Goal: Task Accomplishment & Management: Complete application form

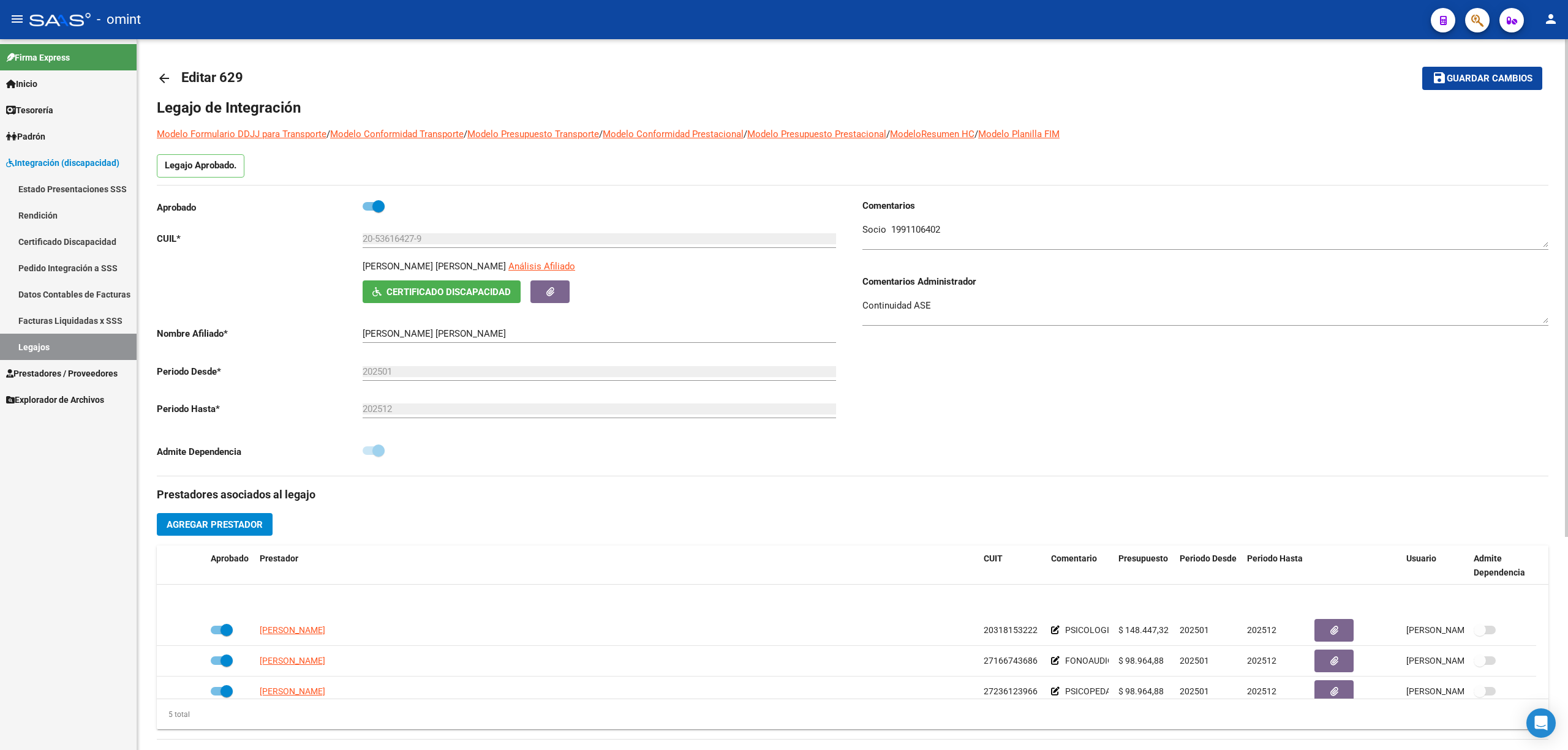
scroll to position [42, 0]
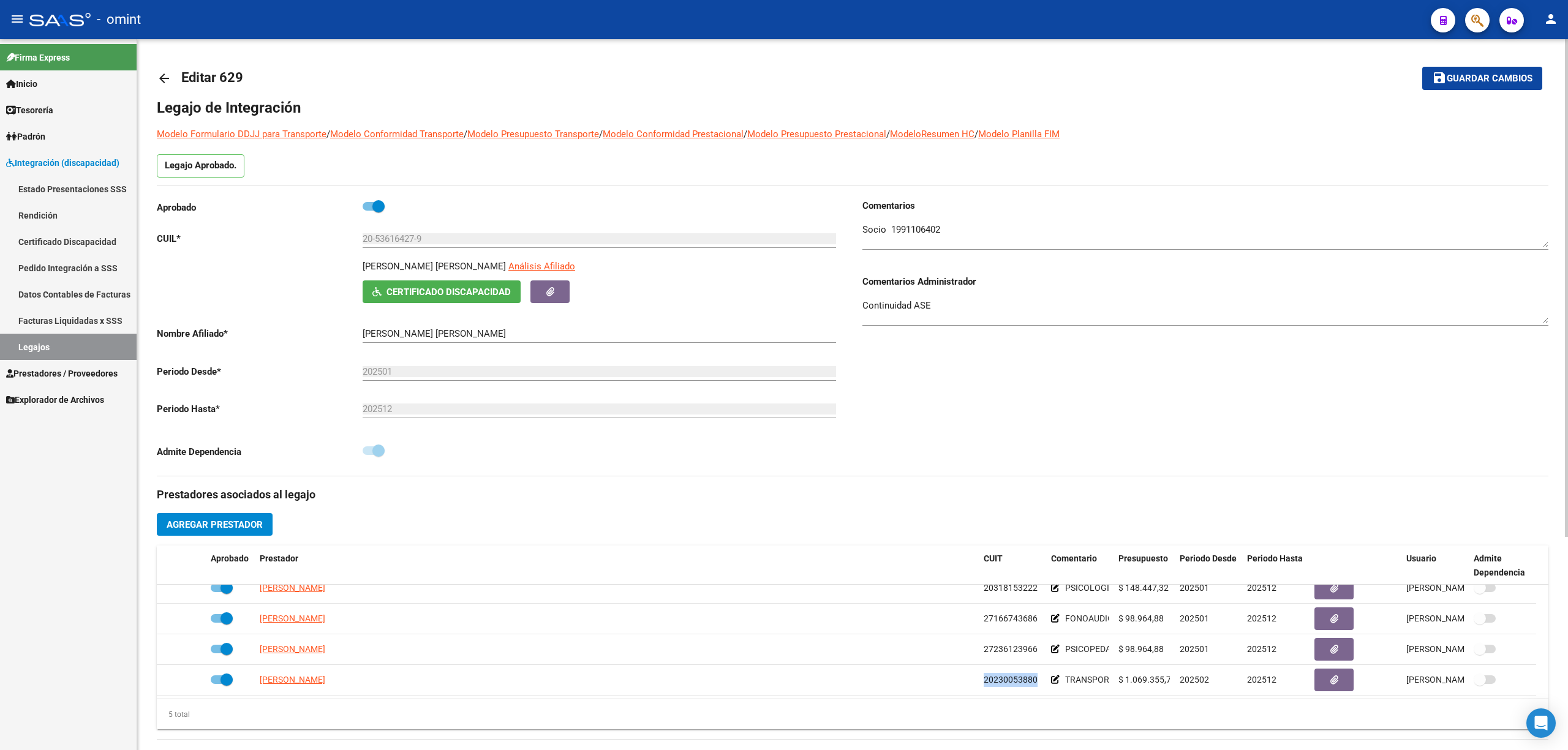
click at [160, 76] on mat-icon "arrow_back" at bounding box center [164, 78] width 14 height 14
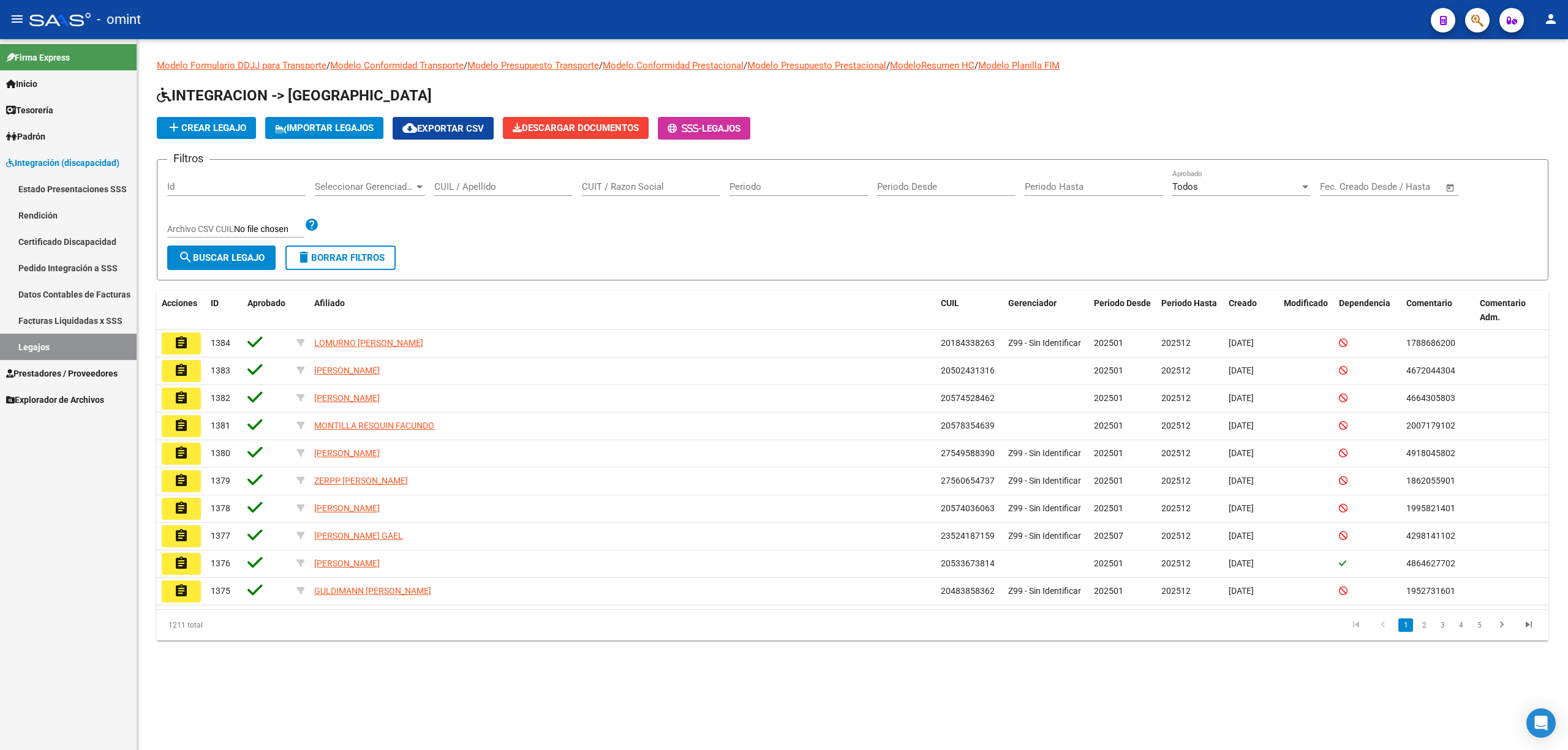
click at [487, 191] on input "CUIL / Apellido" at bounding box center [504, 186] width 139 height 11
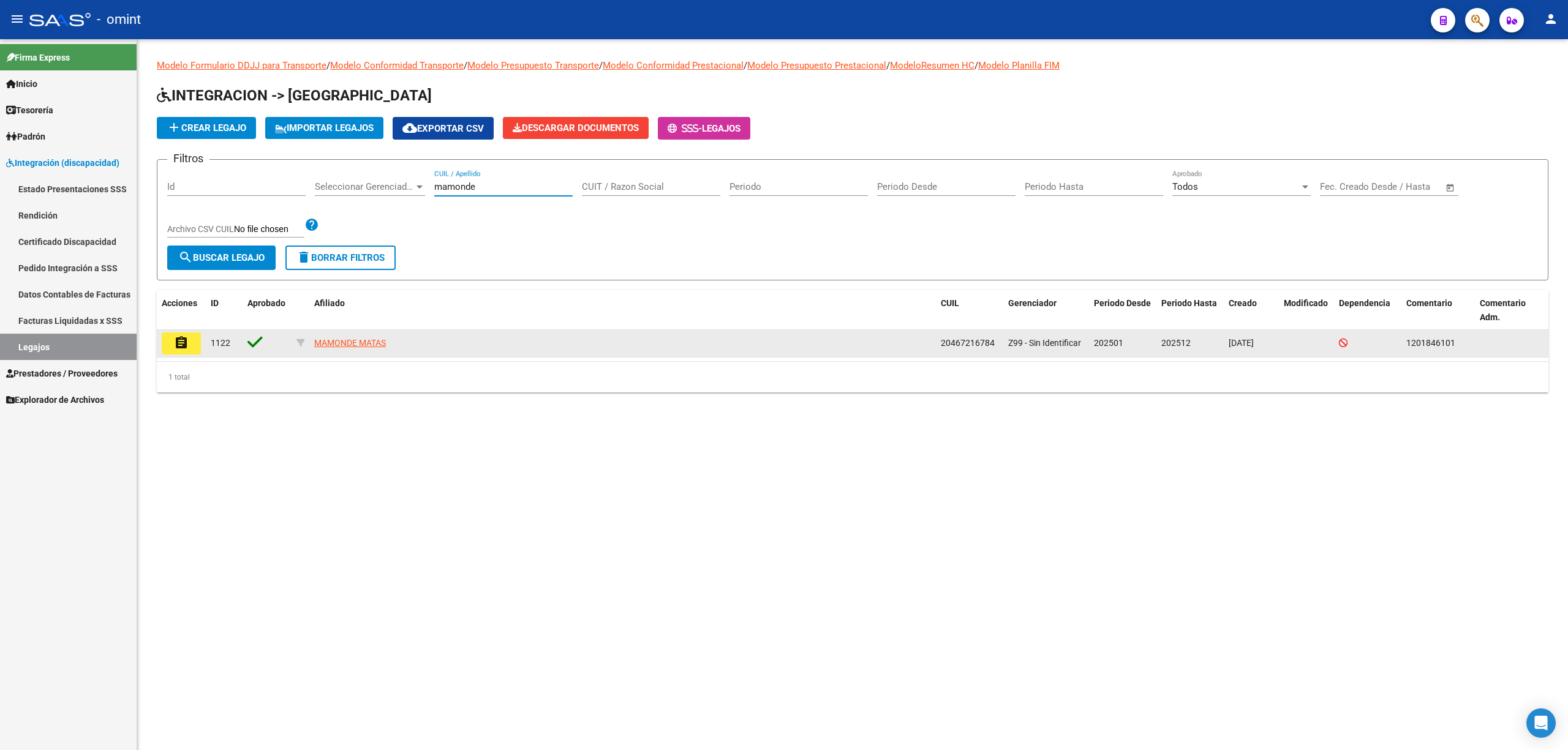
type input "mamonde"
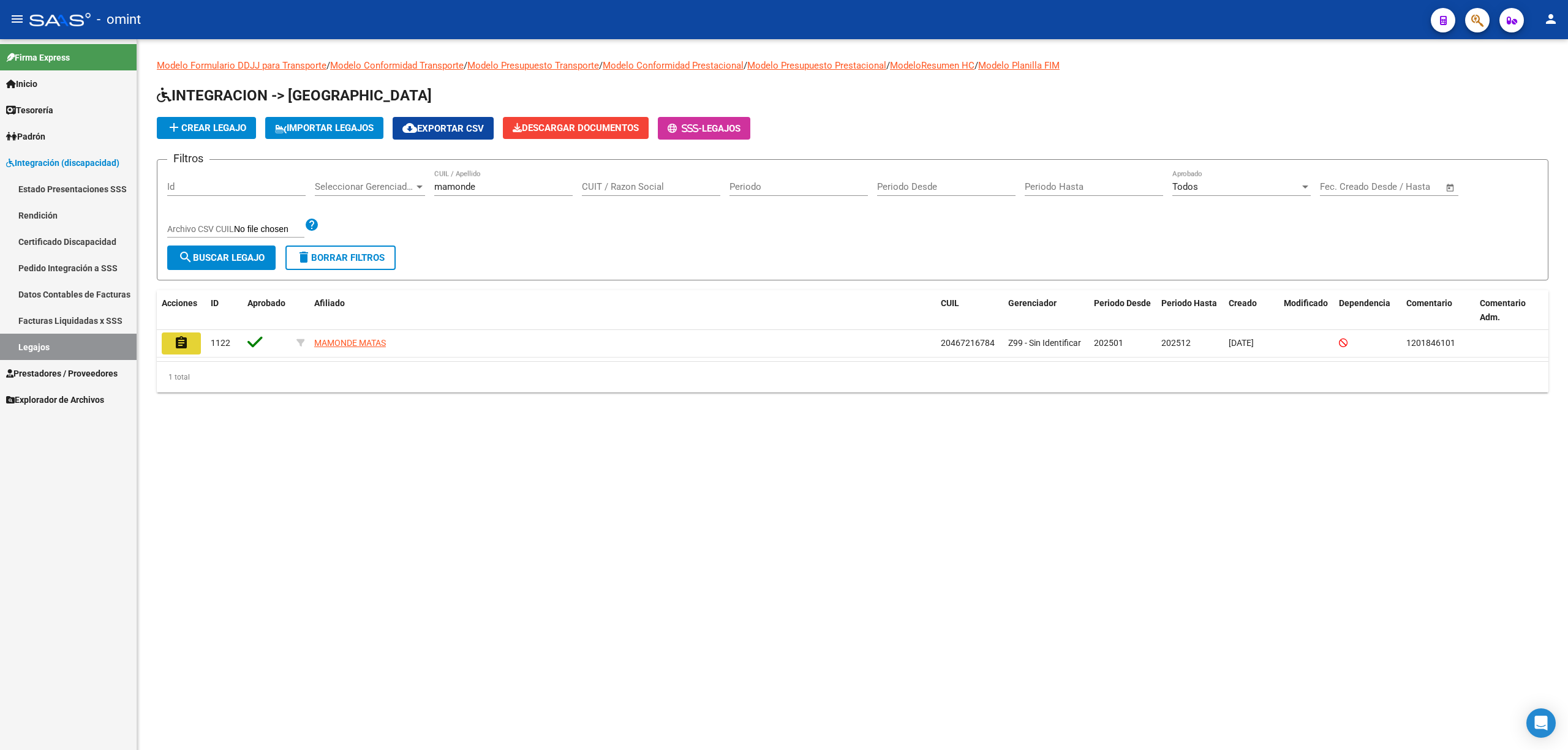
drag, startPoint x: 181, startPoint y: 348, endPoint x: 204, endPoint y: 348, distance: 23.0
click at [181, 346] on mat-icon "assignment" at bounding box center [181, 342] width 14 height 14
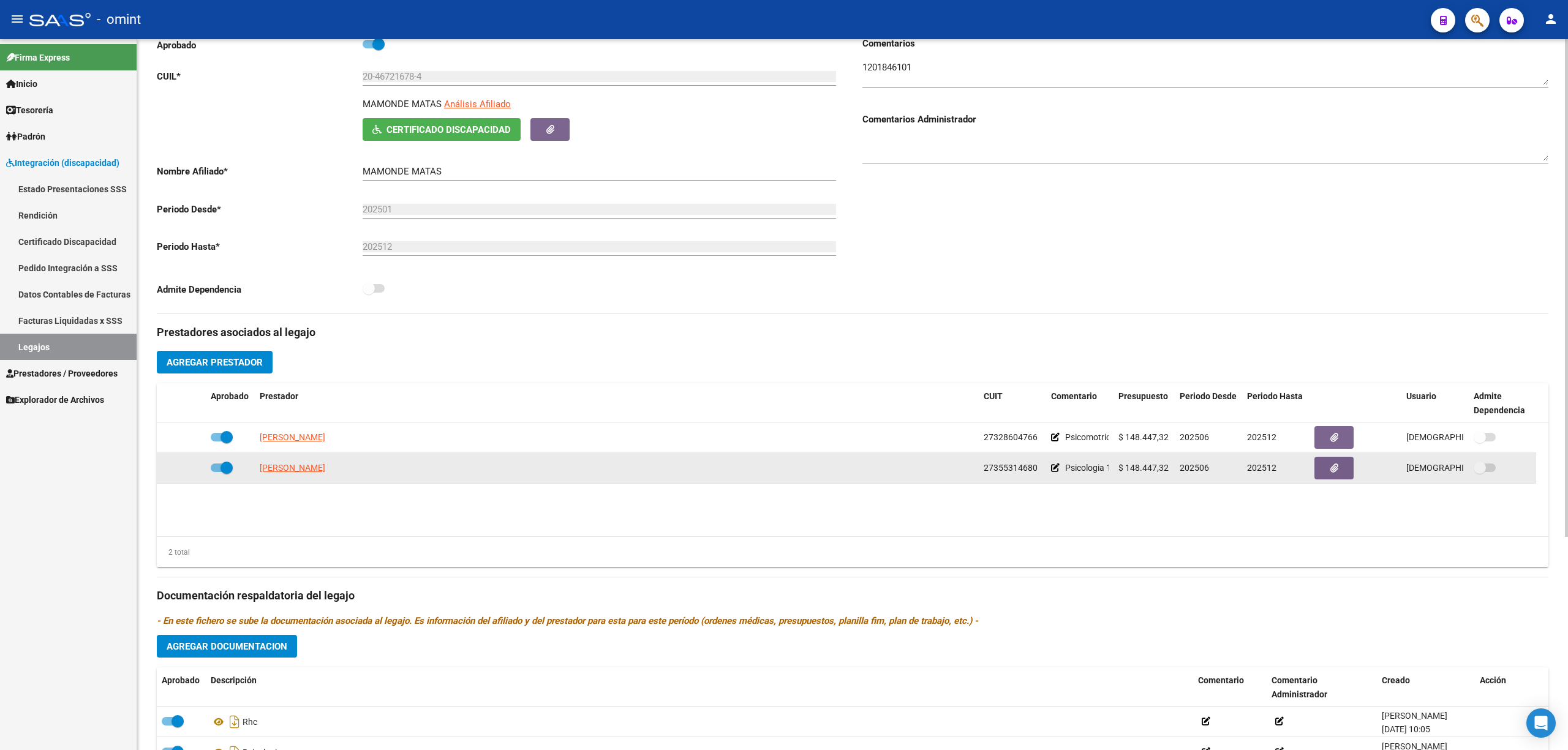
scroll to position [162, 0]
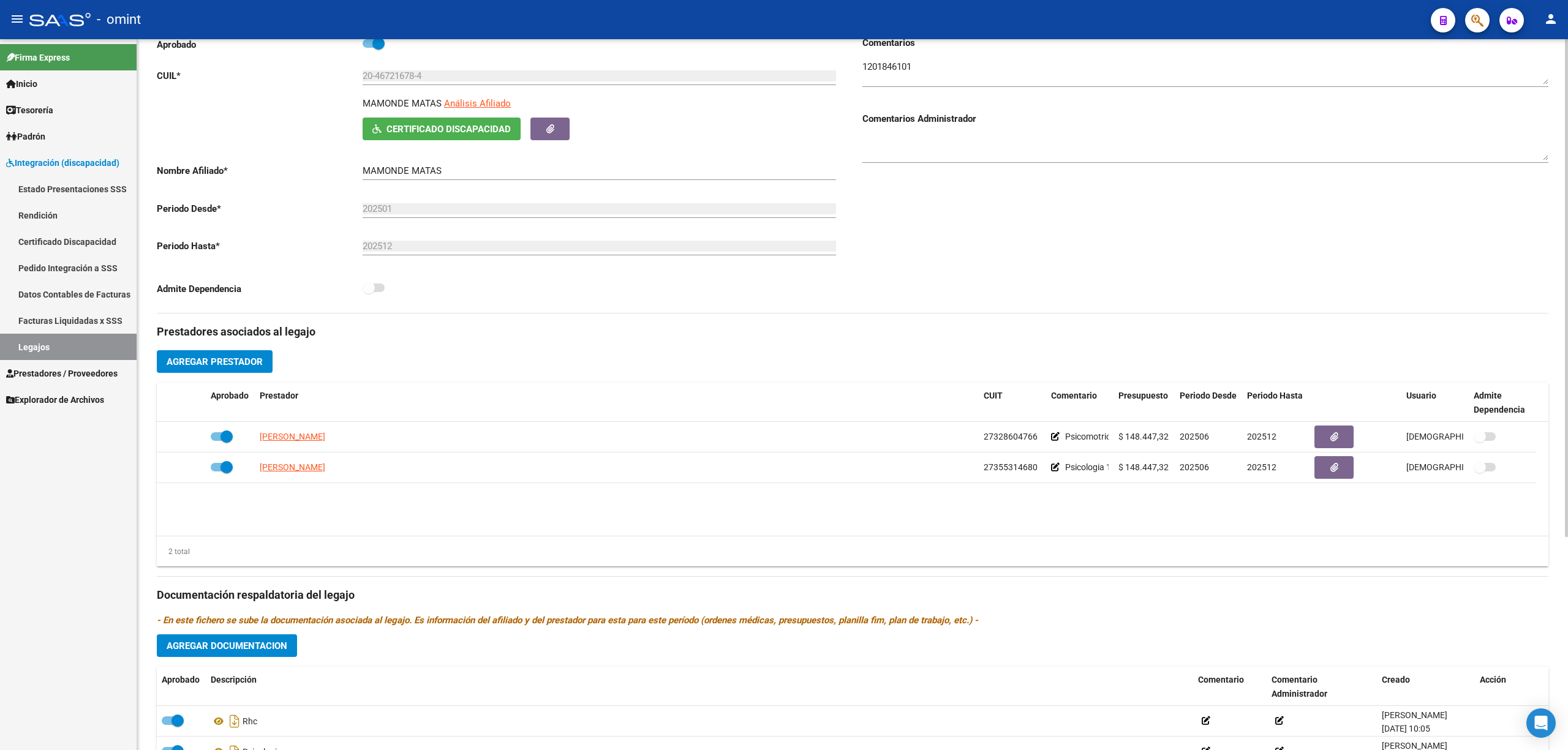
click at [212, 371] on button "Agregar Prestador" at bounding box center [215, 362] width 115 height 23
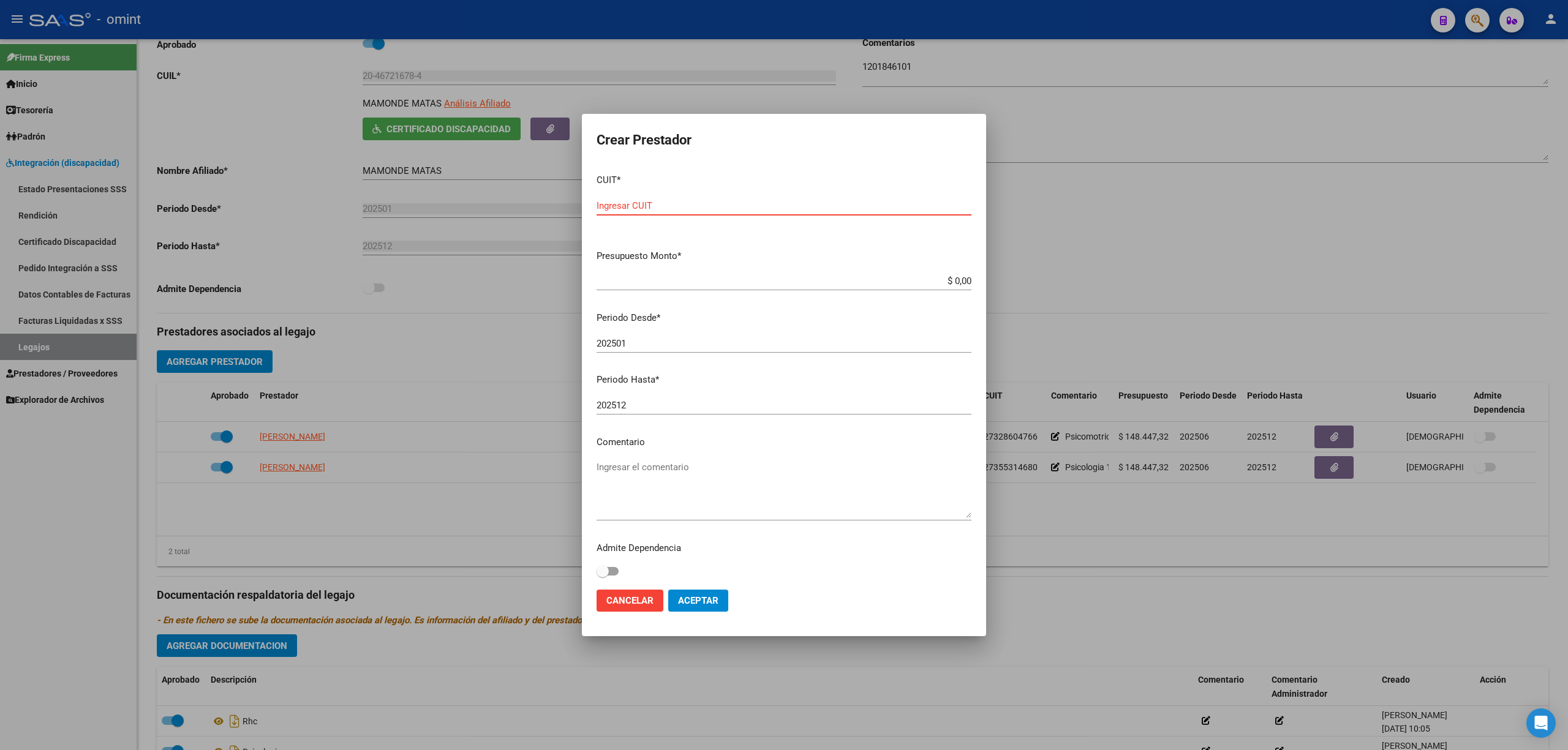
drag, startPoint x: 701, startPoint y: 201, endPoint x: 709, endPoint y: 200, distance: 8.1
click at [701, 200] on input "Ingresar CUIT" at bounding box center [784, 205] width 375 height 11
type input "20-36897196-1"
type input "$ 1,00"
type input "202507"
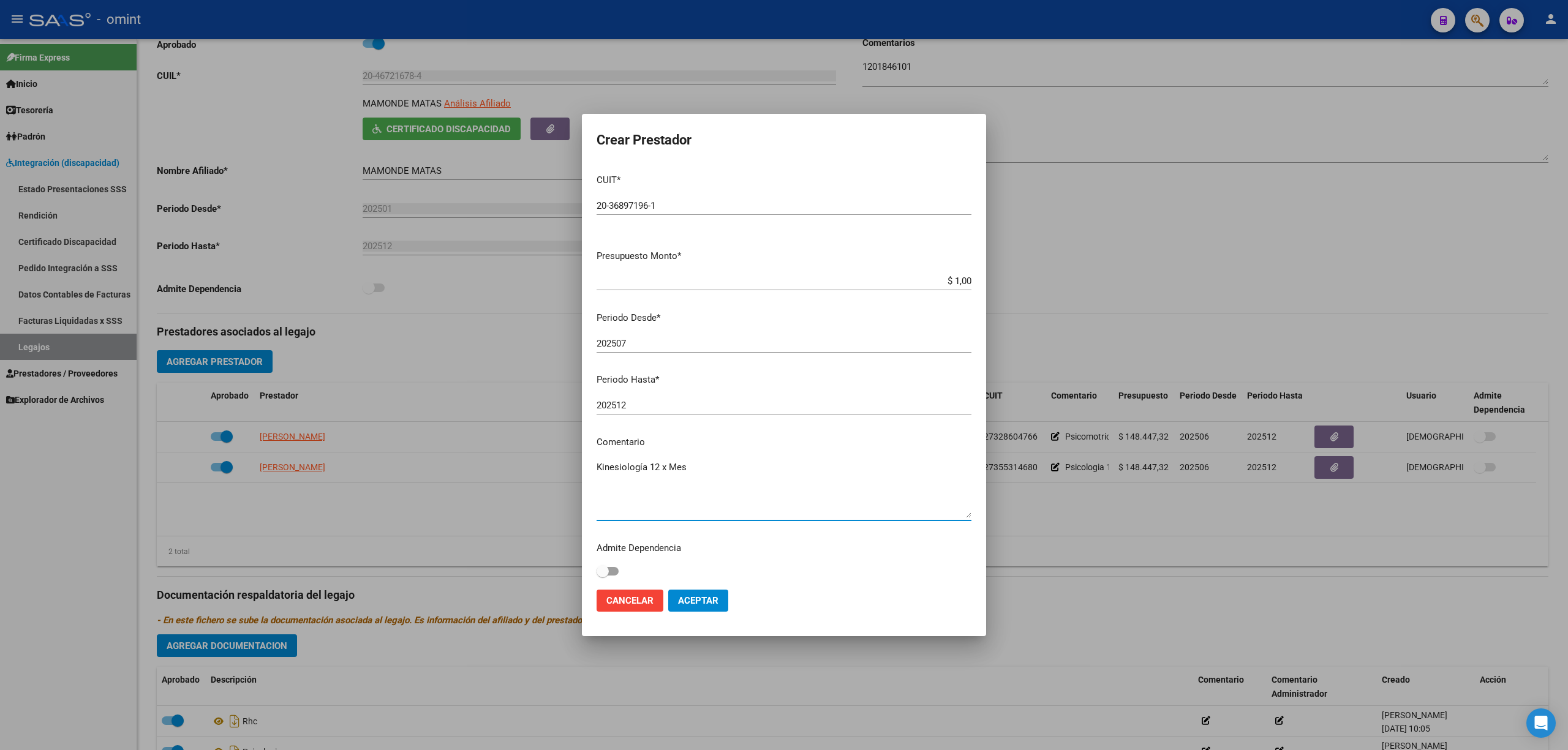
scroll to position [4, 0]
type textarea "Kinesiología 12 x Mes"
click at [708, 604] on span "Aceptar" at bounding box center [698, 600] width 40 height 11
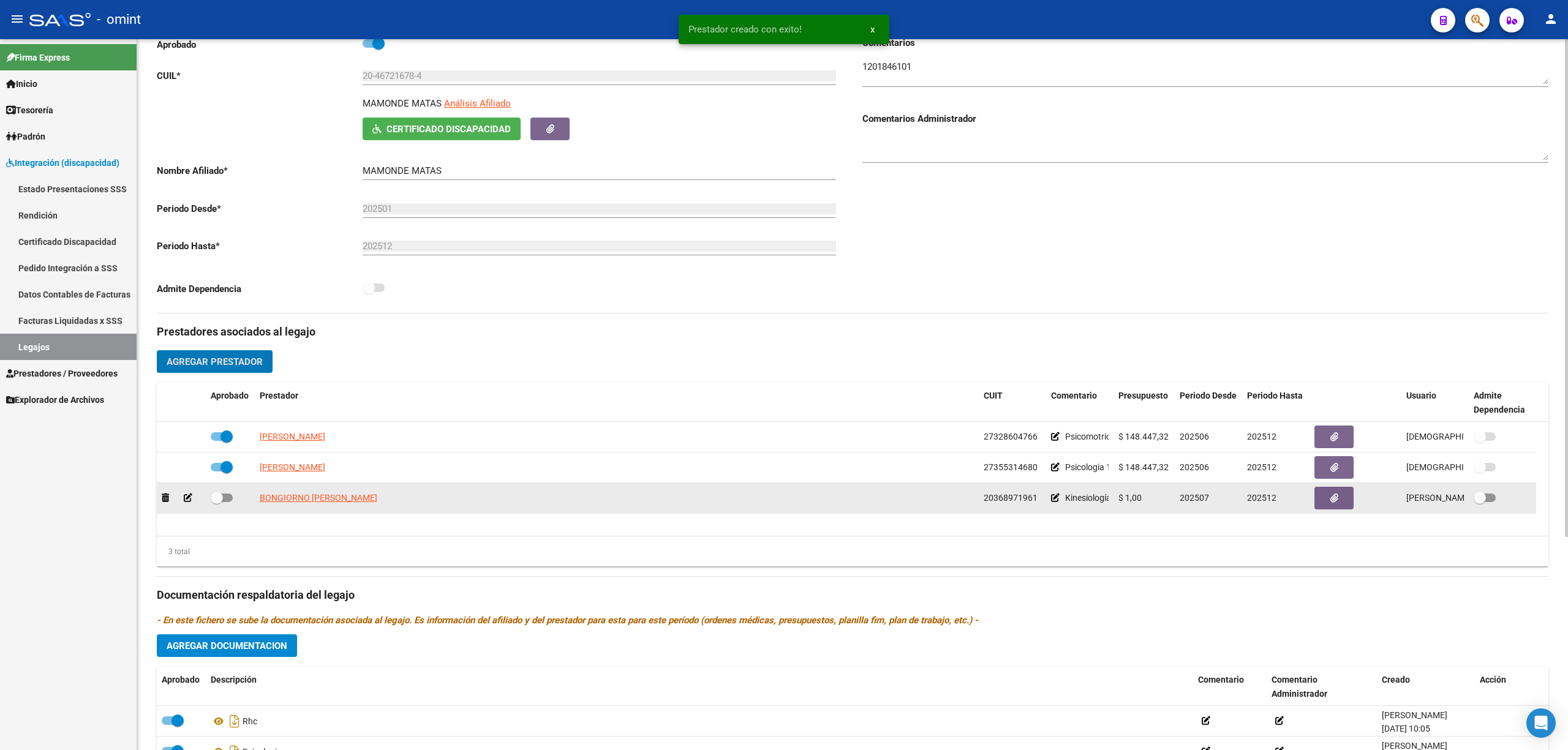
click at [220, 503] on span at bounding box center [216, 497] width 13 height 12
click at [216, 503] on input "checkbox" at bounding box center [216, 502] width 1 height 1
checkbox input "true"
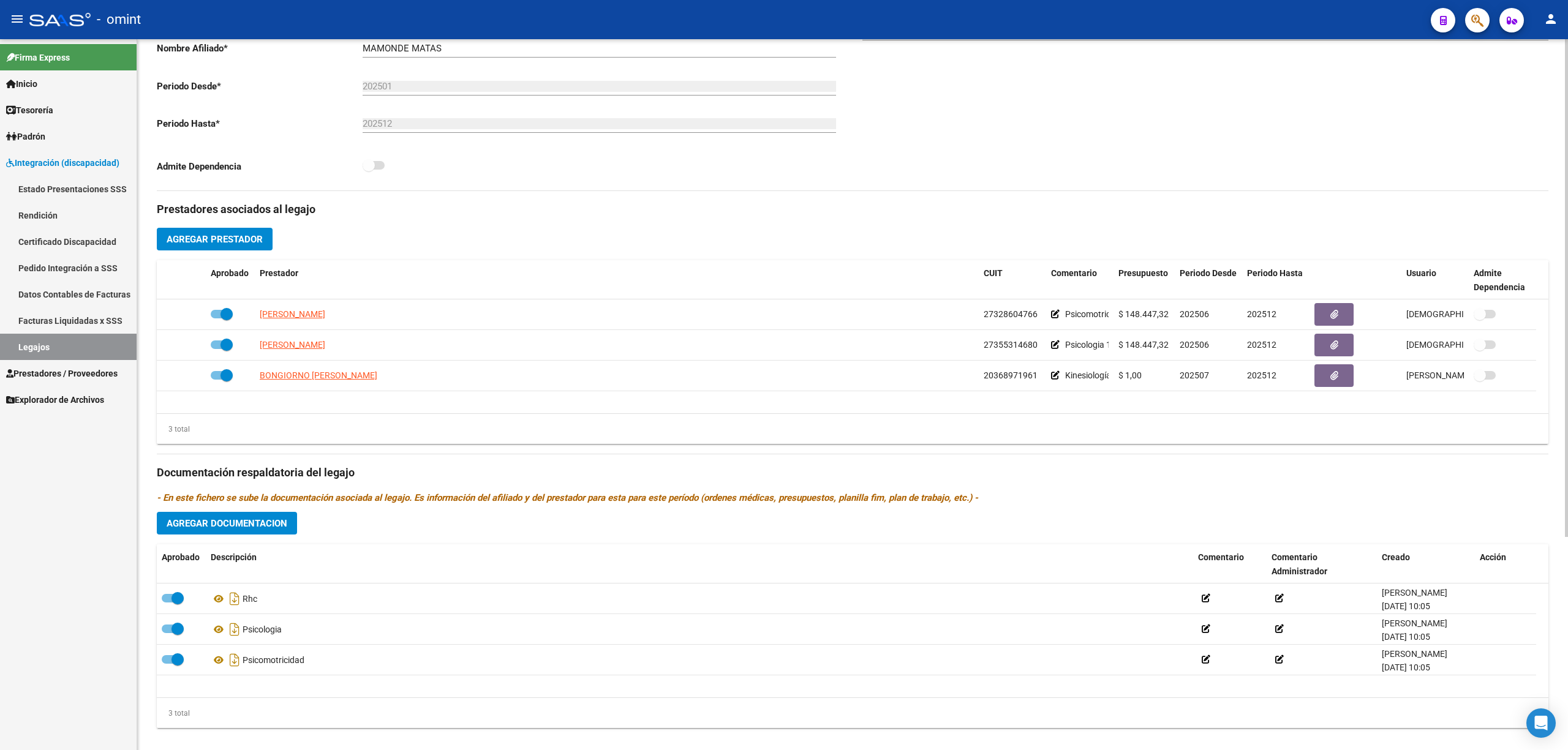
scroll to position [304, 0]
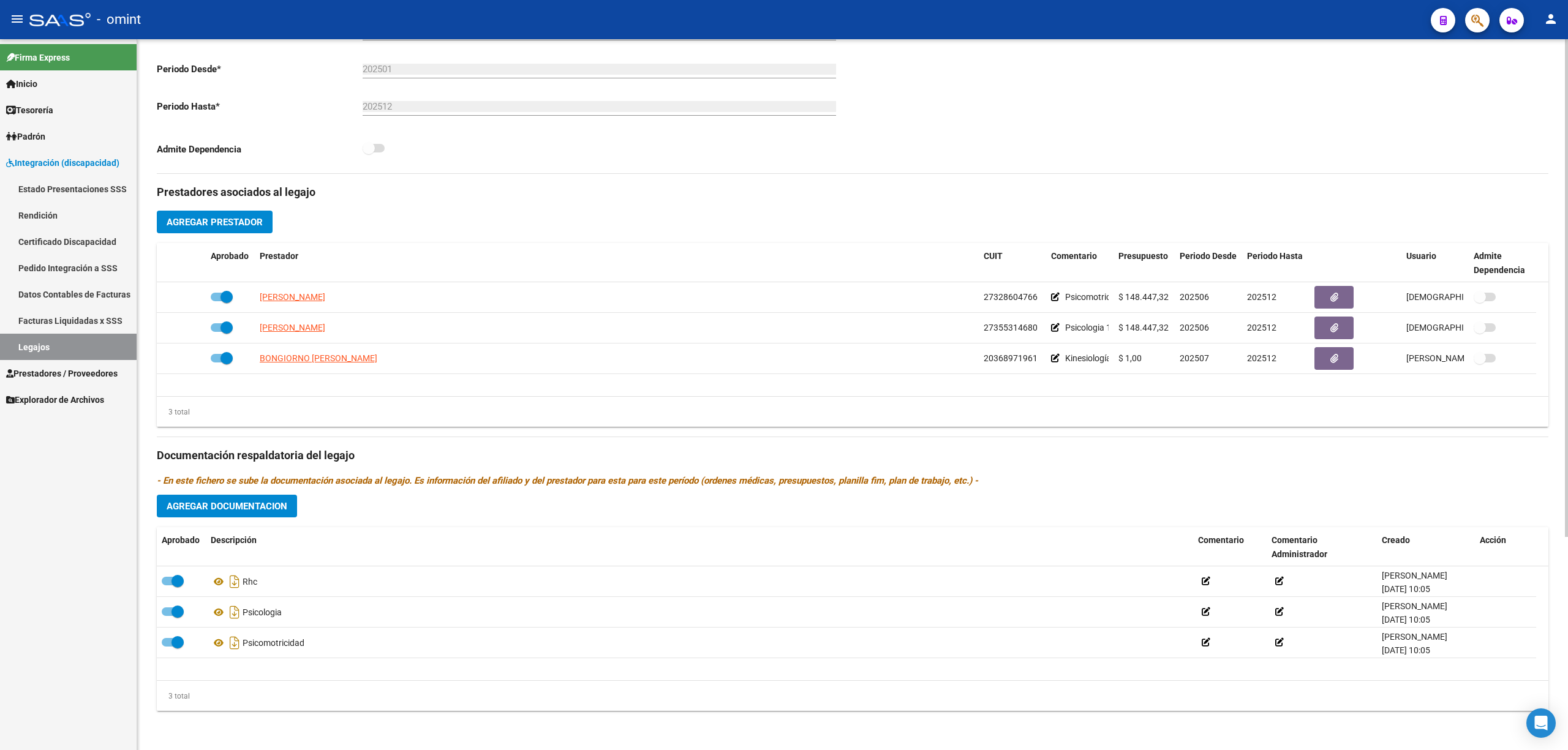
click at [191, 512] on span "Agregar Documentacion" at bounding box center [226, 506] width 120 height 11
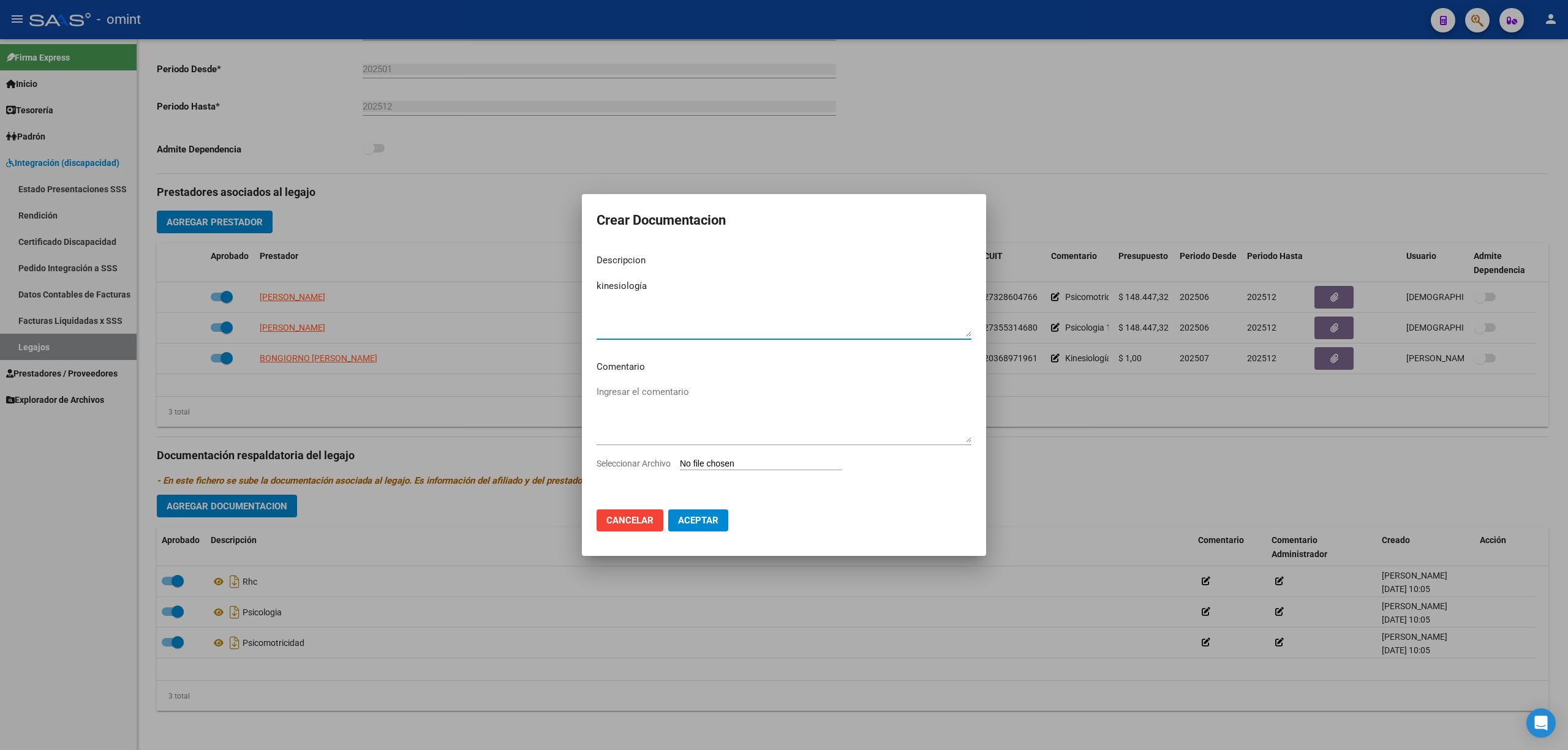
type textarea "kinesiología"
click at [736, 460] on input "Seleccionar Archivo" at bounding box center [761, 464] width 163 height 12
type input "C:\fakepath\doc prestacion.pdf"
click at [715, 522] on span "Aceptar" at bounding box center [698, 521] width 40 height 11
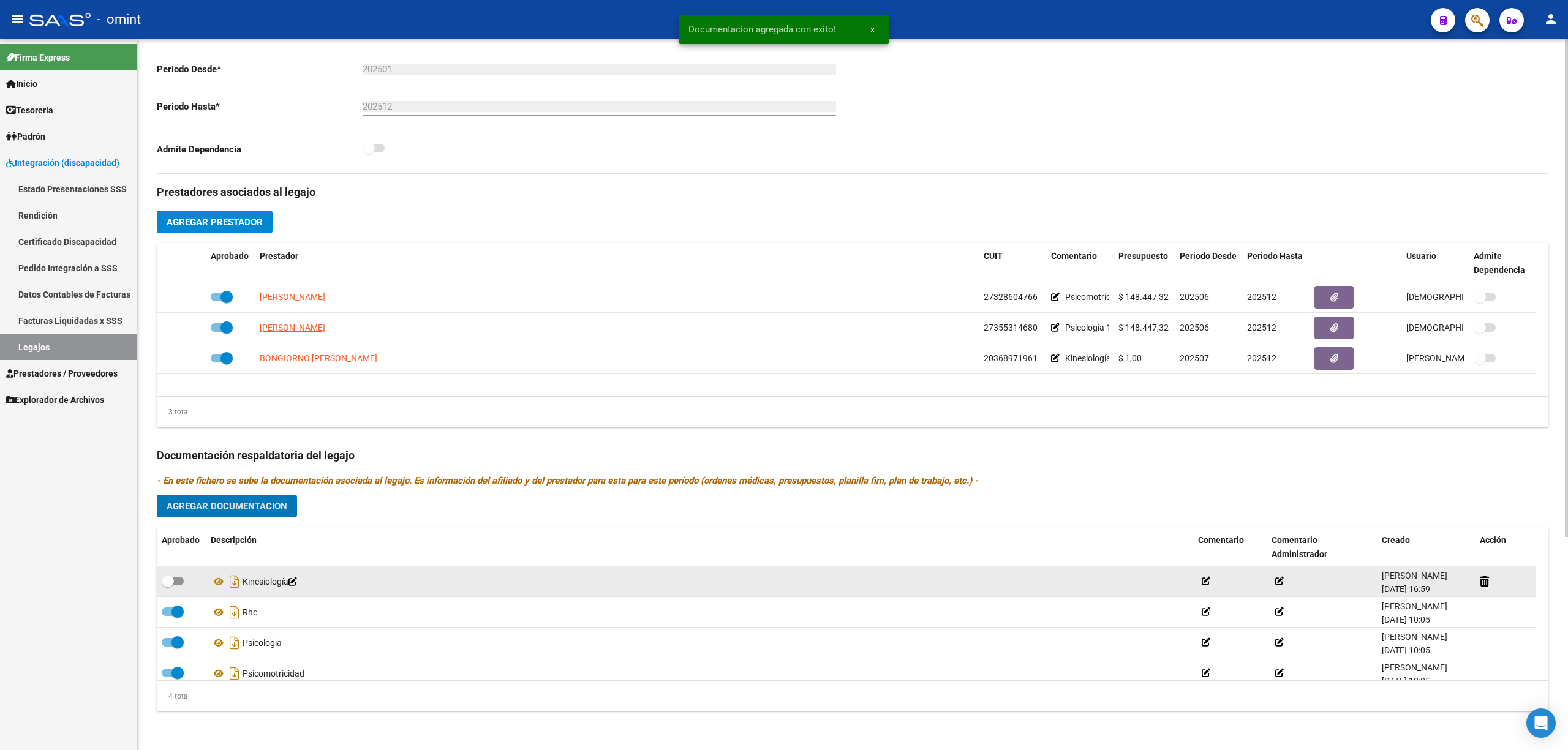
click at [174, 581] on span at bounding box center [172, 581] width 22 height 9
click at [167, 586] on input "checkbox" at bounding box center [167, 586] width 1 height 1
checkbox input "true"
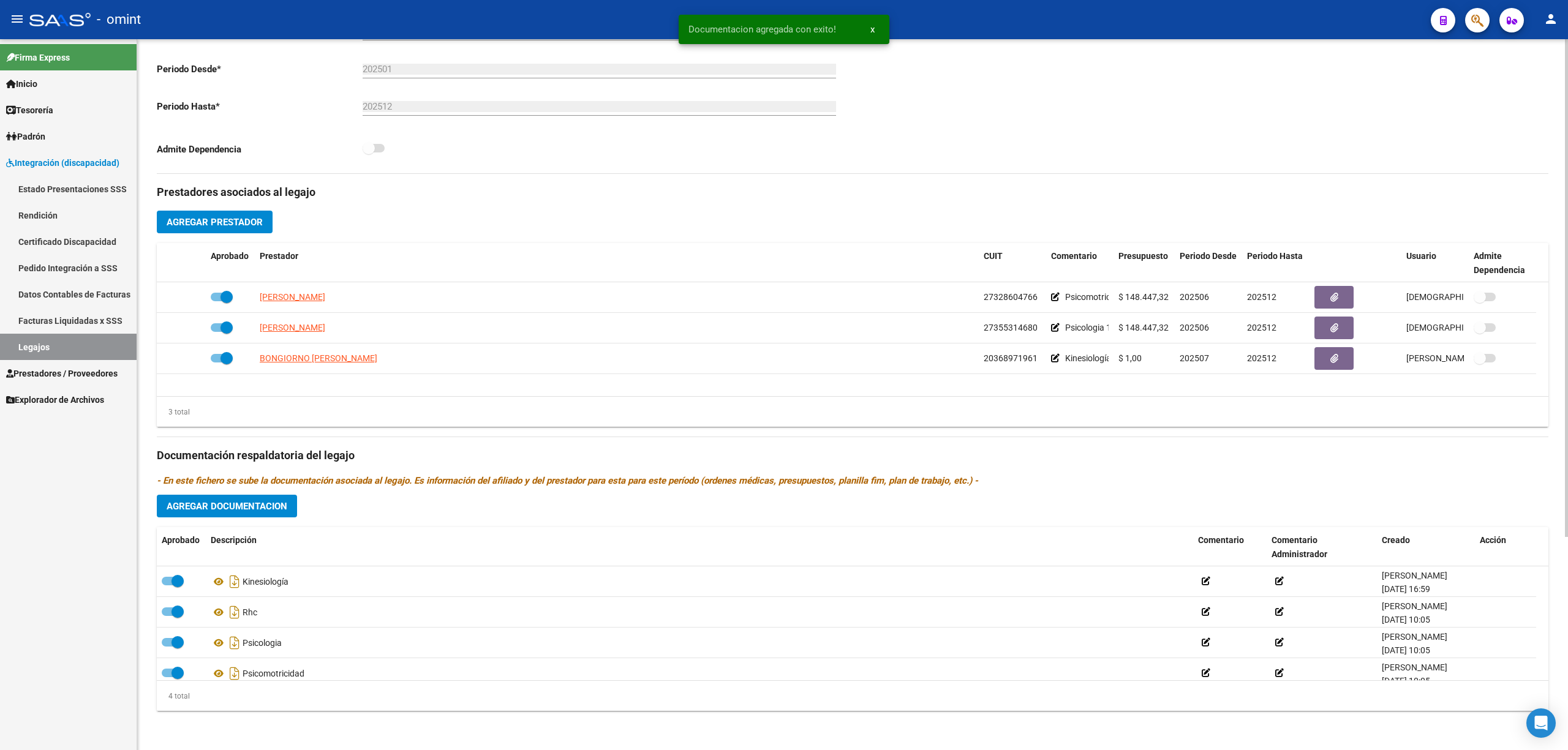
click at [219, 216] on span "Agregar Prestador" at bounding box center [215, 221] width 96 height 11
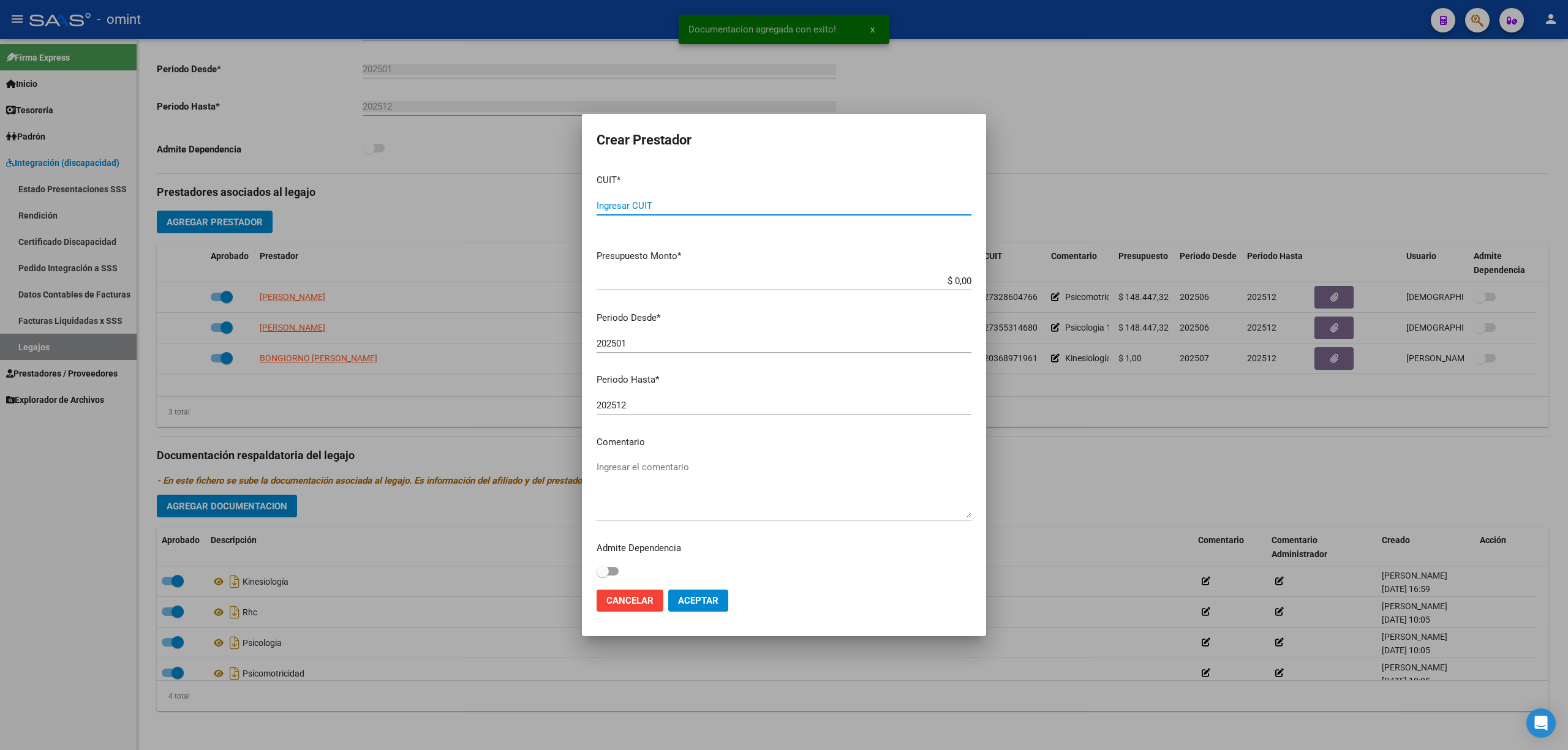
click at [633, 601] on span "Cancelar" at bounding box center [629, 600] width 47 height 11
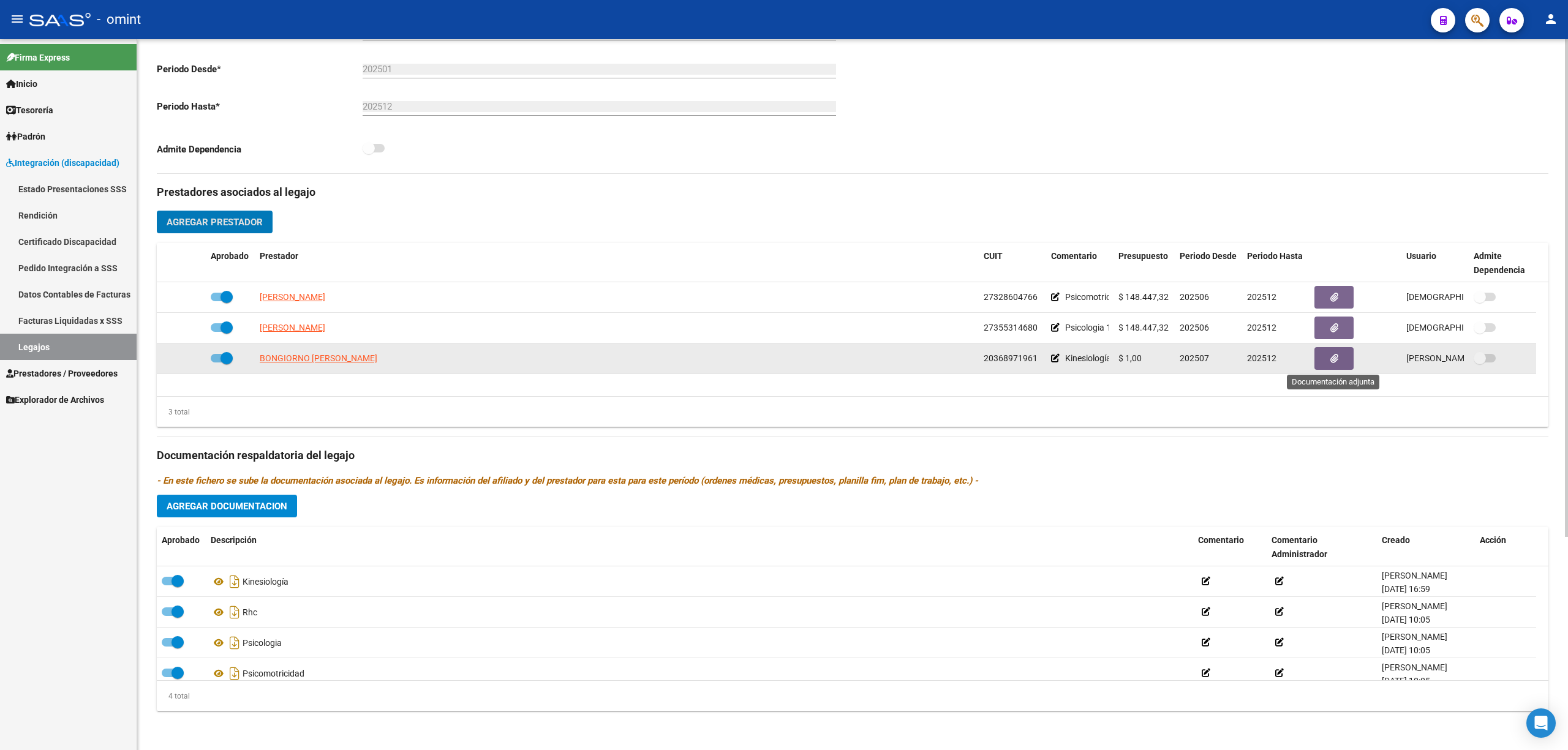
click at [1338, 361] on icon "button" at bounding box center [1334, 359] width 8 height 10
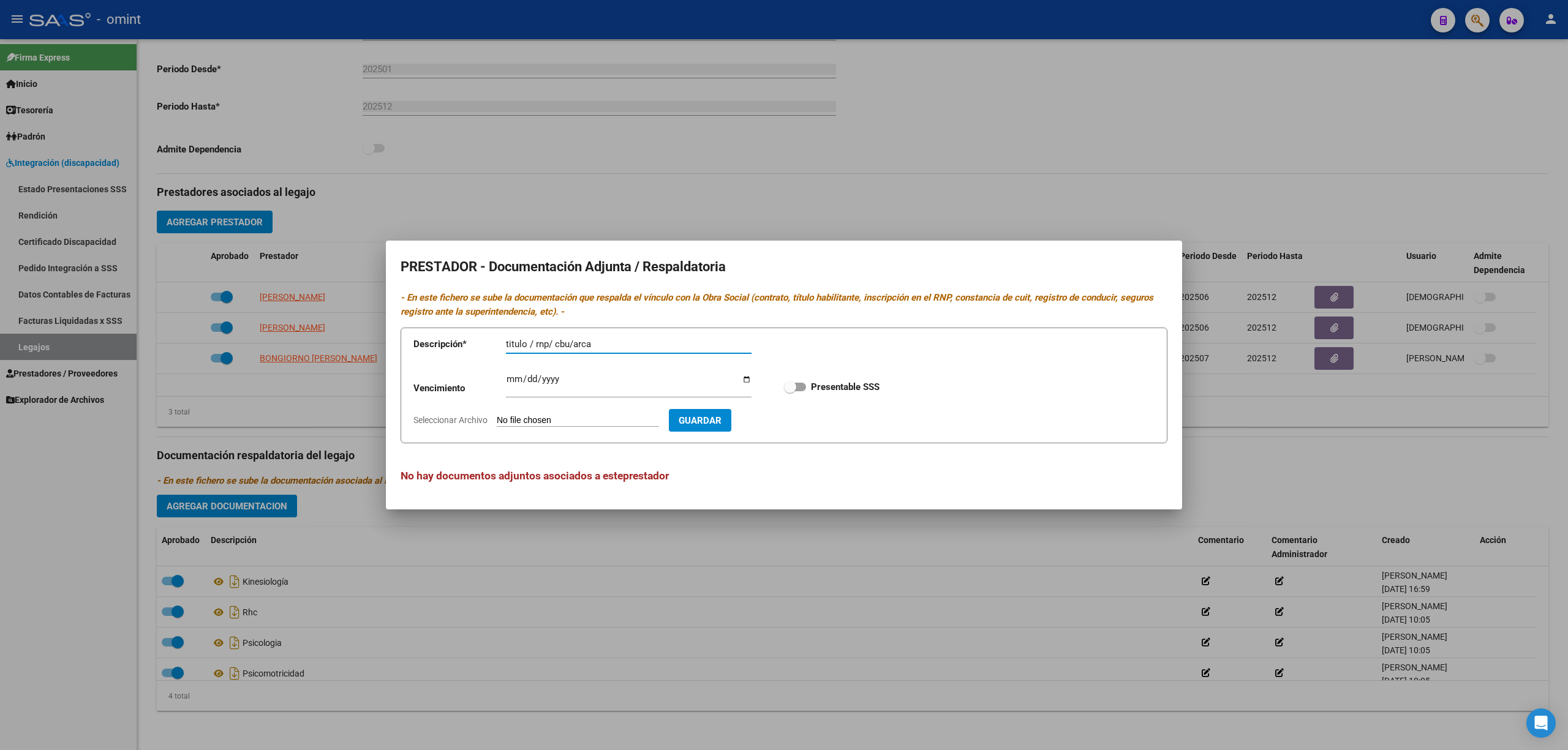
type input "titulo / rnp/ cbu/arca"
click at [510, 379] on input "Ingresar vencimiento" at bounding box center [628, 384] width 245 height 19
click at [520, 382] on input "Ingresar vencimiento" at bounding box center [628, 384] width 245 height 19
click at [524, 380] on input "Ingresar vencimiento" at bounding box center [628, 384] width 245 height 19
type input "[DATE]"
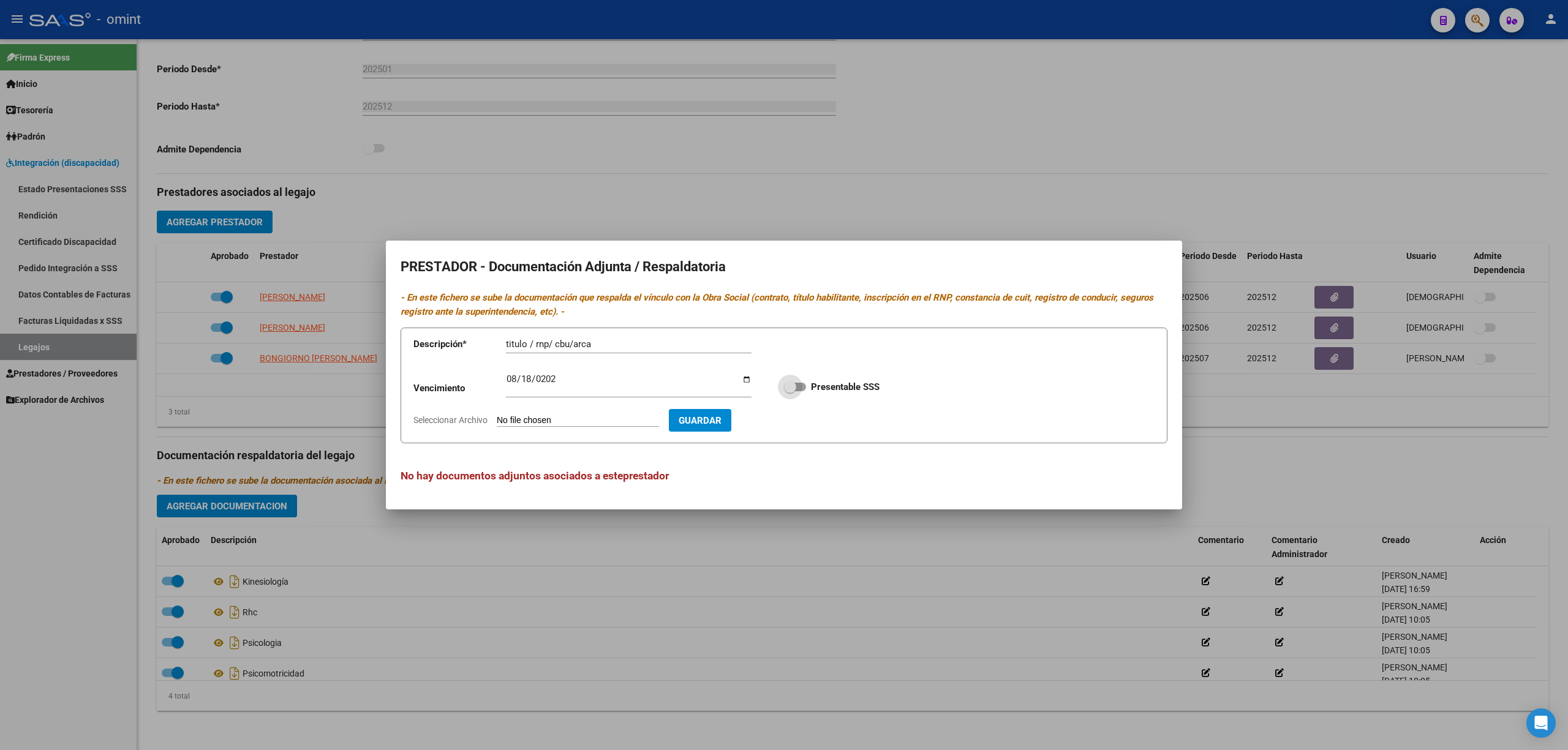
drag, startPoint x: 796, startPoint y: 389, endPoint x: 789, endPoint y: 392, distance: 7.6
click at [795, 389] on span at bounding box center [790, 387] width 13 height 12
click at [790, 391] on input "Presentable SSS" at bounding box center [790, 391] width 1 height 1
checkbox input "true"
click at [572, 422] on input "Seleccionar Archivo" at bounding box center [577, 421] width 163 height 12
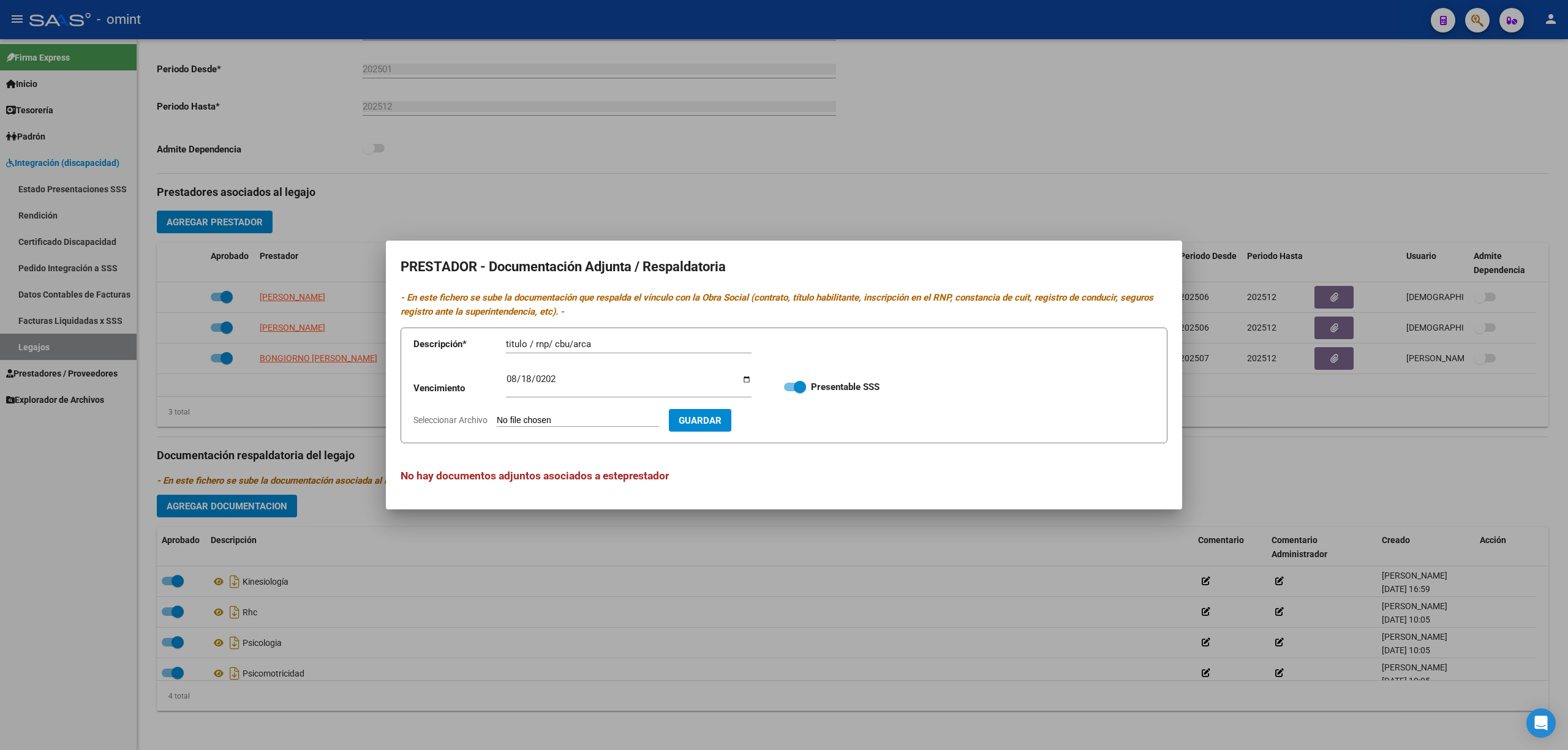
type input "C:\fakepath\doc prestador.pdf"
click at [793, 424] on span "Guardar" at bounding box center [771, 420] width 43 height 11
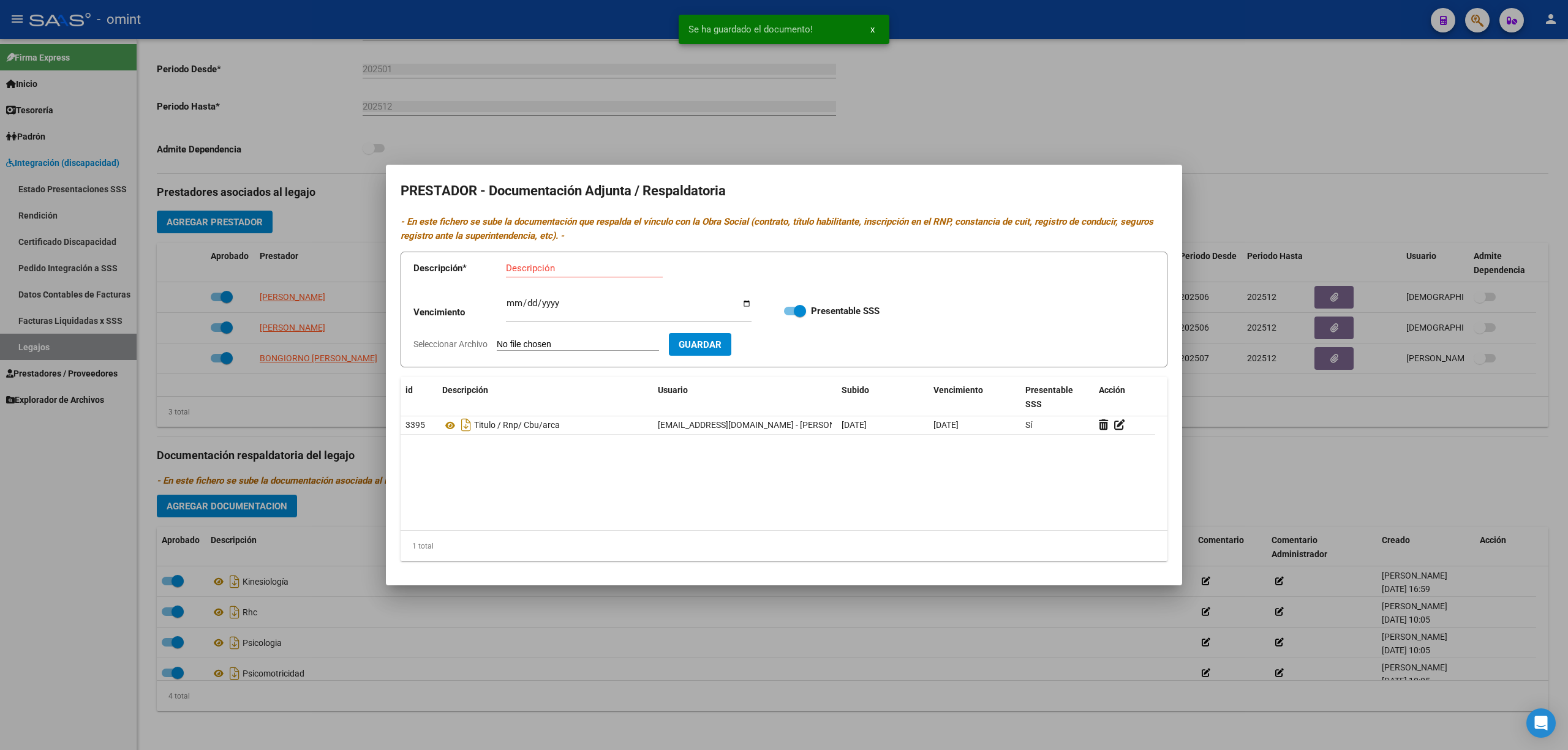
click at [1210, 475] on div at bounding box center [784, 375] width 1568 height 750
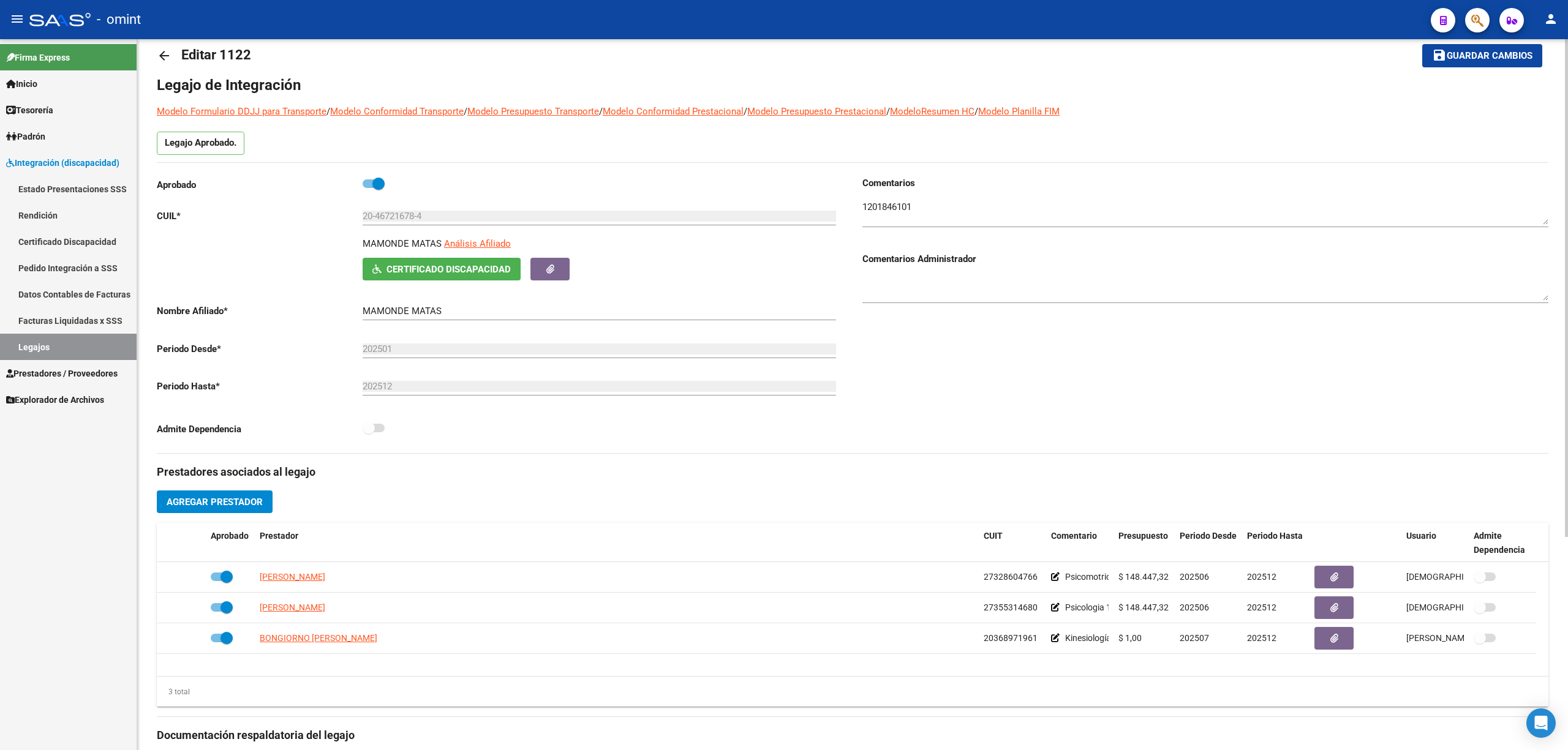
scroll to position [0, 0]
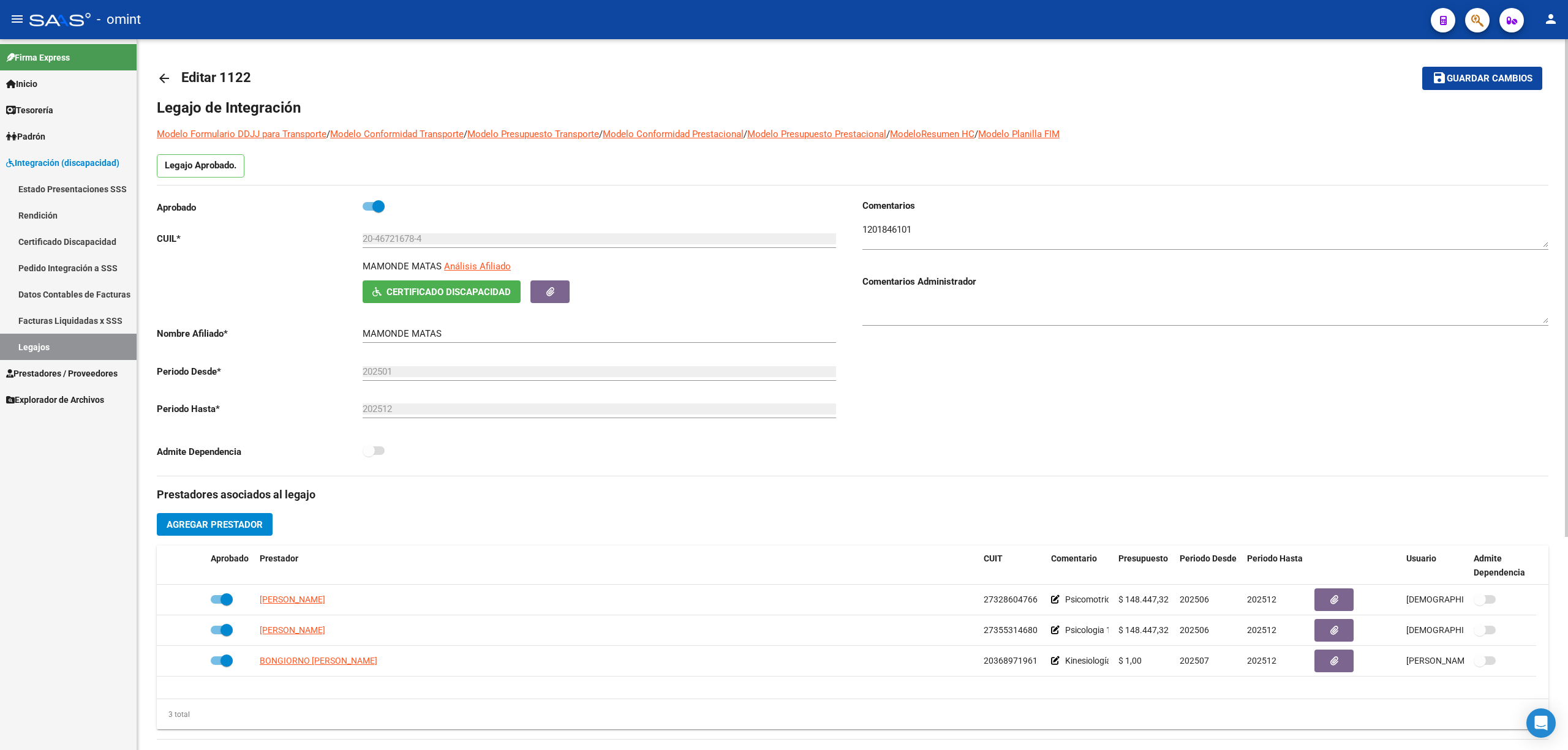
click at [1464, 86] on button "save Guardar cambios" at bounding box center [1482, 78] width 120 height 23
click at [160, 77] on mat-icon "arrow_back" at bounding box center [164, 78] width 14 height 14
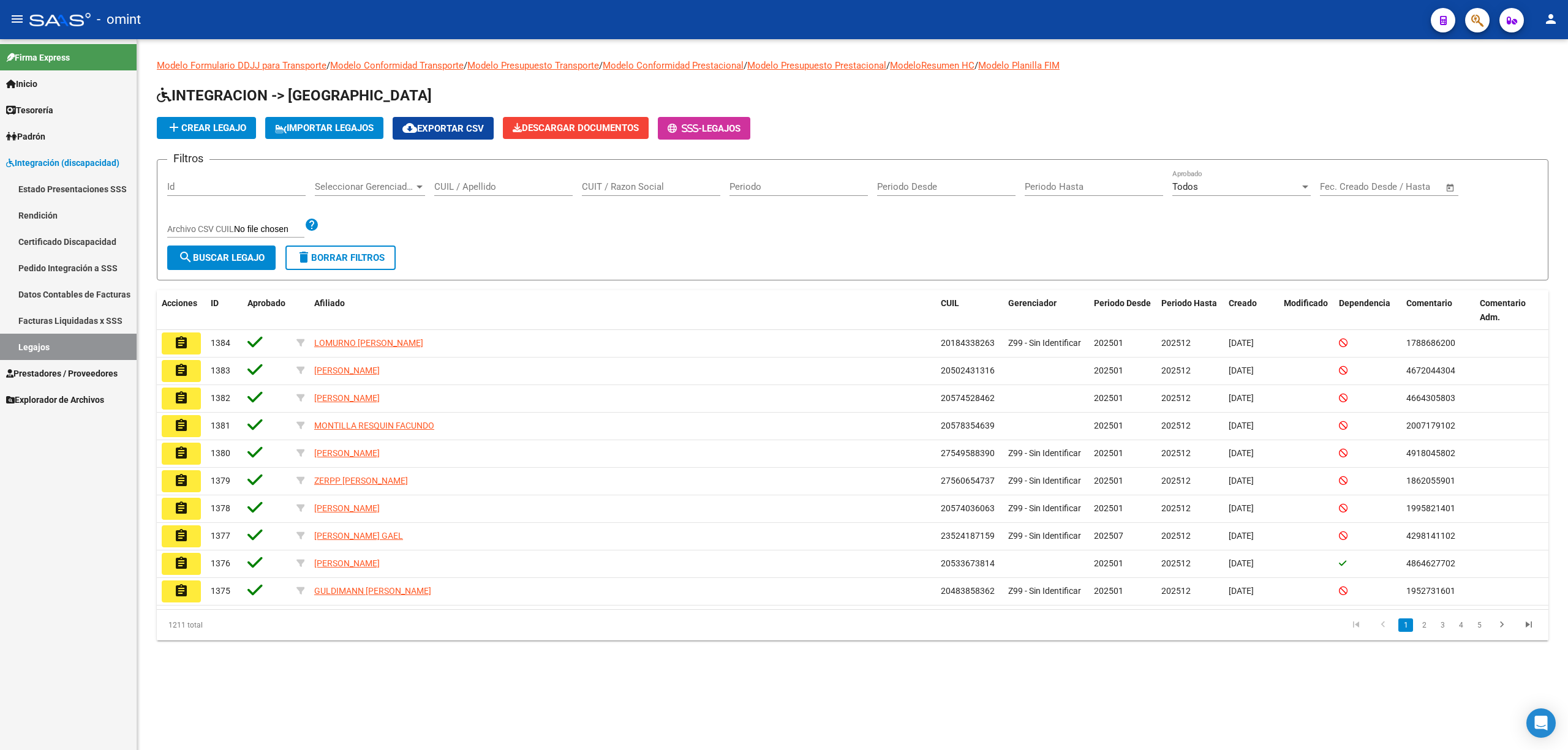
click at [518, 181] on input "CUIL / Apellido" at bounding box center [504, 186] width 139 height 11
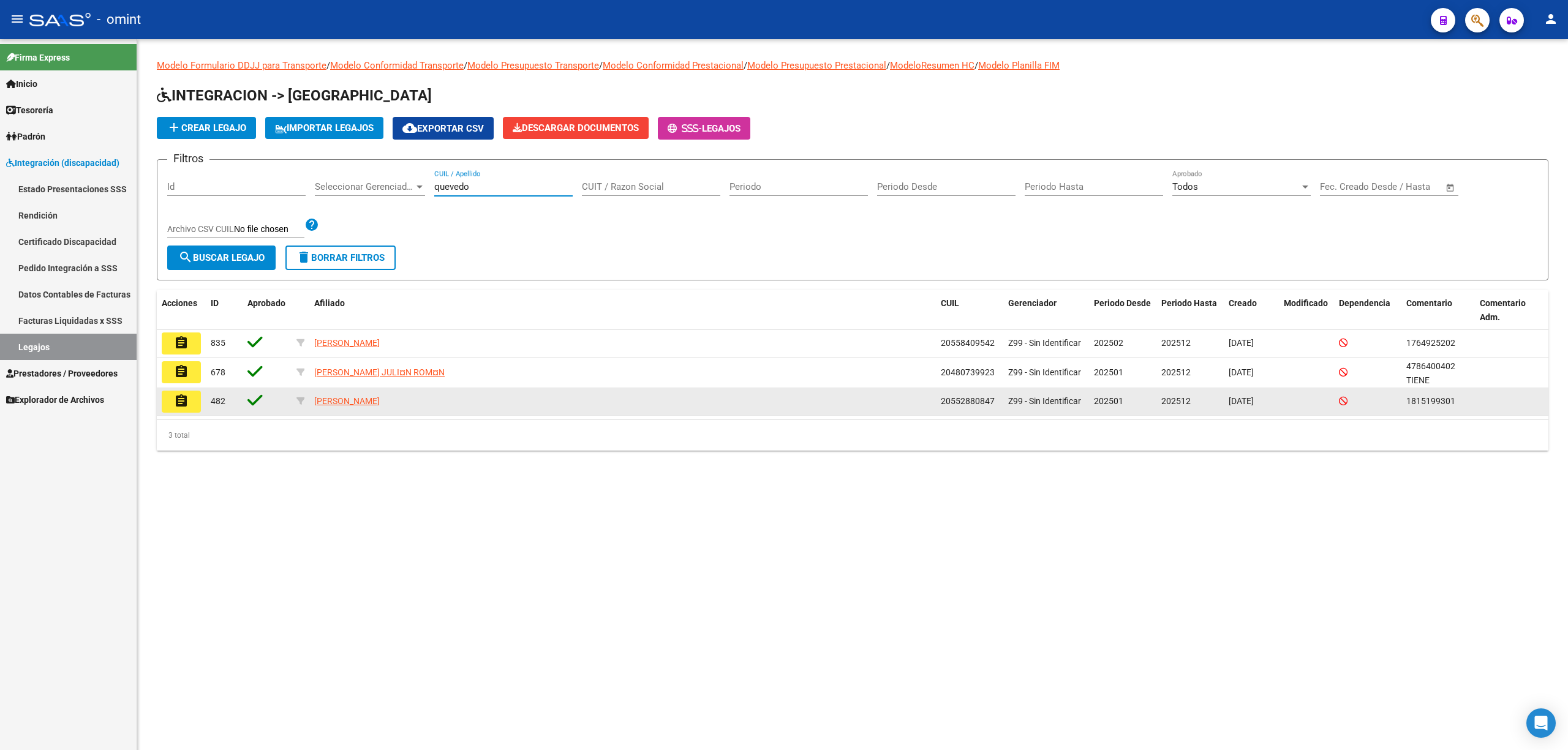
type input "quevedo"
click at [169, 412] on datatable-body-cell "assignment" at bounding box center [181, 402] width 49 height 27
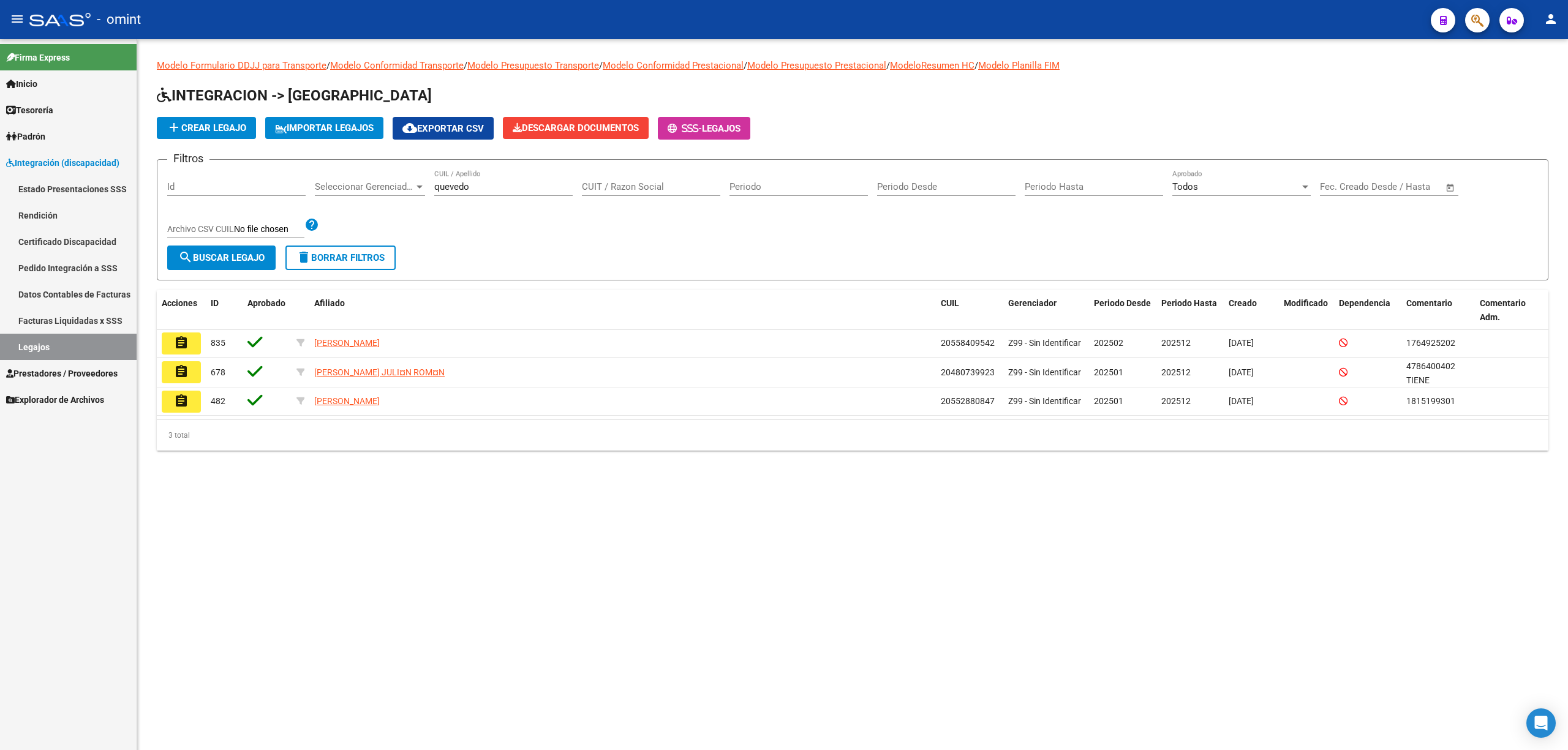
drag, startPoint x: 191, startPoint y: 405, endPoint x: 201, endPoint y: 408, distance: 10.4
click at [190, 405] on button "assignment" at bounding box center [181, 401] width 39 height 22
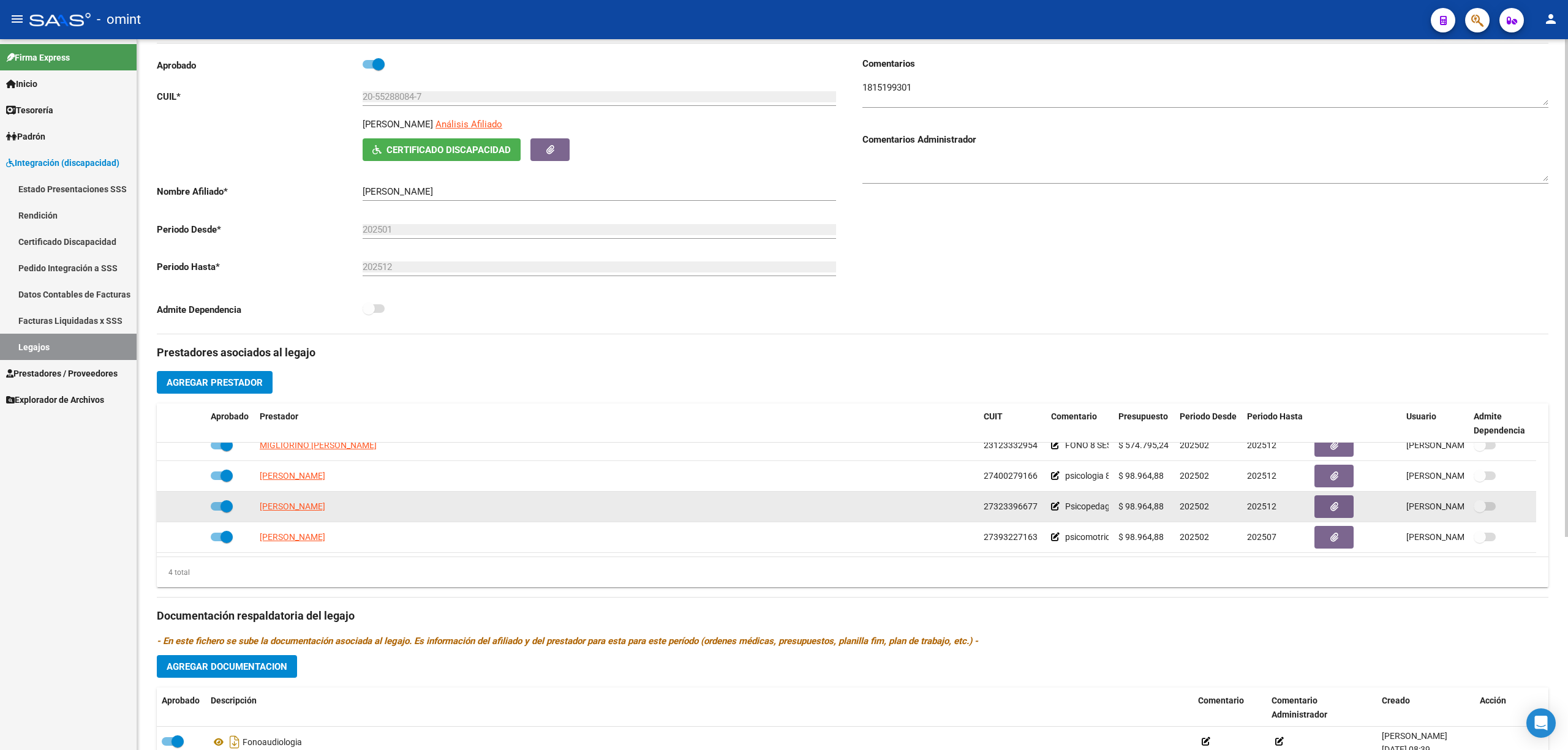
scroll to position [140, 0]
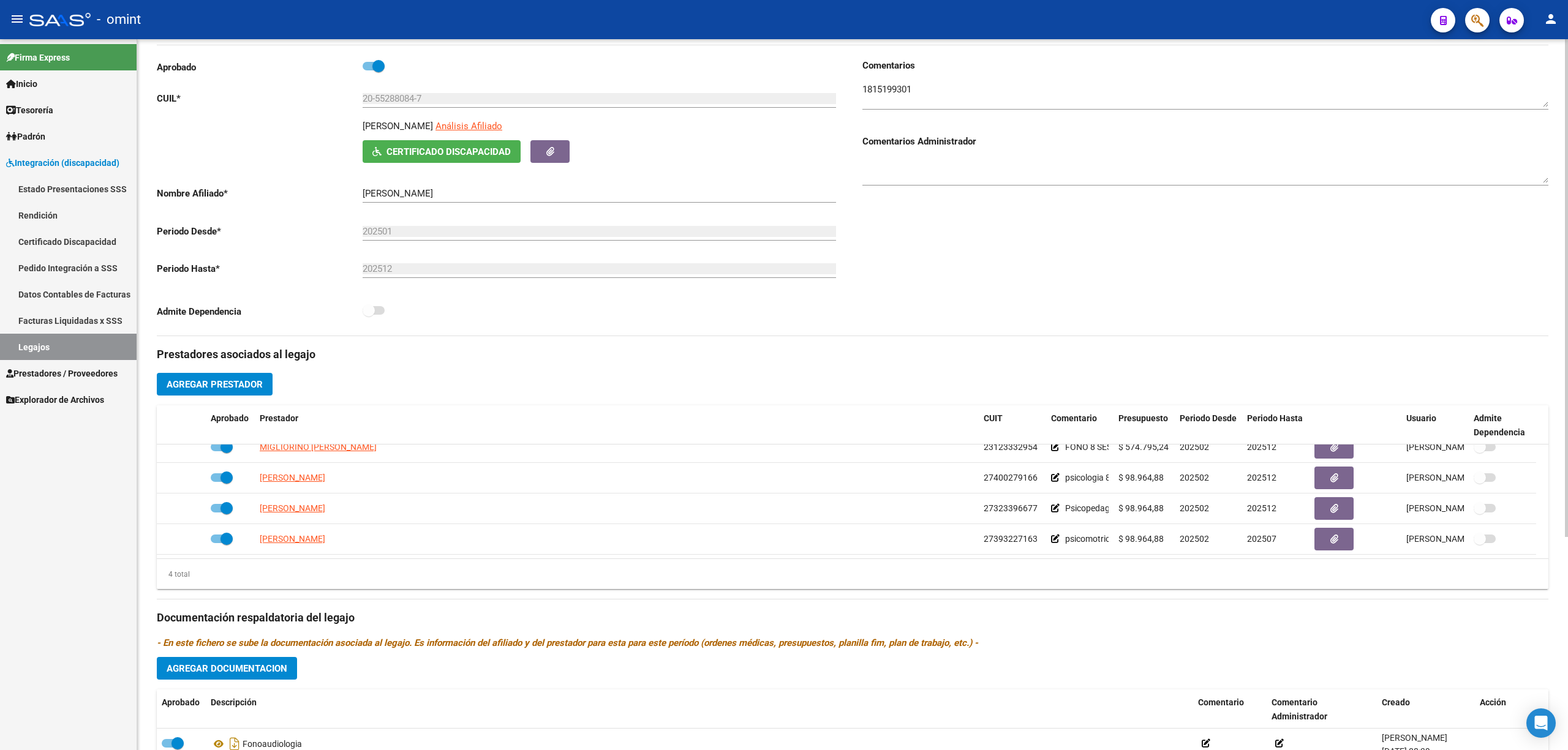
click at [909, 88] on textarea at bounding box center [1205, 94] width 686 height 24
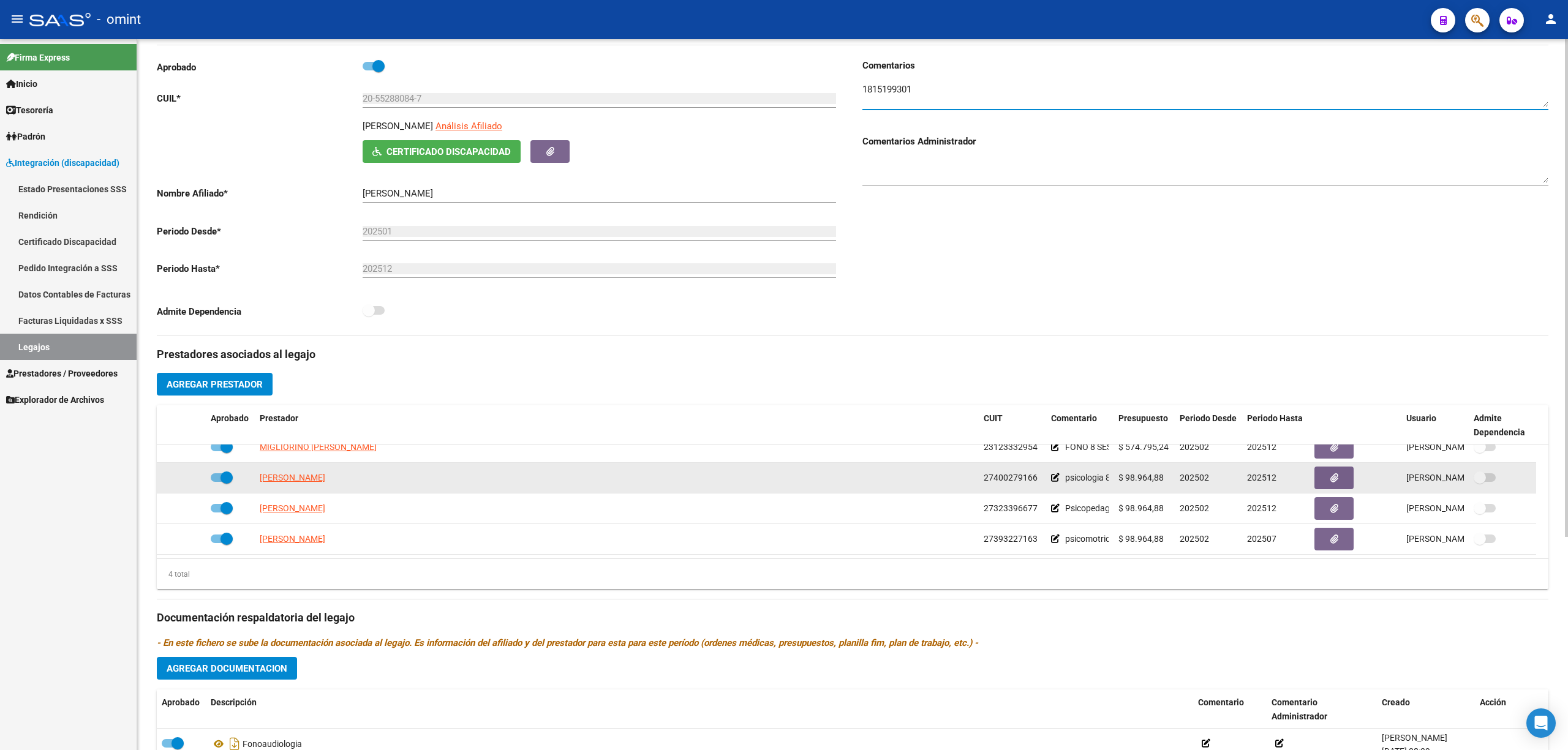
scroll to position [222, 0]
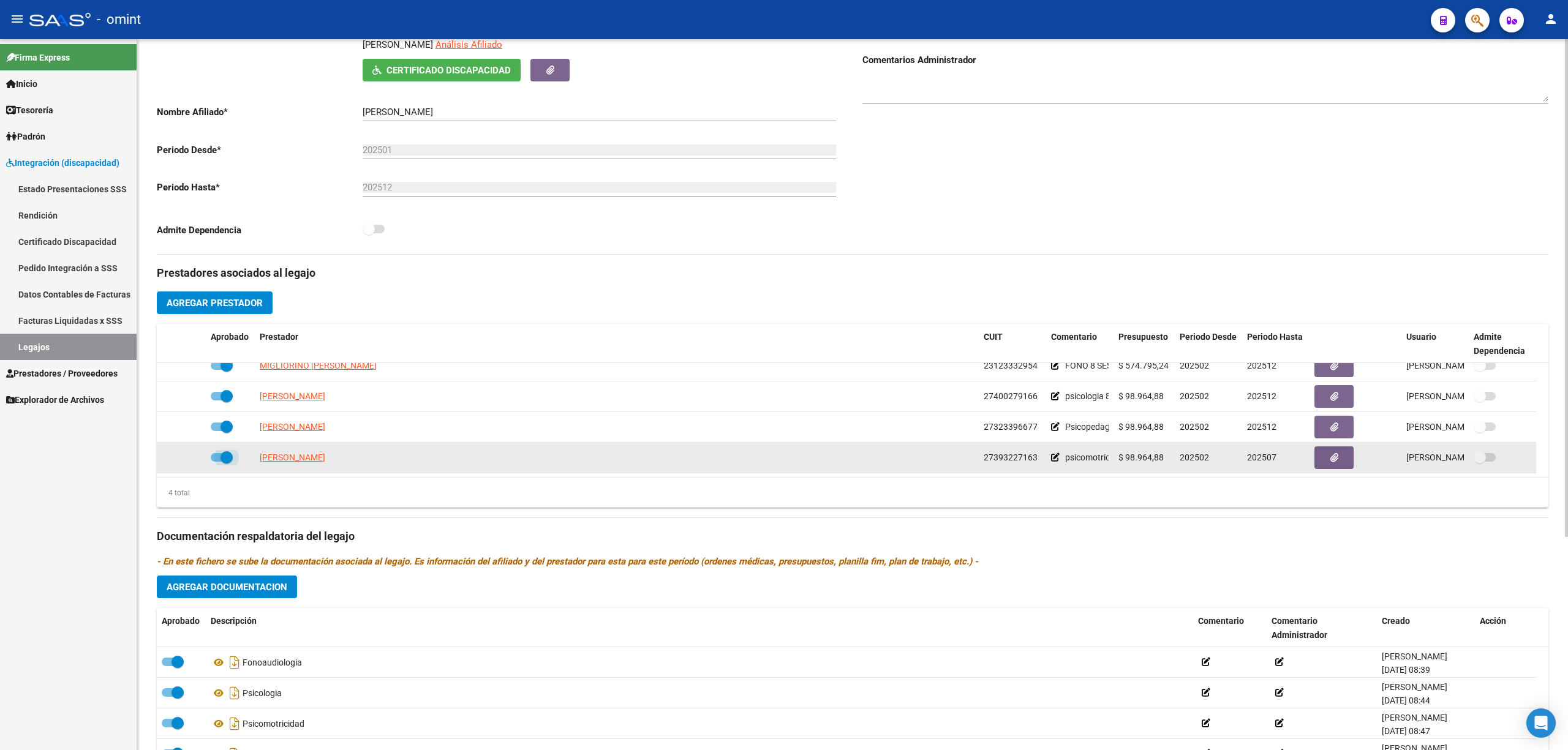
drag, startPoint x: 218, startPoint y: 459, endPoint x: 248, endPoint y: 462, distance: 30.1
click at [219, 459] on span at bounding box center [221, 457] width 22 height 9
click at [216, 462] on input "checkbox" at bounding box center [216, 462] width 1 height 1
checkbox input "false"
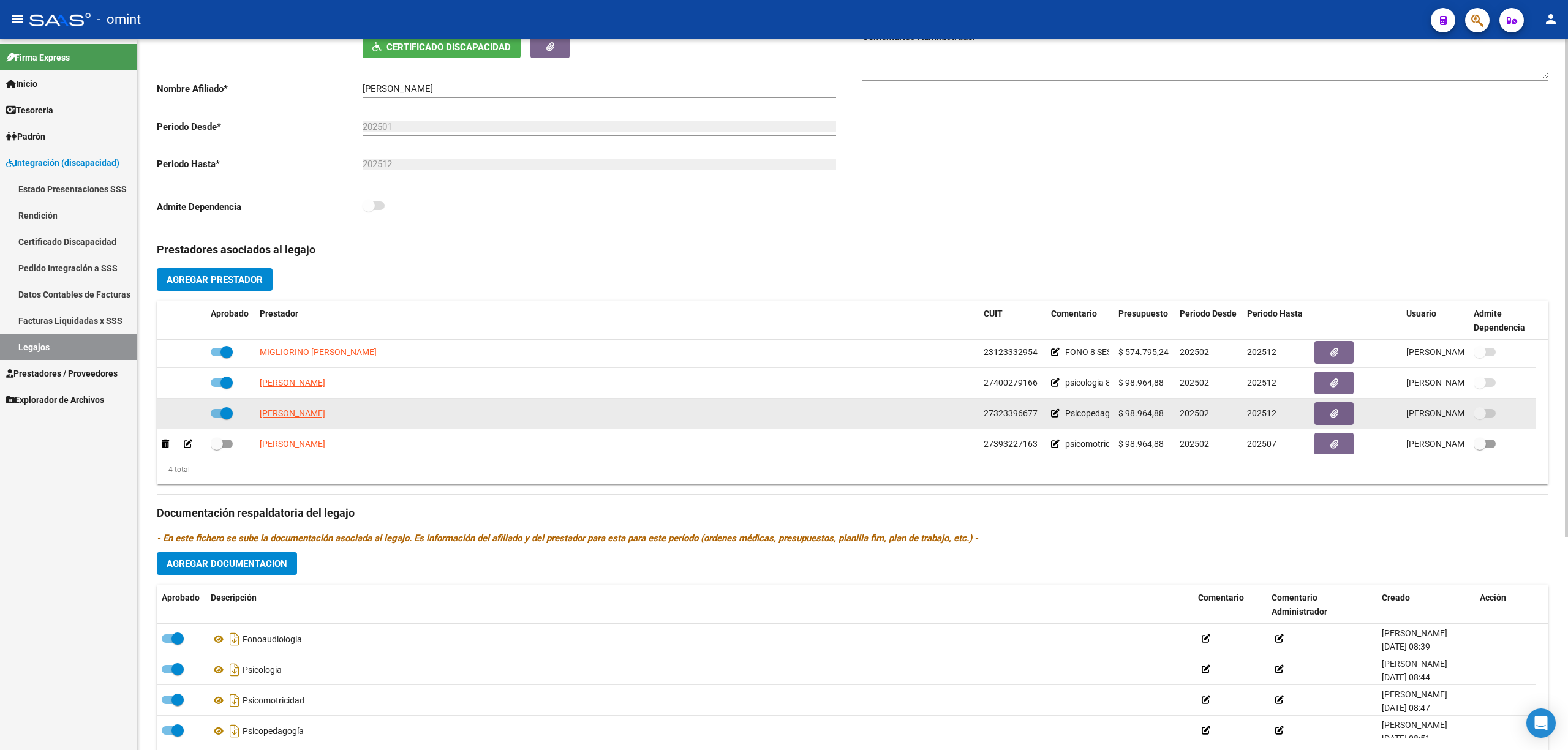
scroll to position [0, 0]
click at [214, 412] on span at bounding box center [221, 415] width 22 height 9
click at [216, 420] on input "checkbox" at bounding box center [216, 420] width 1 height 1
checkbox input "false"
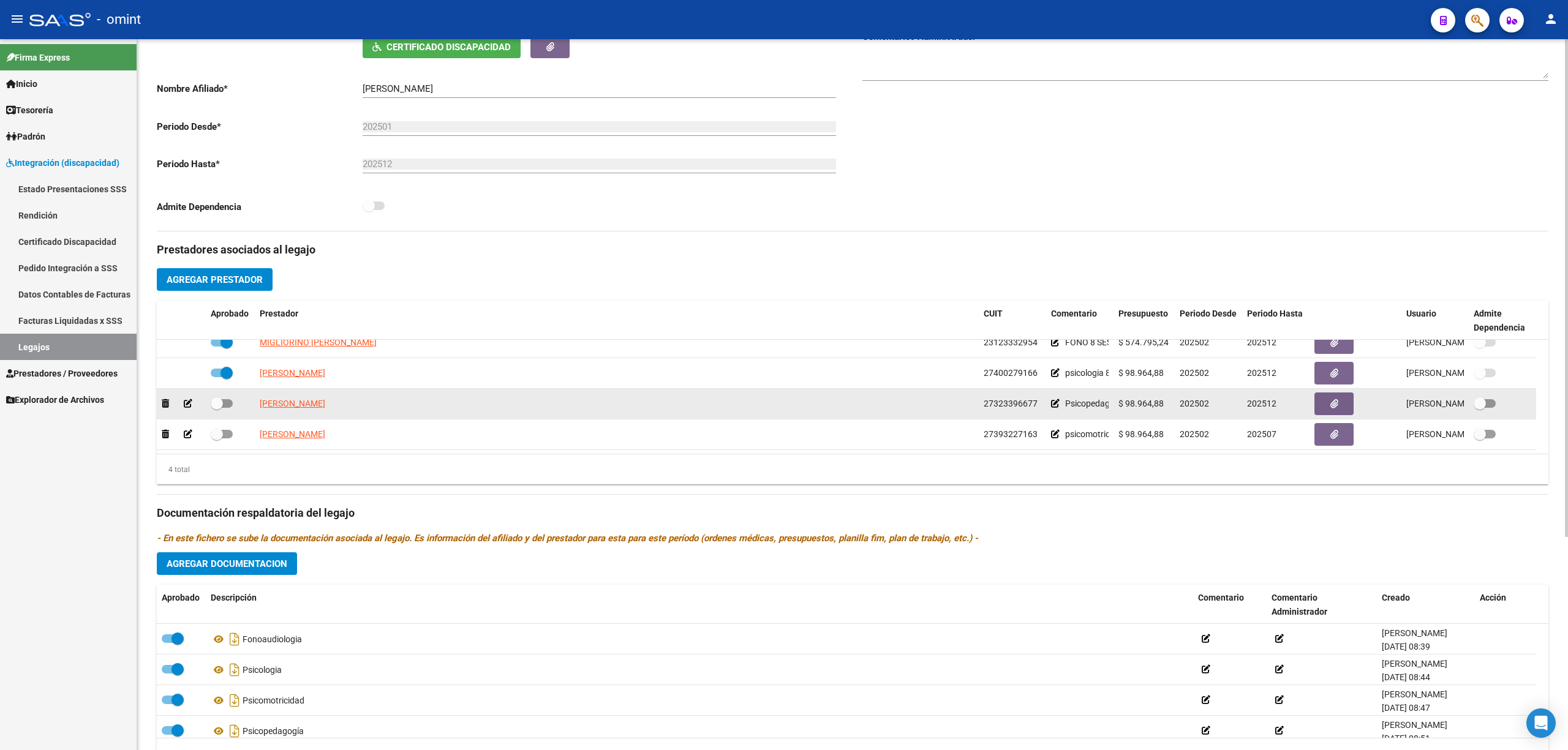
click at [187, 404] on icon at bounding box center [188, 403] width 9 height 9
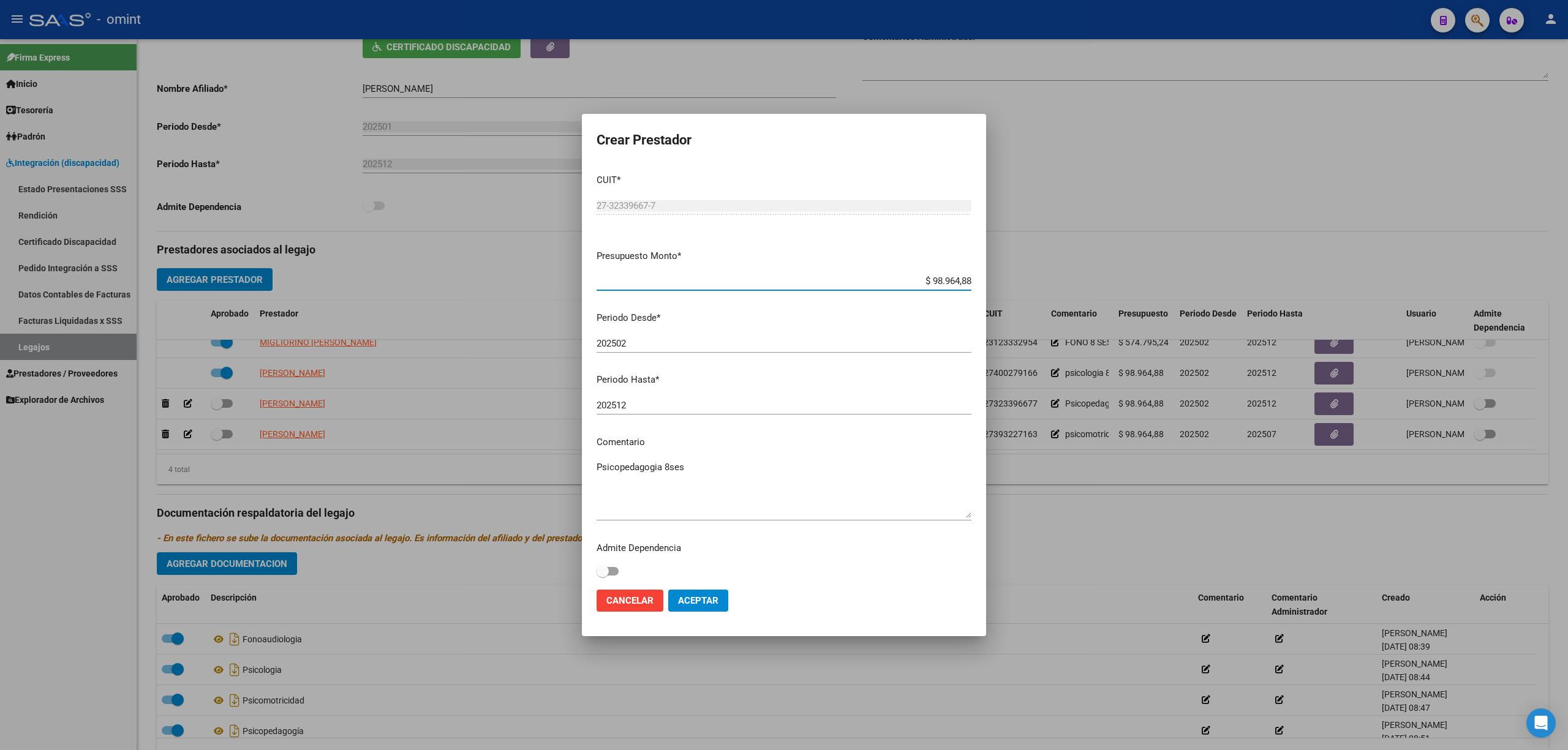
click at [663, 405] on input "202512" at bounding box center [784, 405] width 375 height 11
type input "202507"
click at [716, 599] on span "Aceptar" at bounding box center [698, 600] width 40 height 11
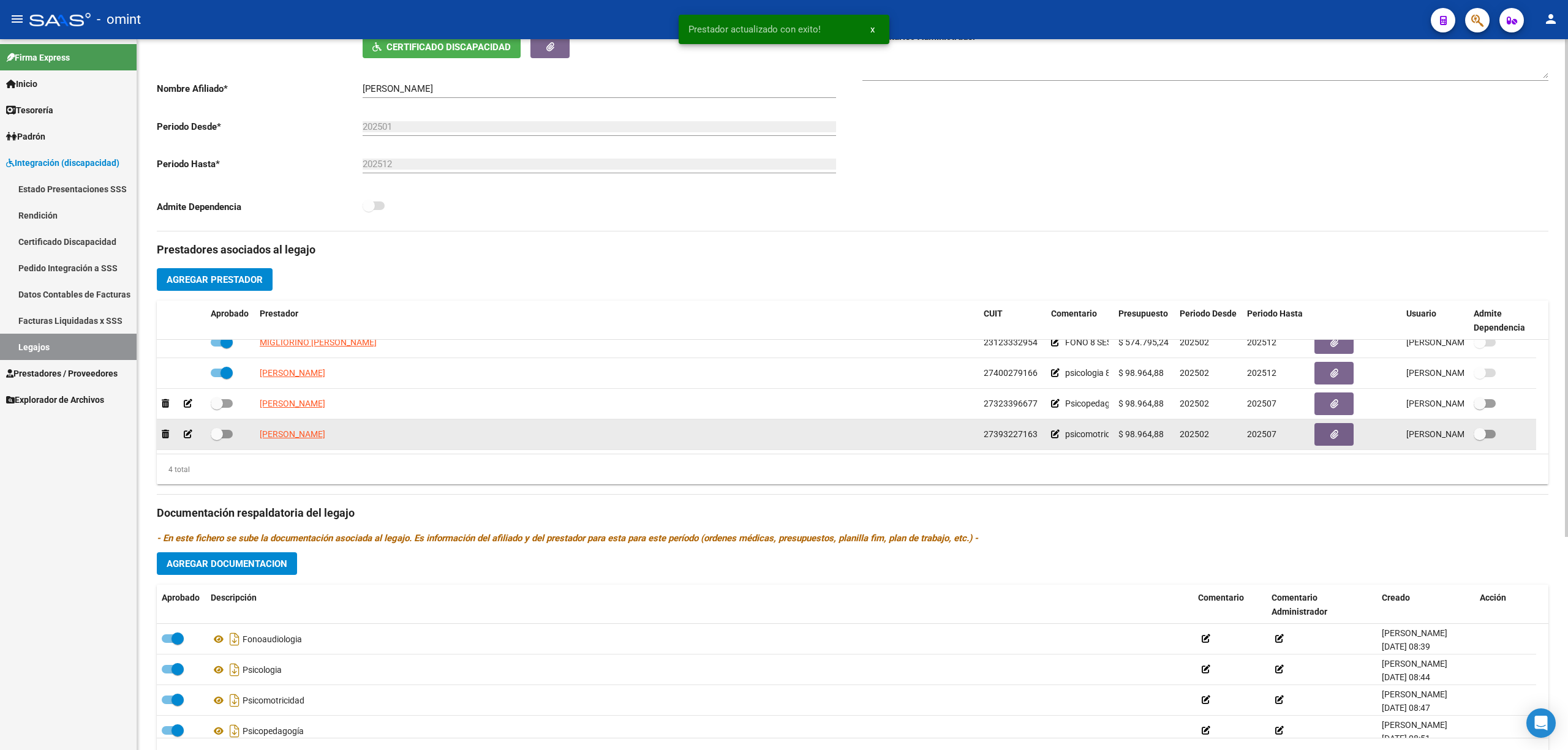
scroll to position [304, 0]
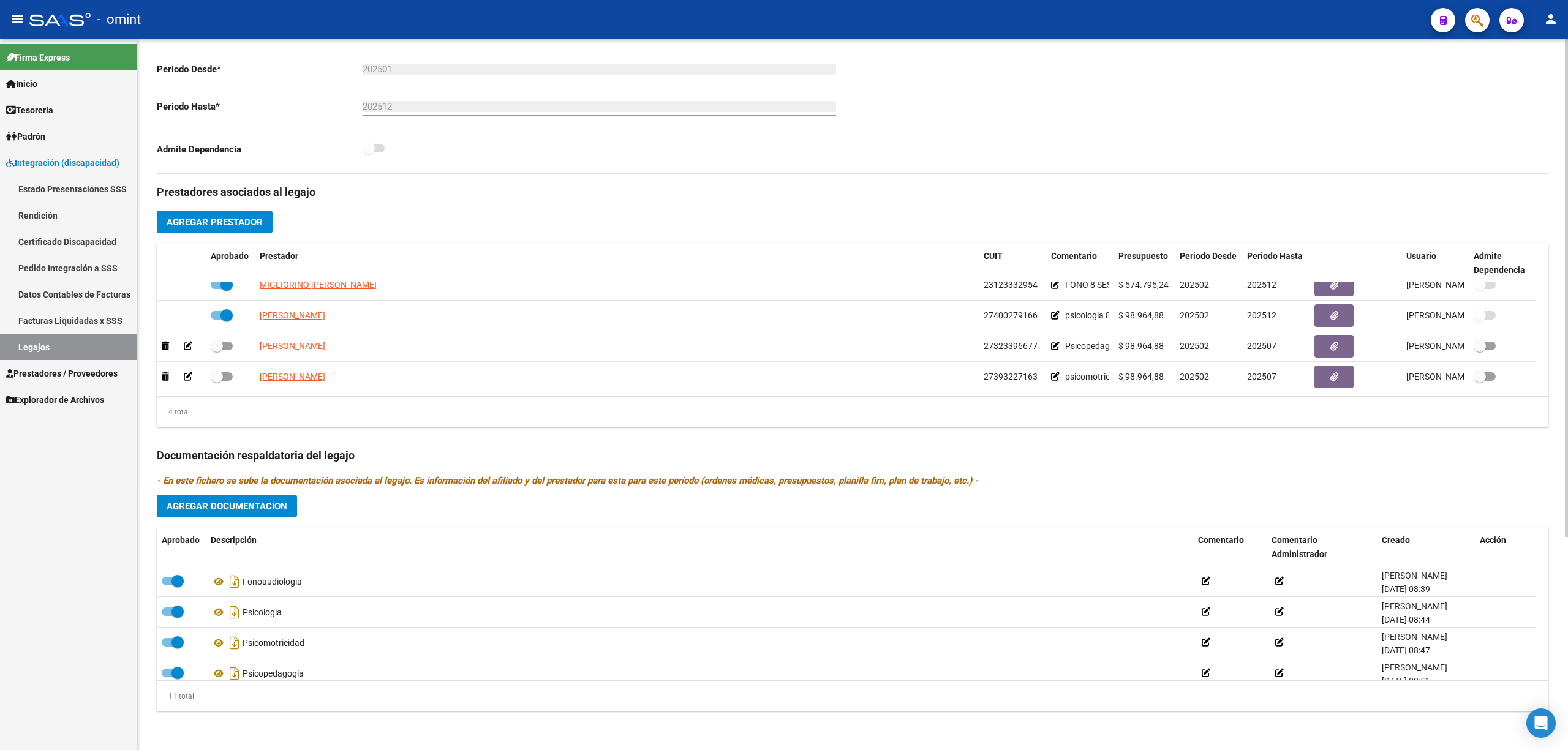
click at [251, 218] on span "Agregar Prestador" at bounding box center [215, 221] width 96 height 11
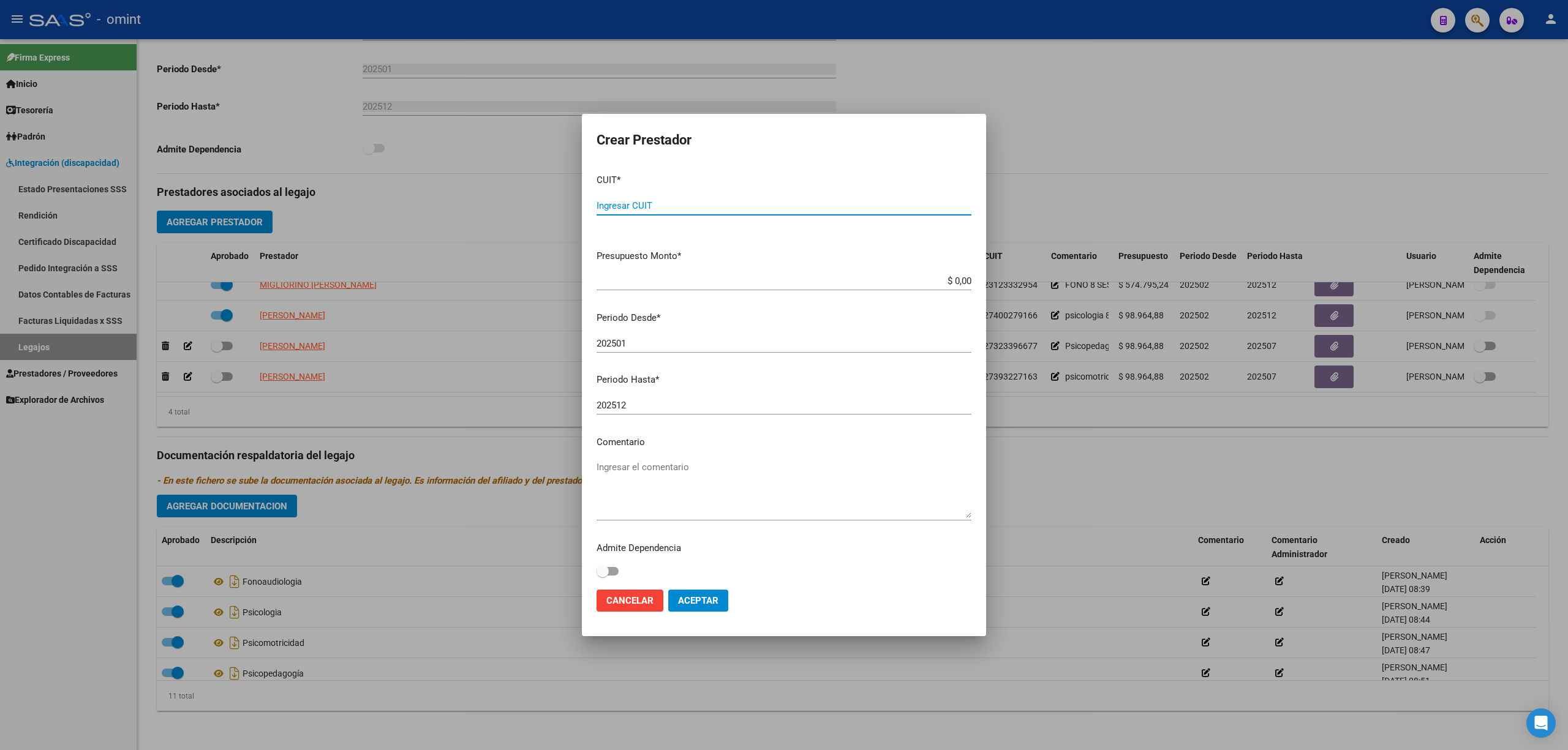
paste input "27-41593478-0"
type input "27-41593478-0"
type input "$ 1,00"
type input "202508"
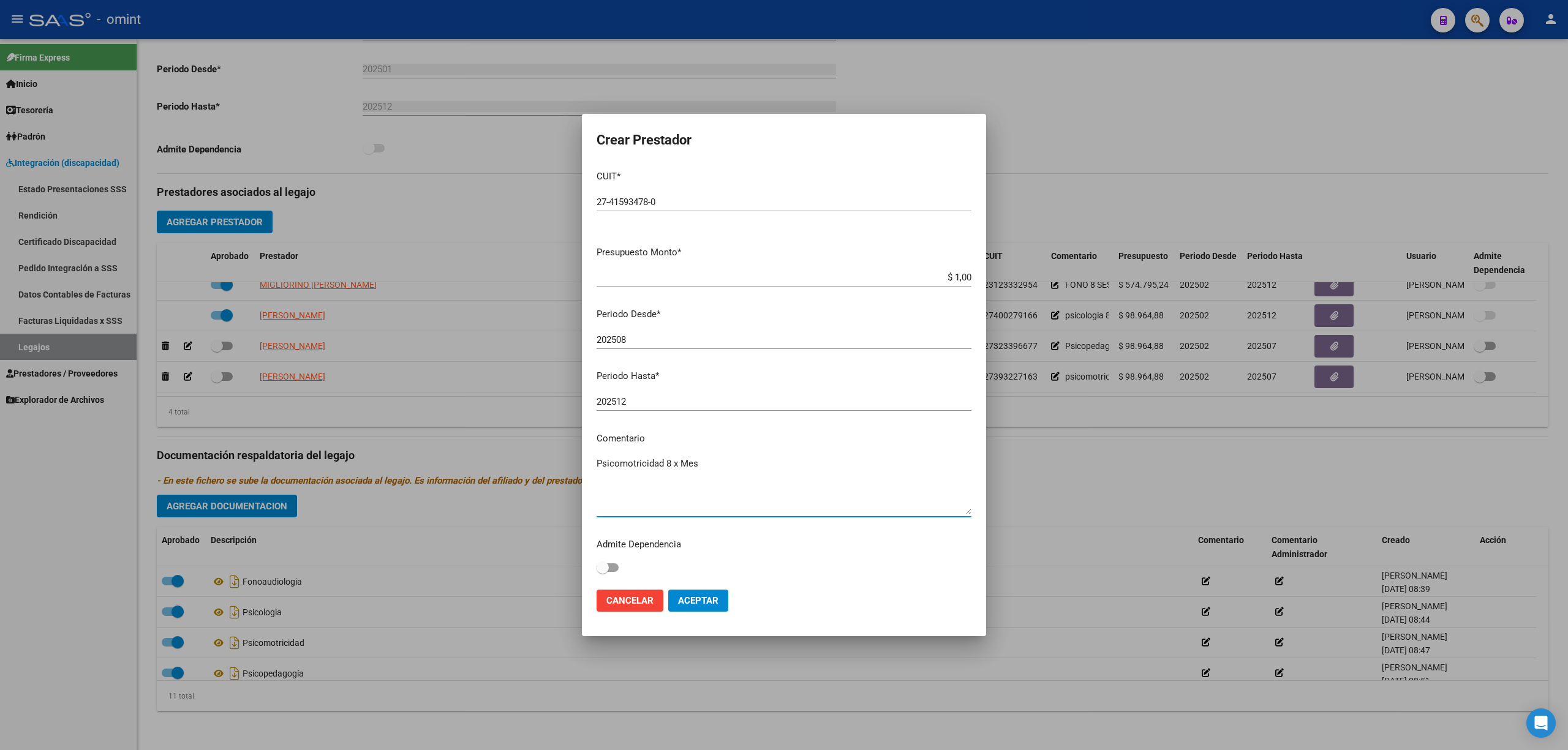
type textarea "Psicomotricidad 8 x Mes"
click at [695, 603] on span "Aceptar" at bounding box center [698, 600] width 40 height 11
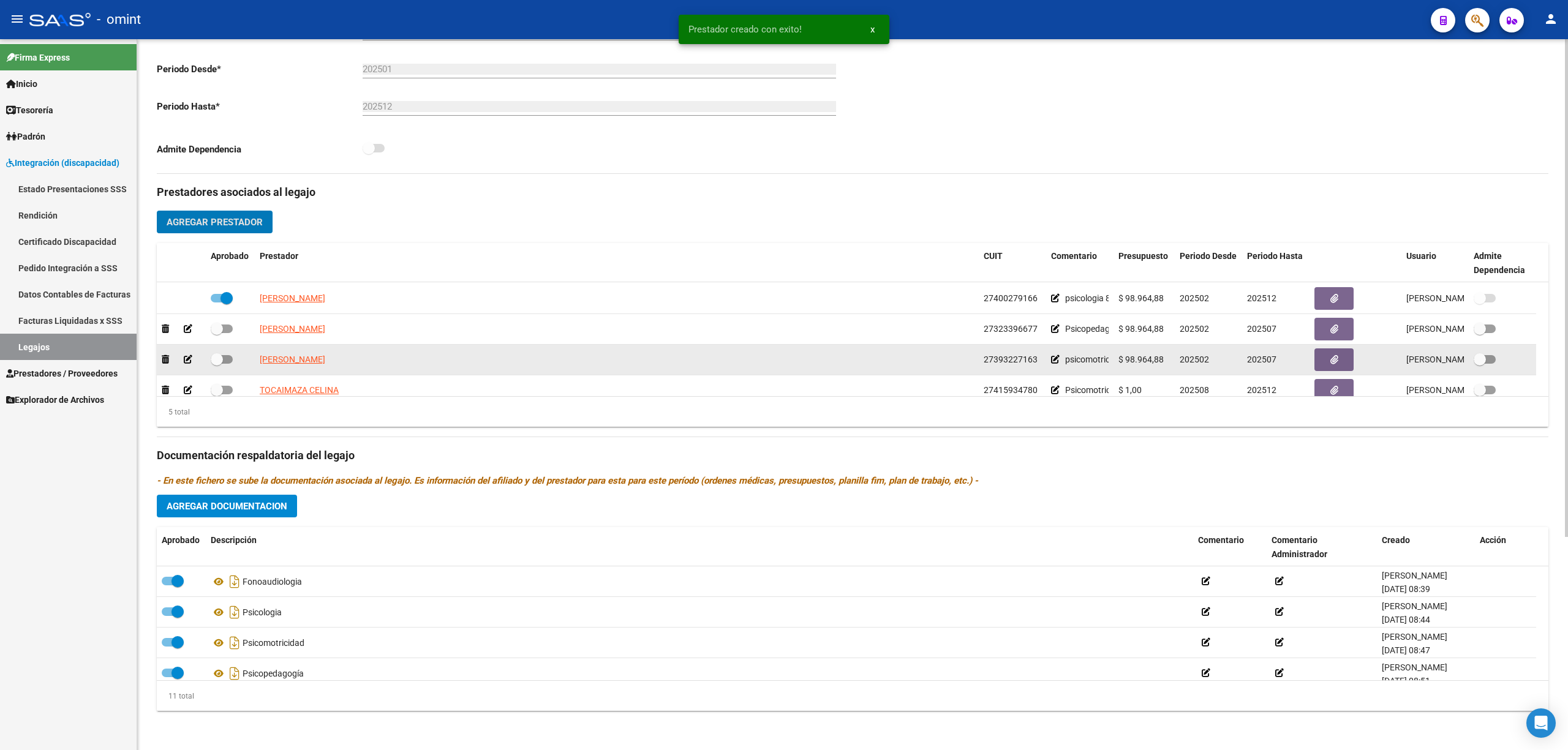
scroll to position [42, 0]
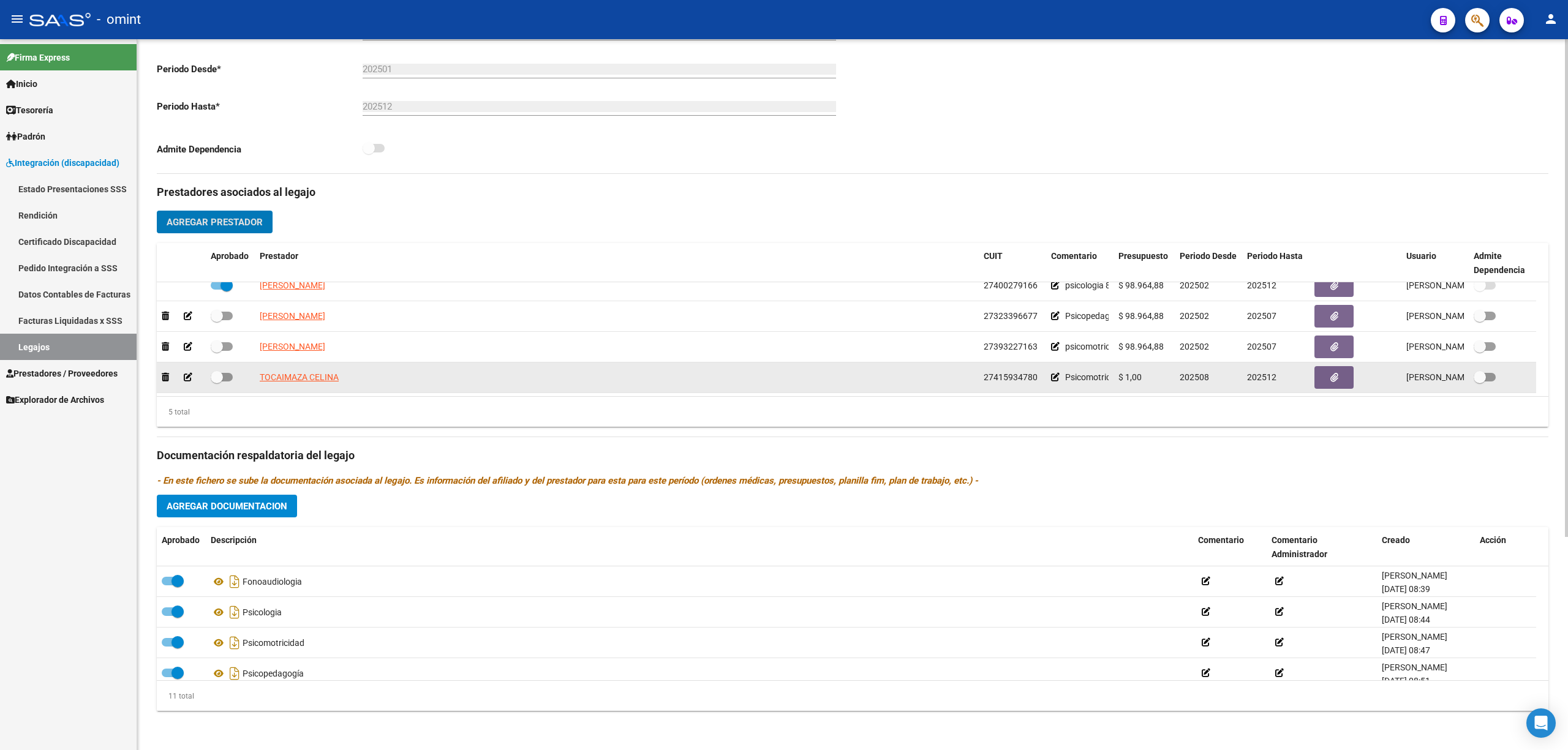
click at [222, 375] on span at bounding box center [216, 377] width 13 height 12
click at [216, 382] on input "checkbox" at bounding box center [216, 382] width 1 height 1
checkbox input "true"
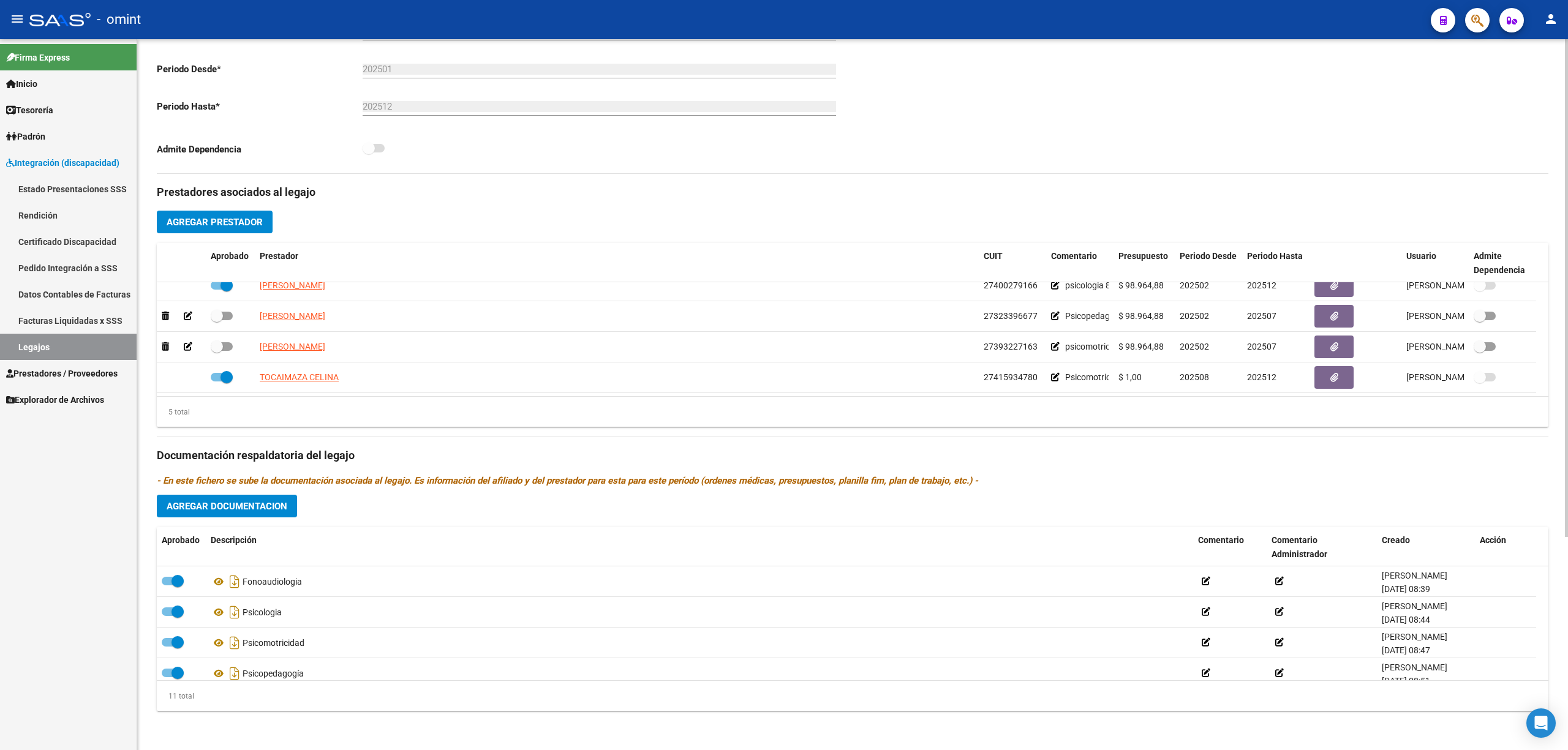
click at [221, 216] on span "Agregar Prestador" at bounding box center [215, 221] width 96 height 11
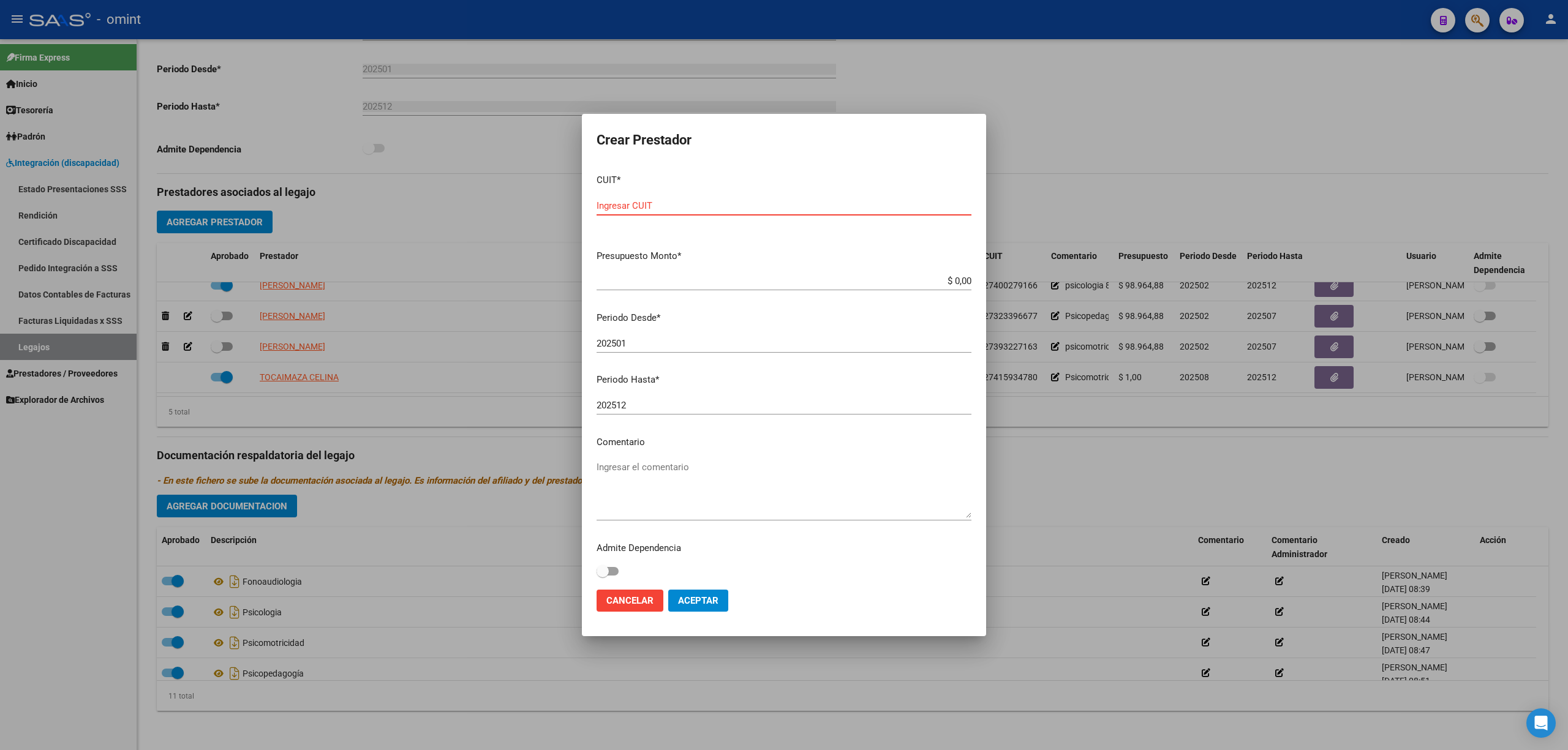
click at [659, 202] on input "Ingresar CUIT" at bounding box center [784, 205] width 375 height 11
paste input "27-38332216-8"
type input "27-38332216-8"
type input "$ 1,00"
type input "202508"
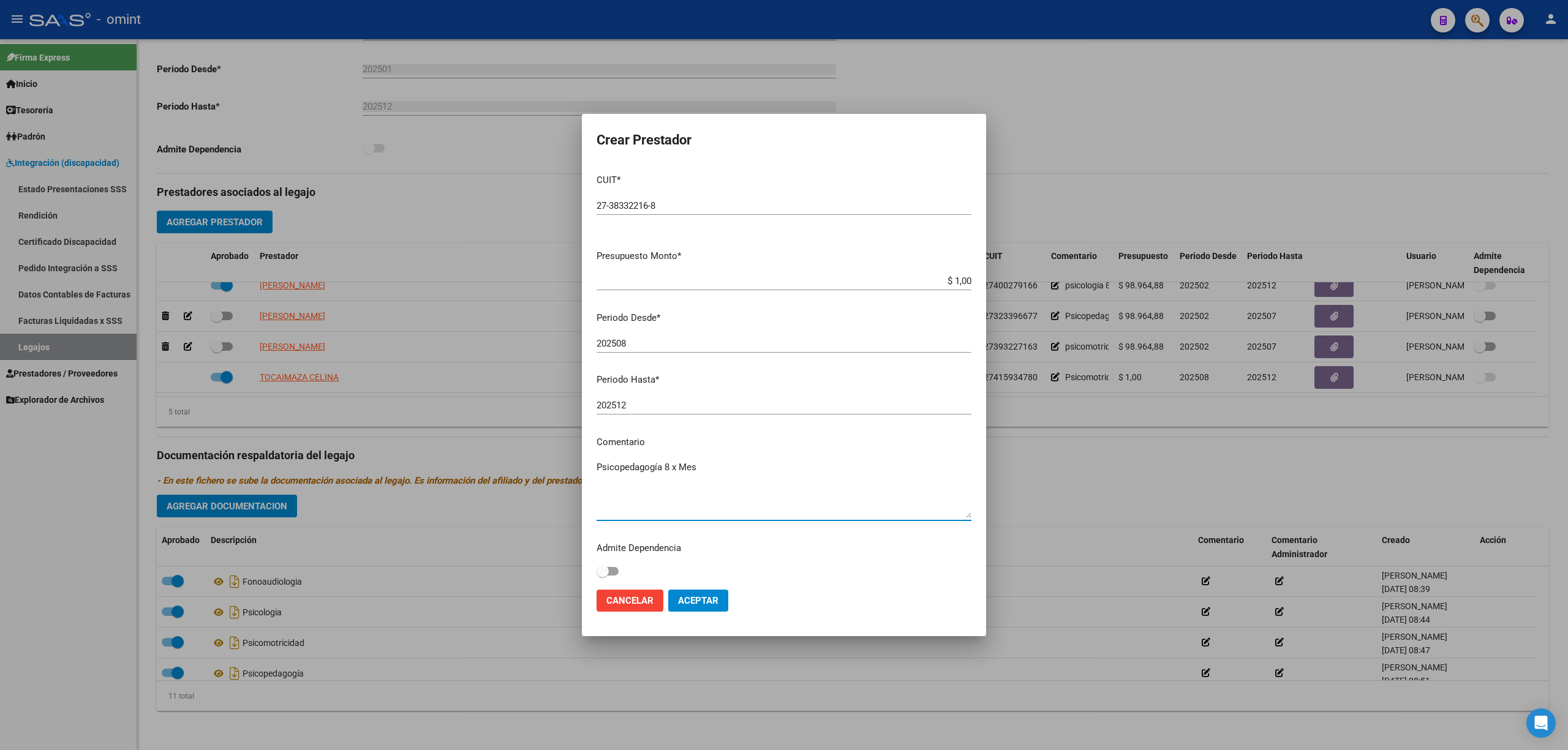
type textarea "Psicopedagogía 8 x Mes"
click at [728, 596] on mat-dialog-actions "Cancelar Aceptar" at bounding box center [784, 600] width 375 height 41
click at [704, 601] on span "Aceptar" at bounding box center [698, 600] width 40 height 11
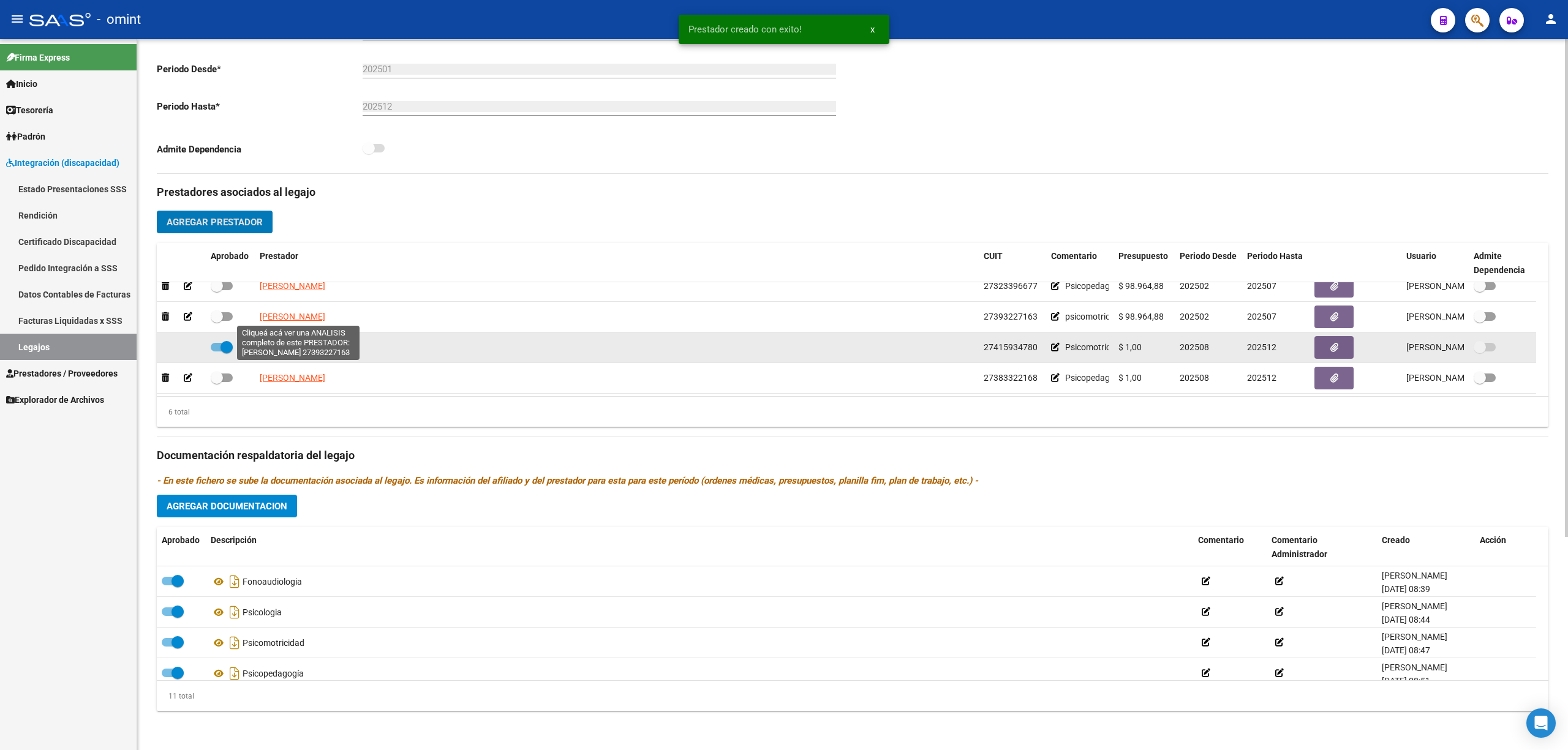
scroll to position [73, 0]
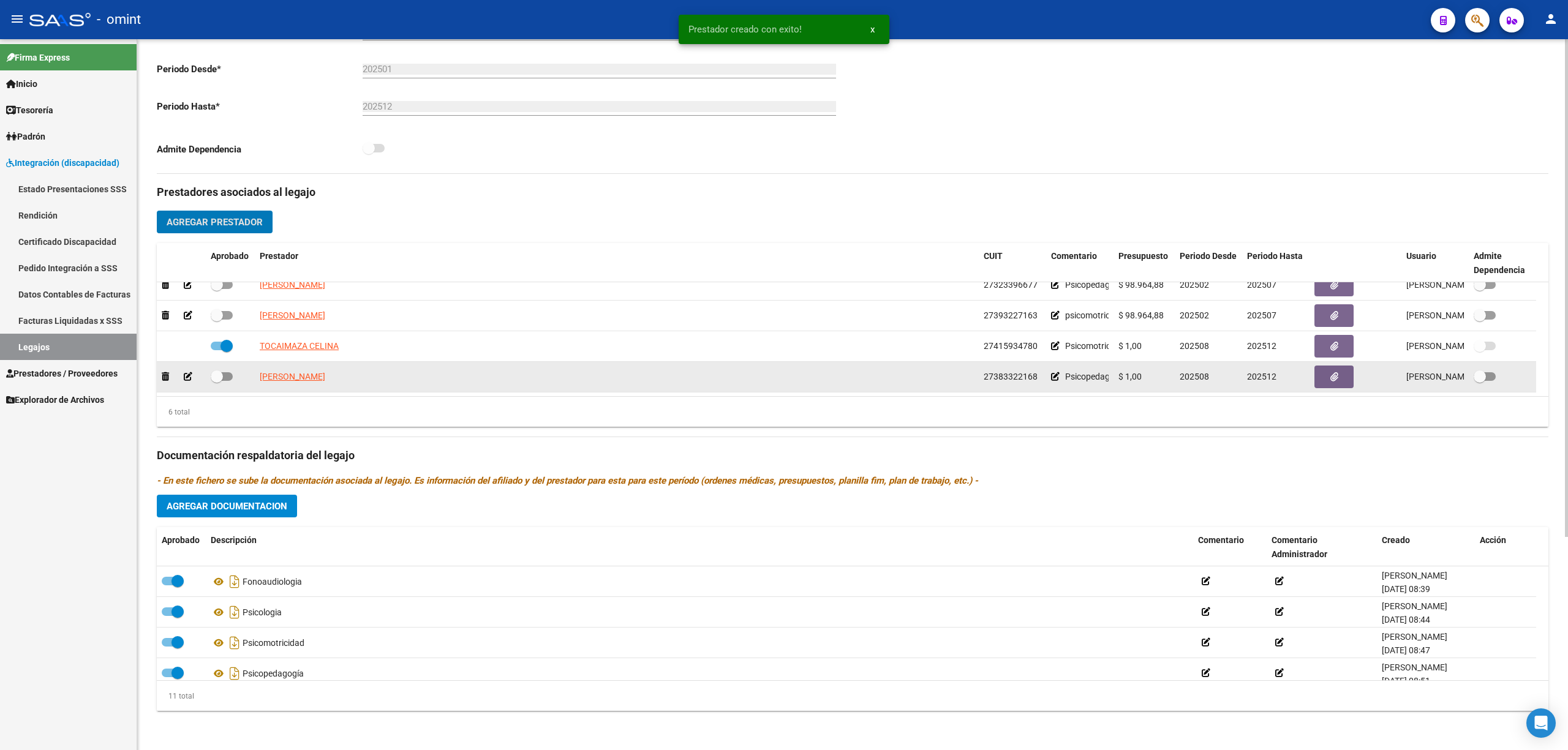
click at [212, 377] on span at bounding box center [216, 376] width 13 height 12
click at [216, 381] on input "checkbox" at bounding box center [216, 381] width 1 height 1
checkbox input "true"
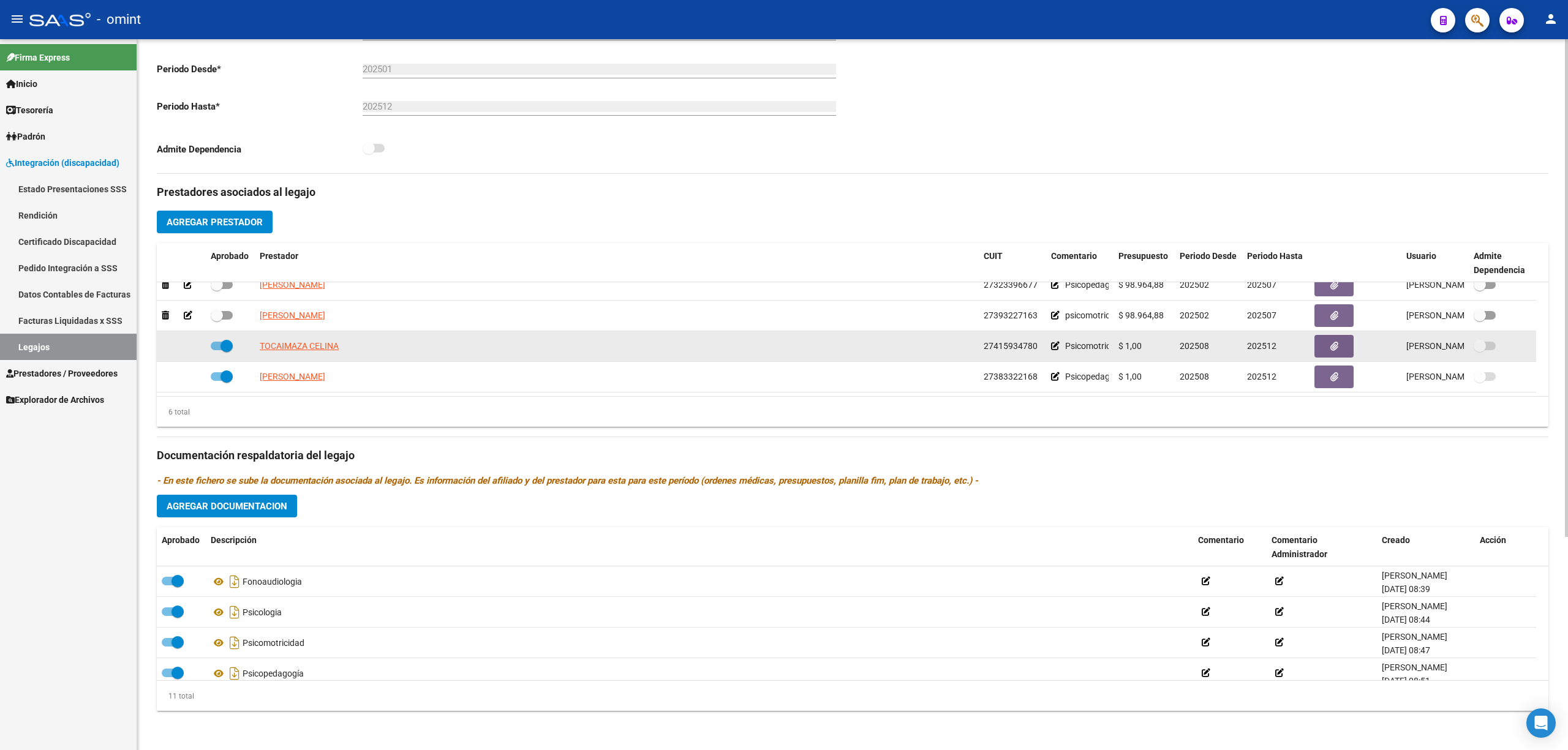
click at [309, 349] on span "TOCAIMAZA CELINA" at bounding box center [299, 346] width 79 height 10
type textarea "27415934780"
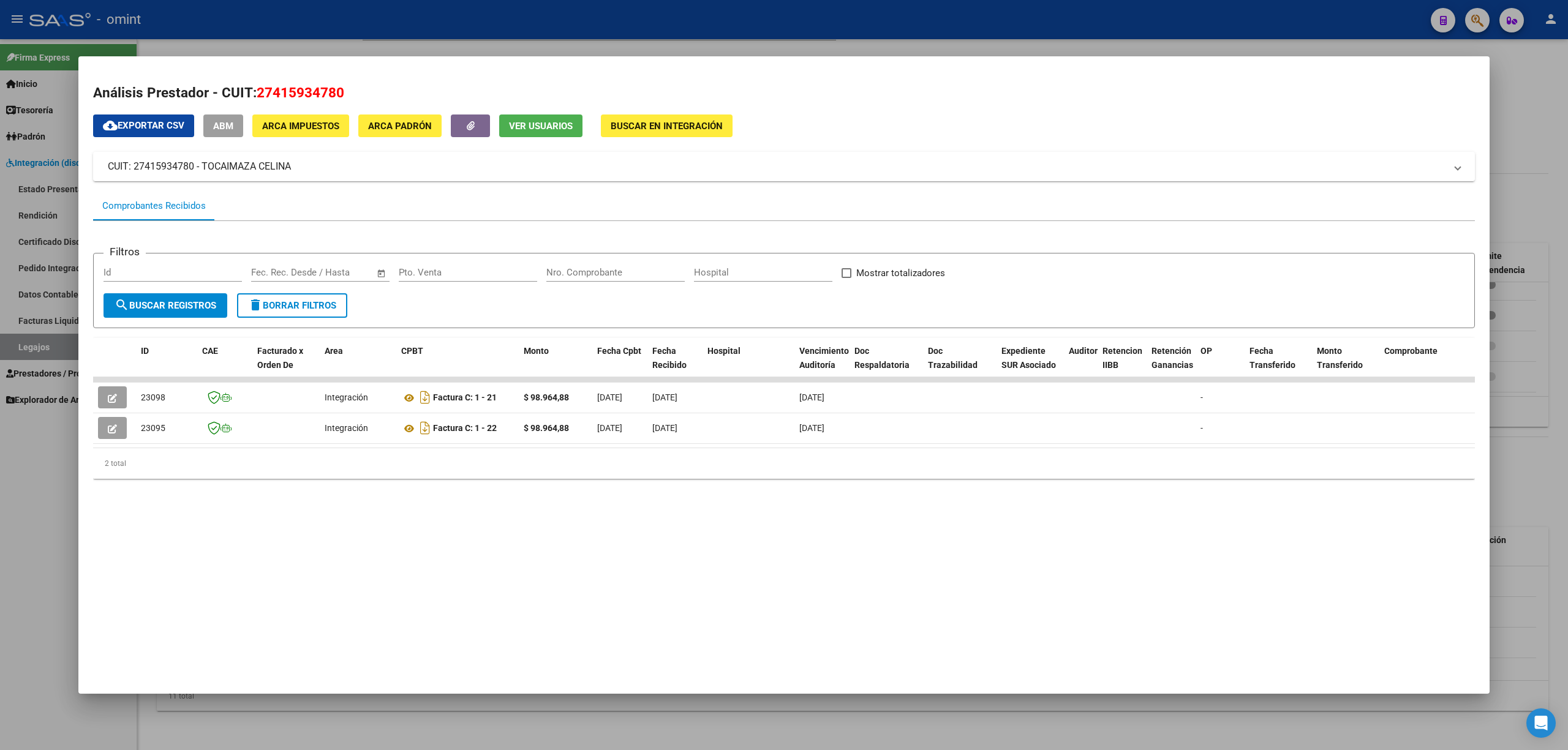
drag, startPoint x: 431, startPoint y: 437, endPoint x: 467, endPoint y: 443, distance: 36.5
click at [467, 443] on datatable-body "23098 Integración Factura C: 1 - 21 $ 98.964,88 [DATE] [DATE] [DATE] - [DATE] […" at bounding box center [784, 412] width 1382 height 71
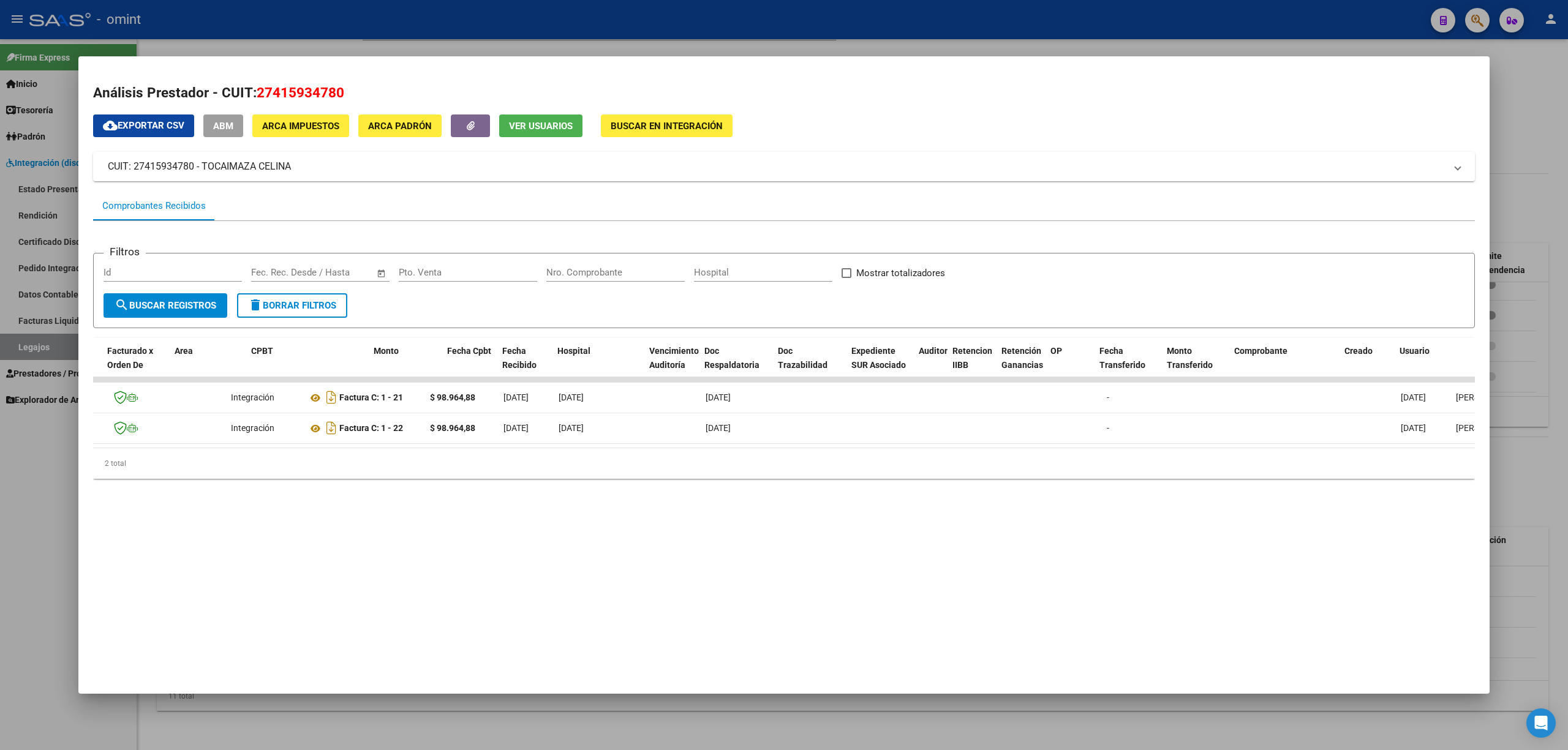
scroll to position [0, 0]
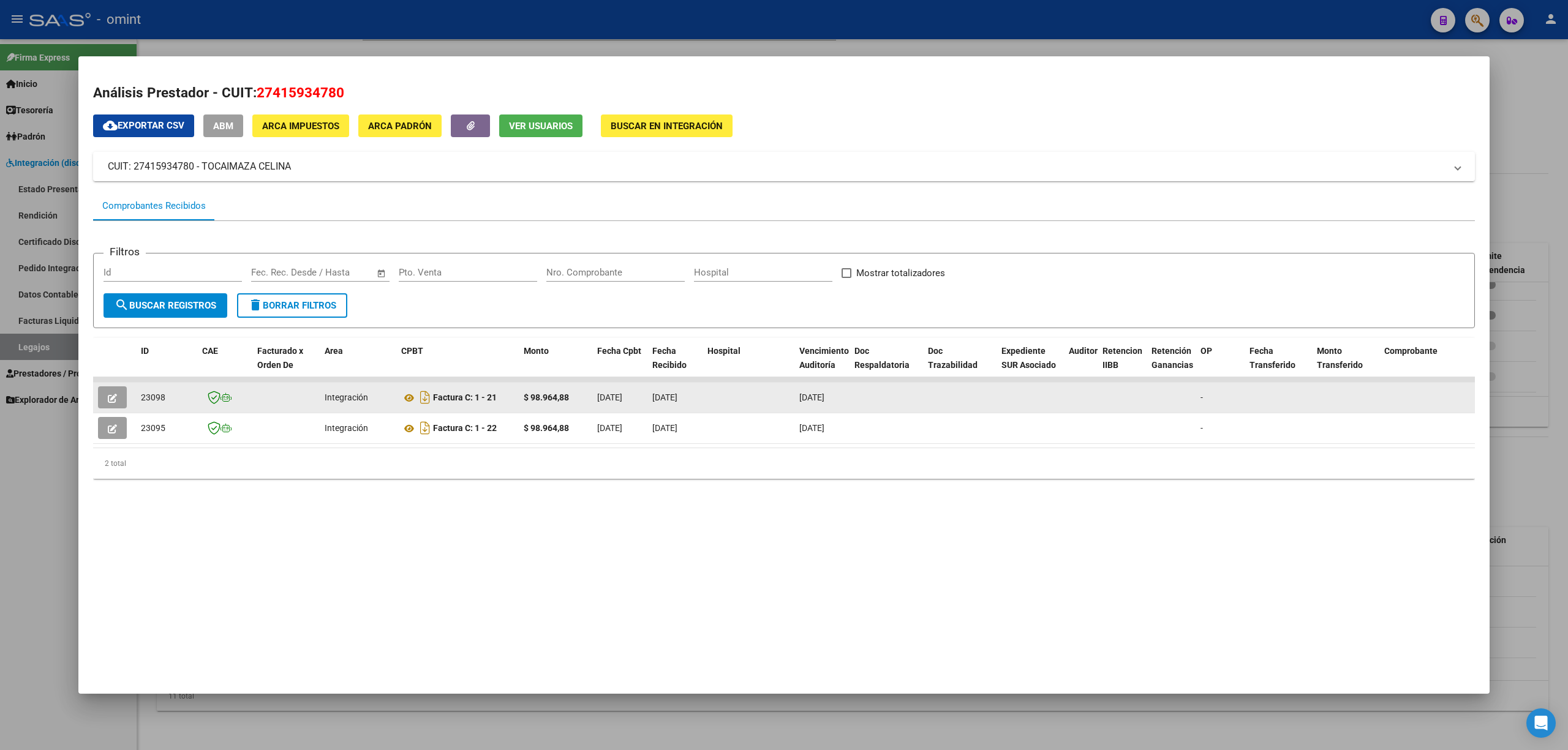
click at [115, 393] on icon "button" at bounding box center [113, 398] width 10 height 10
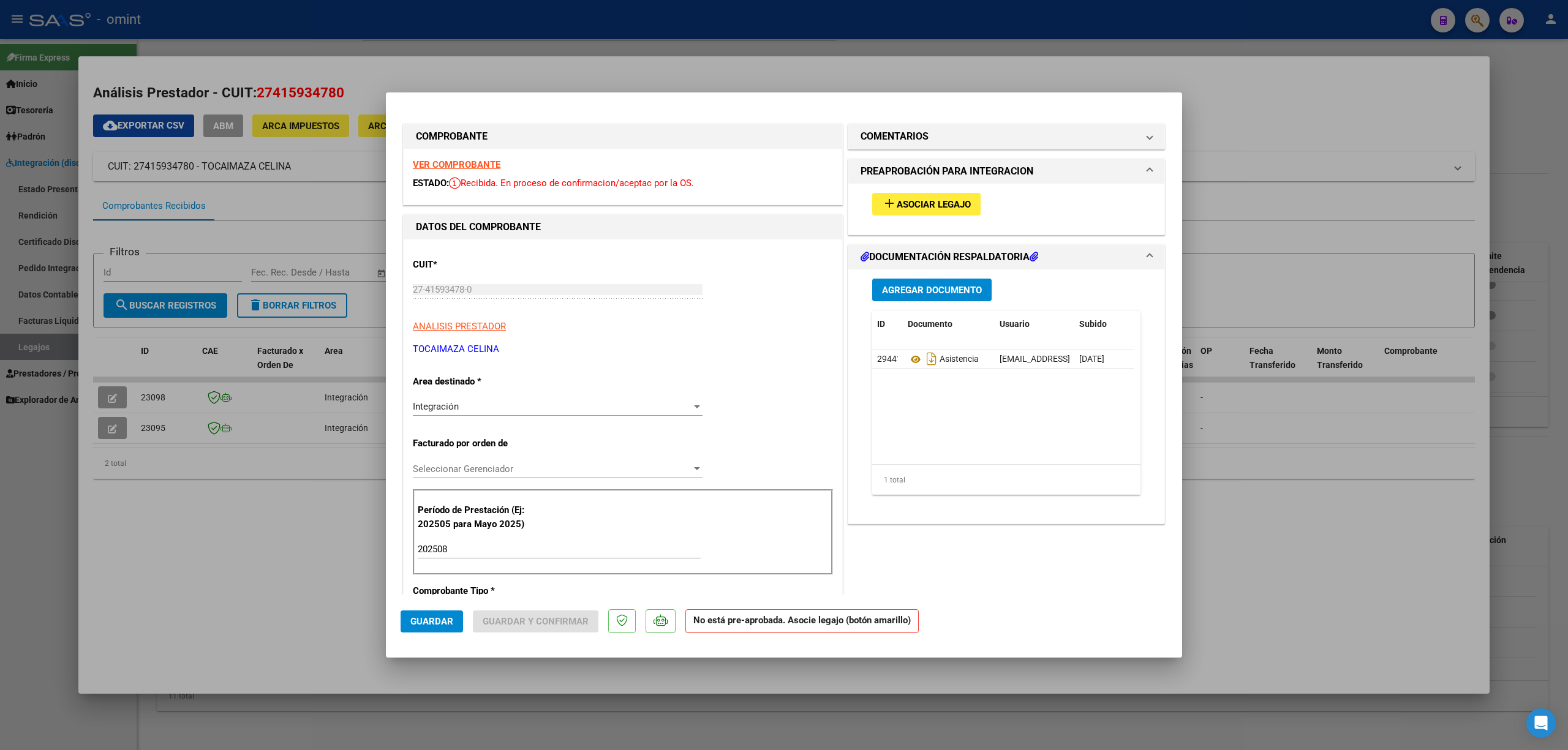
click at [479, 161] on strong "VER COMPROBANTE" at bounding box center [456, 164] width 88 height 11
click at [924, 204] on span "Asociar Legajo" at bounding box center [933, 204] width 74 height 11
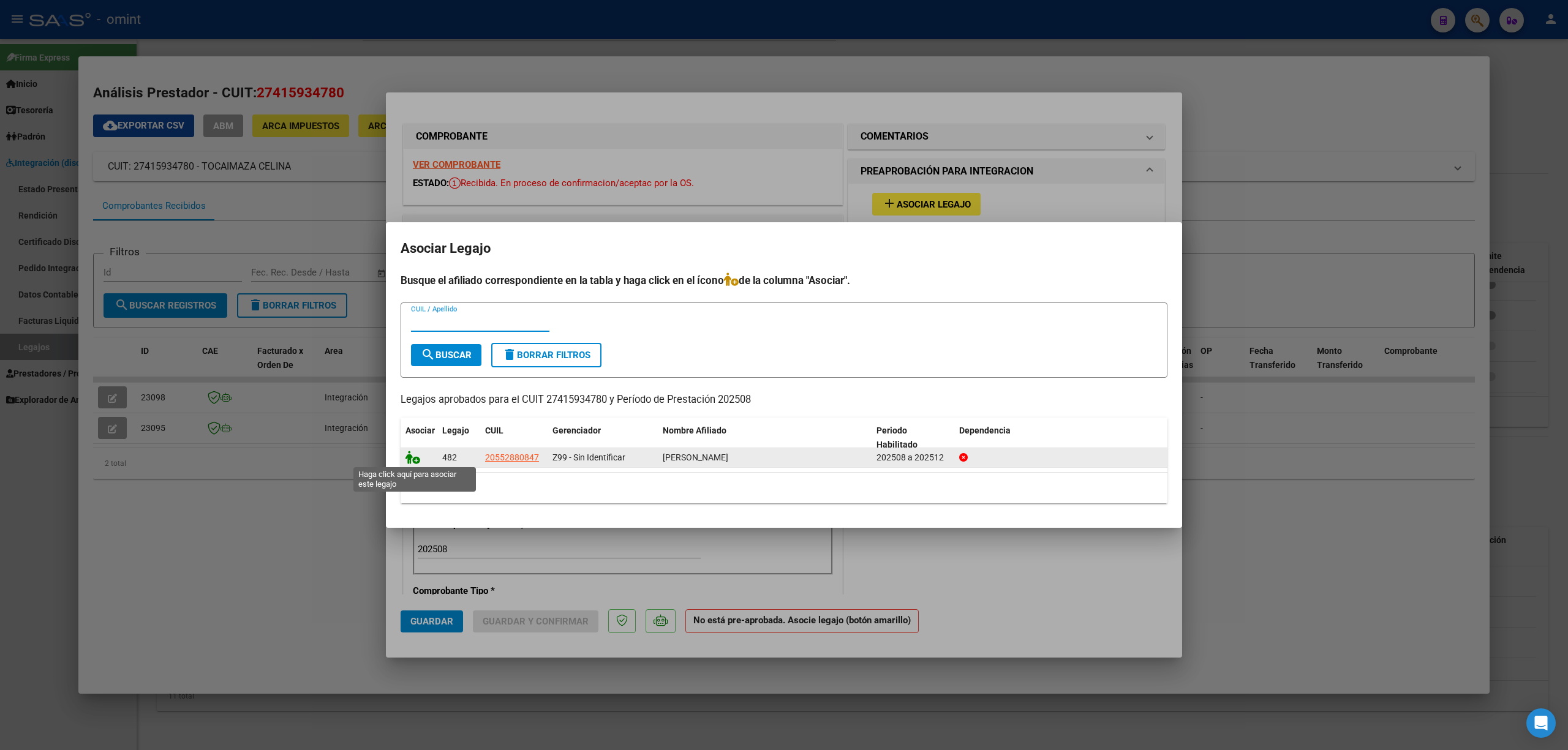
click at [413, 458] on icon at bounding box center [413, 458] width 14 height 13
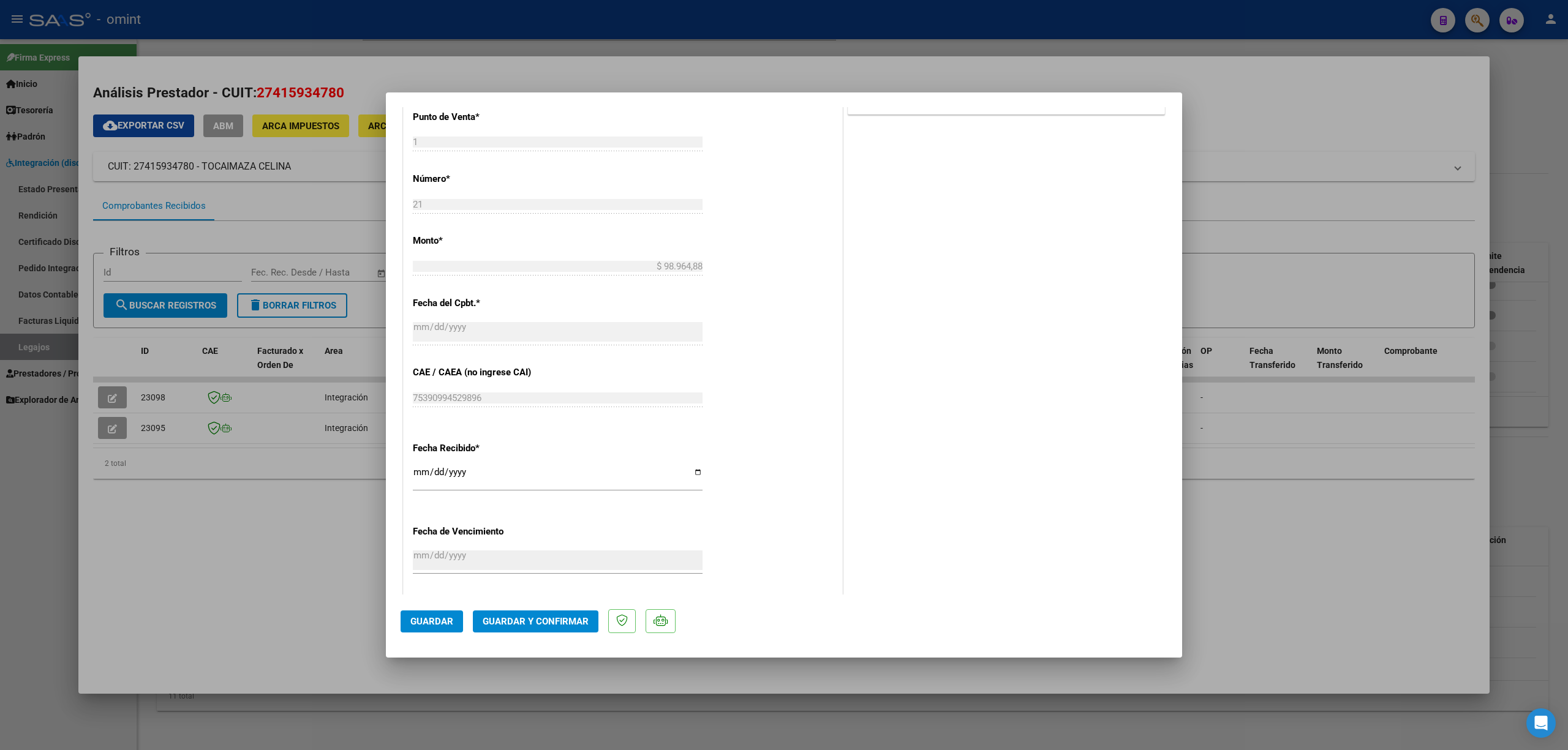
scroll to position [571, 0]
click at [520, 623] on span "Guardar y Confirmar" at bounding box center [536, 621] width 106 height 11
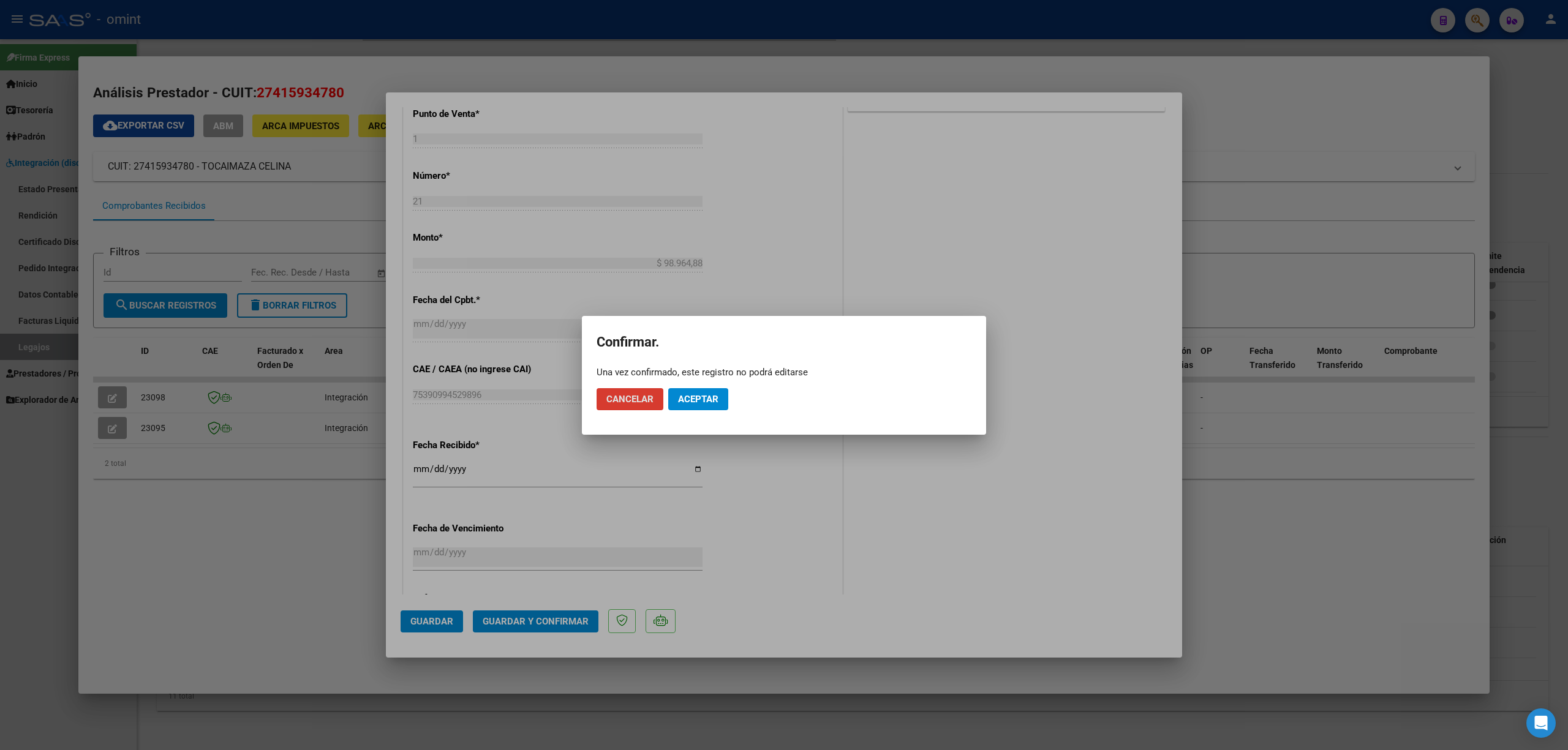
click at [703, 402] on span "Aceptar" at bounding box center [698, 398] width 40 height 11
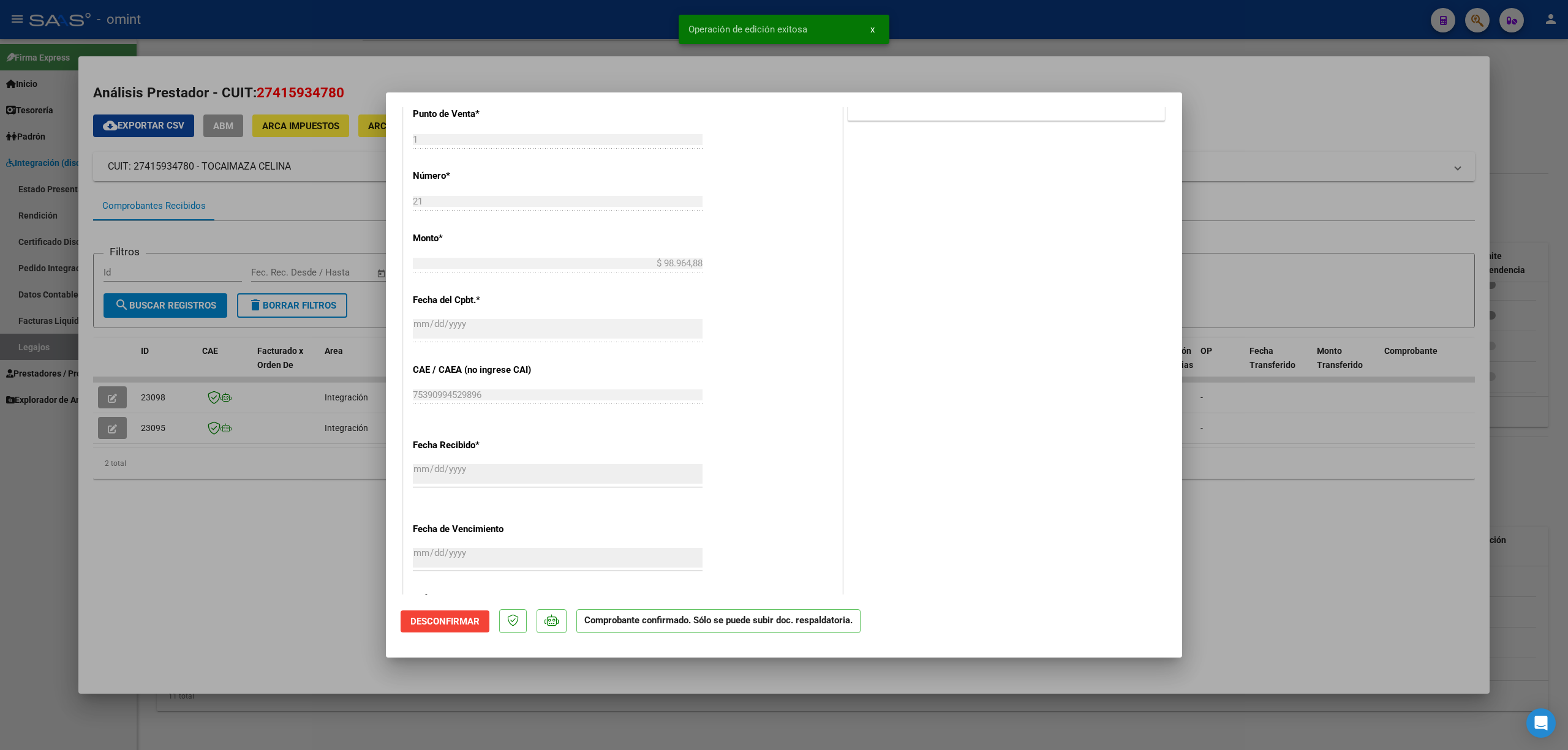
click at [273, 416] on div at bounding box center [784, 375] width 1568 height 750
type input "$ 0,00"
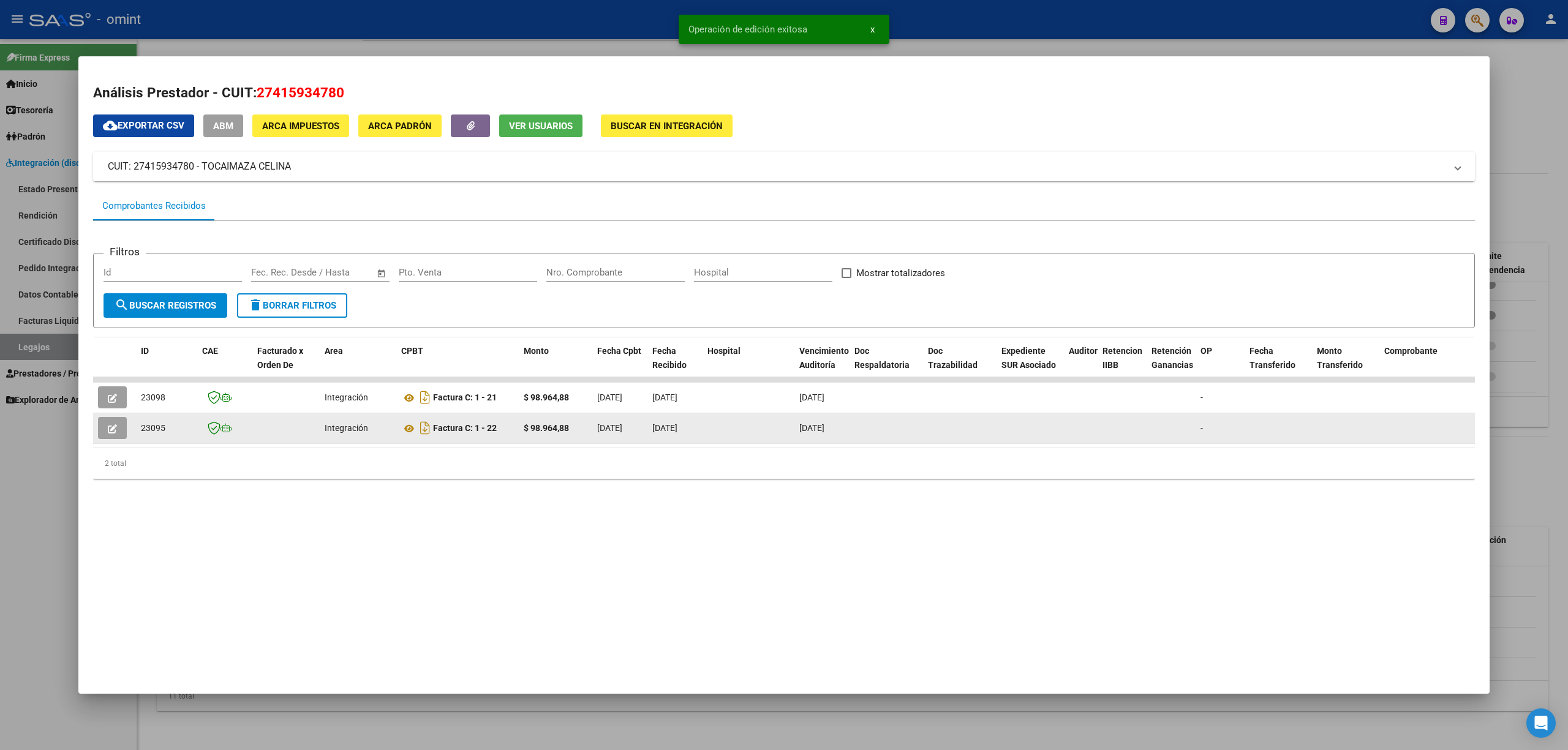
click at [111, 424] on icon "button" at bounding box center [113, 429] width 10 height 10
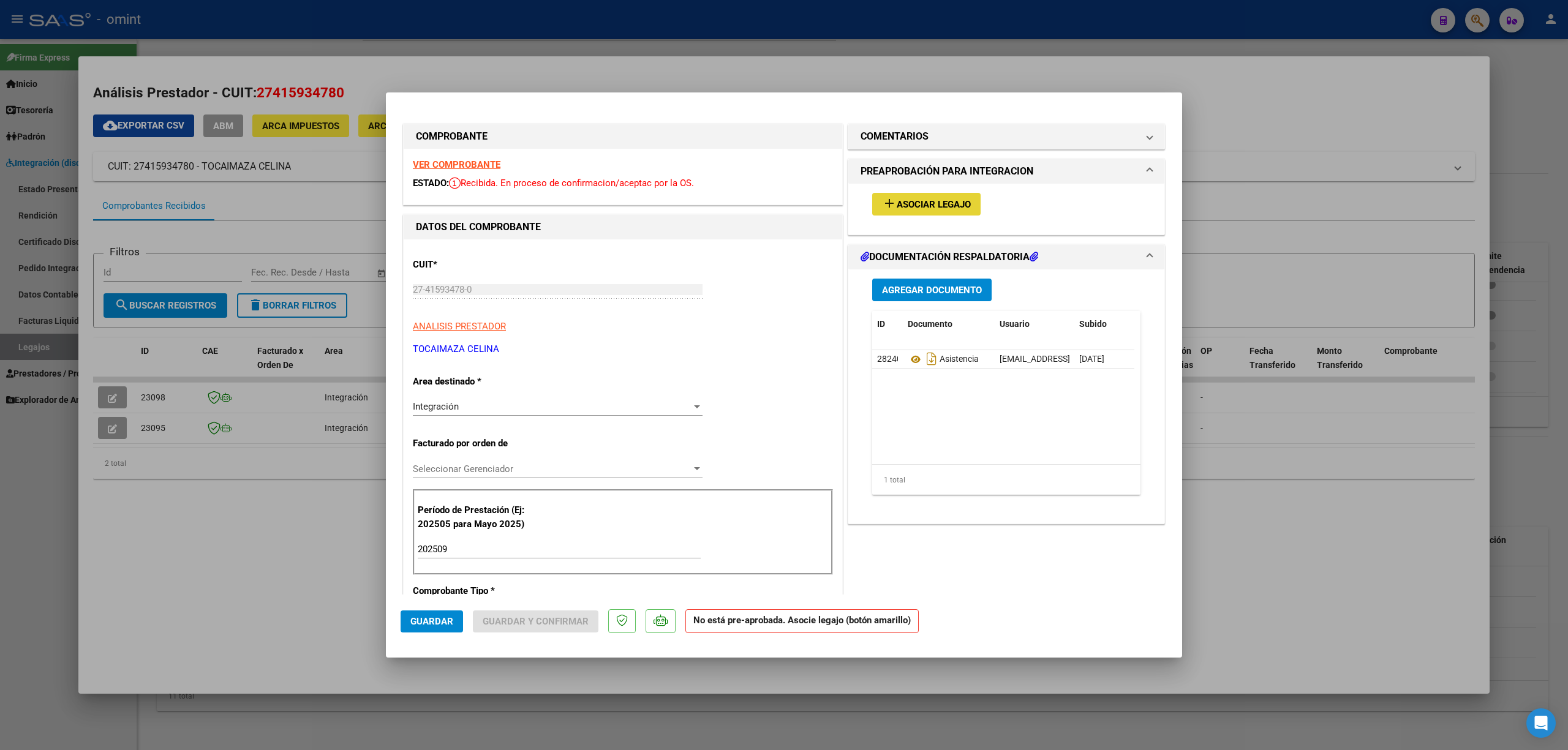
click at [912, 207] on span "Asociar Legajo" at bounding box center [933, 204] width 74 height 11
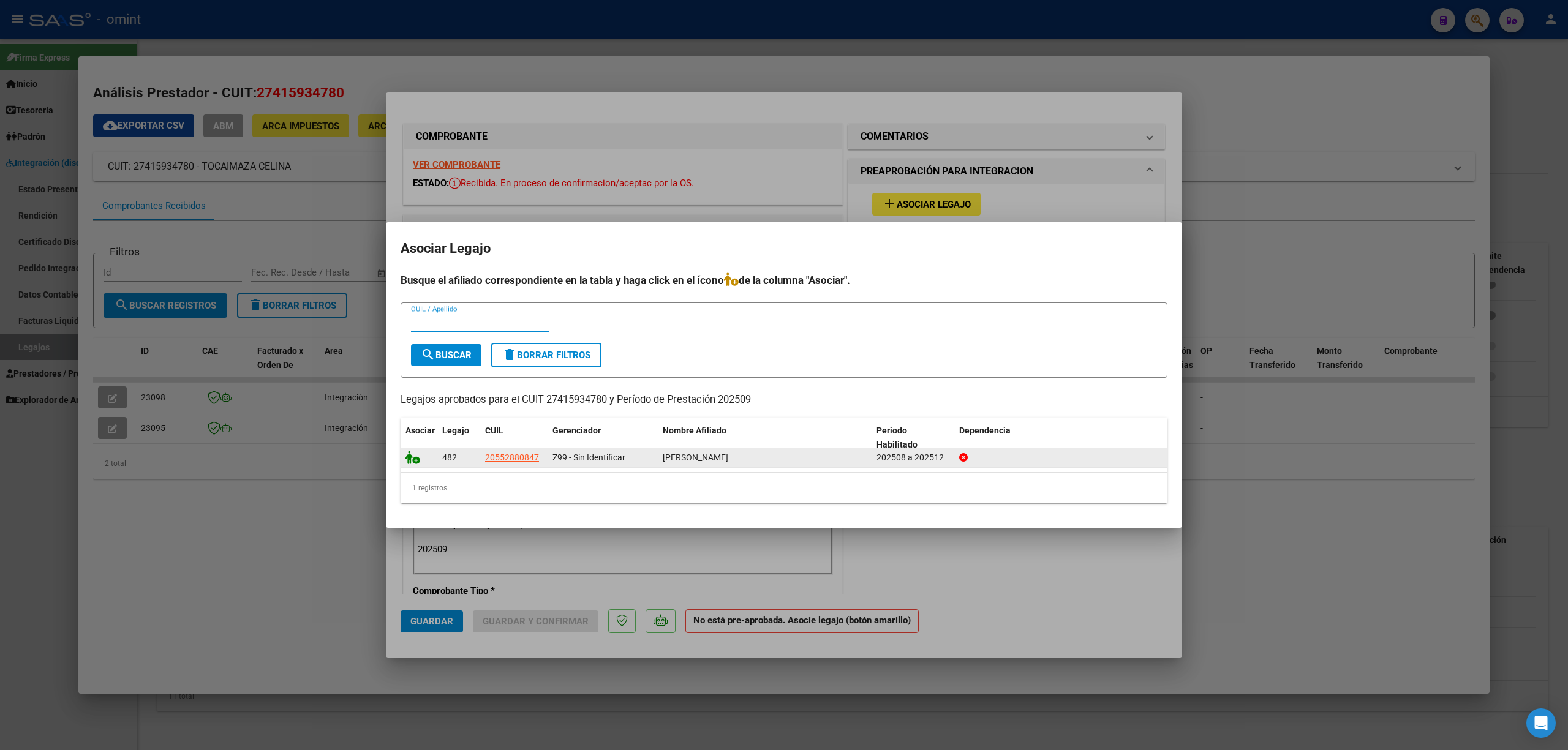
click at [414, 457] on icon at bounding box center [413, 458] width 14 height 13
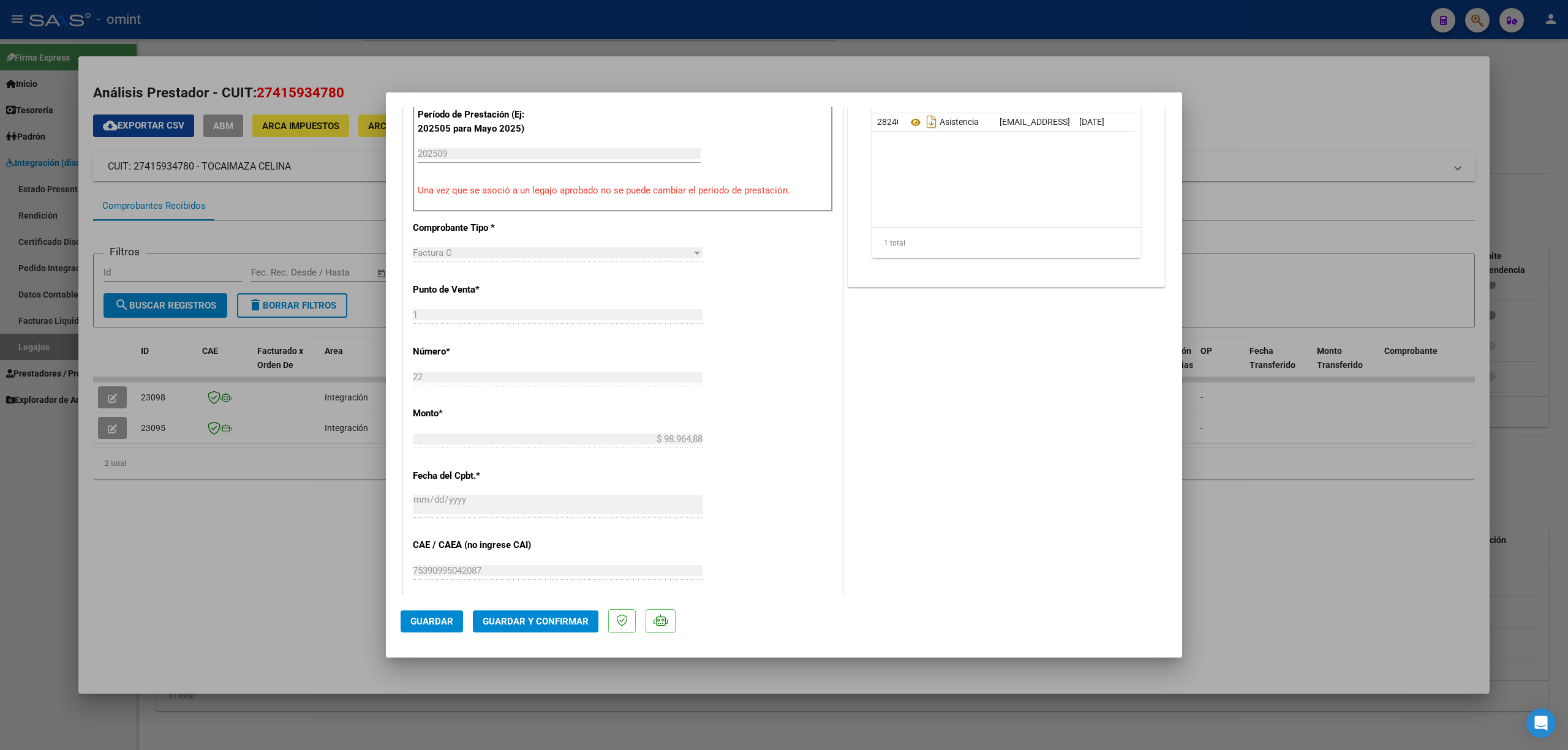
scroll to position [571, 0]
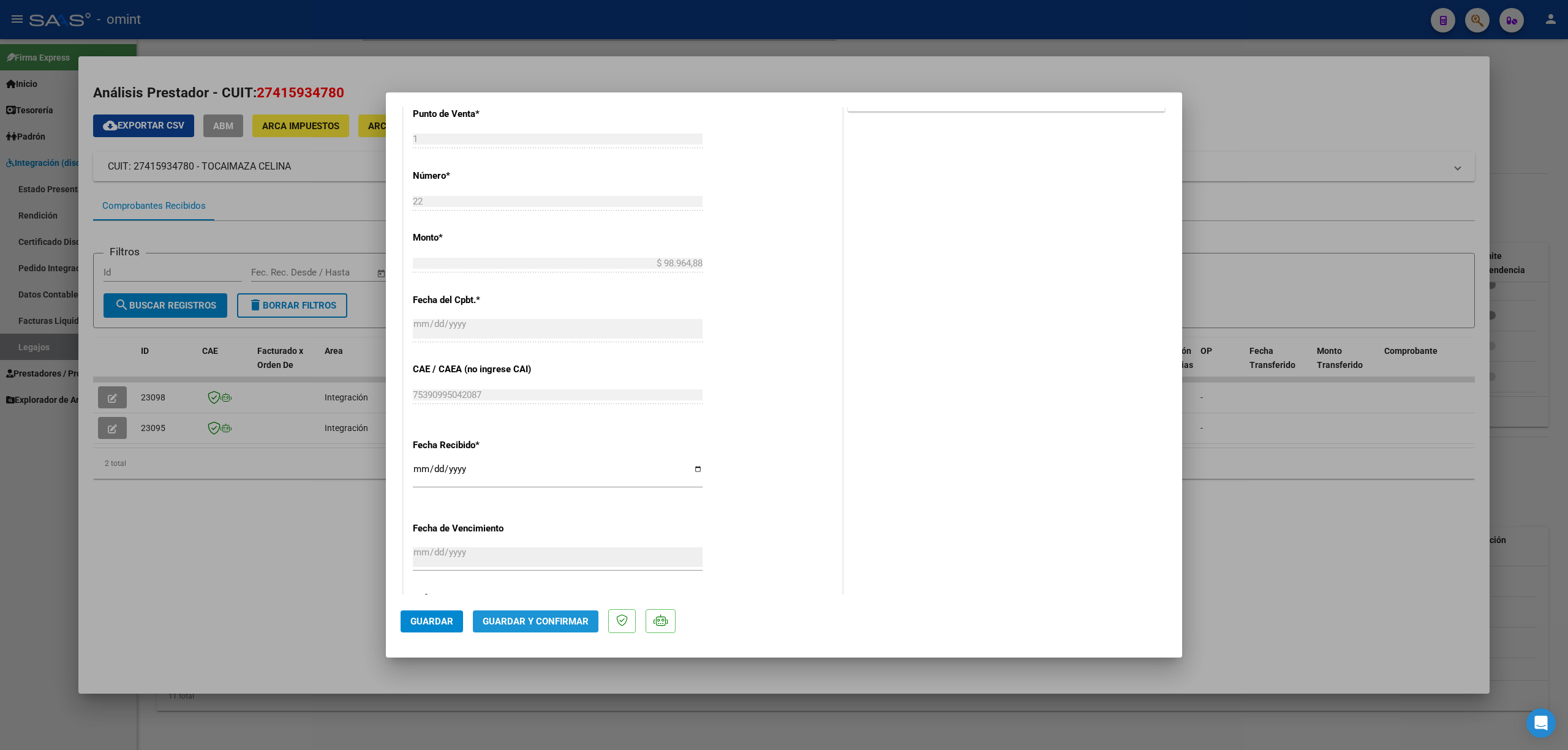
click at [558, 628] on button "Guardar y Confirmar" at bounding box center [536, 621] width 126 height 22
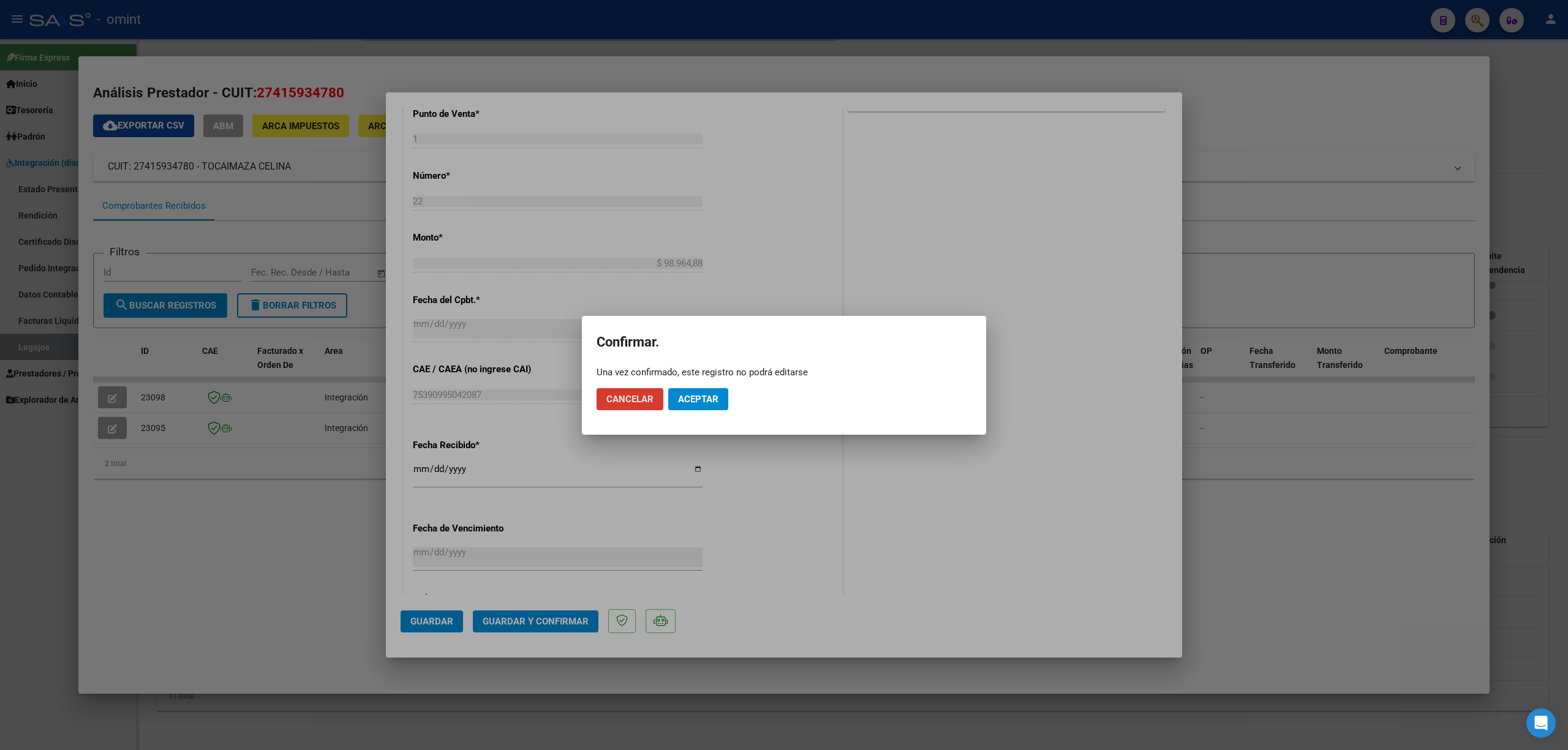
click at [712, 406] on button "Aceptar" at bounding box center [698, 399] width 60 height 22
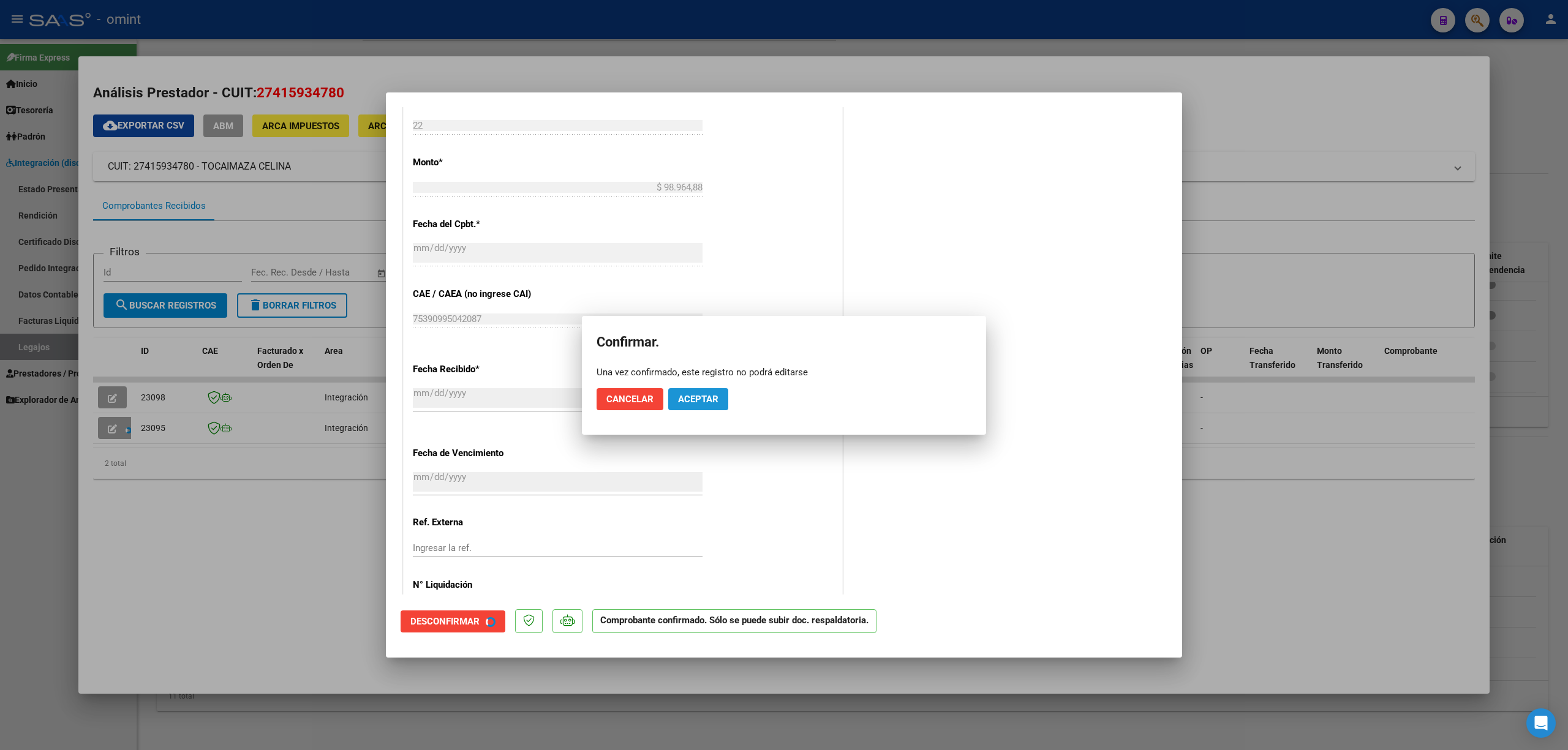
scroll to position [495, 0]
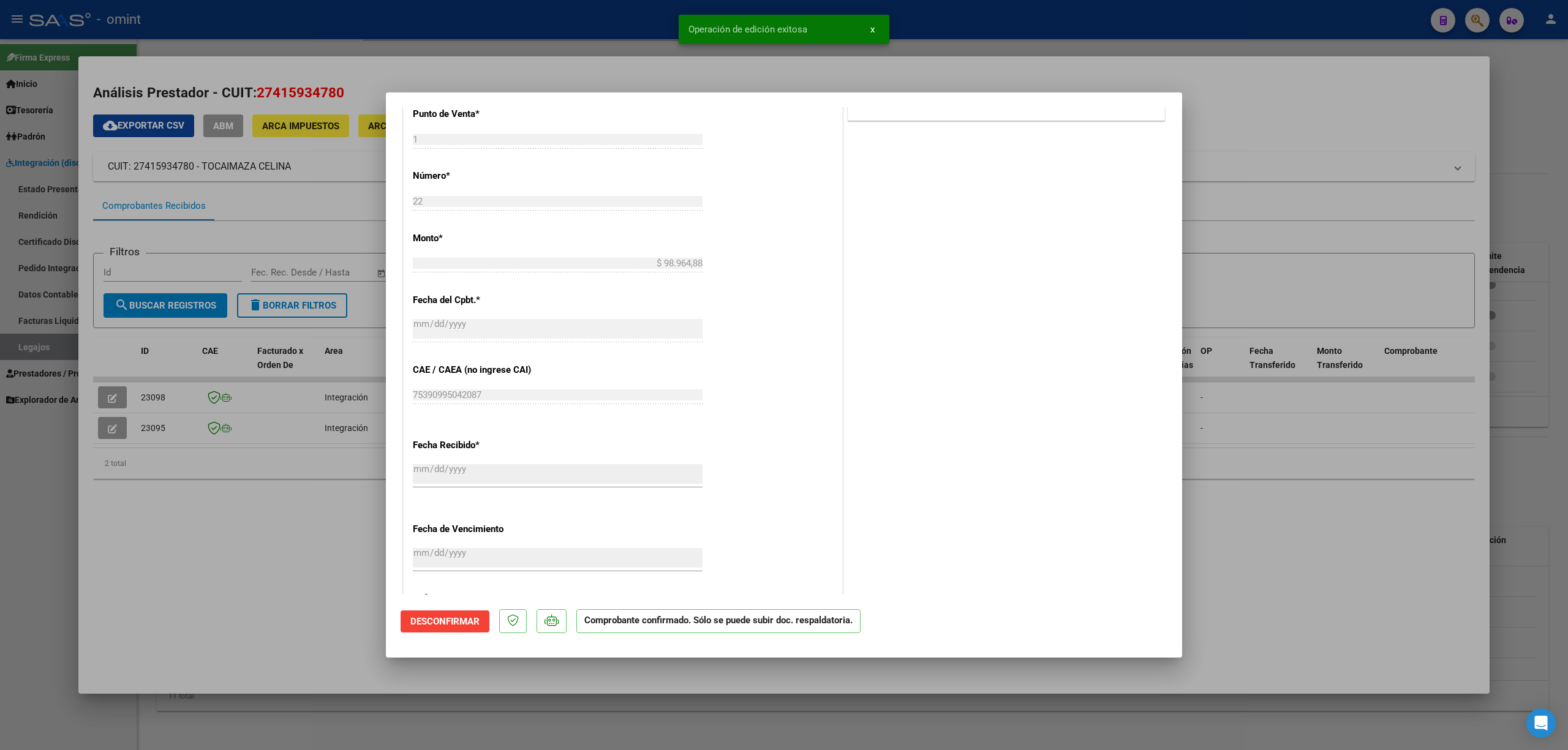
click at [407, 12] on div at bounding box center [784, 375] width 1568 height 750
type input "$ 0,00"
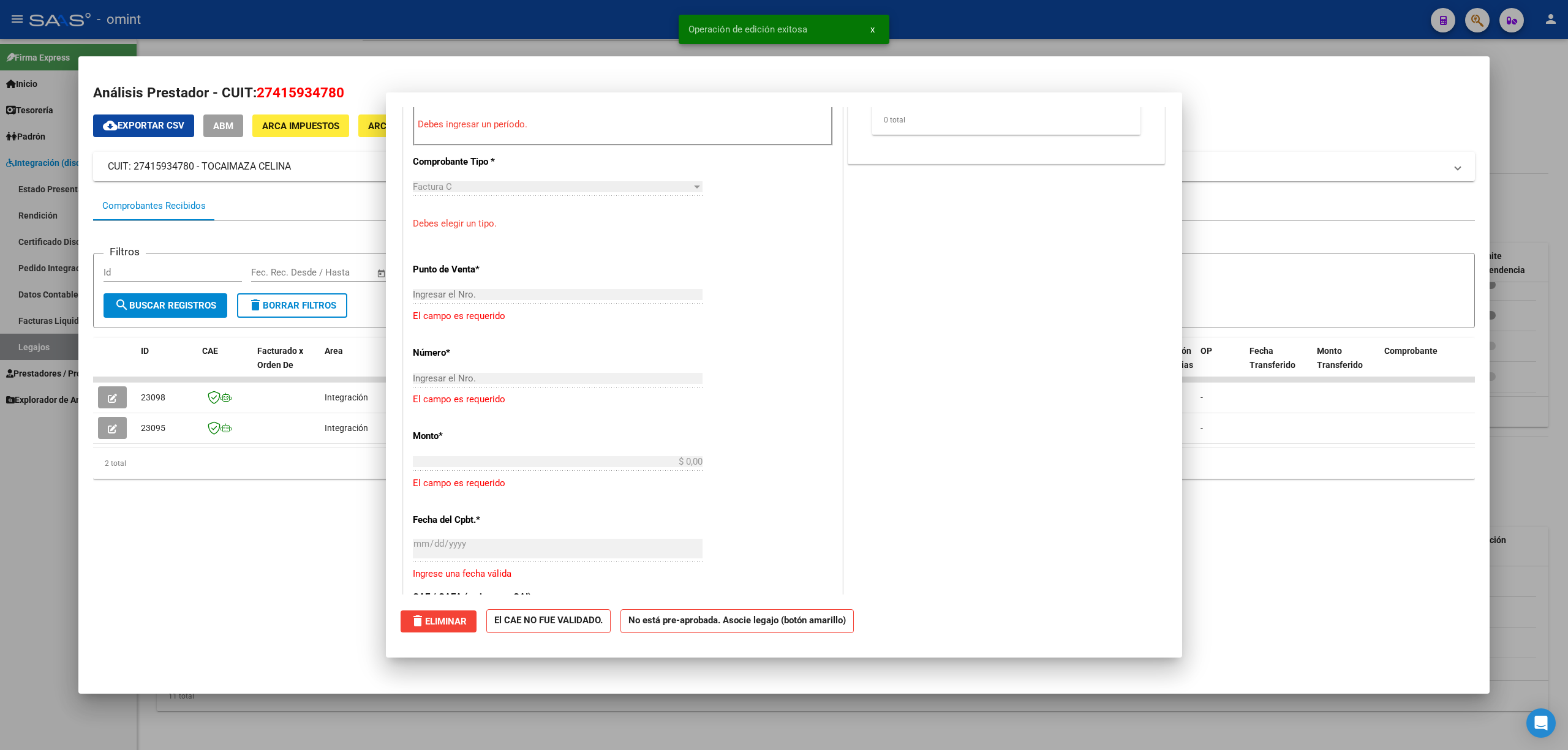
scroll to position [0, 0]
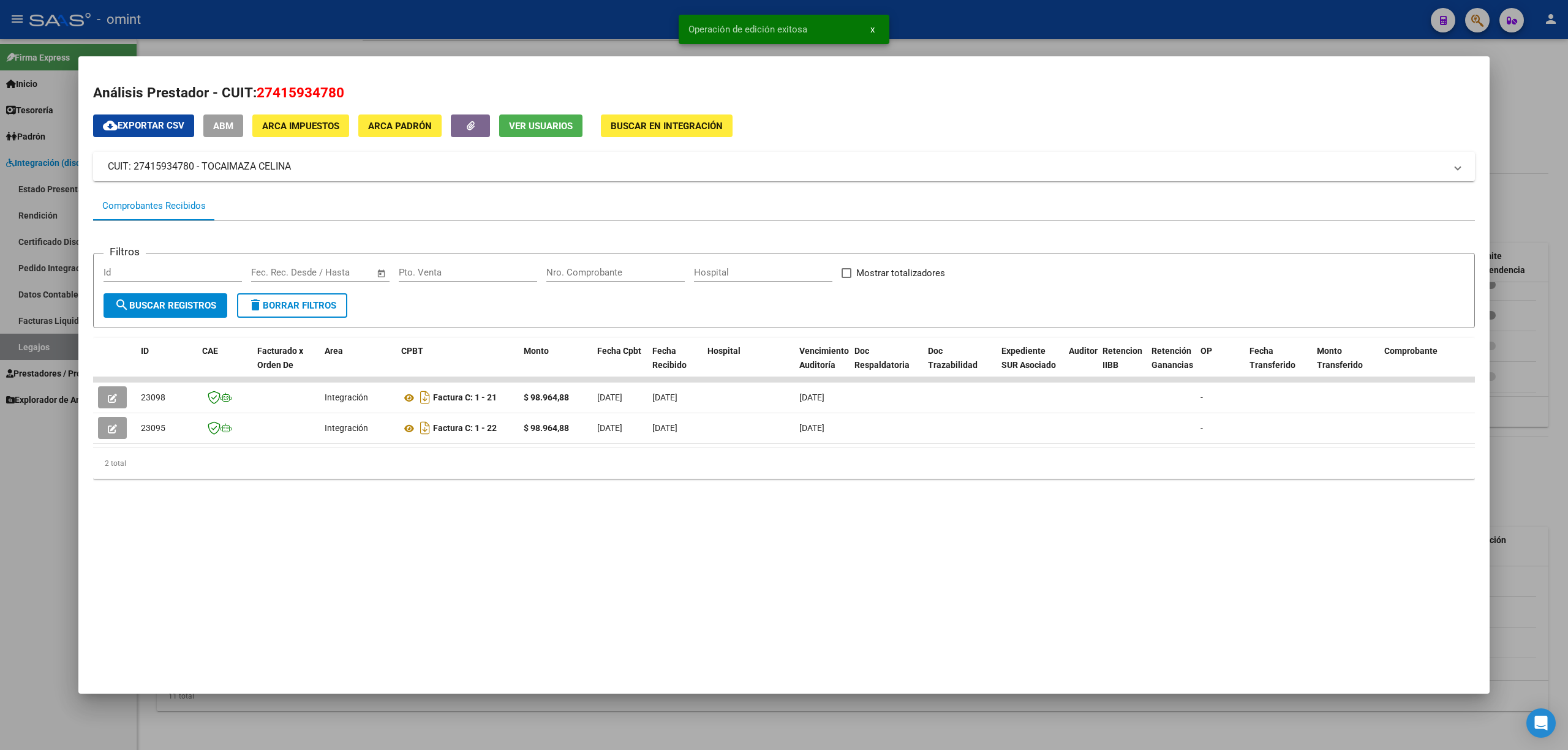
click at [431, 28] on div at bounding box center [784, 375] width 1568 height 750
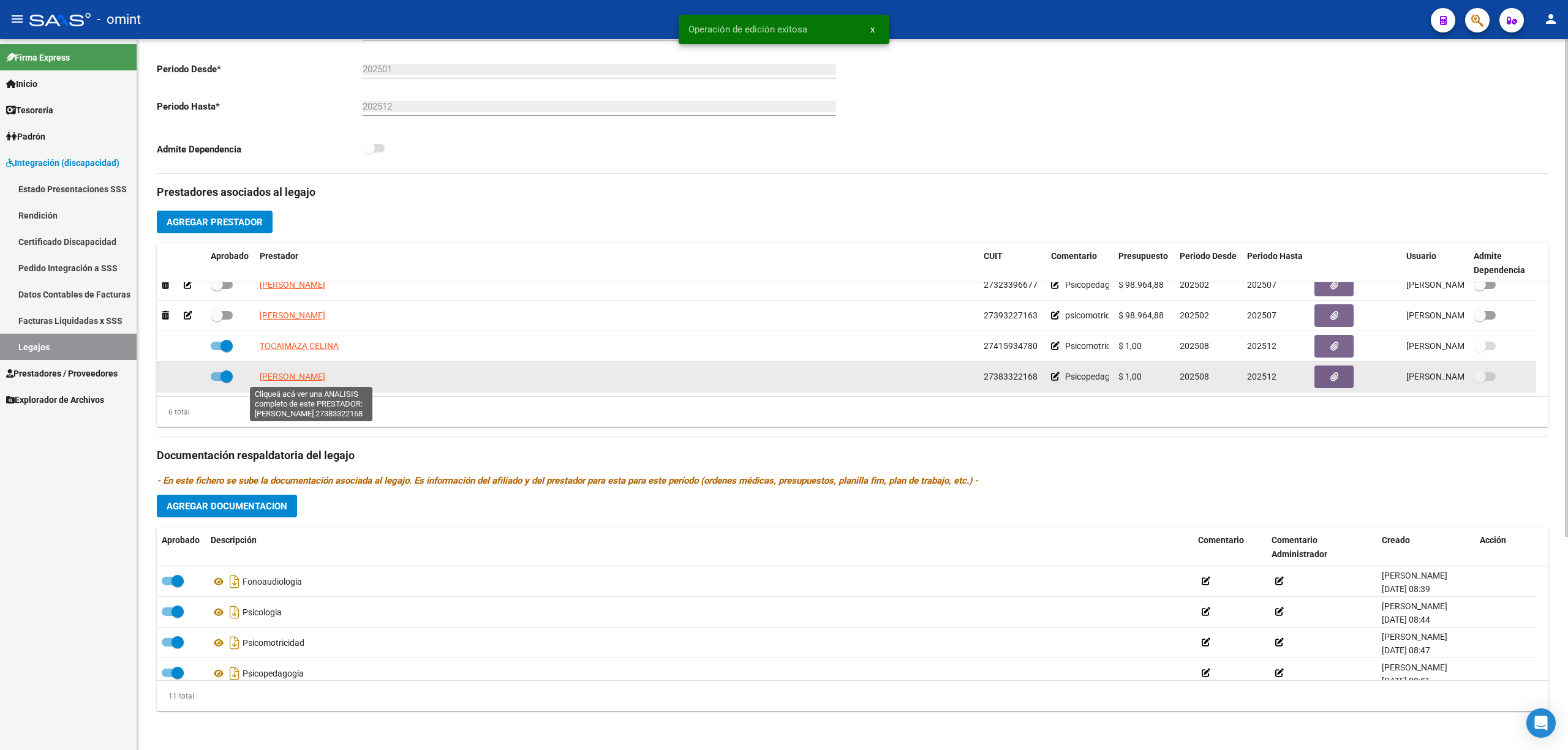
click at [294, 381] on span "[PERSON_NAME]" at bounding box center [292, 377] width 65 height 10
type textarea "27383322168"
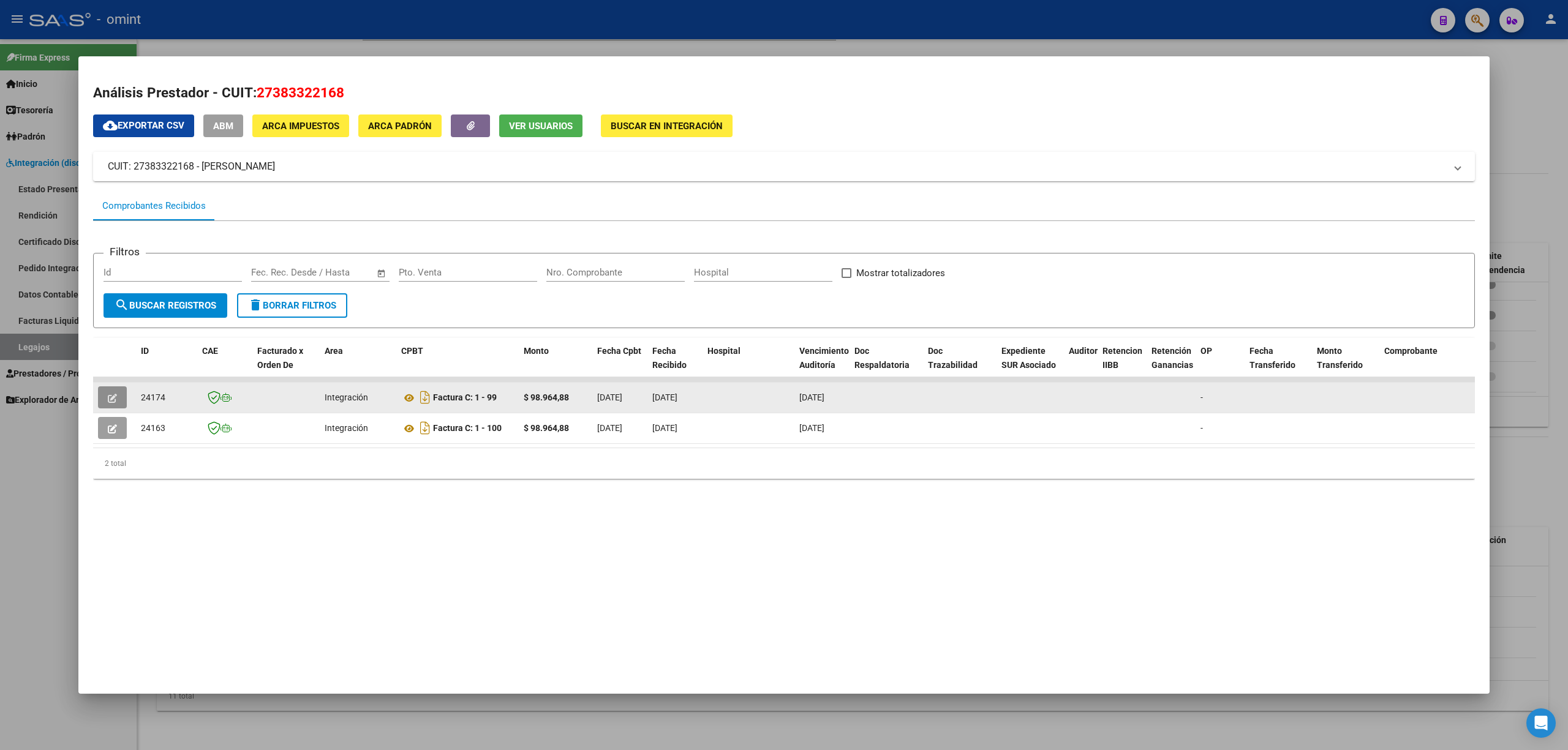
click at [108, 395] on button "button" at bounding box center [113, 397] width 29 height 22
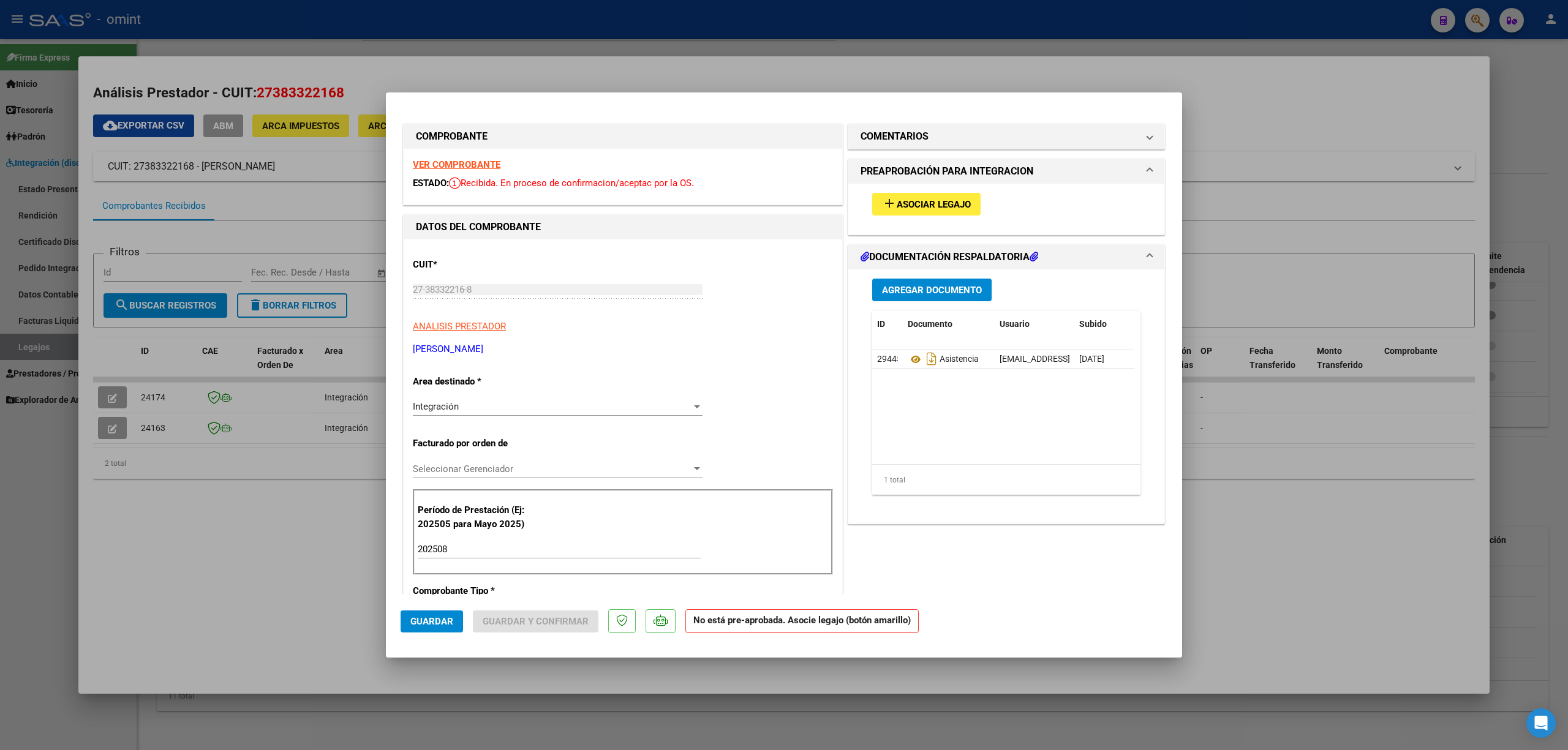
click at [463, 162] on strong "VER COMPROBANTE" at bounding box center [456, 164] width 88 height 11
click at [926, 195] on button "add Asociar Legajo" at bounding box center [926, 205] width 109 height 23
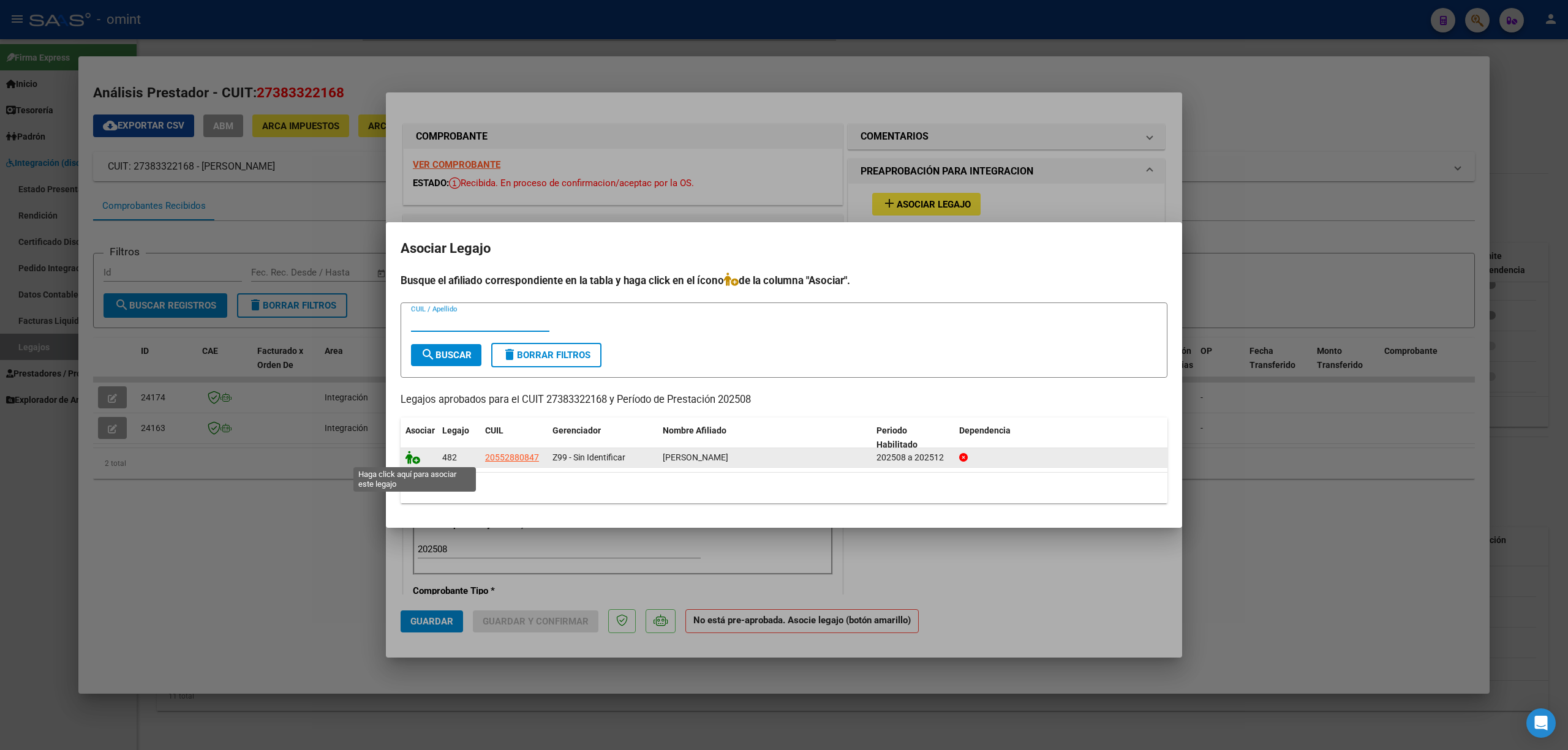
click at [413, 460] on icon at bounding box center [413, 458] width 14 height 13
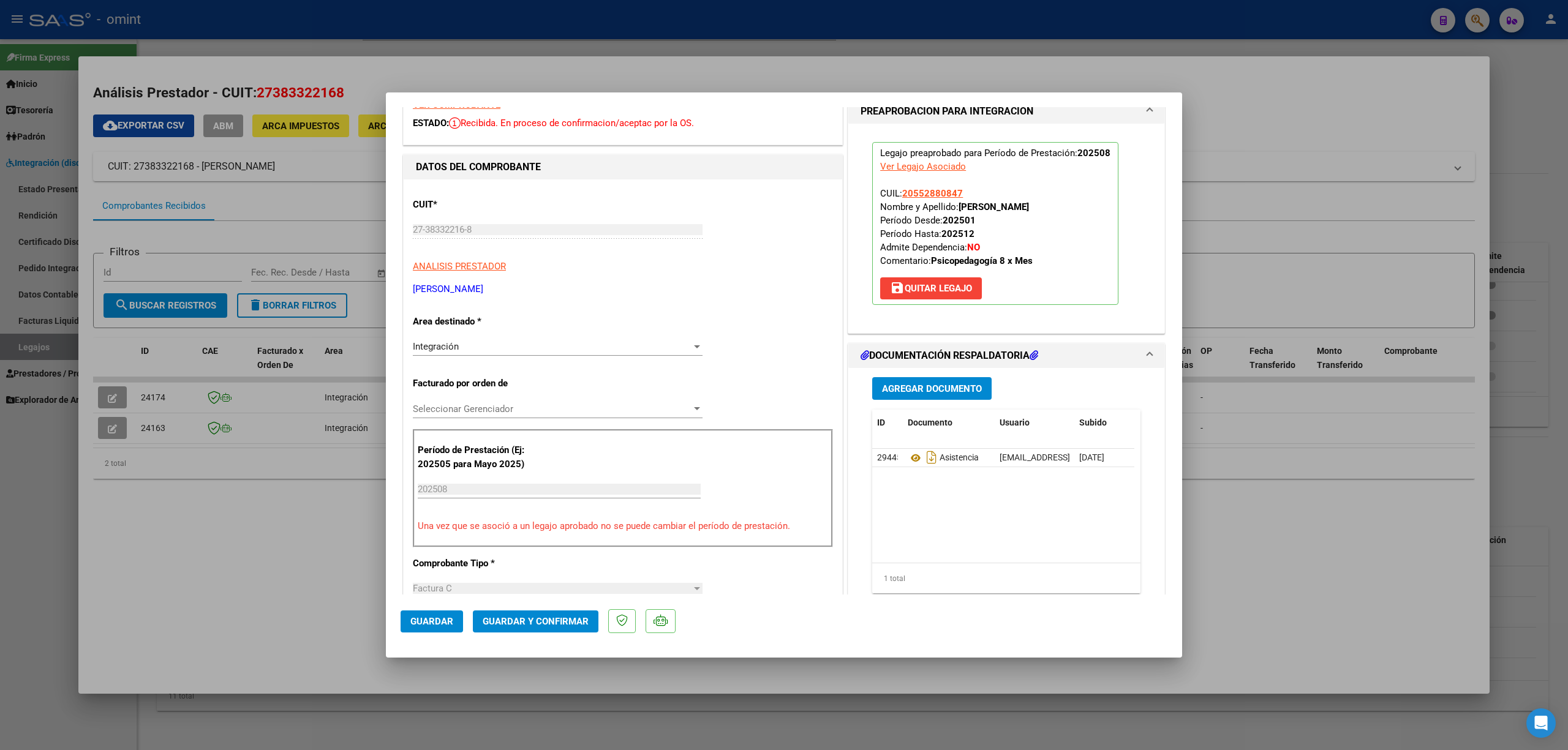
scroll to position [162, 0]
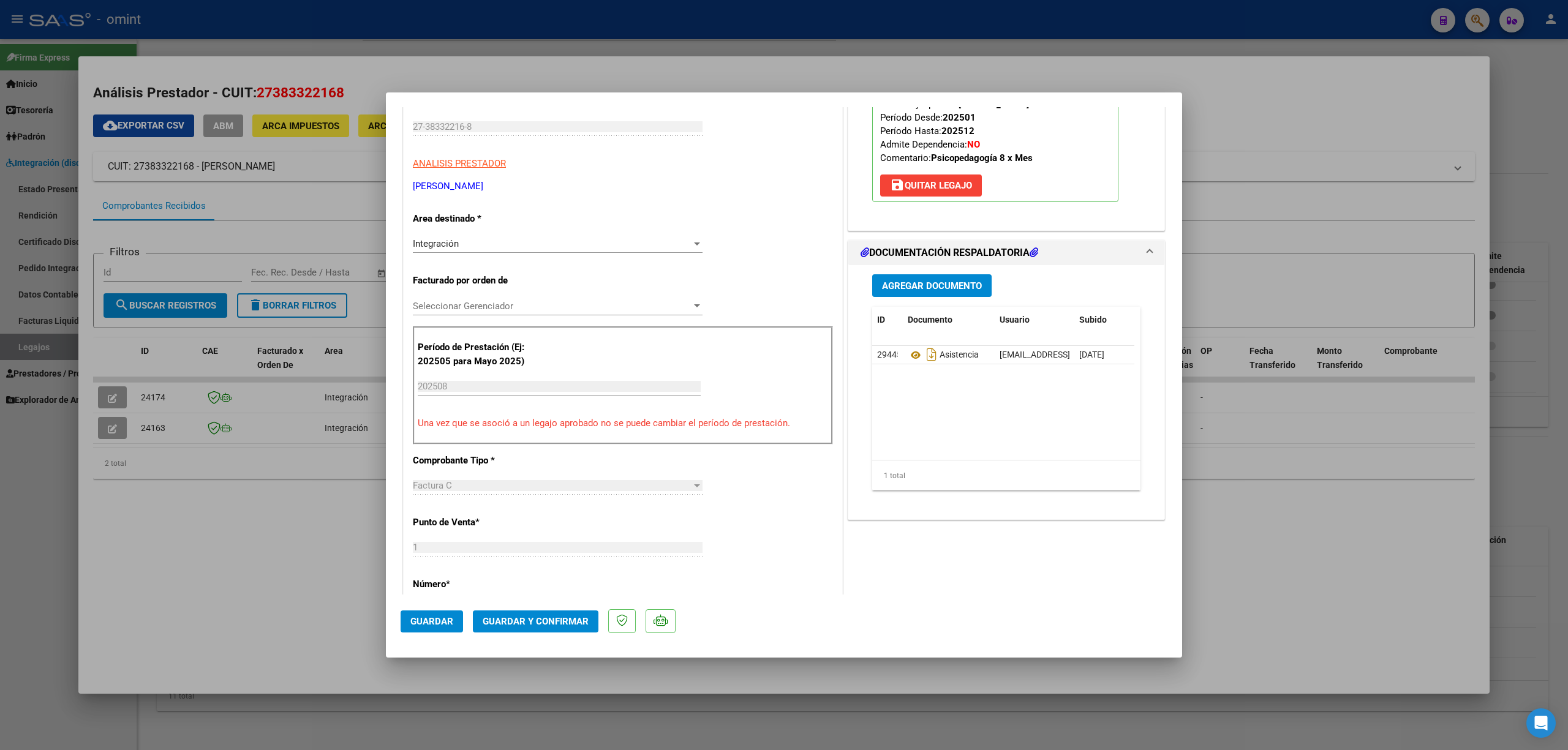
click at [546, 625] on span "Guardar y Confirmar" at bounding box center [536, 621] width 106 height 11
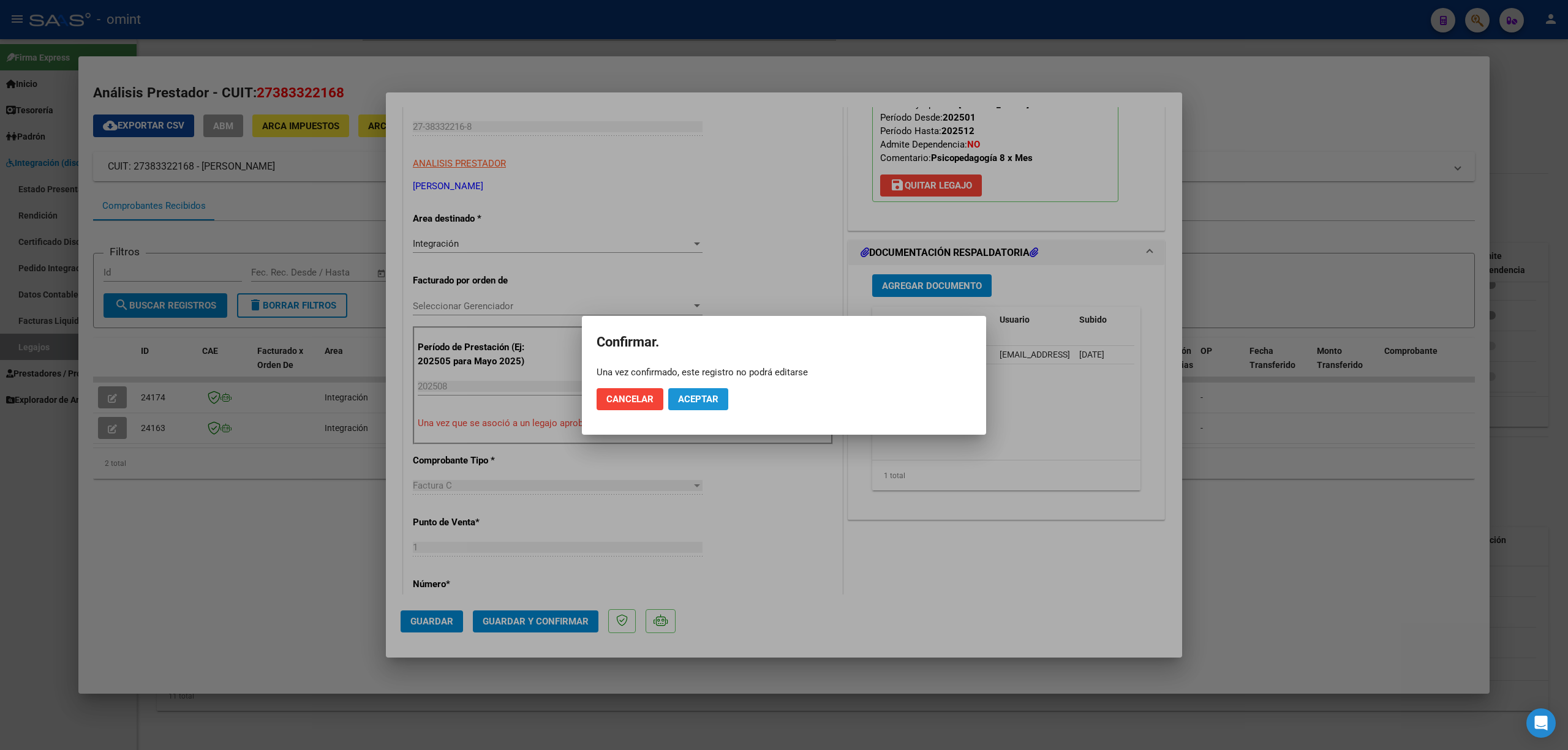
click at [703, 399] on span "Aceptar" at bounding box center [698, 398] width 40 height 11
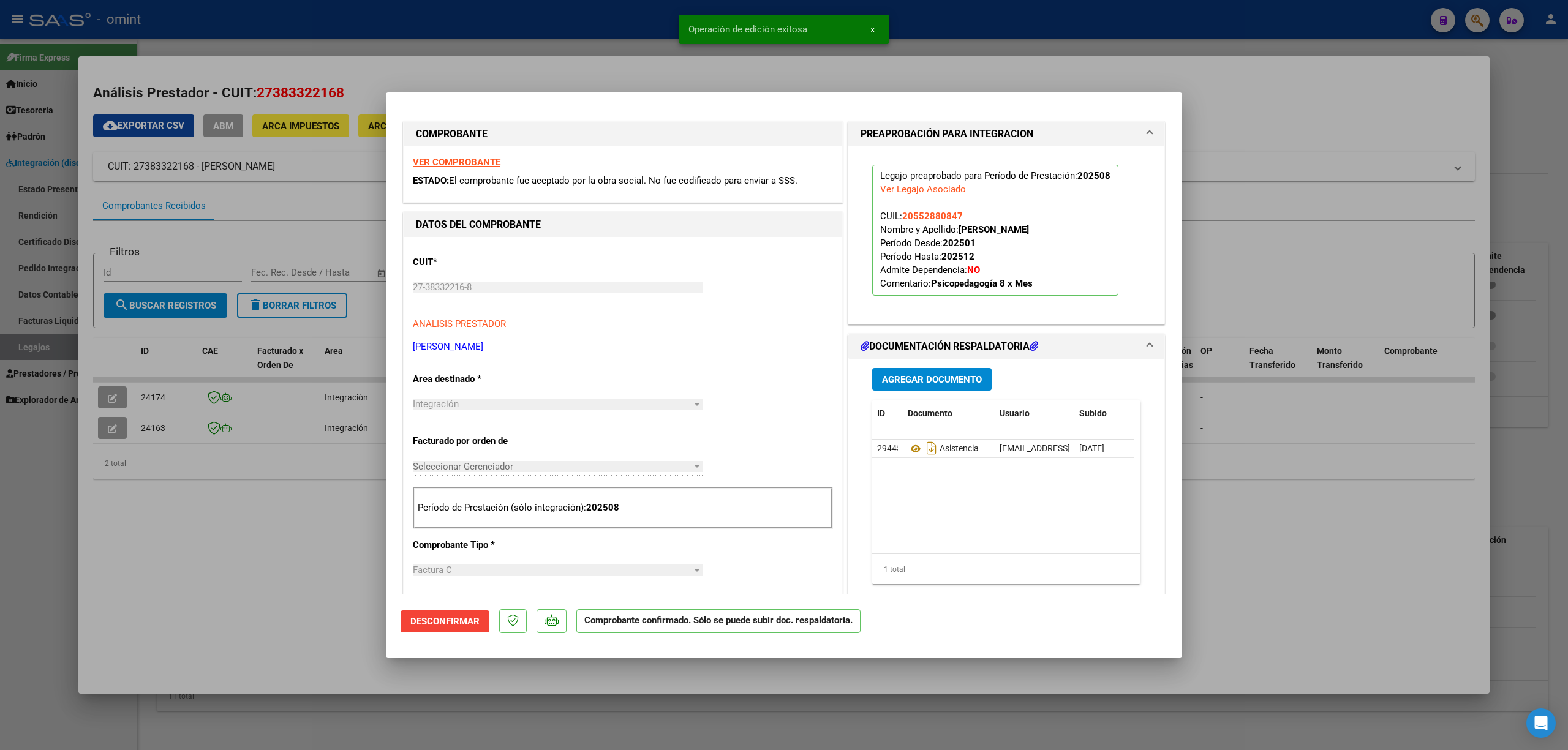
scroll to position [0, 0]
drag, startPoint x: 503, startPoint y: 57, endPoint x: 470, endPoint y: 101, distance: 55.0
click at [502, 57] on div at bounding box center [784, 375] width 1568 height 750
type input "$ 0,00"
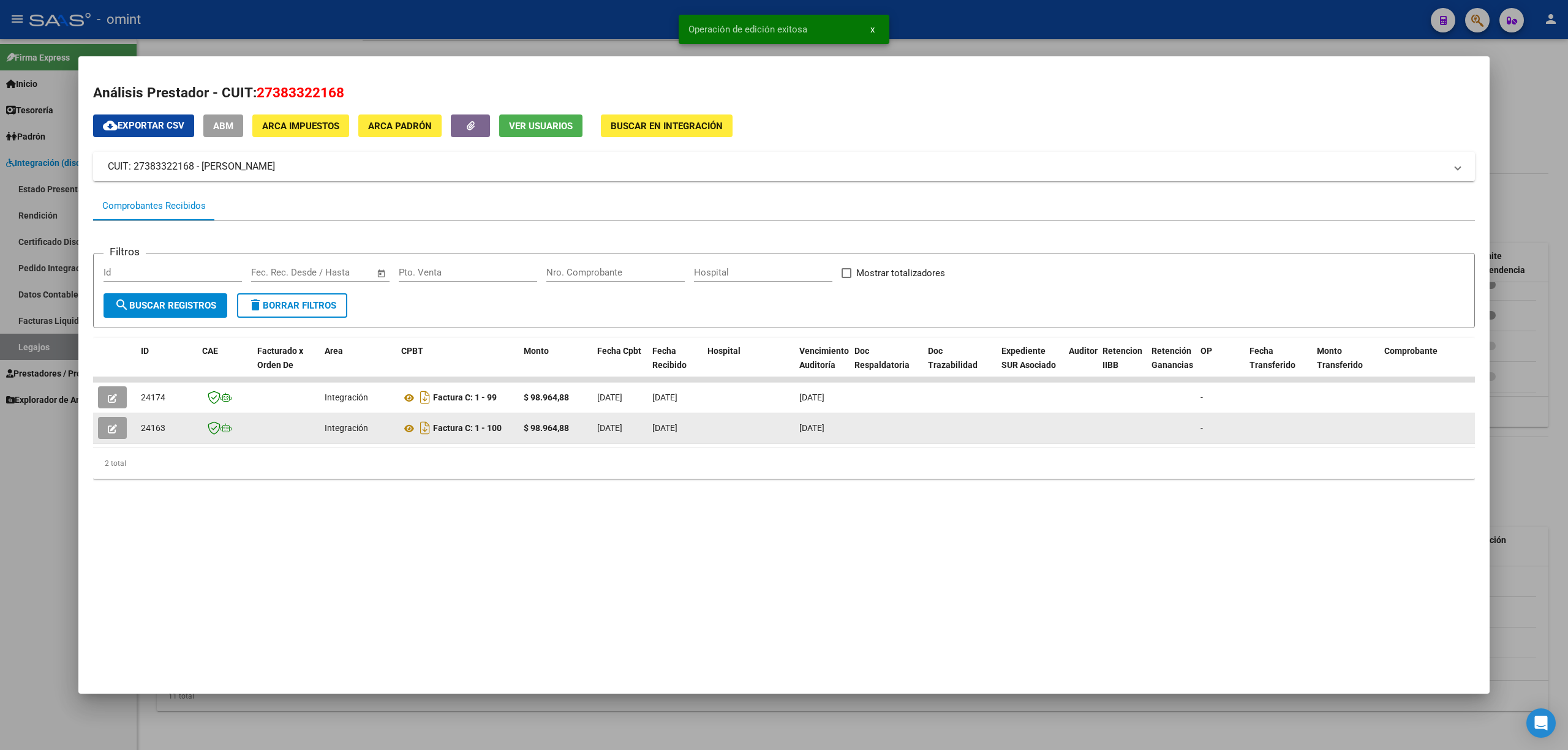
click at [107, 429] on button "button" at bounding box center [113, 428] width 29 height 22
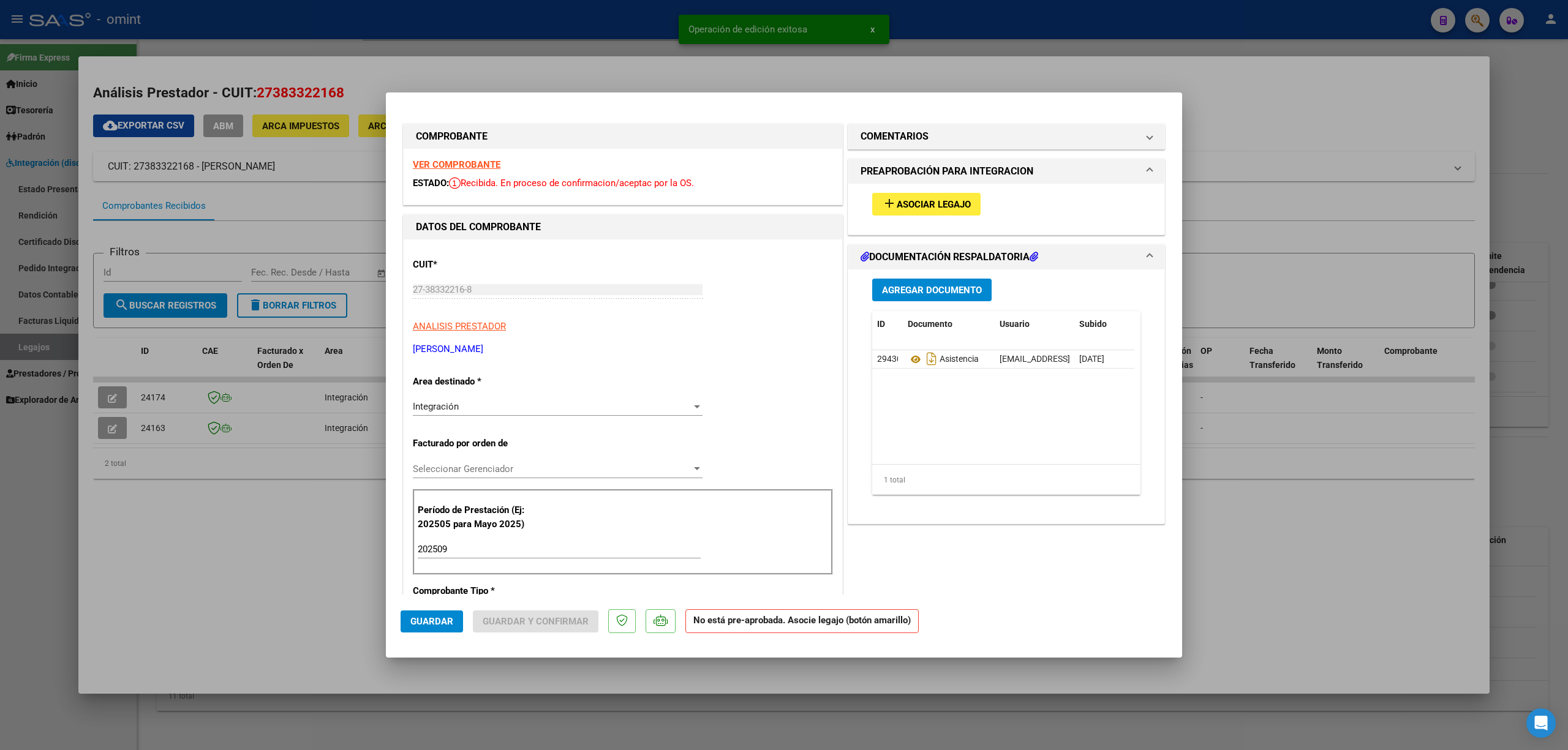
click at [456, 158] on div "VER COMPROBANTE ESTADO: Recibida. En proceso de confirmacion/aceptac por la OS." at bounding box center [623, 177] width 439 height 56
click at [467, 162] on strong "VER COMPROBANTE" at bounding box center [456, 164] width 88 height 11
click at [899, 202] on span "Asociar Legajo" at bounding box center [933, 204] width 74 height 11
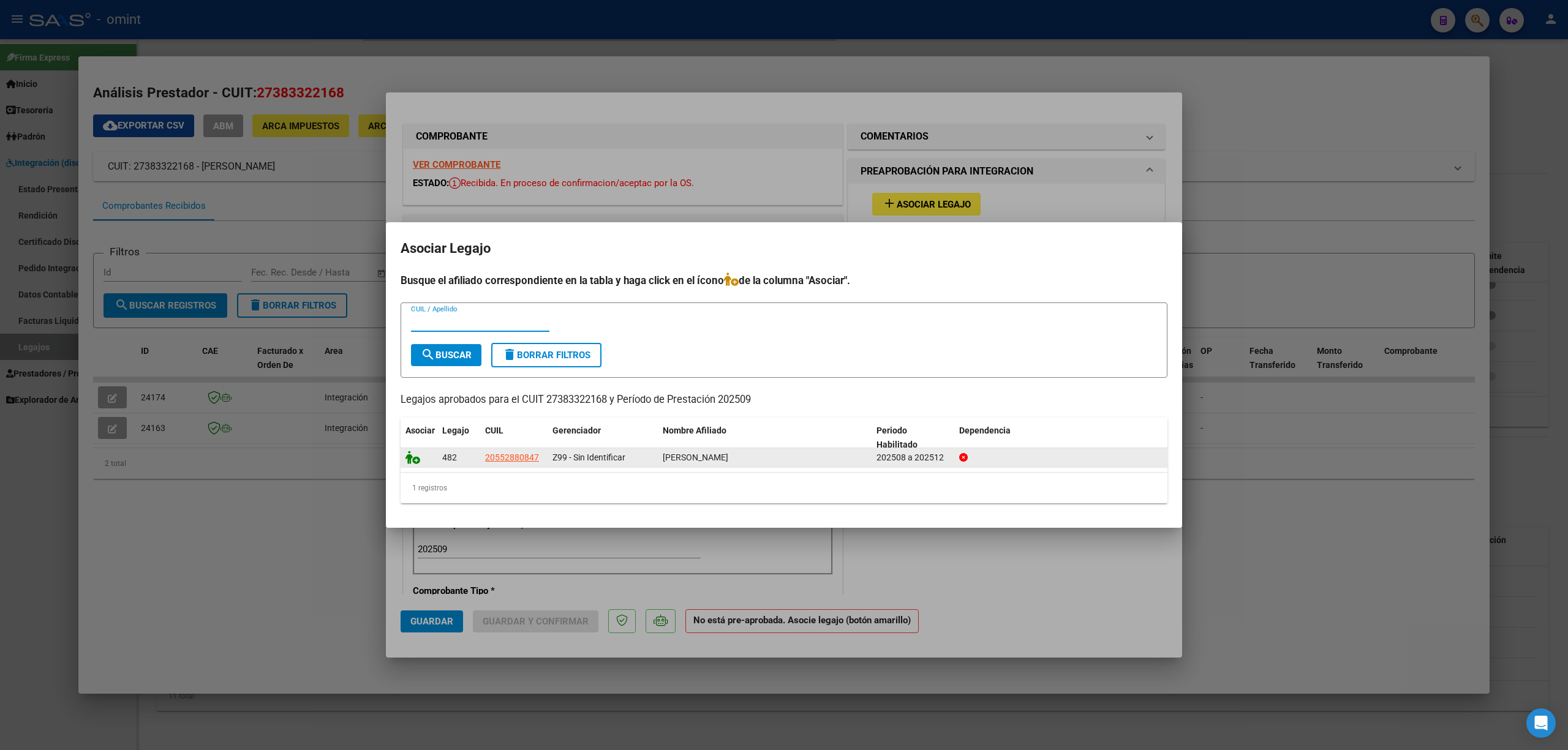
click at [409, 455] on icon at bounding box center [413, 458] width 14 height 13
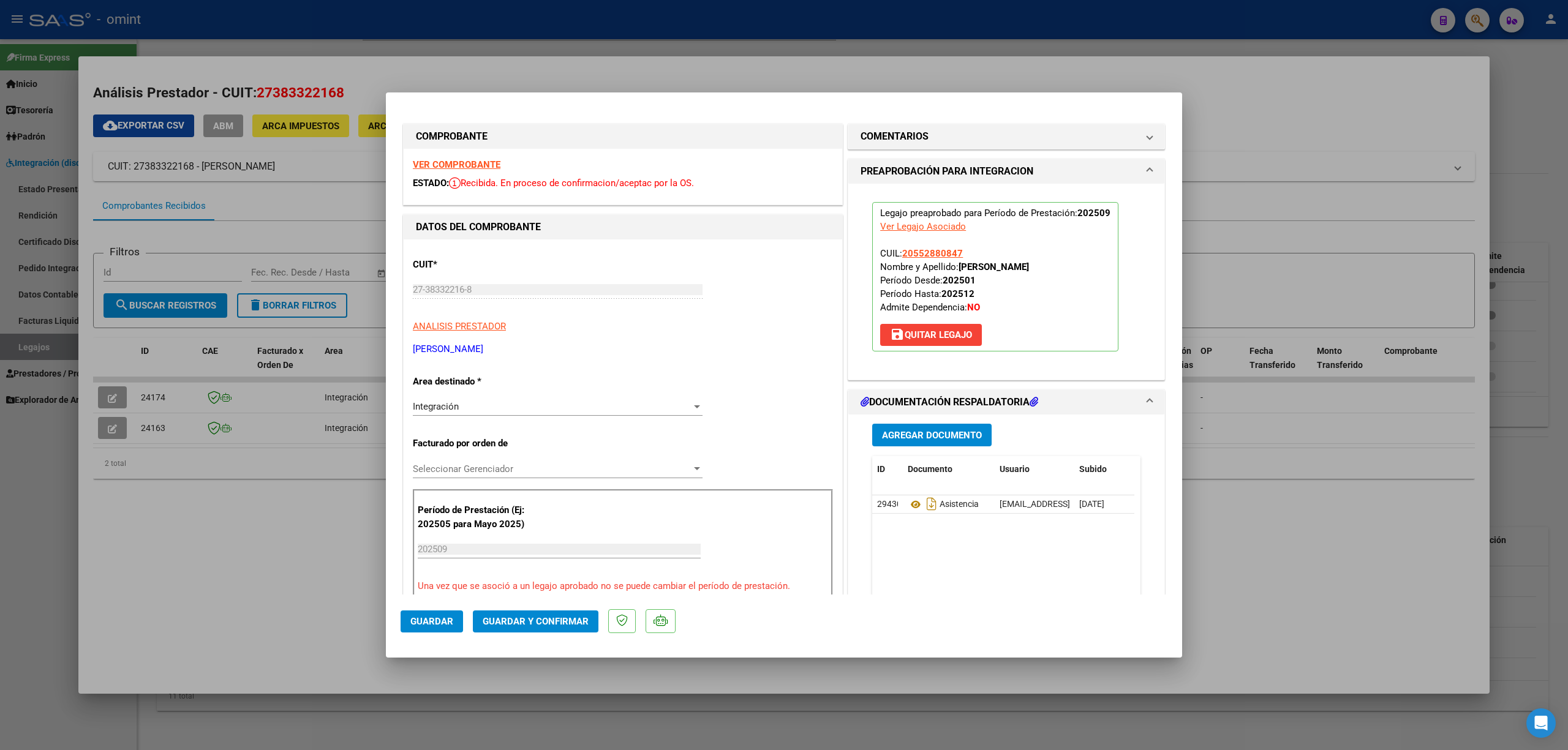
click at [609, 582] on p "Una vez que se asoció a un legajo aprobado no se puede cambiar el período de pr…" at bounding box center [622, 586] width 411 height 14
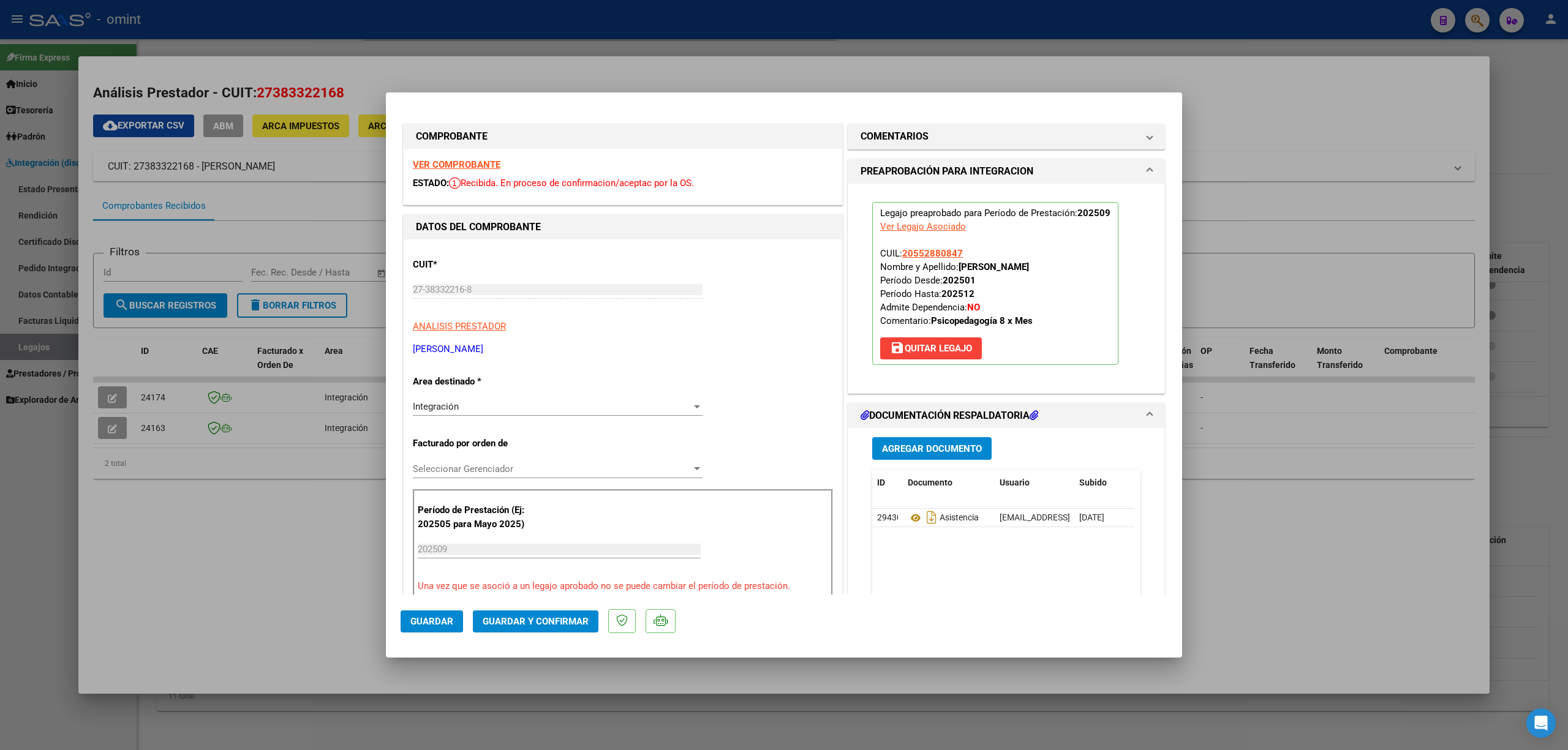
click at [565, 625] on span "Guardar y Confirmar" at bounding box center [536, 621] width 106 height 11
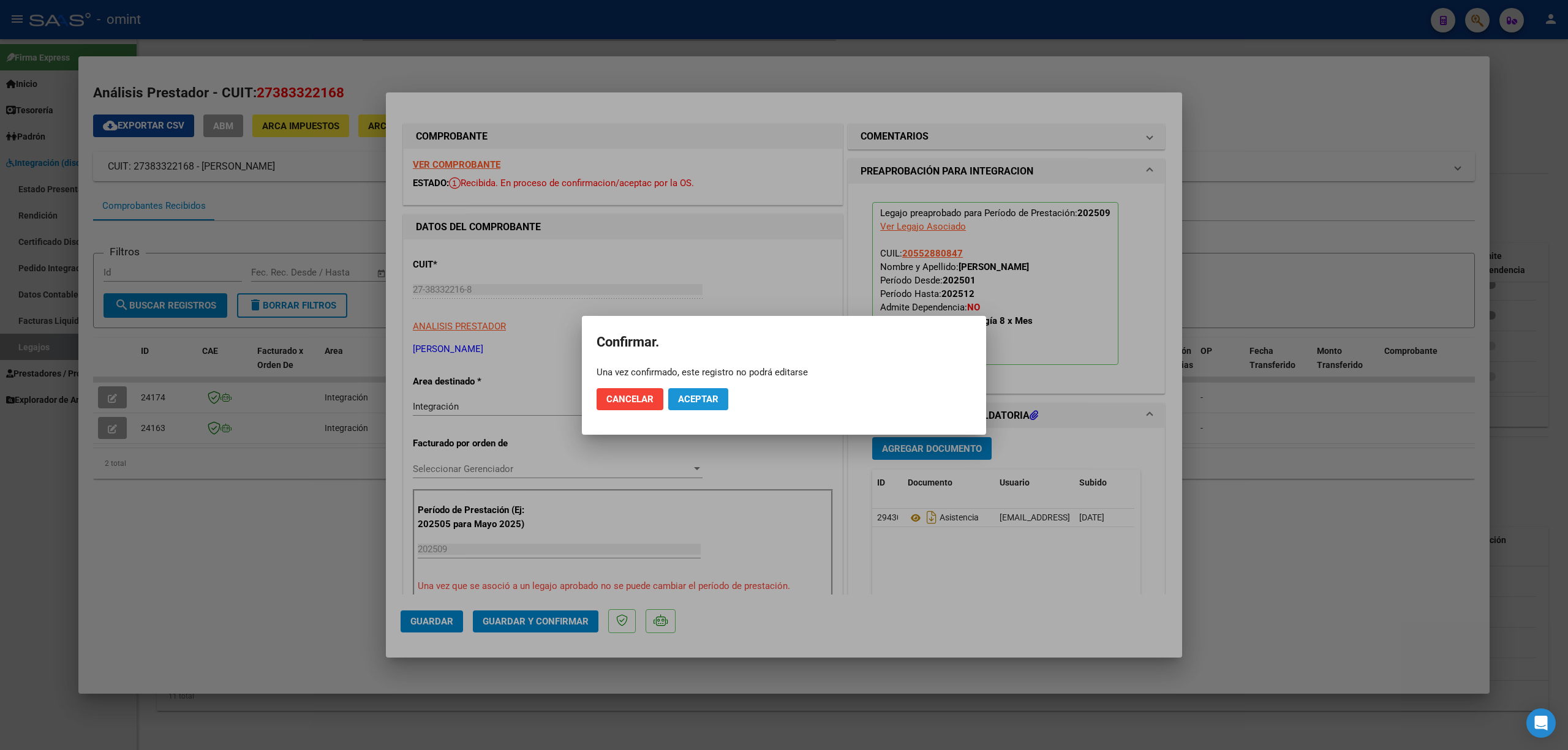
click at [708, 408] on button "Aceptar" at bounding box center [698, 399] width 60 height 22
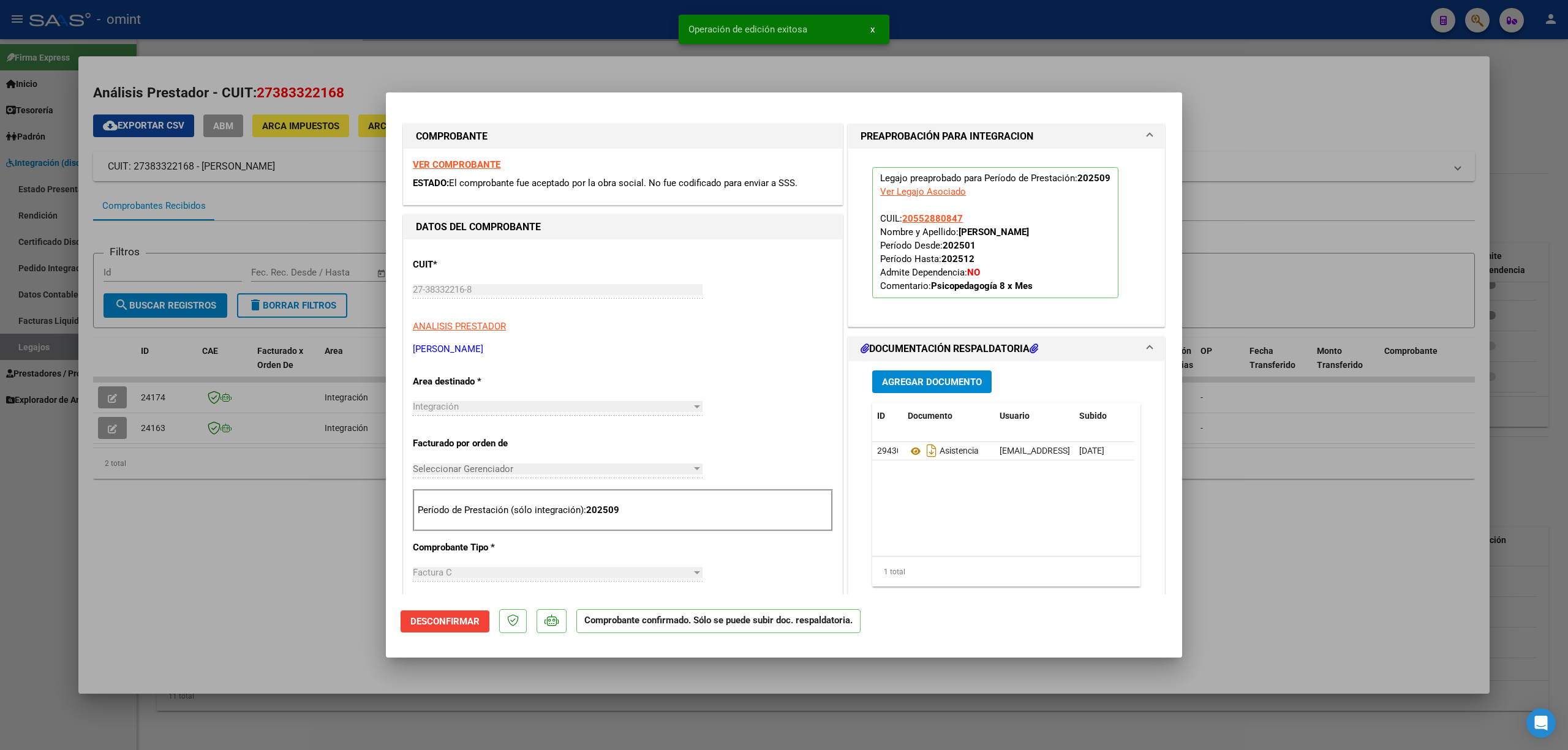
click at [351, 487] on div at bounding box center [784, 375] width 1568 height 750
type input "$ 0,00"
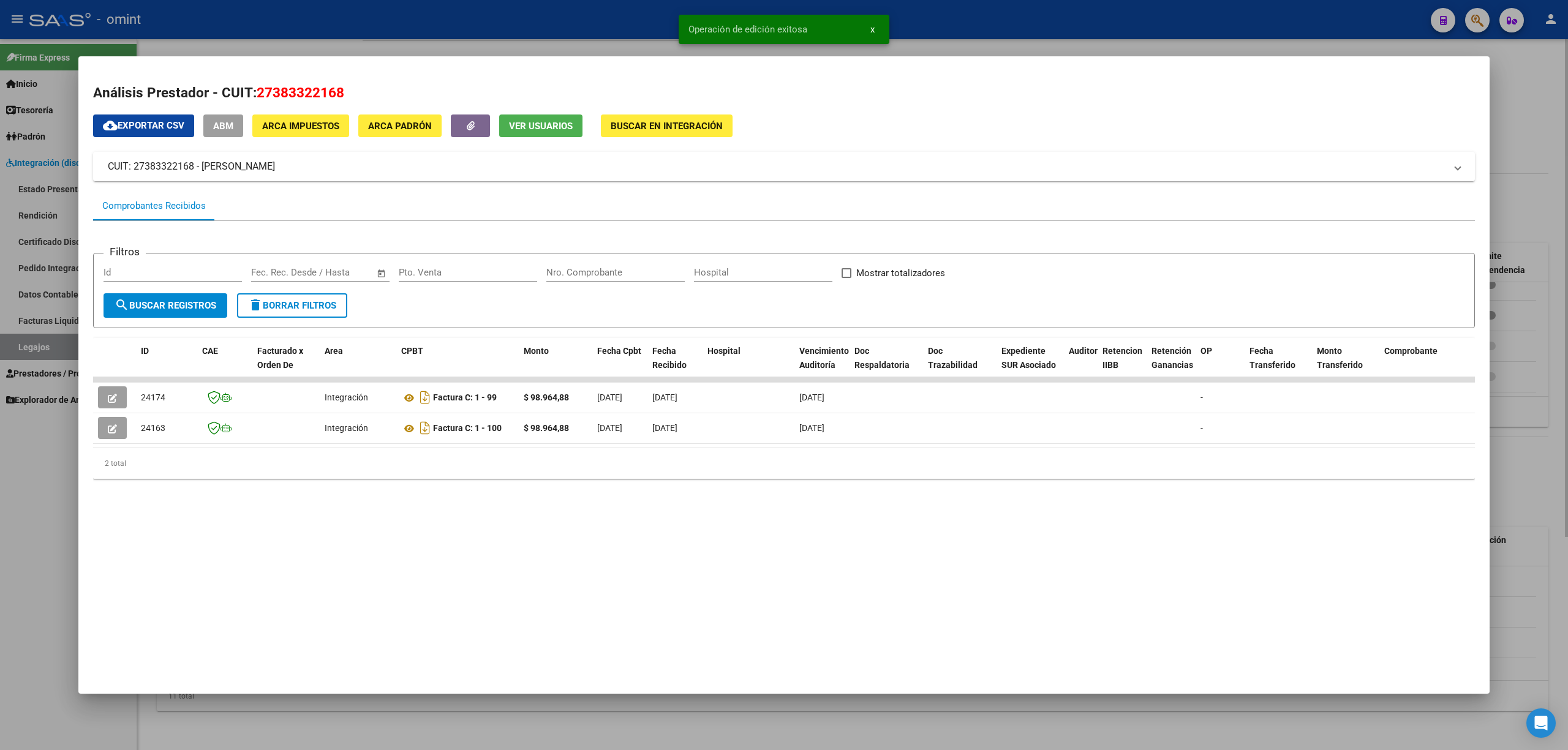
drag, startPoint x: 417, startPoint y: 16, endPoint x: 523, endPoint y: 49, distance: 111.0
click at [417, 15] on div at bounding box center [784, 375] width 1568 height 750
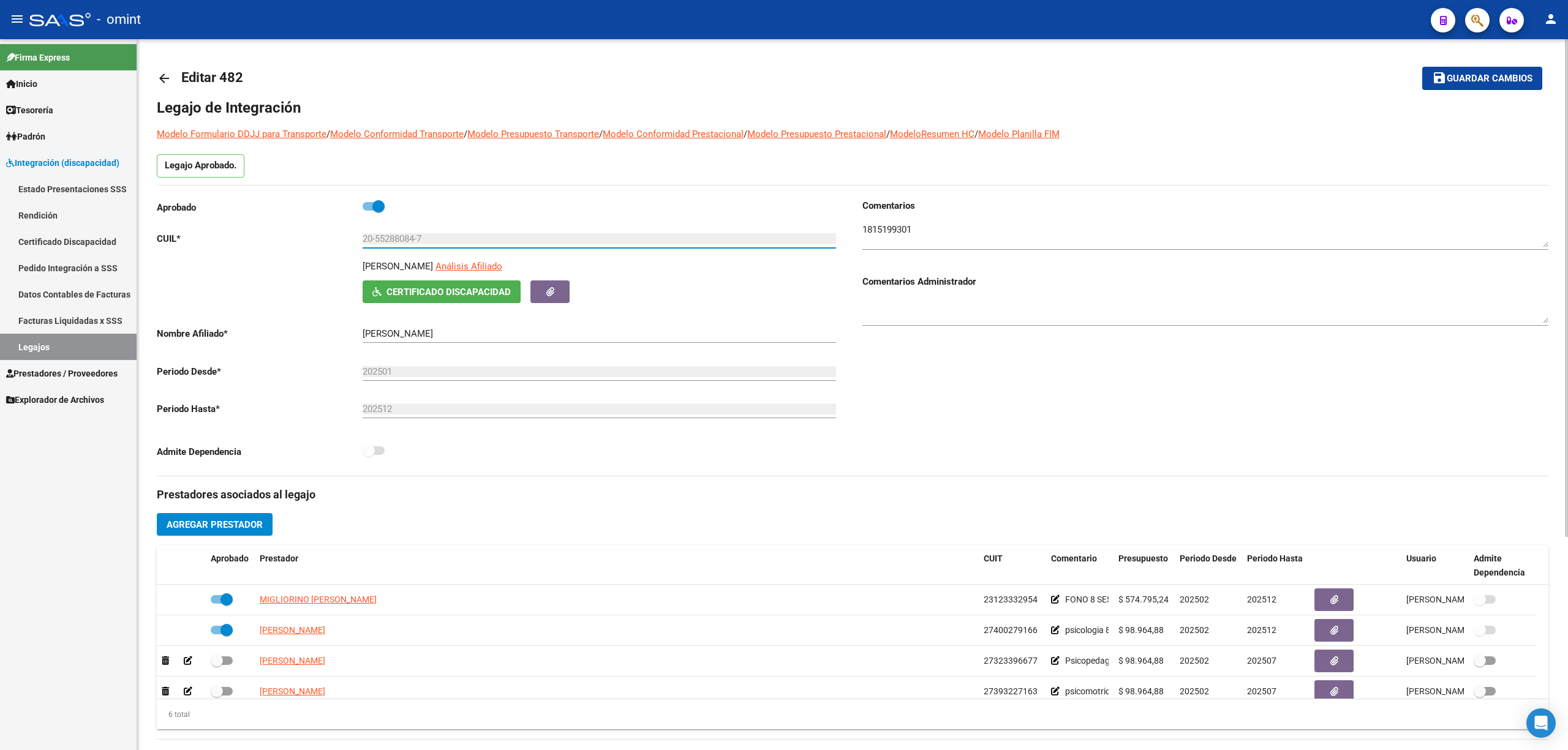
drag, startPoint x: 431, startPoint y: 234, endPoint x: 341, endPoint y: 237, distance: 90.0
click at [341, 237] on app-form-text-field "CUIL * 20-55288084-7 Ingresar CUIL" at bounding box center [496, 238] width 679 height 11
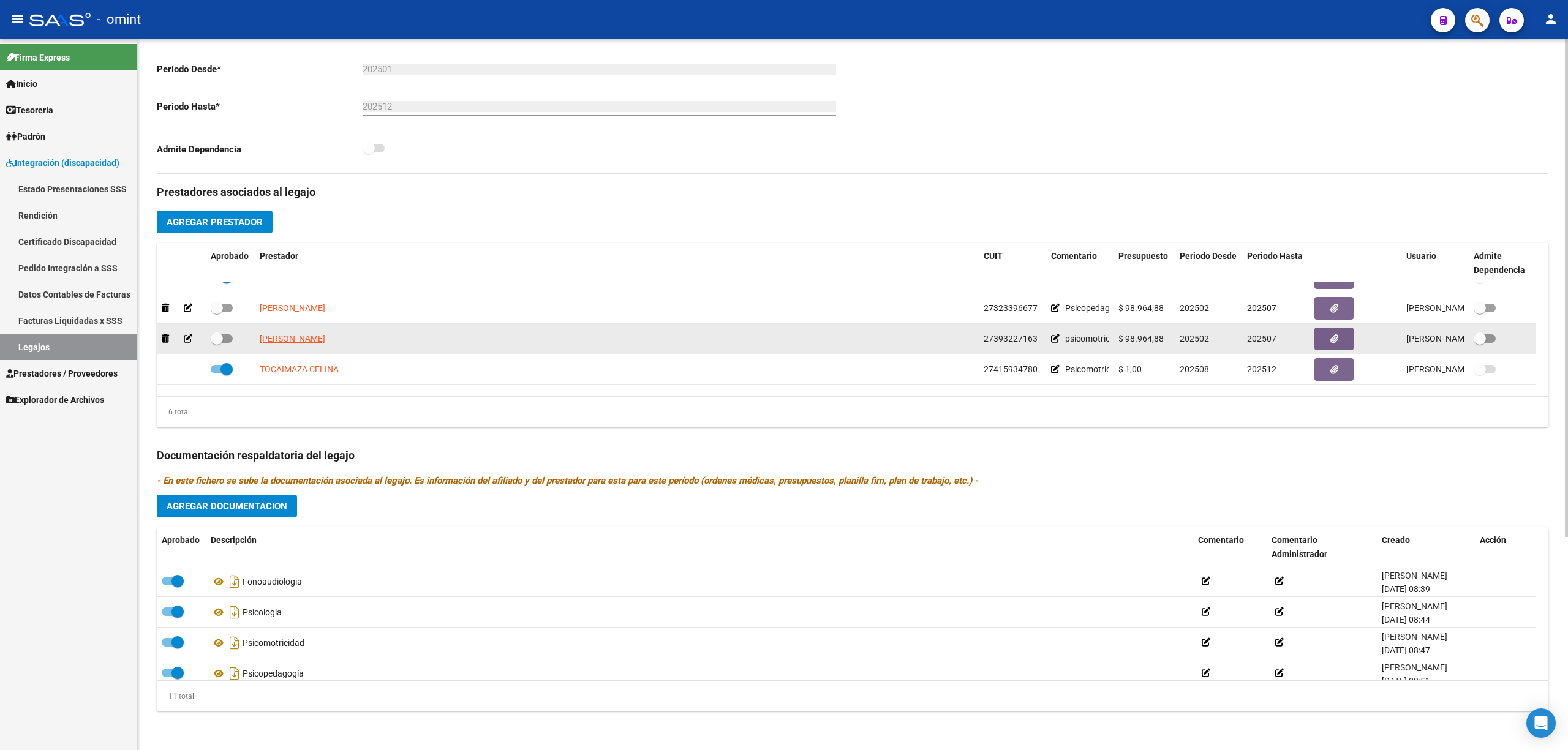
scroll to position [73, 0]
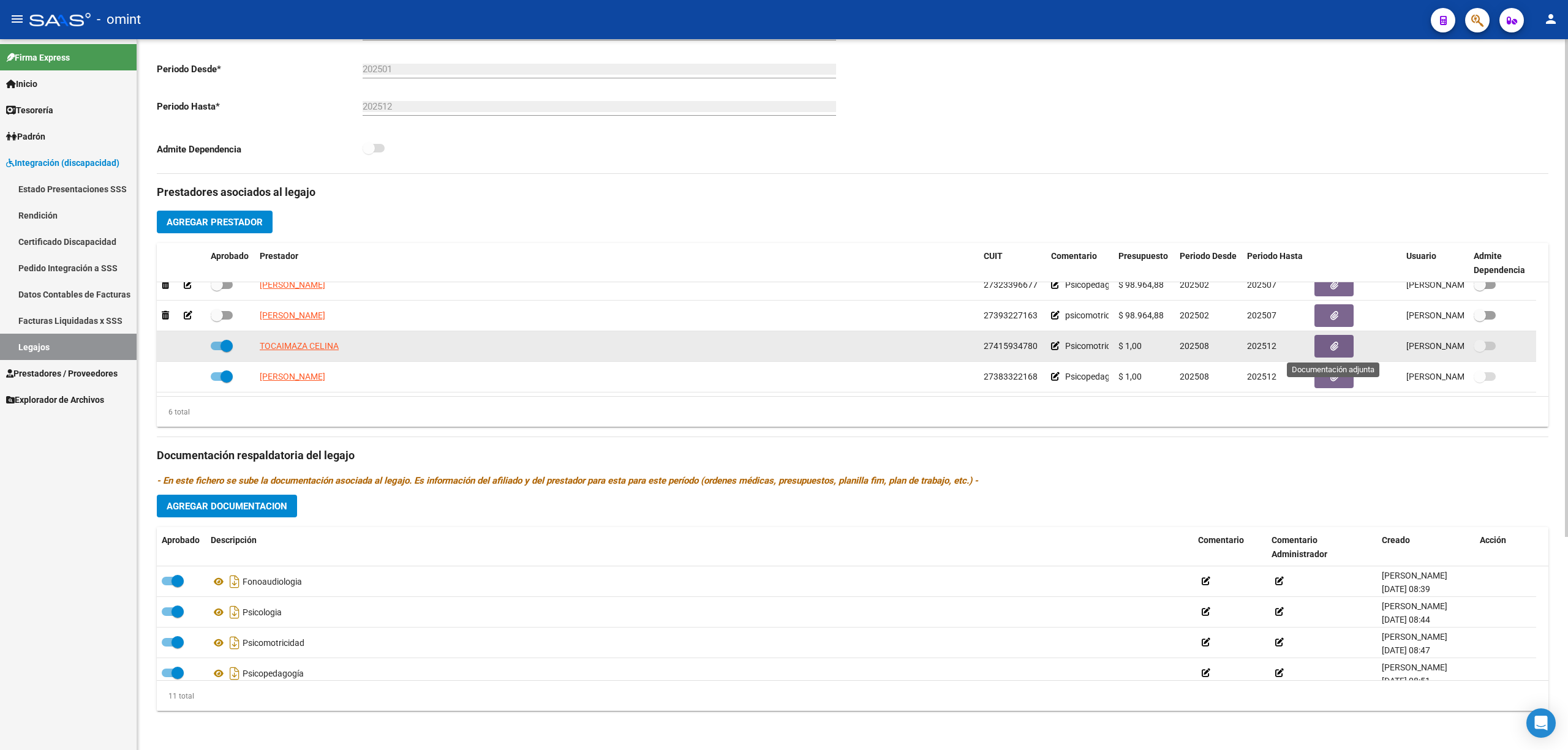
click at [1338, 348] on icon "button" at bounding box center [1334, 346] width 8 height 10
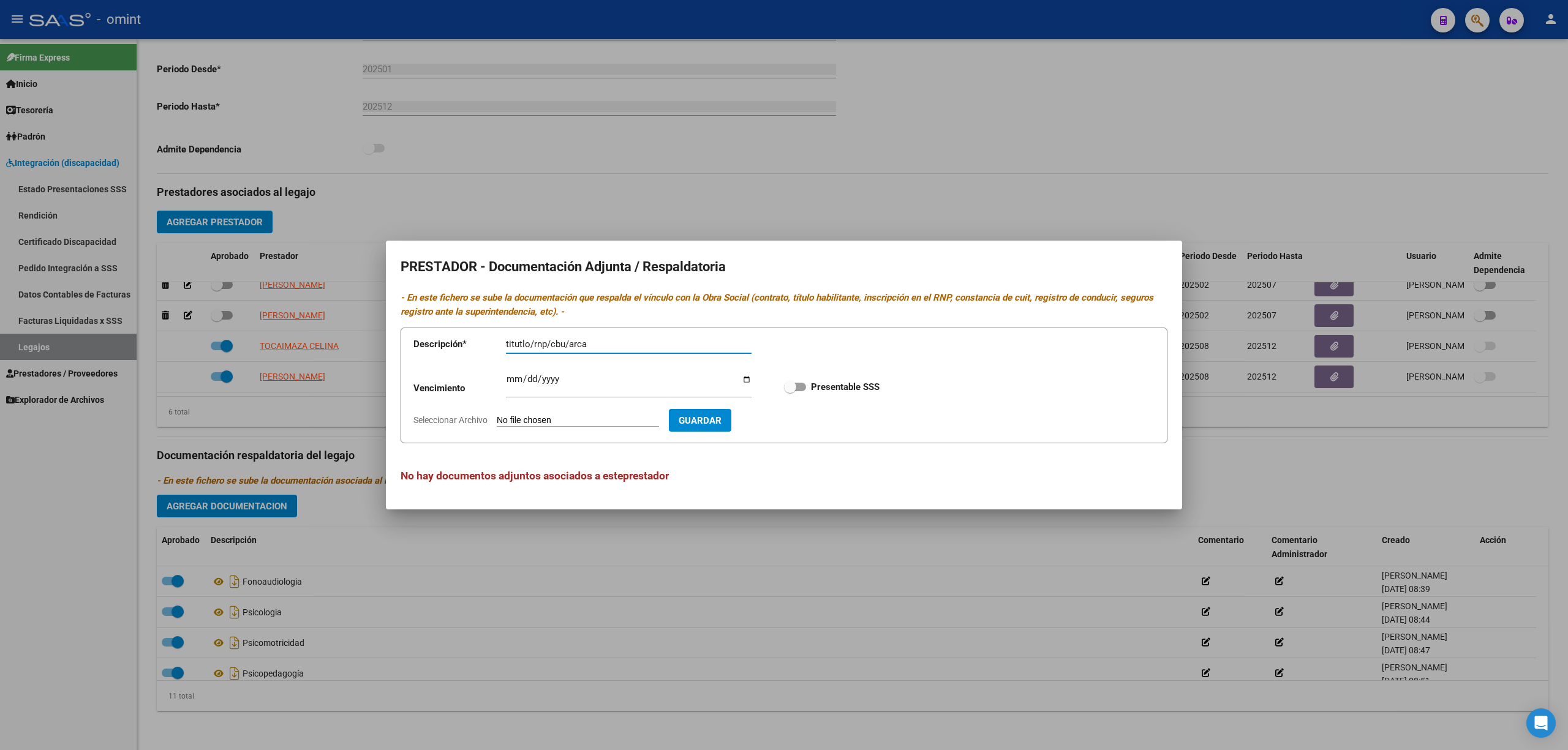
type input "titutlo/rnp/cbu/arca"
type input "[DATE]"
click at [798, 383] on span at bounding box center [795, 387] width 22 height 9
click at [790, 391] on input "Presentable SSS" at bounding box center [790, 391] width 1 height 1
checkbox input "true"
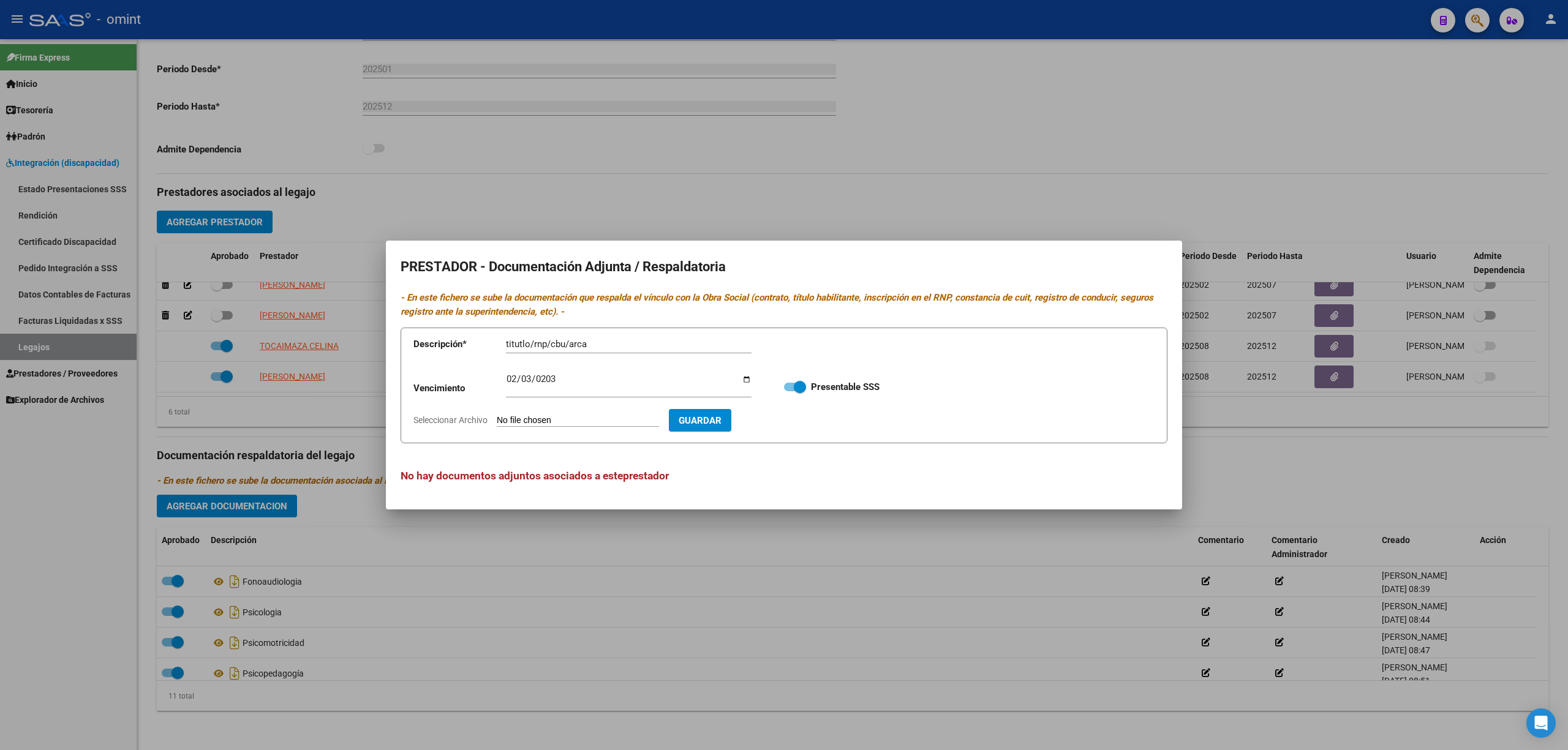
click at [556, 421] on input "Seleccionar Archivo" at bounding box center [577, 421] width 163 height 12
type input "C:\fakepath\doc prestacion.pdf"
click at [793, 421] on span "Guardar" at bounding box center [771, 420] width 43 height 11
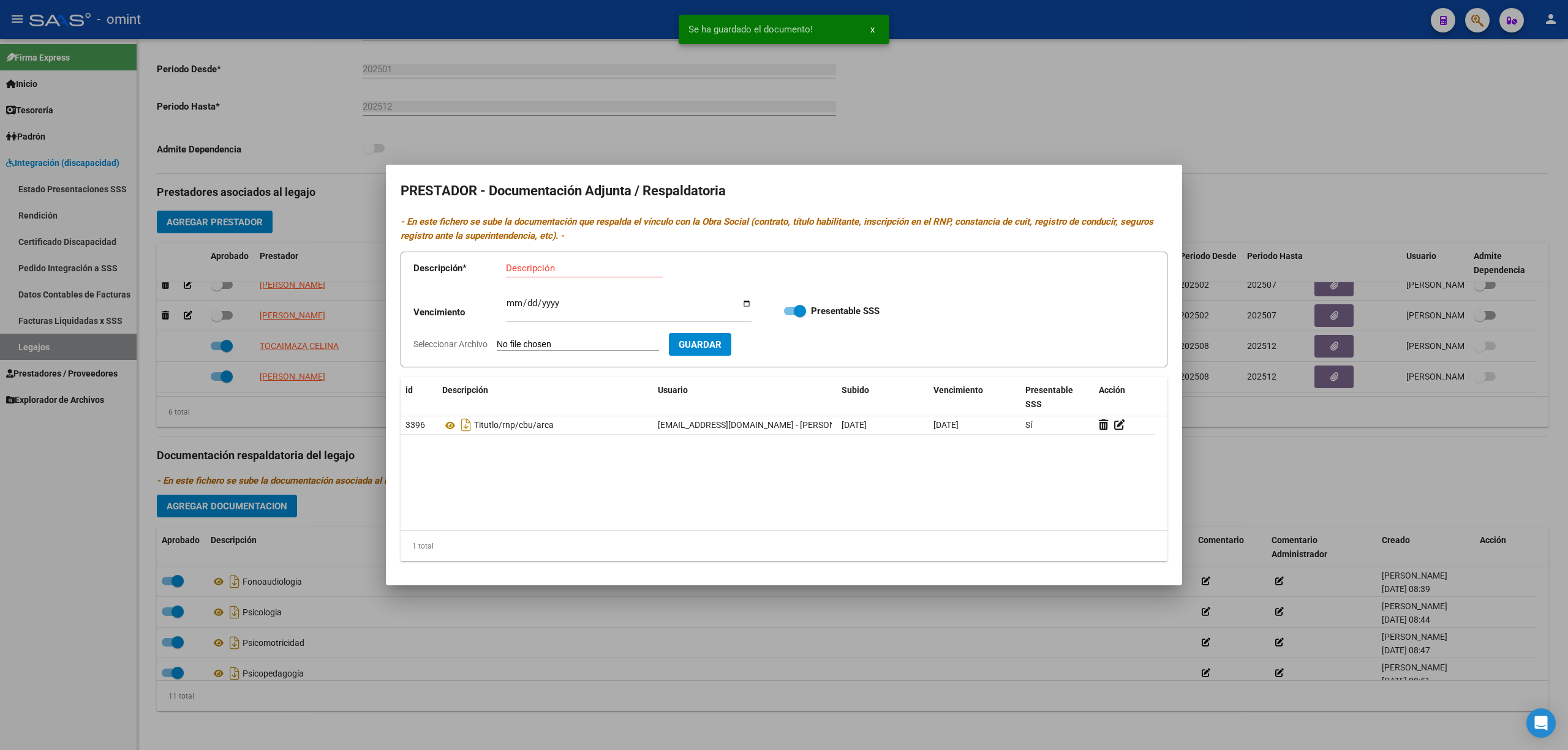
click at [344, 539] on div at bounding box center [784, 375] width 1568 height 750
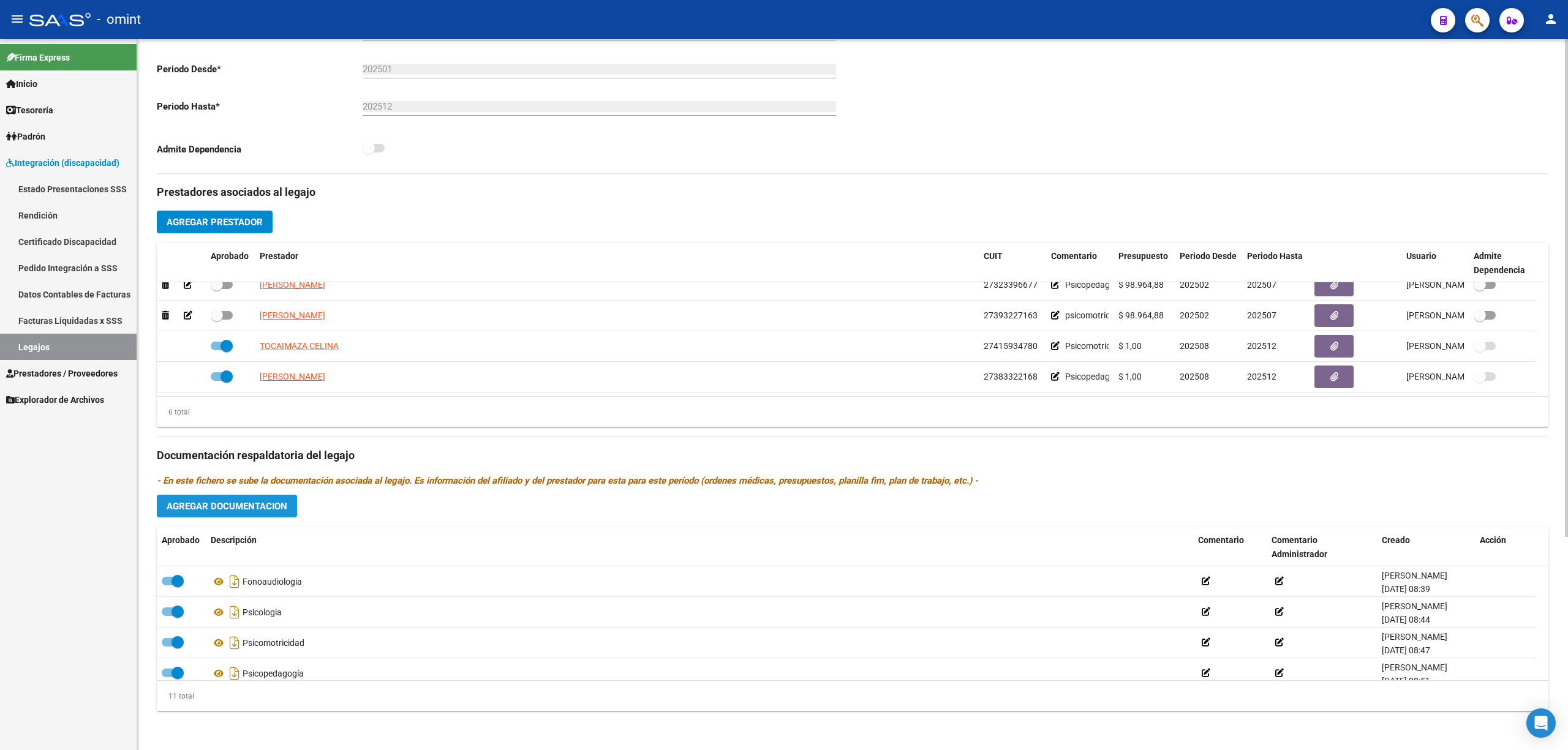
click at [270, 511] on span "Agregar Documentacion" at bounding box center [226, 506] width 120 height 11
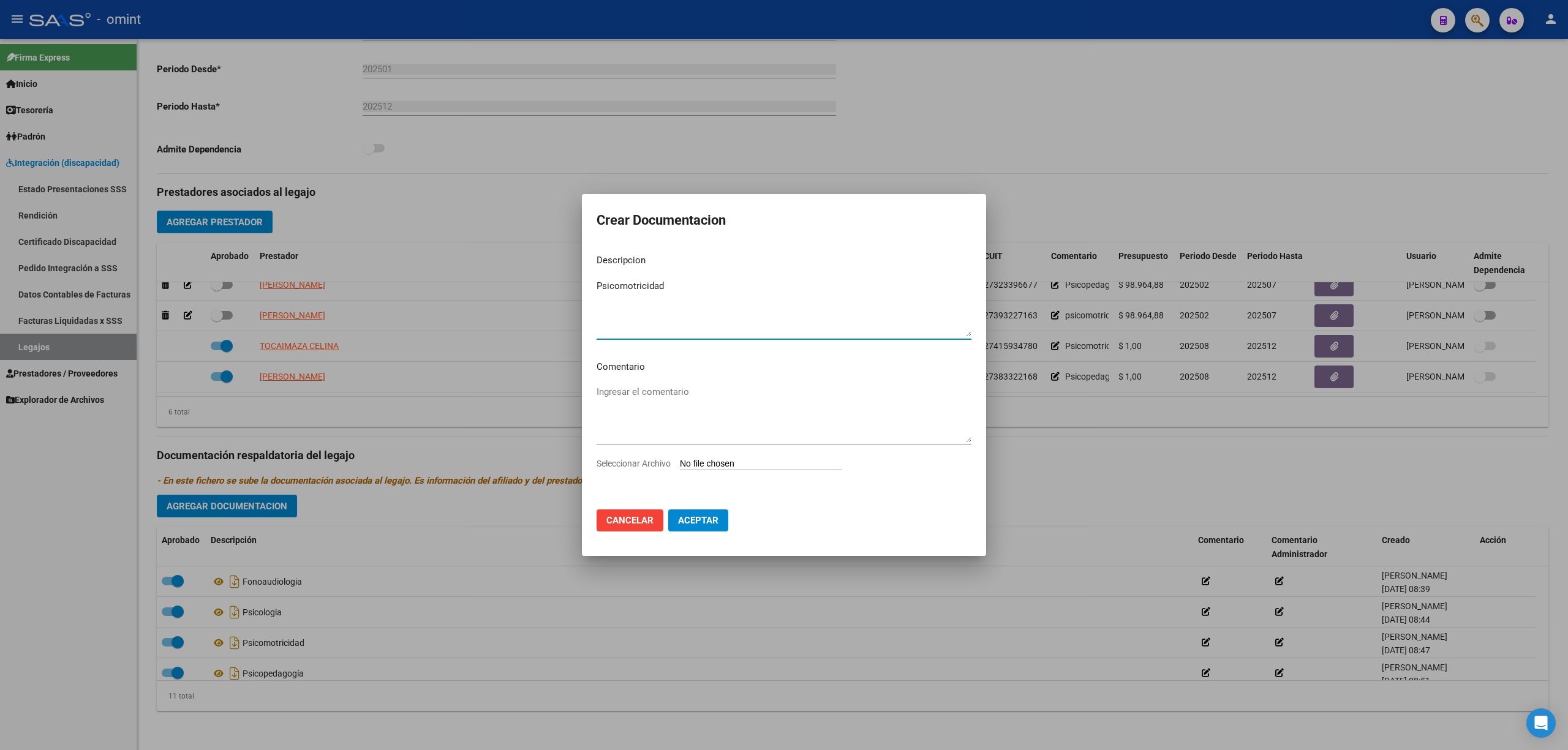
type textarea "Psicomotricidad"
click at [746, 466] on input "Seleccionar Archivo" at bounding box center [761, 464] width 163 height 12
type input "C:\fakepath\doc prestador.pdf"
click at [699, 525] on span "Aceptar" at bounding box center [698, 521] width 40 height 11
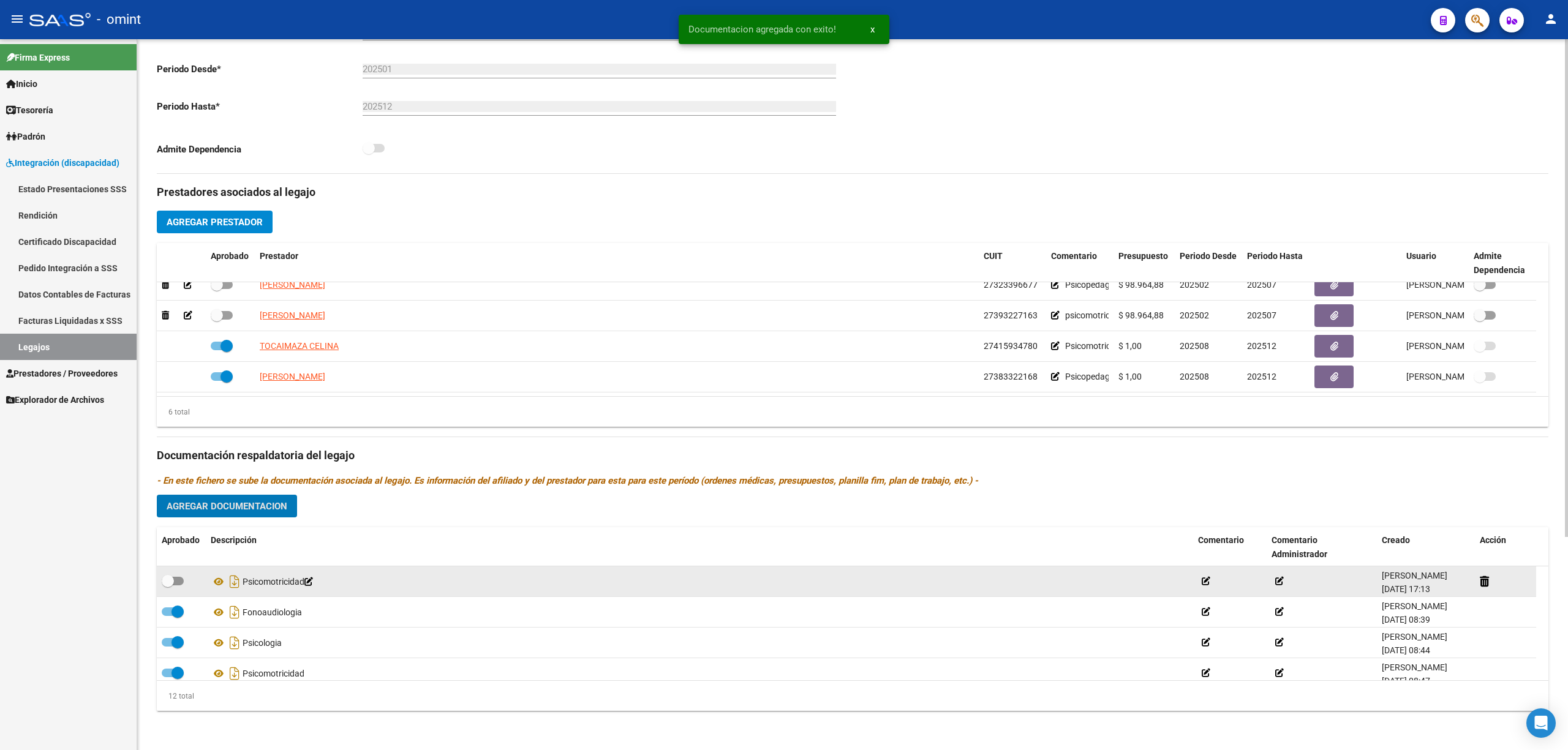
click at [482, 588] on div "Psicomotricidad" at bounding box center [699, 582] width 977 height 19
click at [180, 576] on label at bounding box center [172, 581] width 22 height 14
click at [167, 586] on input "checkbox" at bounding box center [167, 586] width 1 height 1
checkbox input "true"
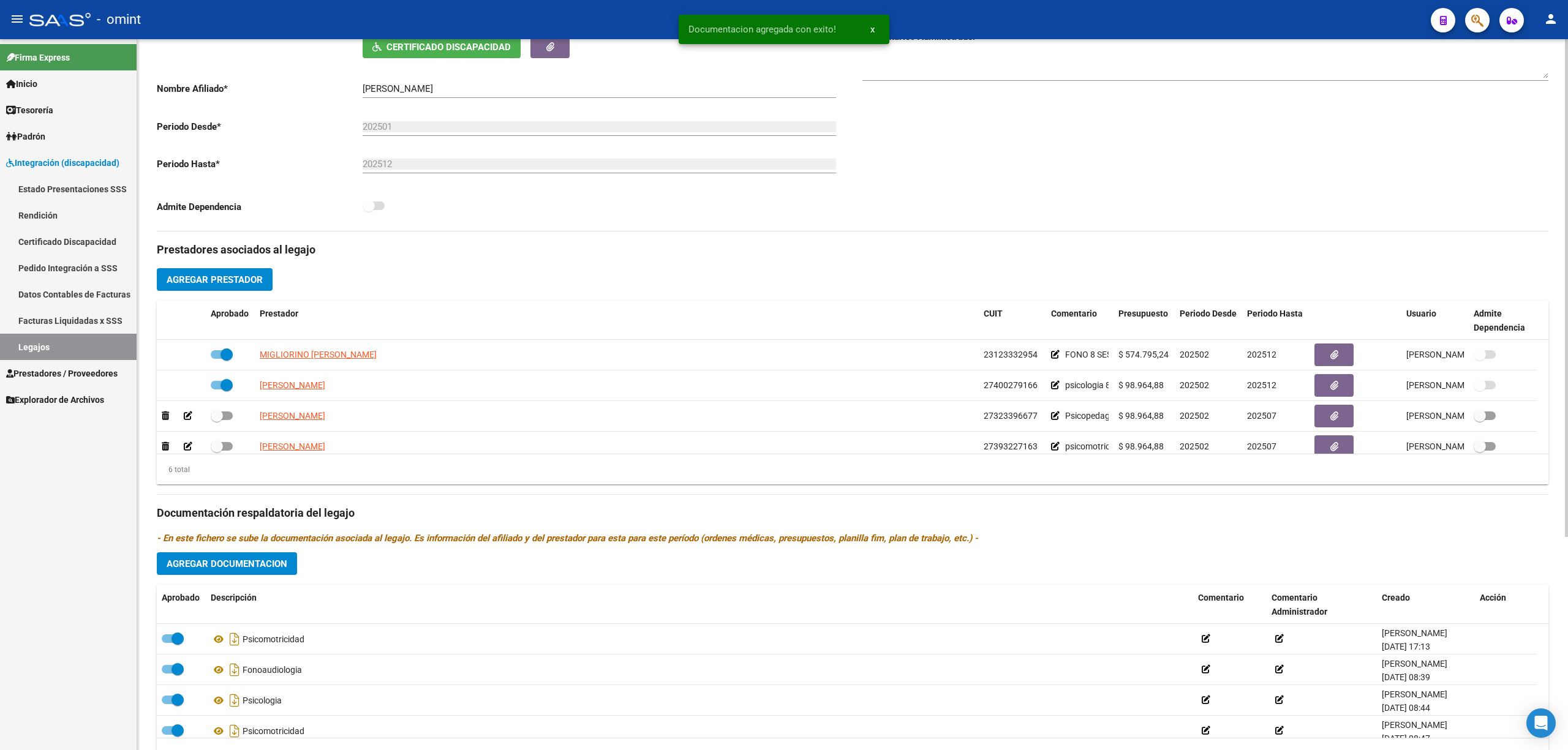
scroll to position [222, 0]
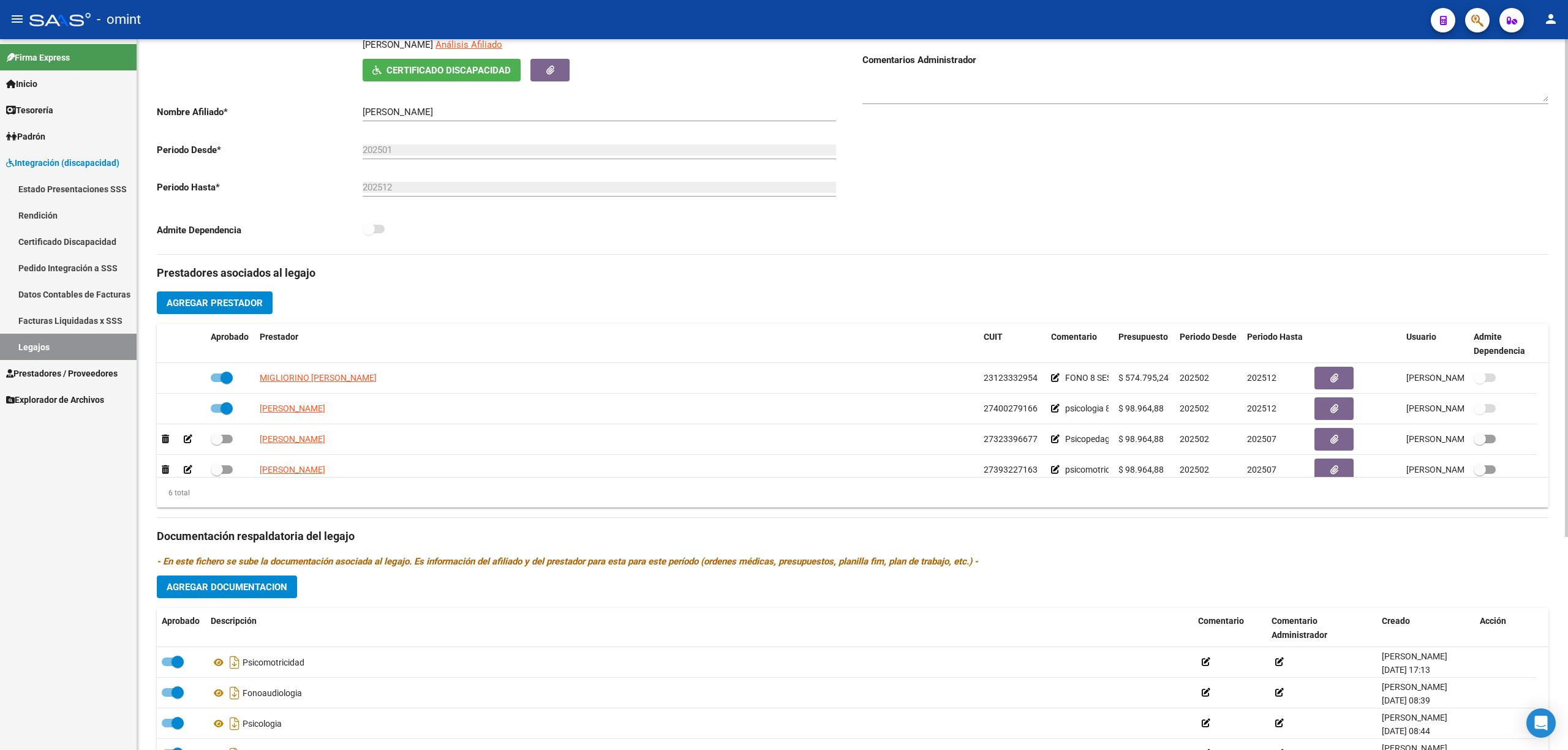
click at [195, 595] on button "Agregar Documentacion" at bounding box center [227, 588] width 140 height 23
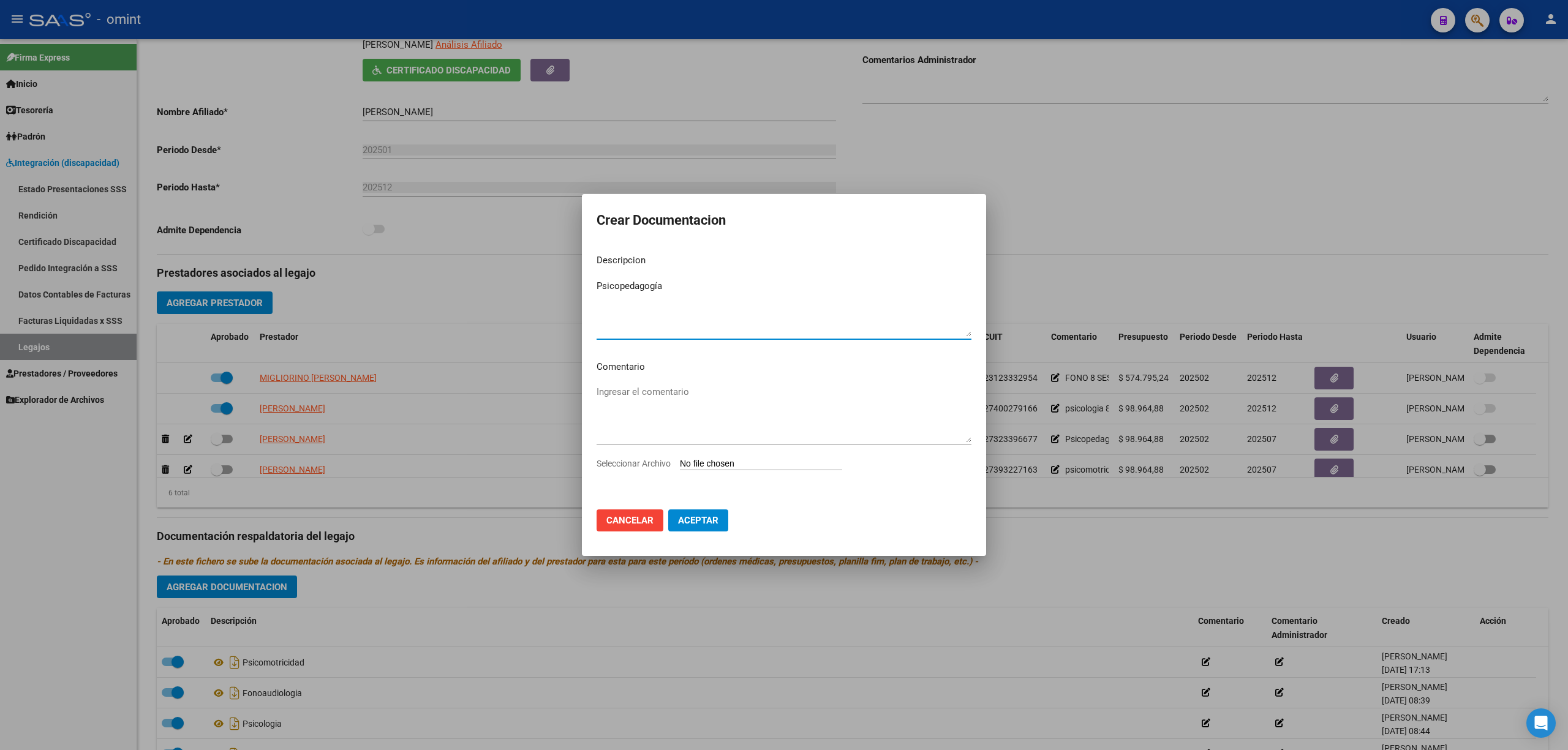
type textarea "Psicopedagogía"
click at [695, 462] on input "Seleccionar Archivo" at bounding box center [761, 464] width 163 height 12
type input "C:\fakepath\35623930- CAMBIO DE PRESTADOR [PERSON_NAME], [PERSON_NAME]-2-5.pdf"
drag, startPoint x: 693, startPoint y: 530, endPoint x: 698, endPoint y: 530, distance: 5.0
click at [694, 530] on button "Aceptar" at bounding box center [698, 522] width 60 height 22
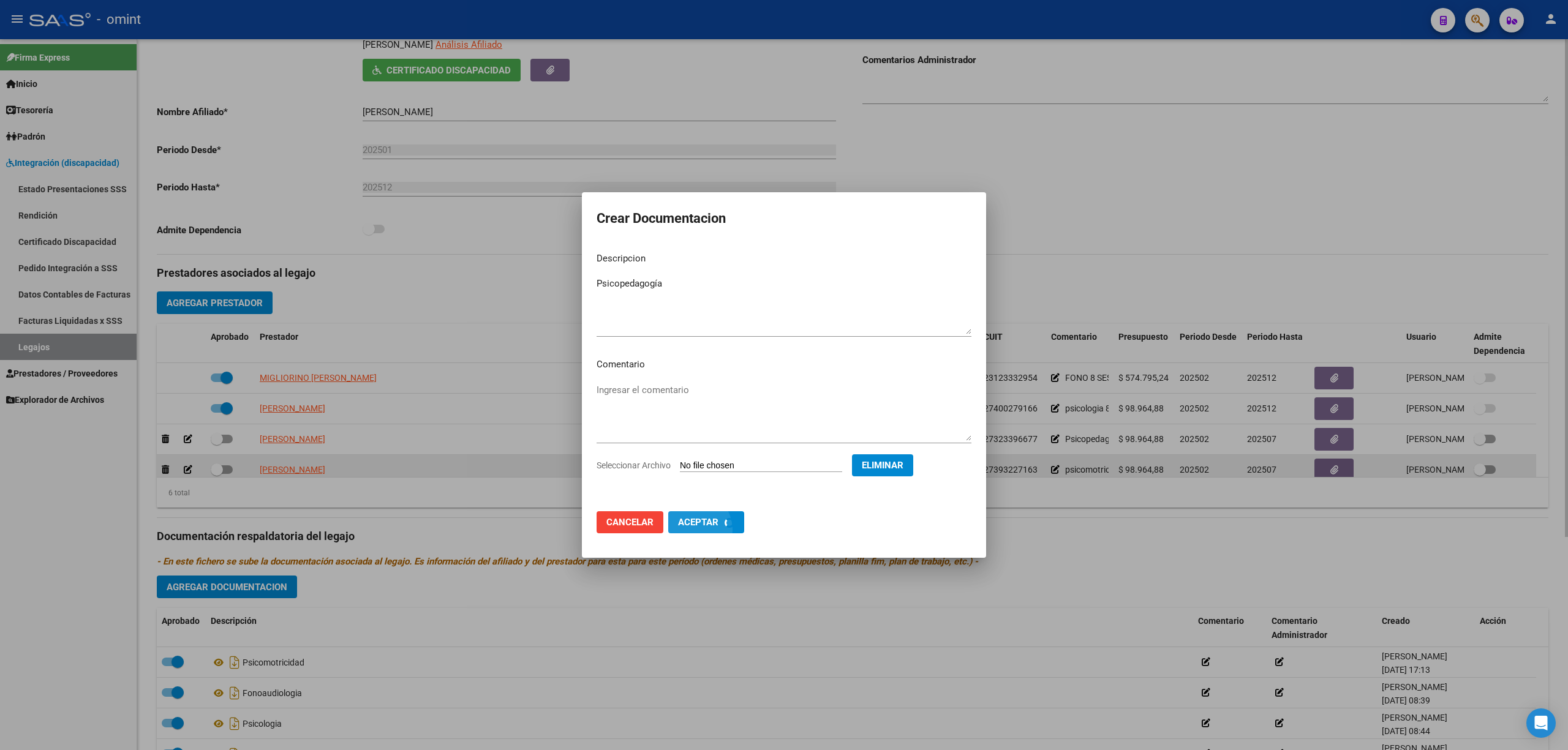
checkbox input "false"
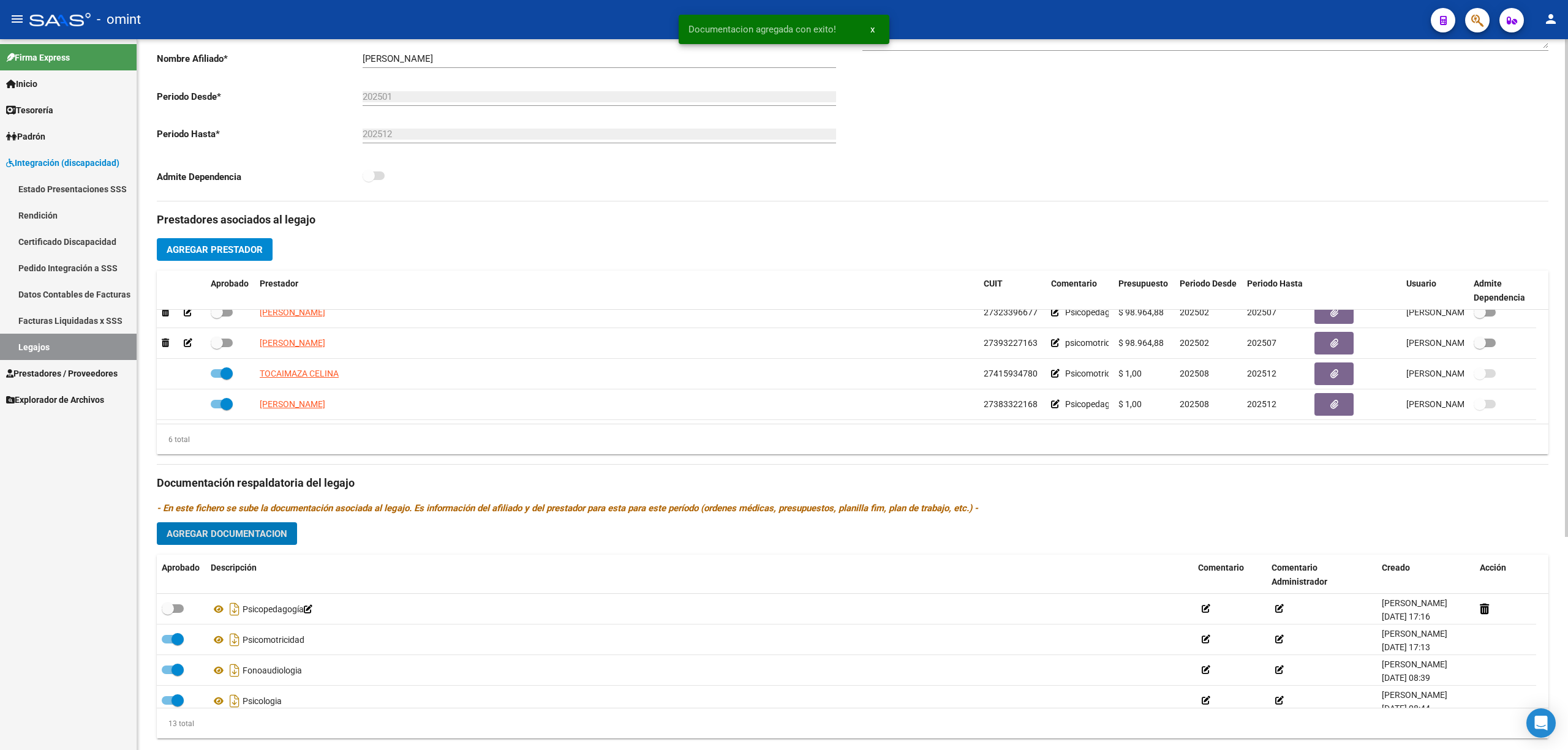
scroll to position [304, 0]
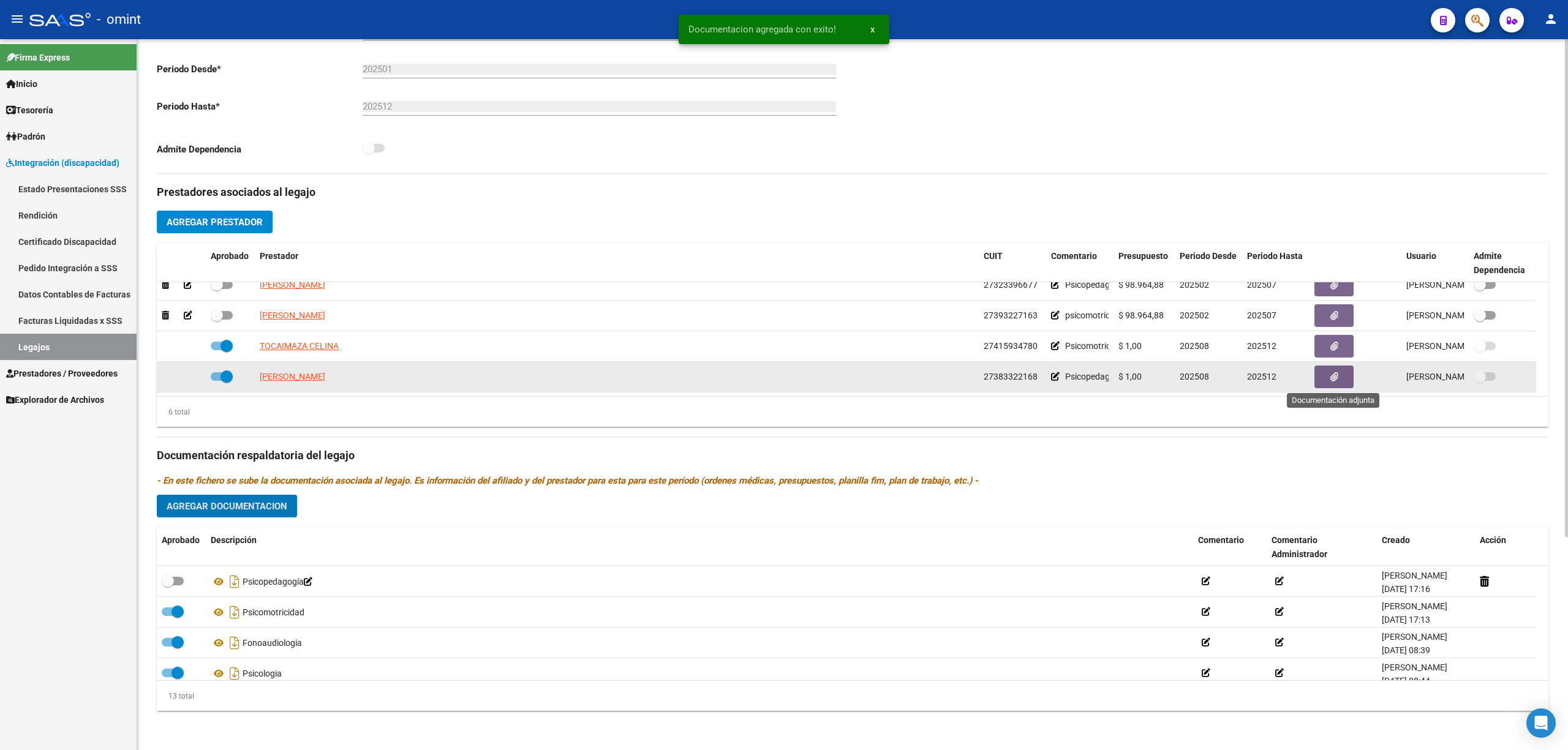
click at [1344, 382] on button "button" at bounding box center [1334, 377] width 39 height 23
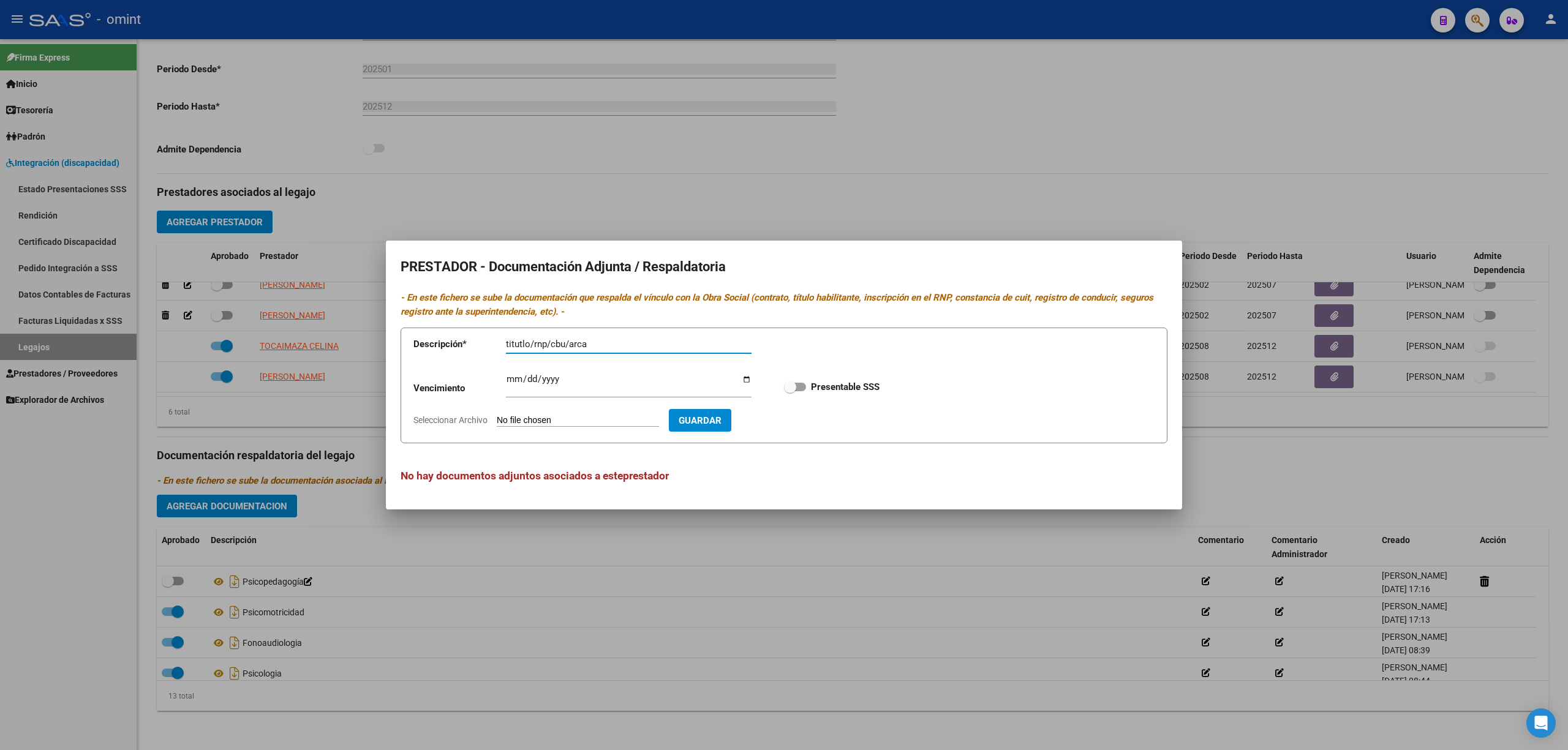
type input "titutlo/rnp/cbu/arca"
click at [513, 365] on form "Descripción * titutlo/rnp/cbu/arca Descripción Vencimiento Ingresar vencimiento…" at bounding box center [783, 386] width 767 height 115
click at [513, 377] on input "Ingresar vencimiento" at bounding box center [628, 384] width 245 height 19
type input "[DATE]"
click at [797, 388] on span at bounding box center [795, 387] width 22 height 9
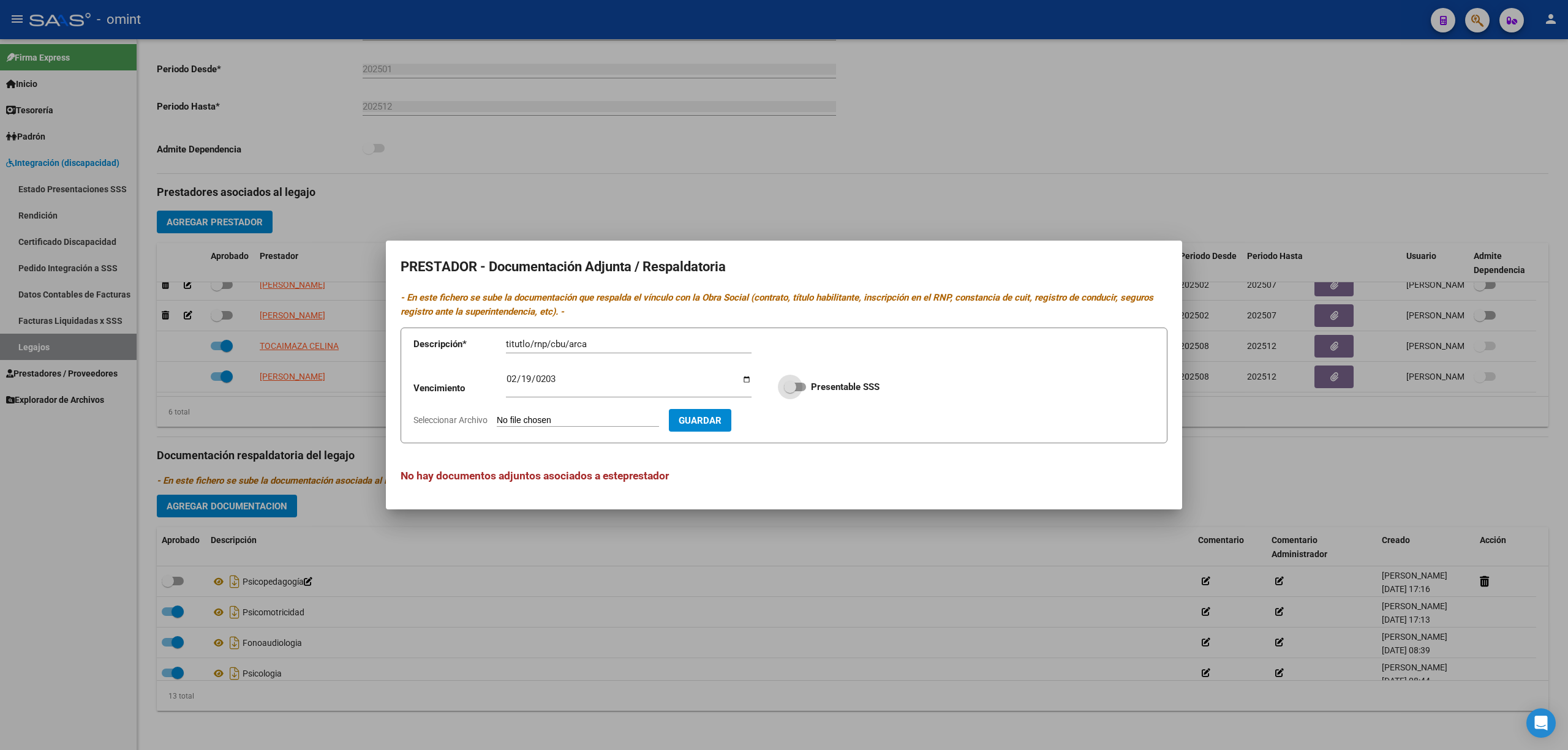
click at [790, 391] on input "Presentable SSS" at bounding box center [790, 391] width 1 height 1
checkbox input "true"
click at [542, 424] on input "Seleccionar Archivo" at bounding box center [577, 421] width 163 height 12
type input "C:\fakepath\35623930- CAMBIO DE PRESTADOR [PERSON_NAME], [PERSON_NAME]-6-10_org…"
click at [792, 424] on span "Guardar" at bounding box center [771, 420] width 43 height 11
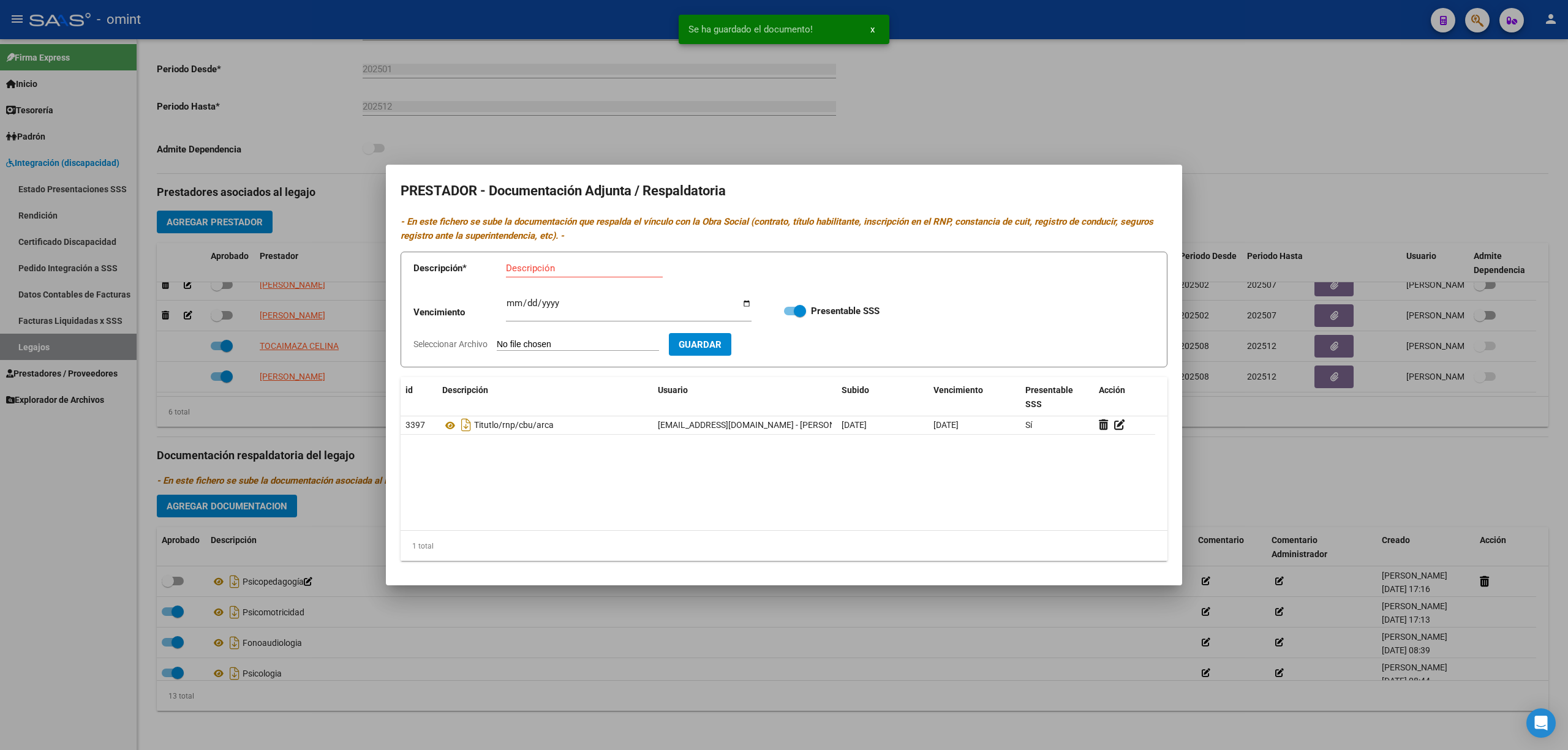
click at [579, 138] on div at bounding box center [784, 375] width 1568 height 750
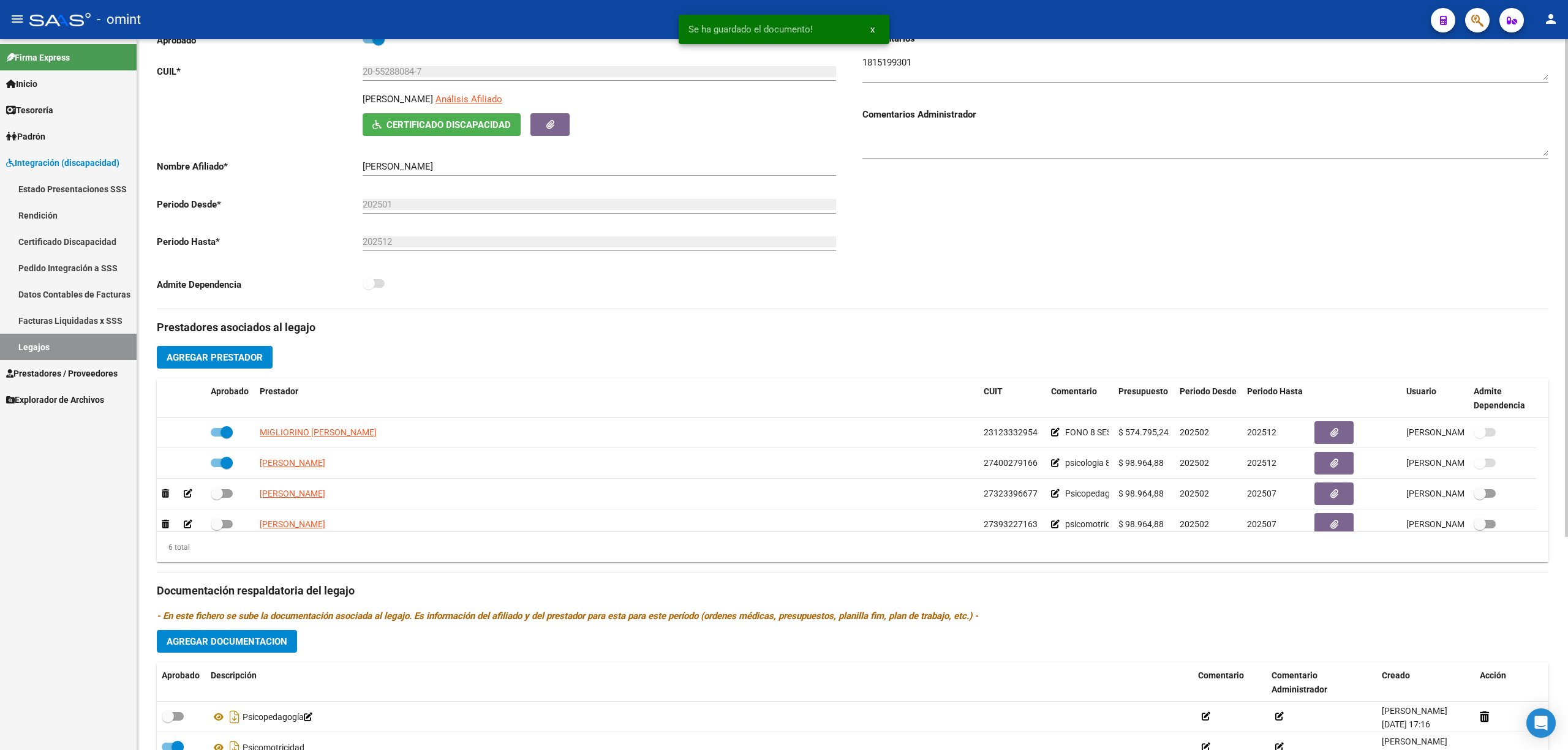
scroll to position [0, 0]
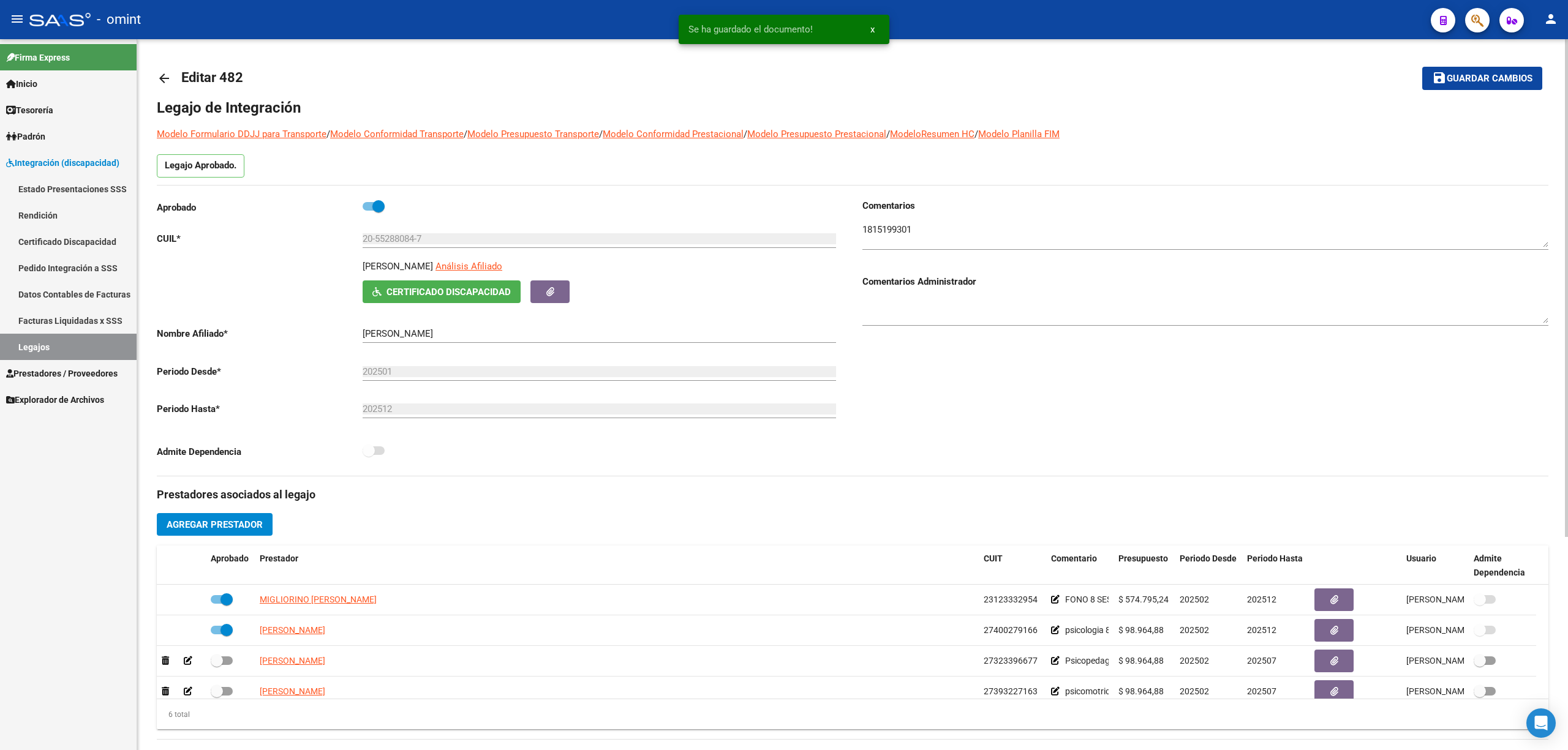
click at [1472, 62] on mat-toolbar-row "save Guardar cambios" at bounding box center [1399, 78] width 287 height 39
click at [1475, 70] on button "save Guardar cambios" at bounding box center [1482, 78] width 120 height 23
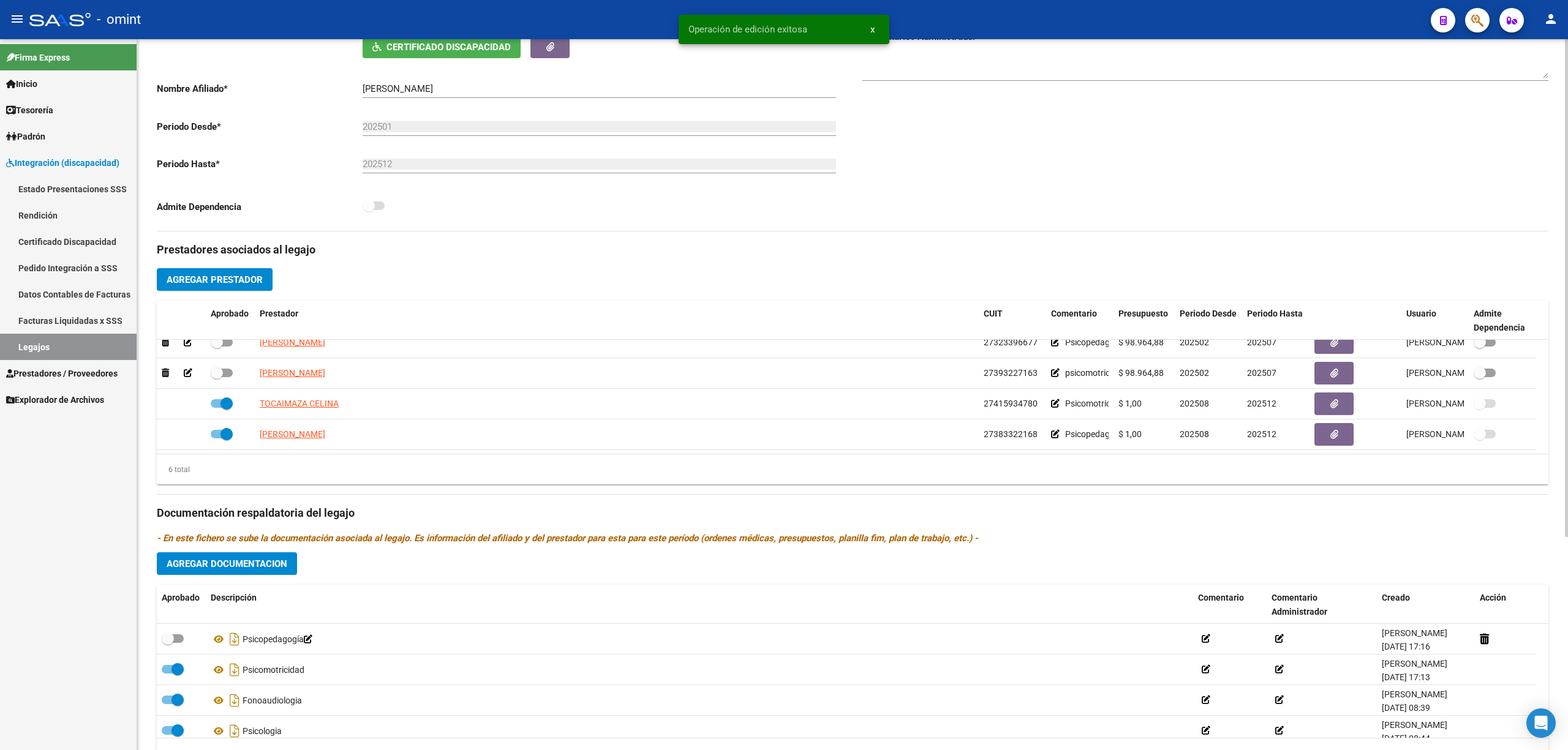
scroll to position [304, 0]
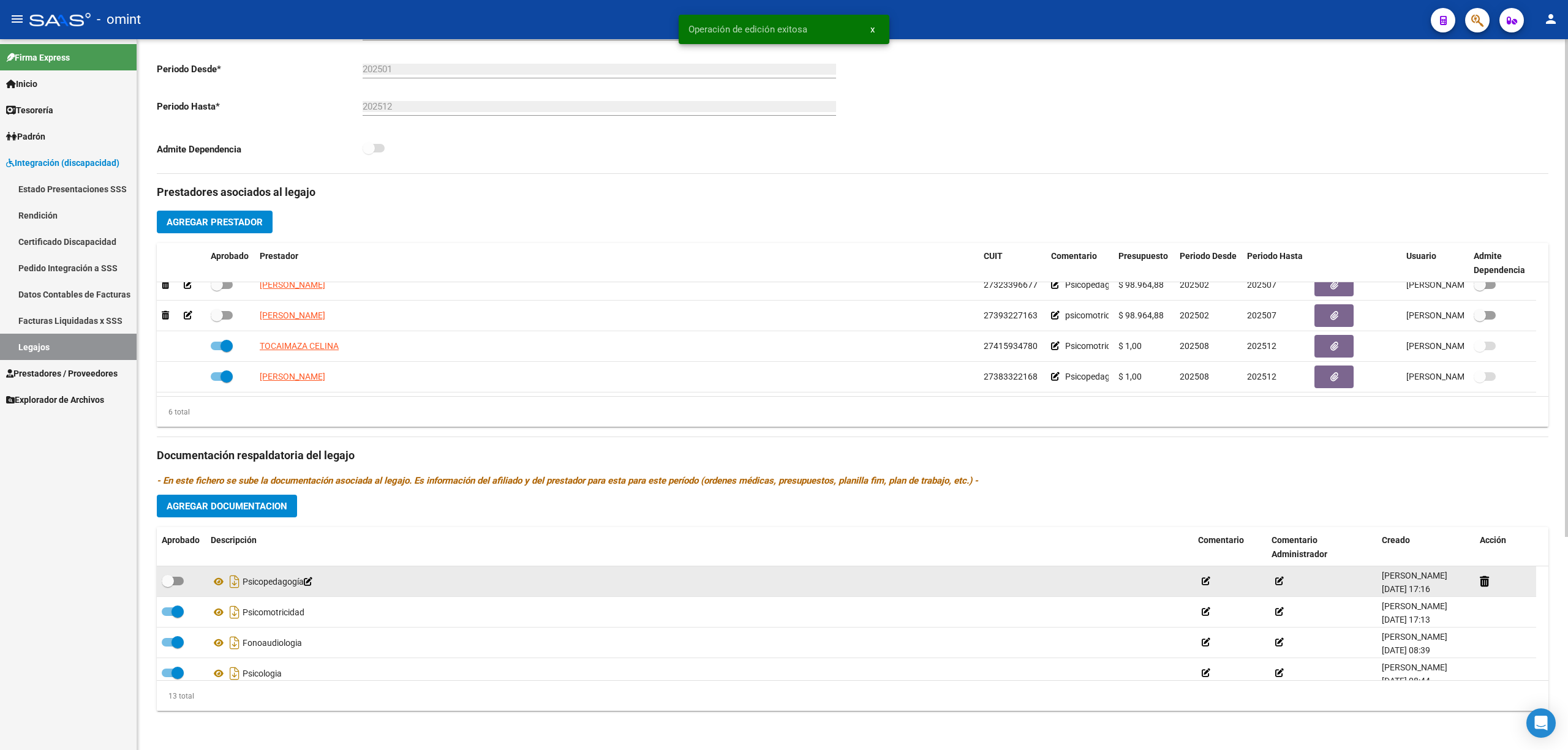
click at [165, 588] on div at bounding box center [181, 582] width 39 height 16
click at [176, 586] on label at bounding box center [172, 581] width 22 height 14
click at [167, 586] on input "checkbox" at bounding box center [167, 586] width 1 height 1
checkbox input "true"
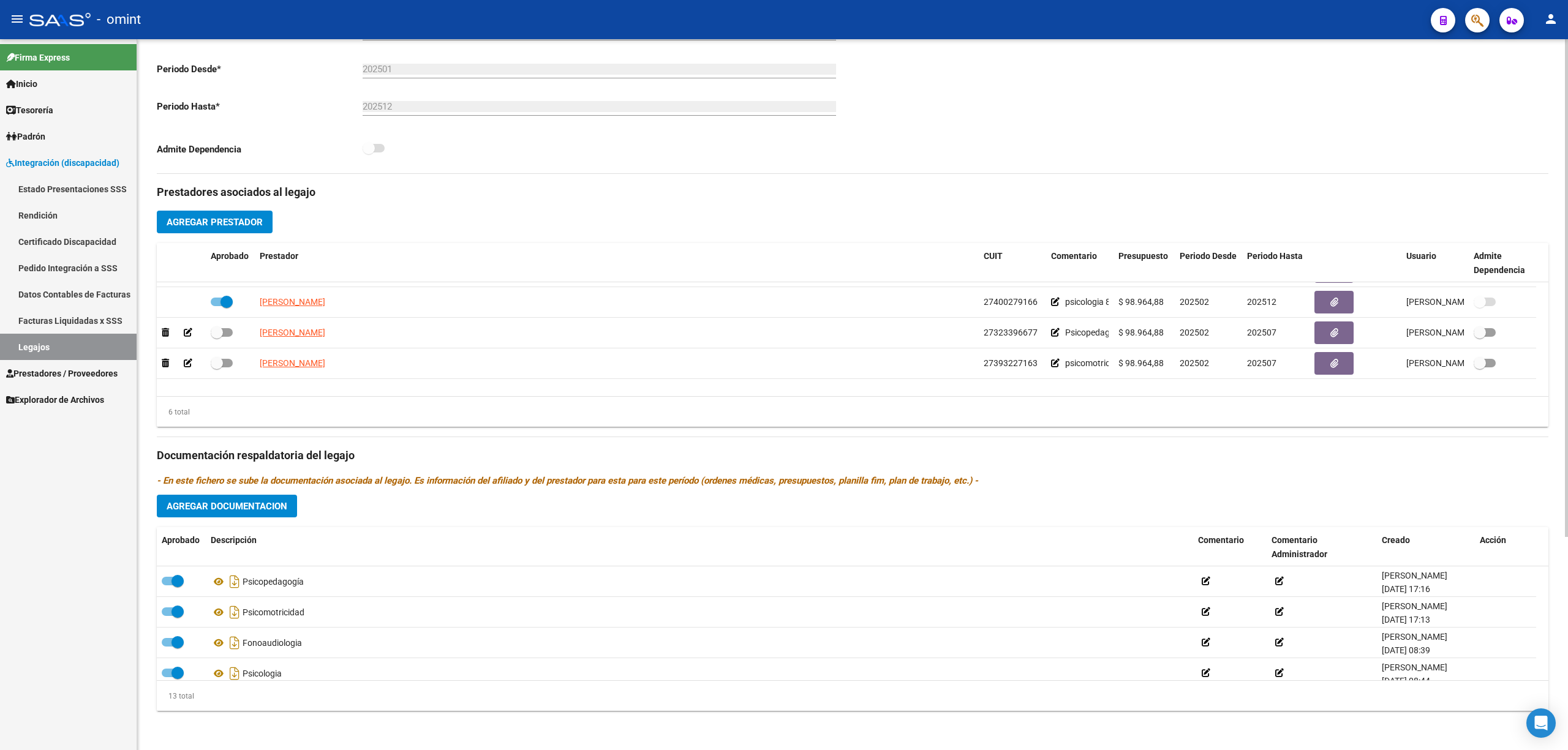
scroll to position [0, 0]
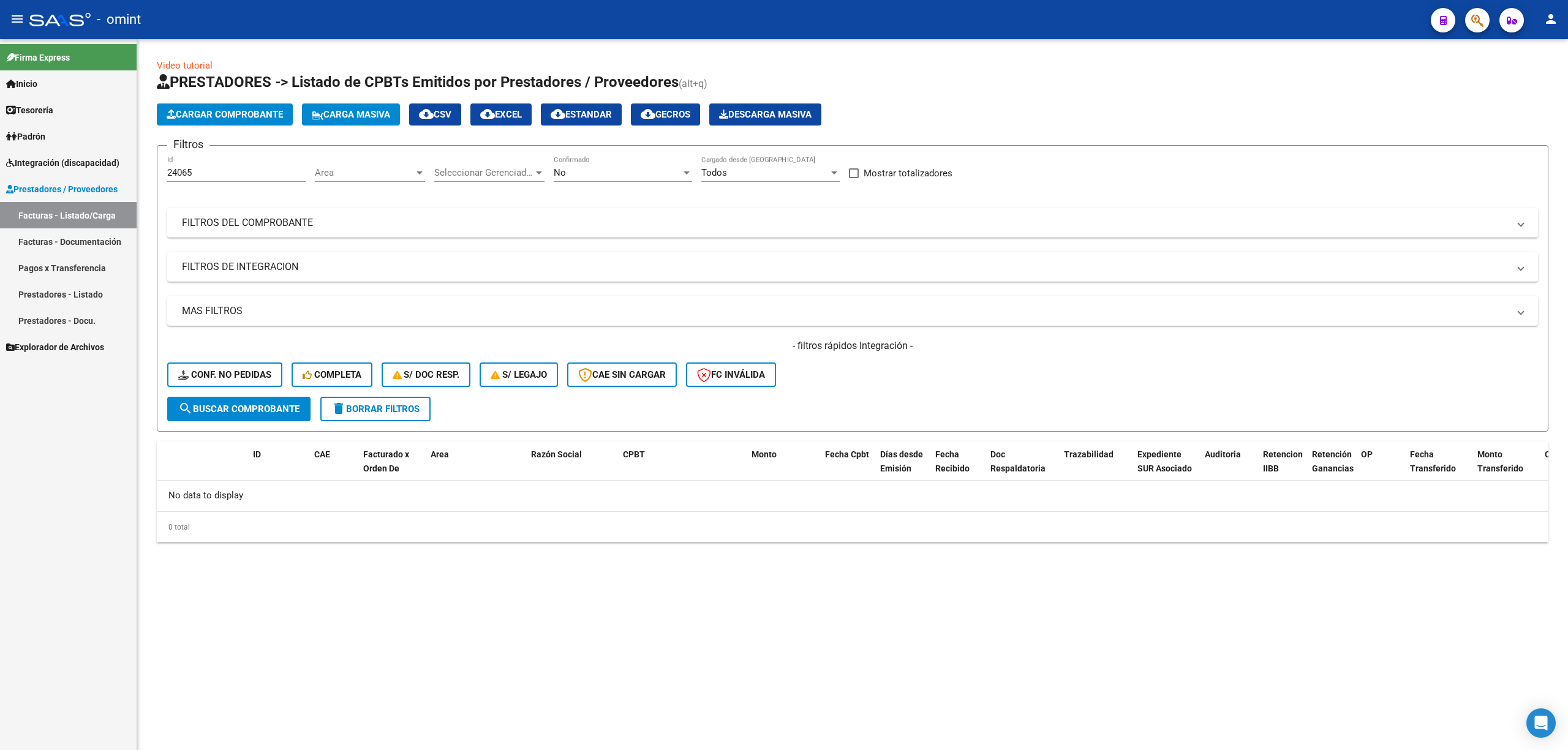
click at [390, 415] on button "delete Borrar Filtros" at bounding box center [375, 409] width 111 height 24
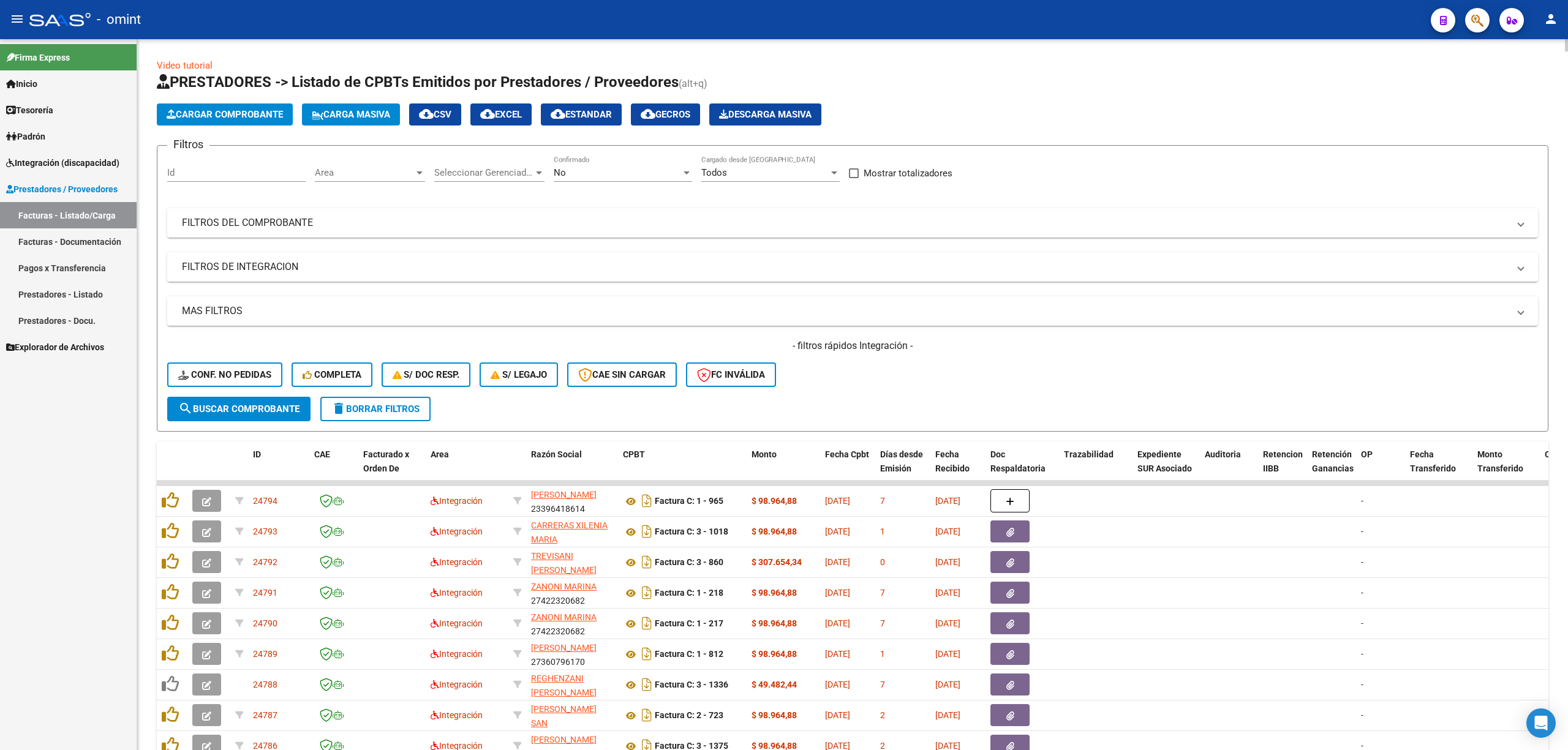
click at [199, 164] on div "Id" at bounding box center [237, 168] width 139 height 26
paste input "23095"
type input "23095"
click at [259, 411] on span "search Buscar Comprobante" at bounding box center [239, 409] width 121 height 11
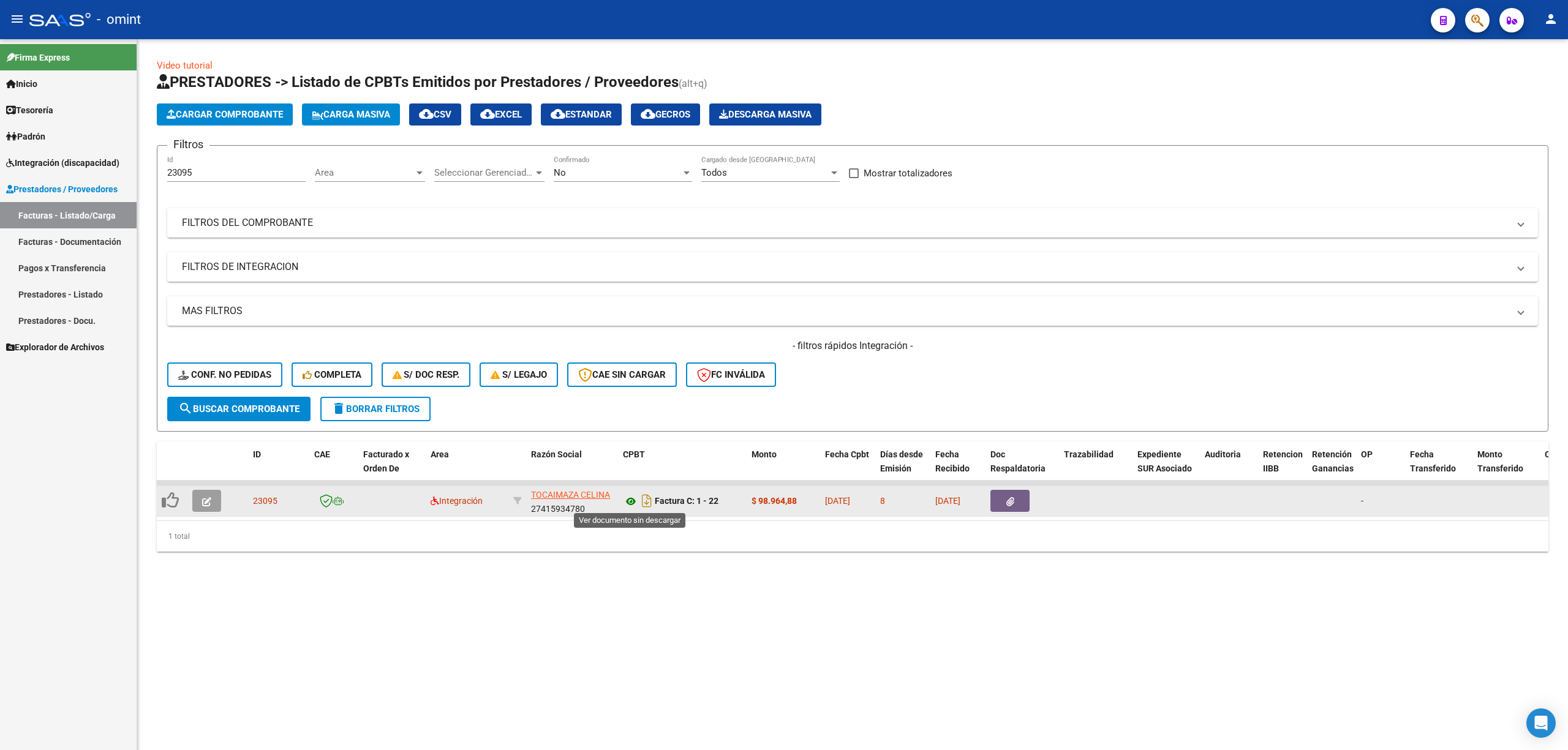
click at [628, 498] on icon at bounding box center [631, 501] width 16 height 14
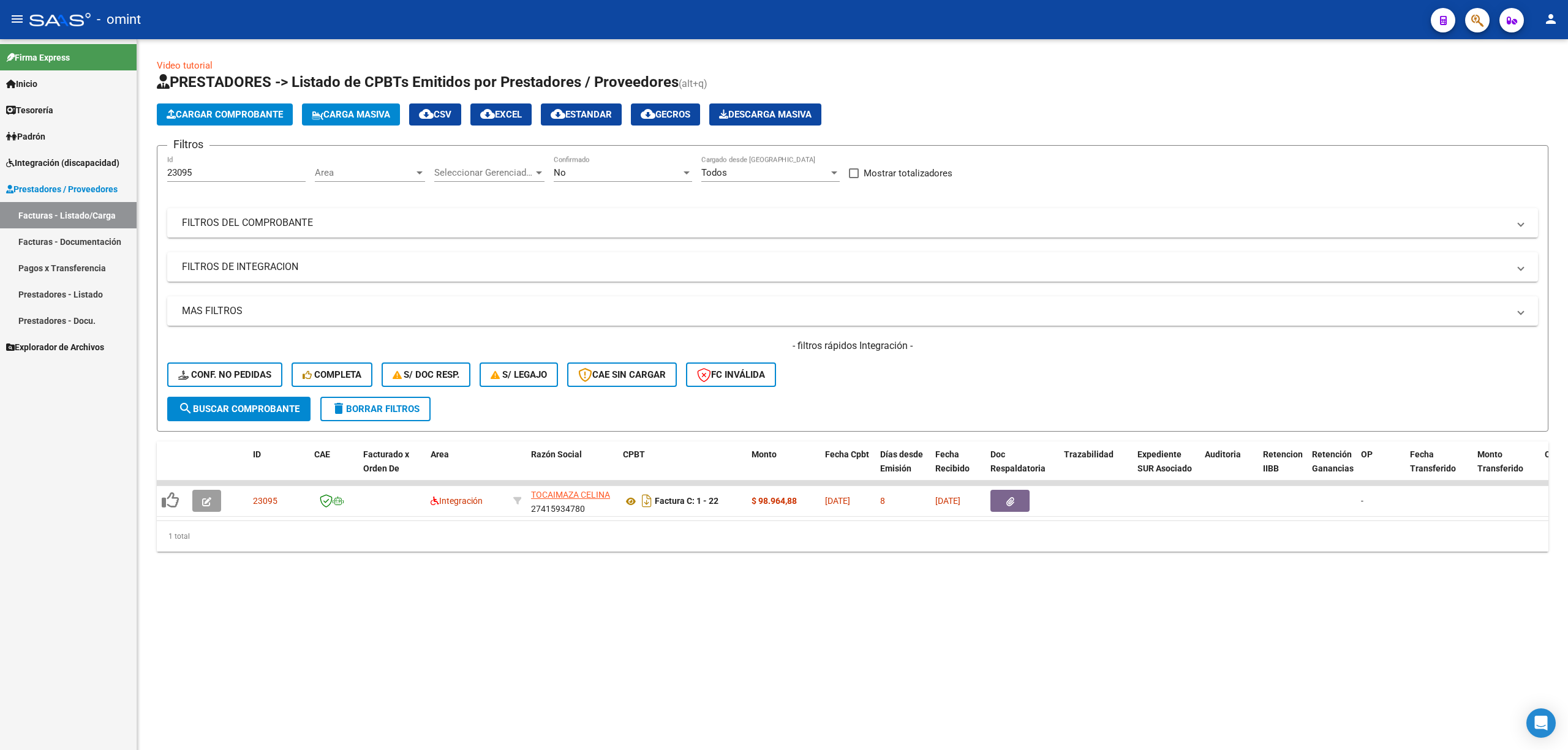
click at [364, 411] on span "delete Borrar Filtros" at bounding box center [376, 409] width 89 height 11
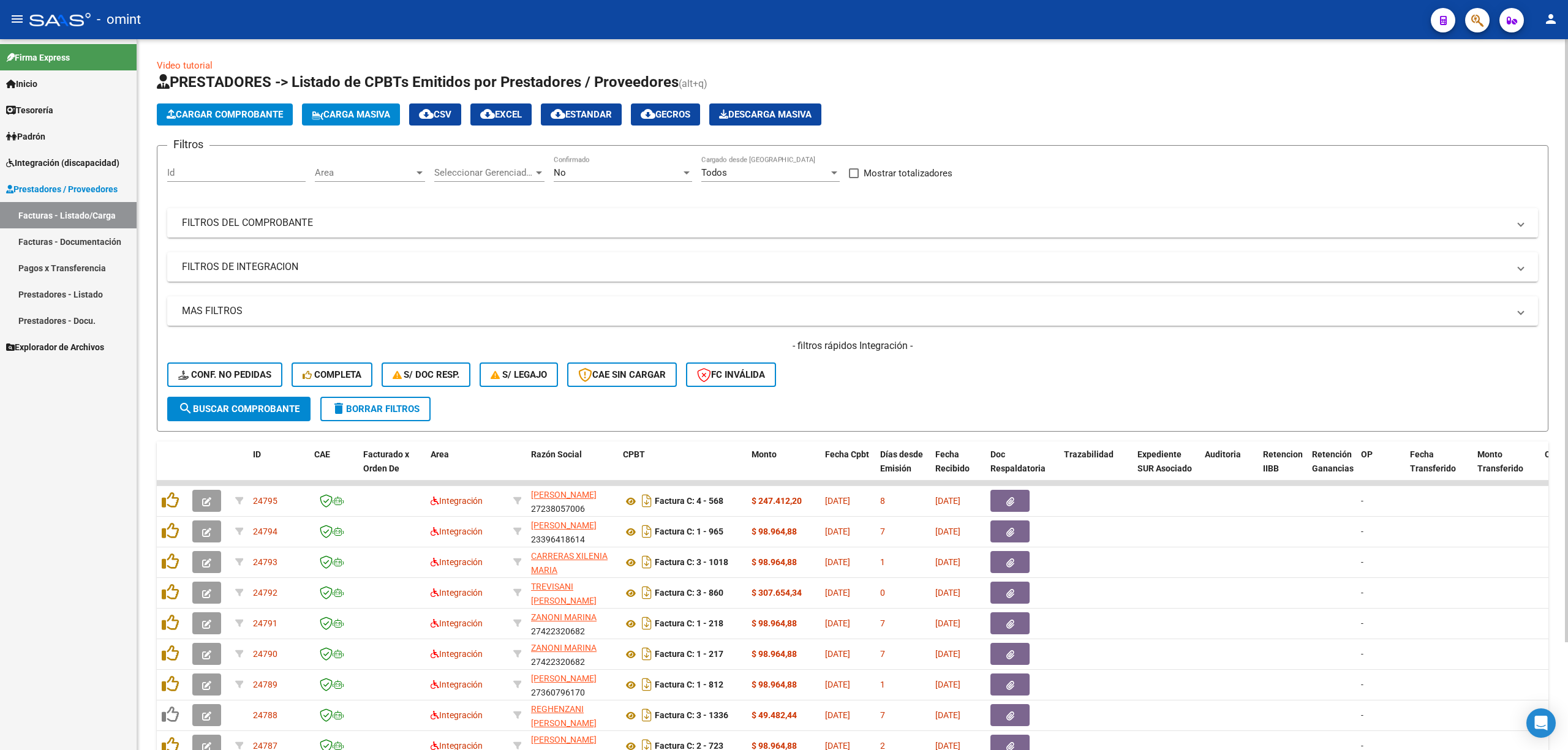
click at [256, 212] on mat-expansion-panel-header "FILTROS DEL COMPROBANTE" at bounding box center [852, 223] width 1371 height 30
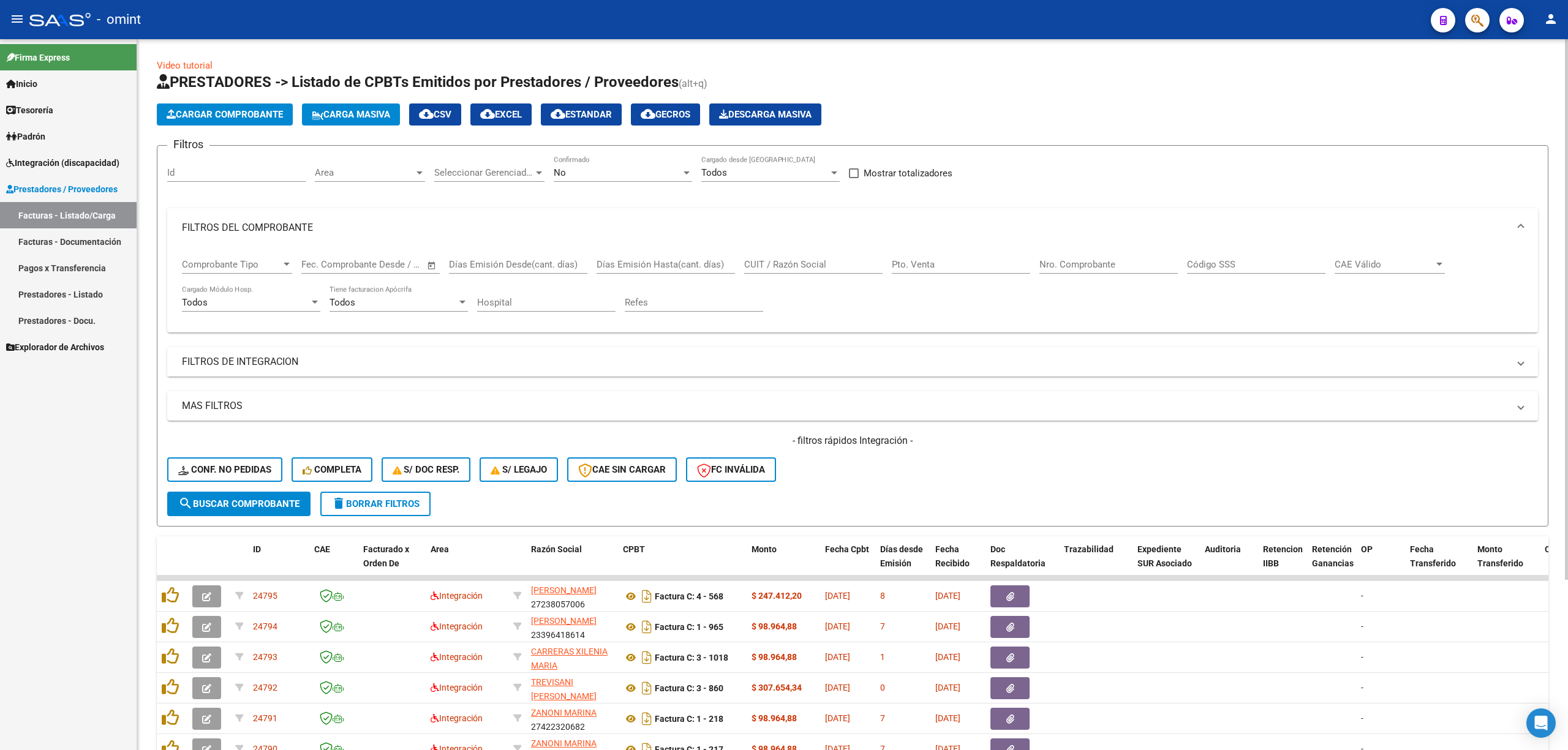
click at [301, 371] on mat-expansion-panel-header "FILTROS DE INTEGRACION" at bounding box center [852, 362] width 1371 height 30
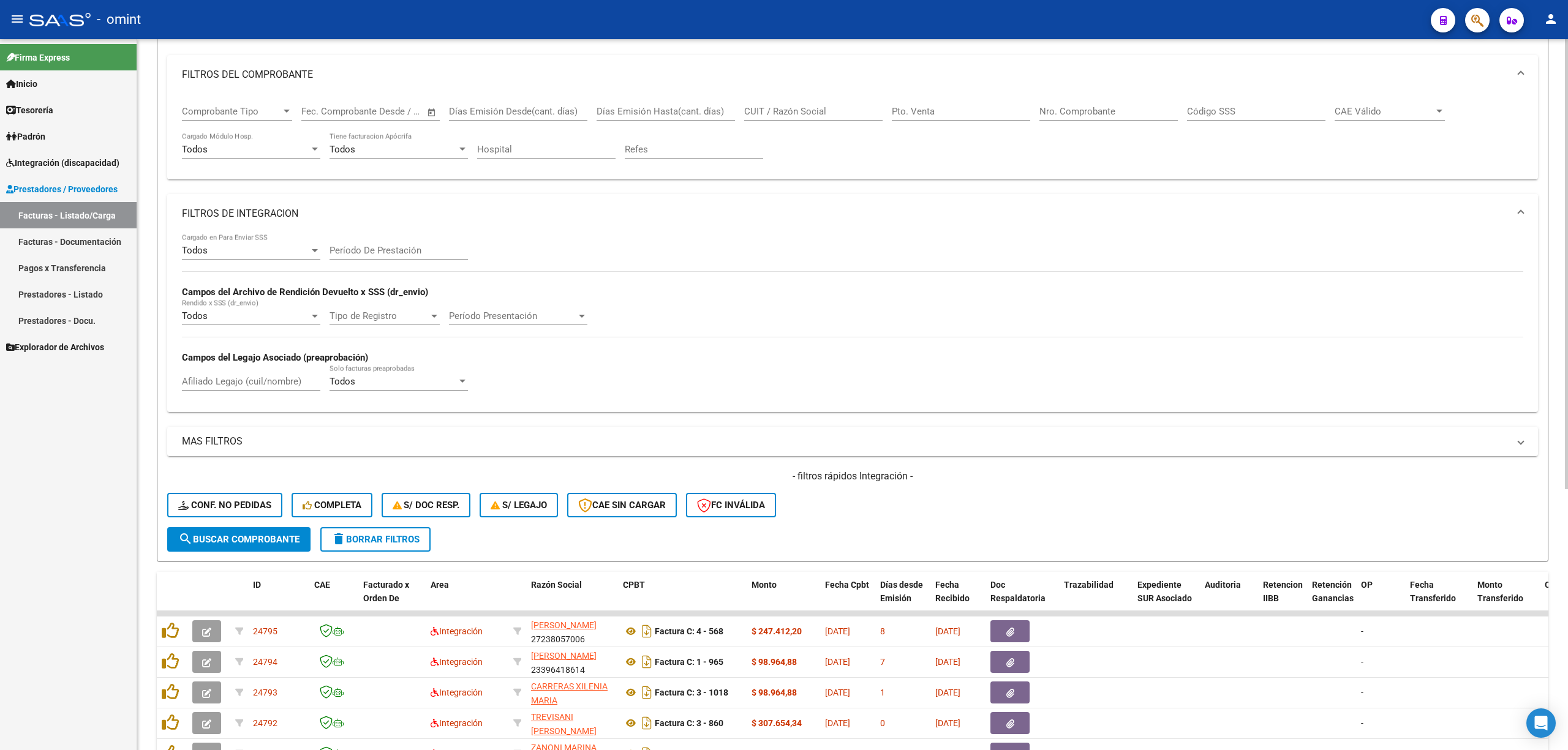
scroll to position [162, 0]
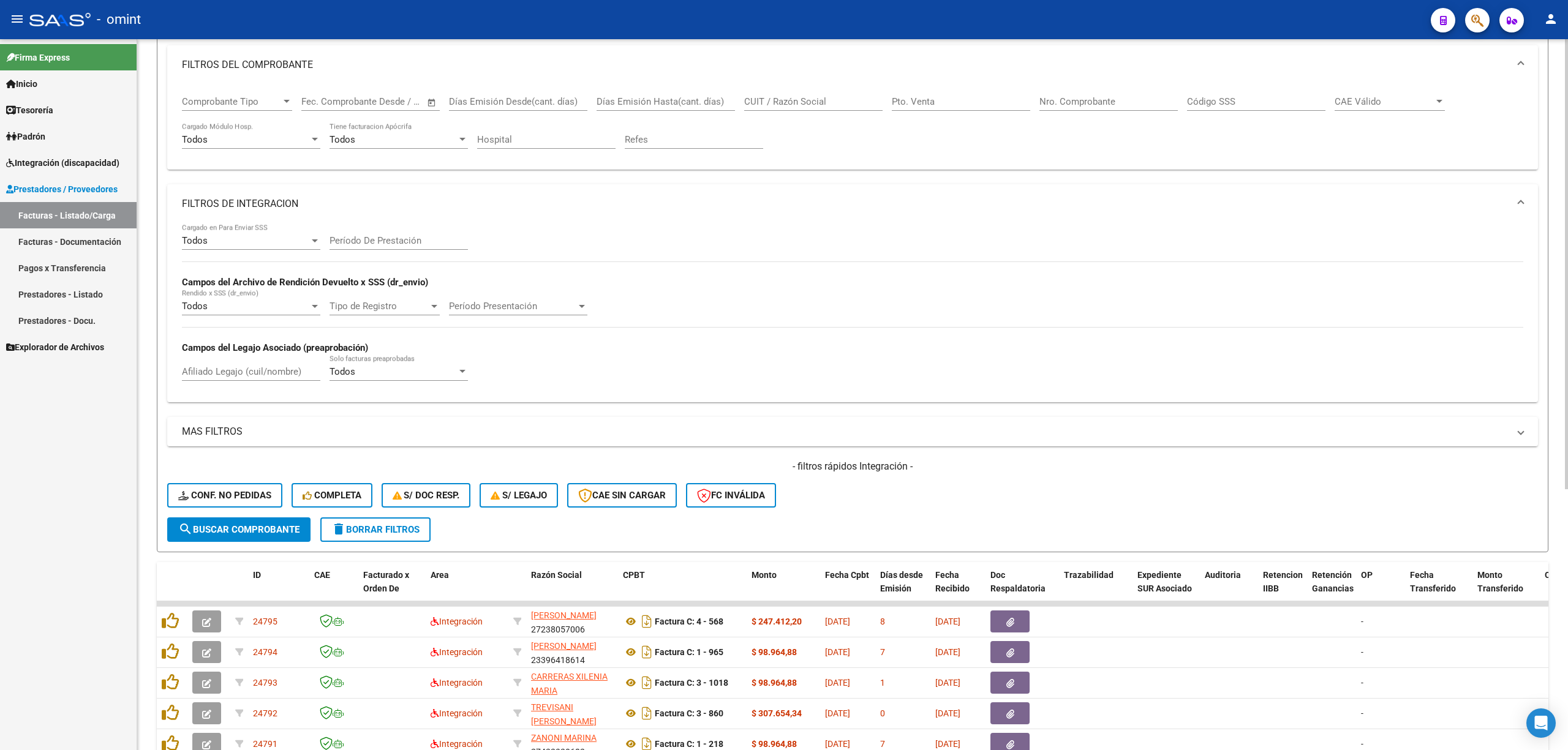
click at [259, 371] on input "Afiliado Legajo (cuil/nombre)" at bounding box center [251, 371] width 139 height 11
paste input "20-55288084-7"
type input "20-55288084-7"
click at [219, 493] on span "Conf. no pedidas" at bounding box center [224, 494] width 93 height 11
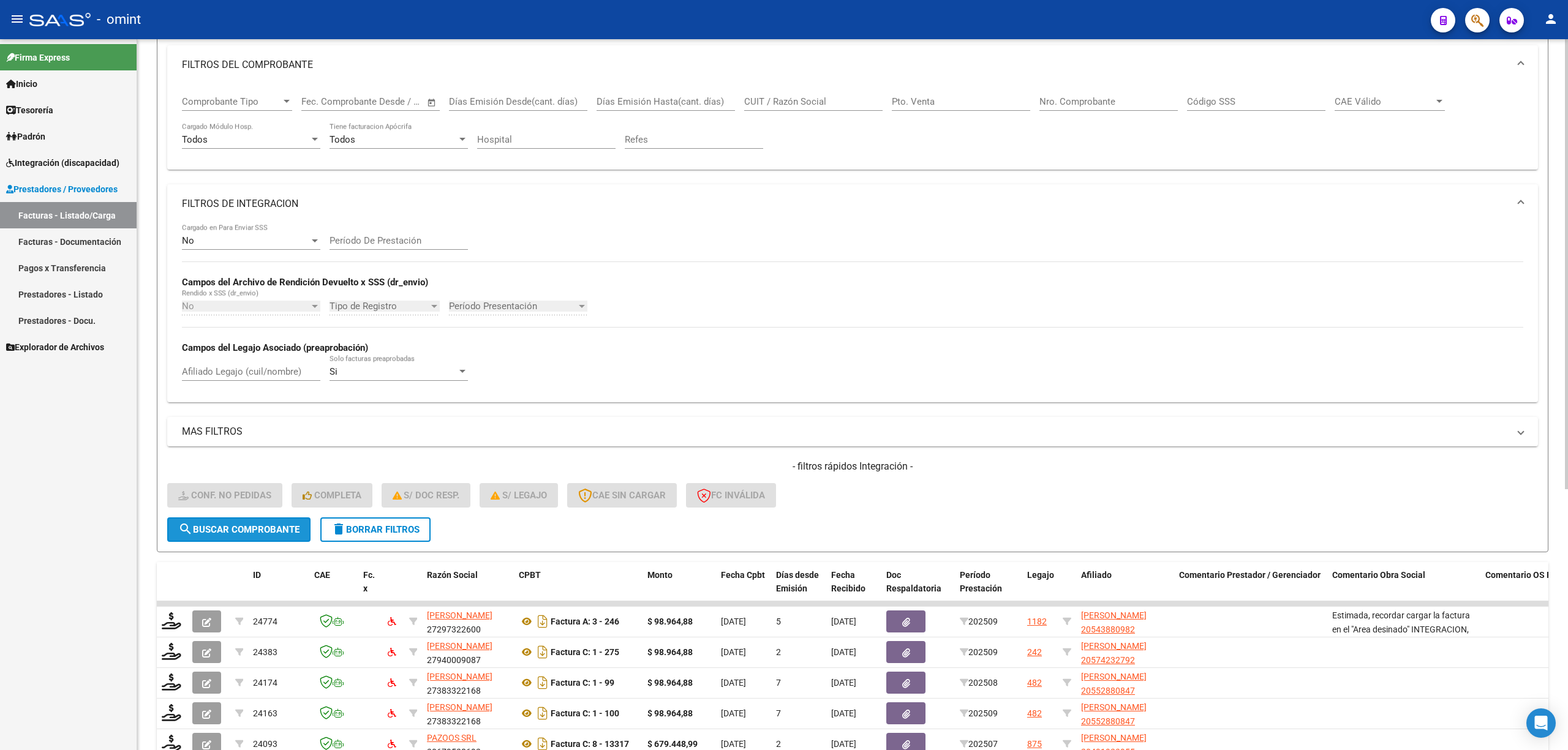
click at [240, 533] on span "search Buscar Comprobante" at bounding box center [239, 529] width 121 height 11
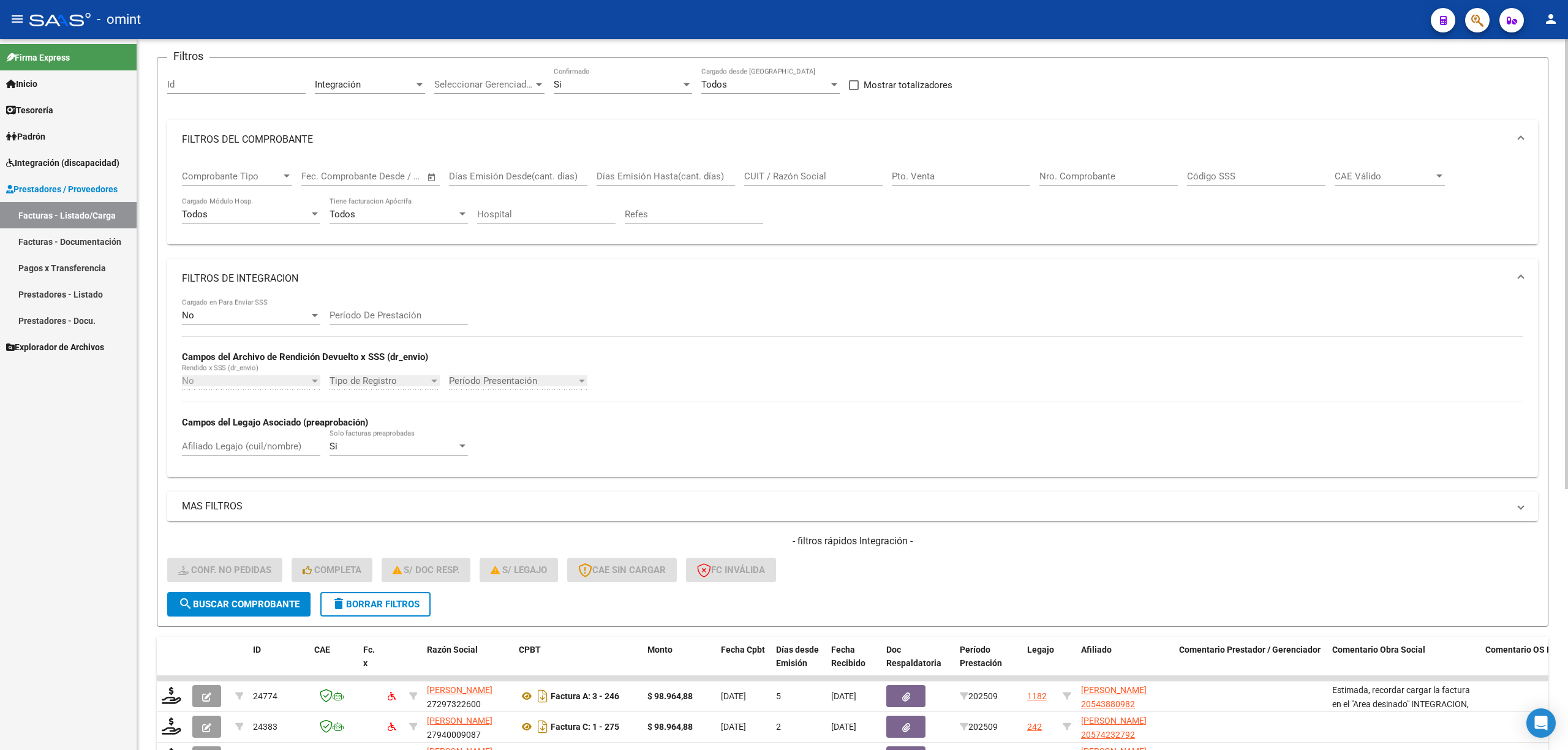
scroll to position [4, 0]
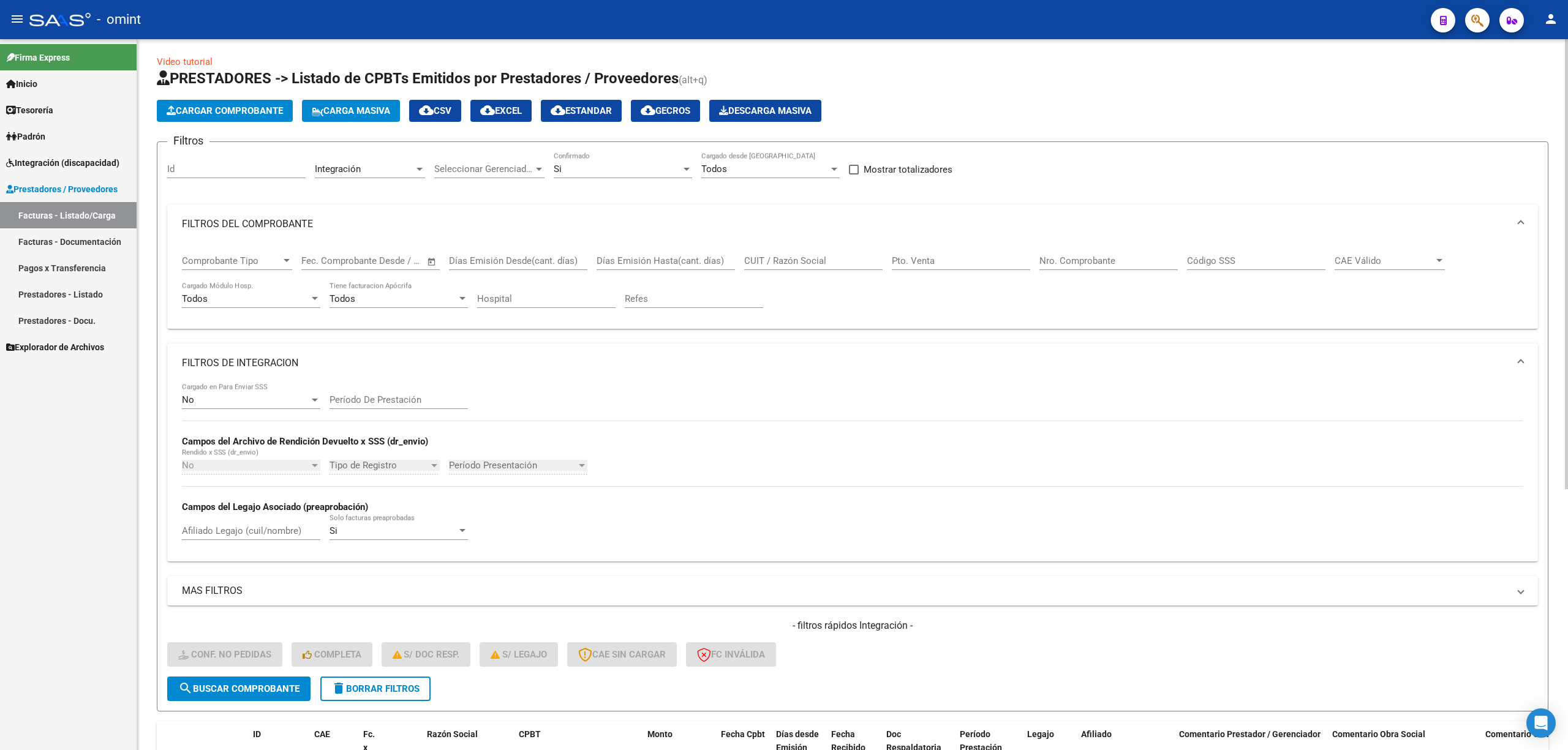
click at [618, 165] on div "Si" at bounding box center [618, 168] width 127 height 11
click at [594, 133] on span "Todos" at bounding box center [623, 141] width 139 height 28
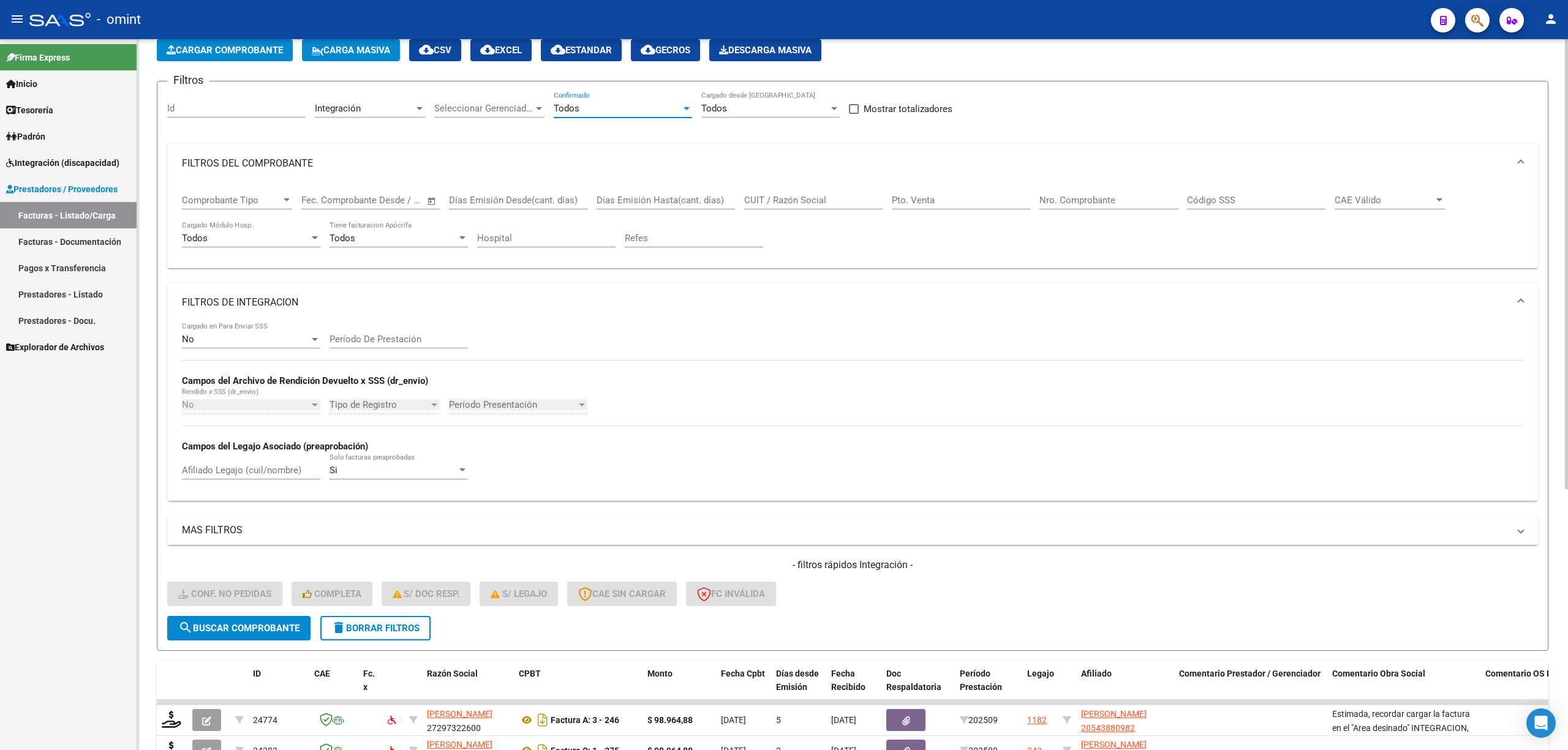
scroll to position [167, 0]
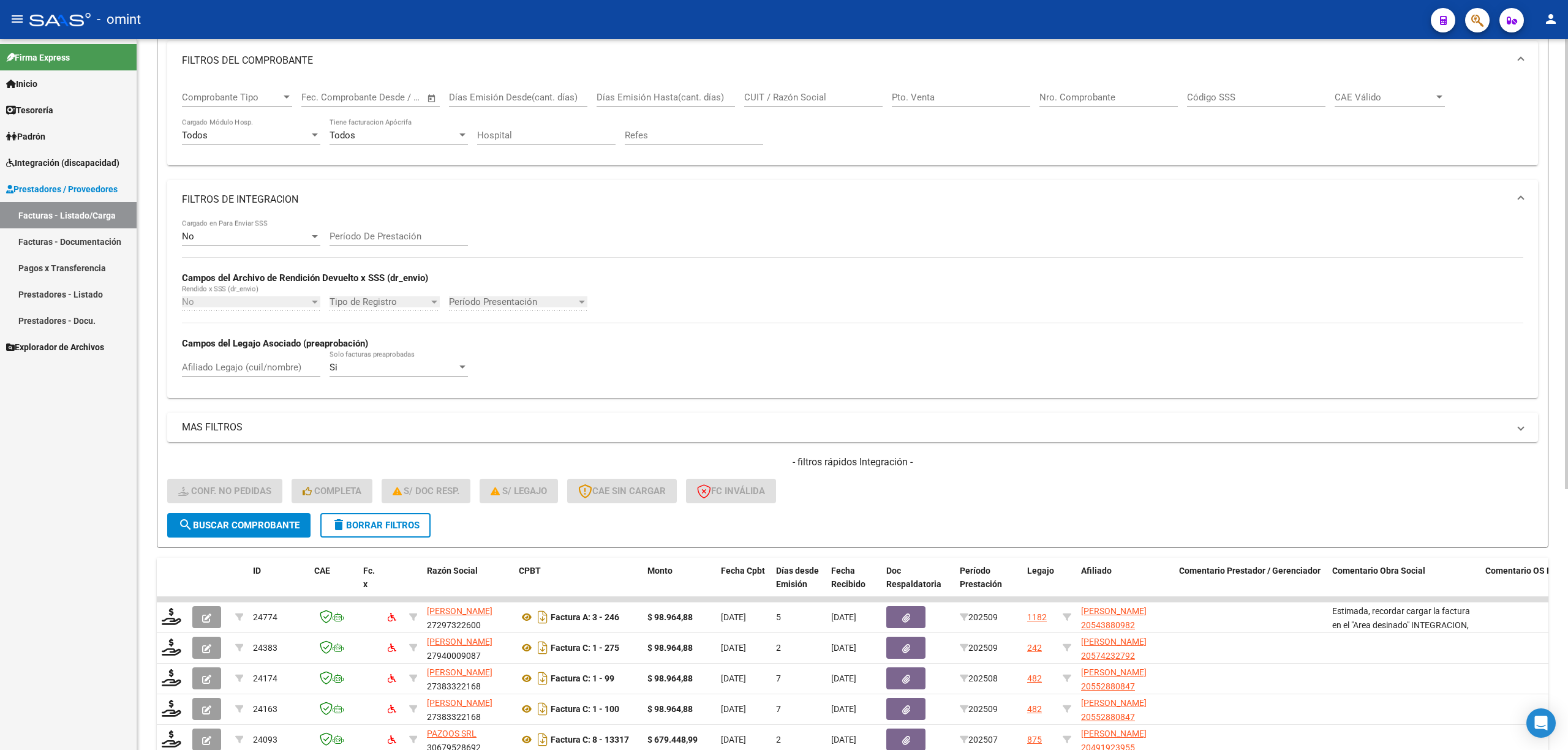
click at [549, 133] on input "Hospital" at bounding box center [546, 135] width 139 height 11
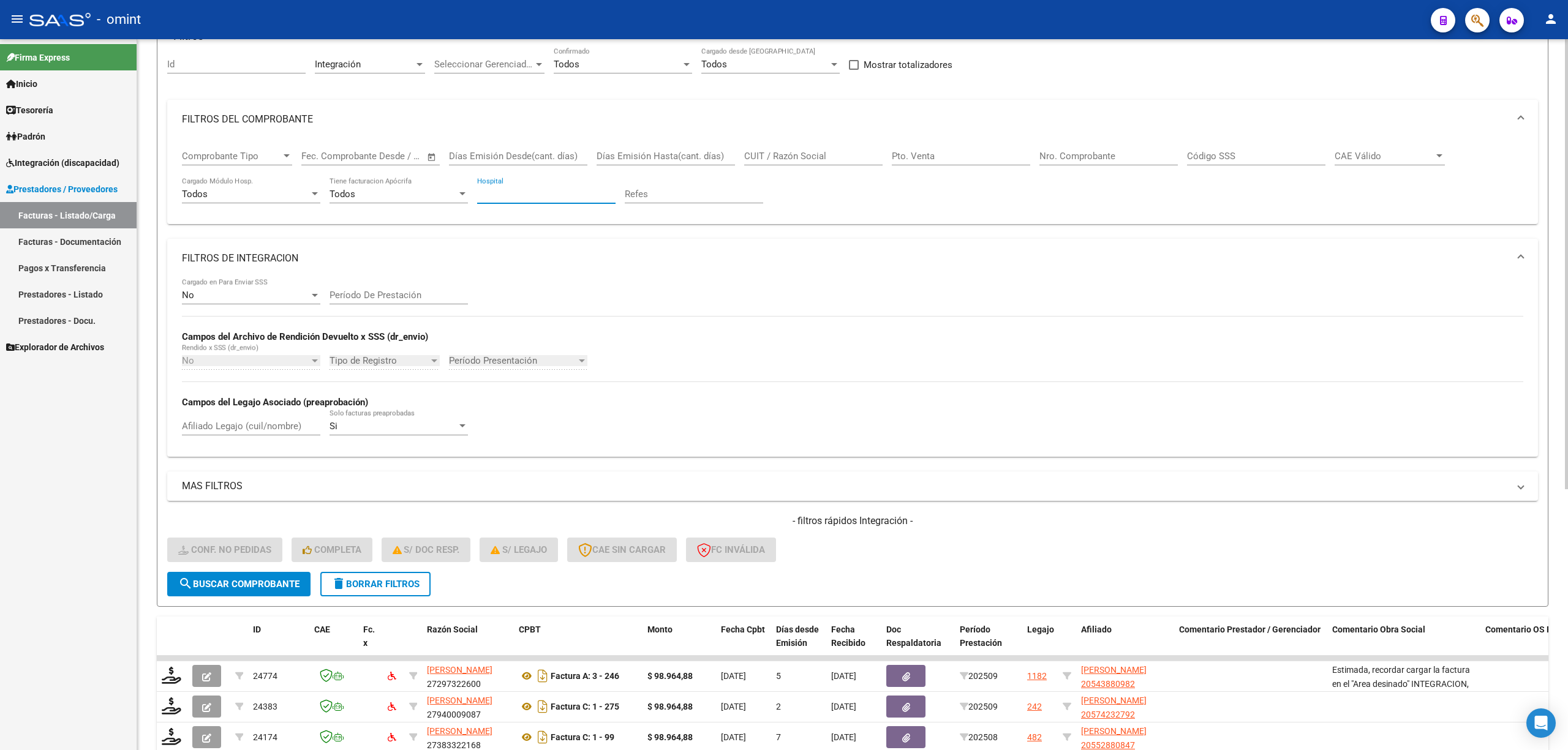
scroll to position [4, 0]
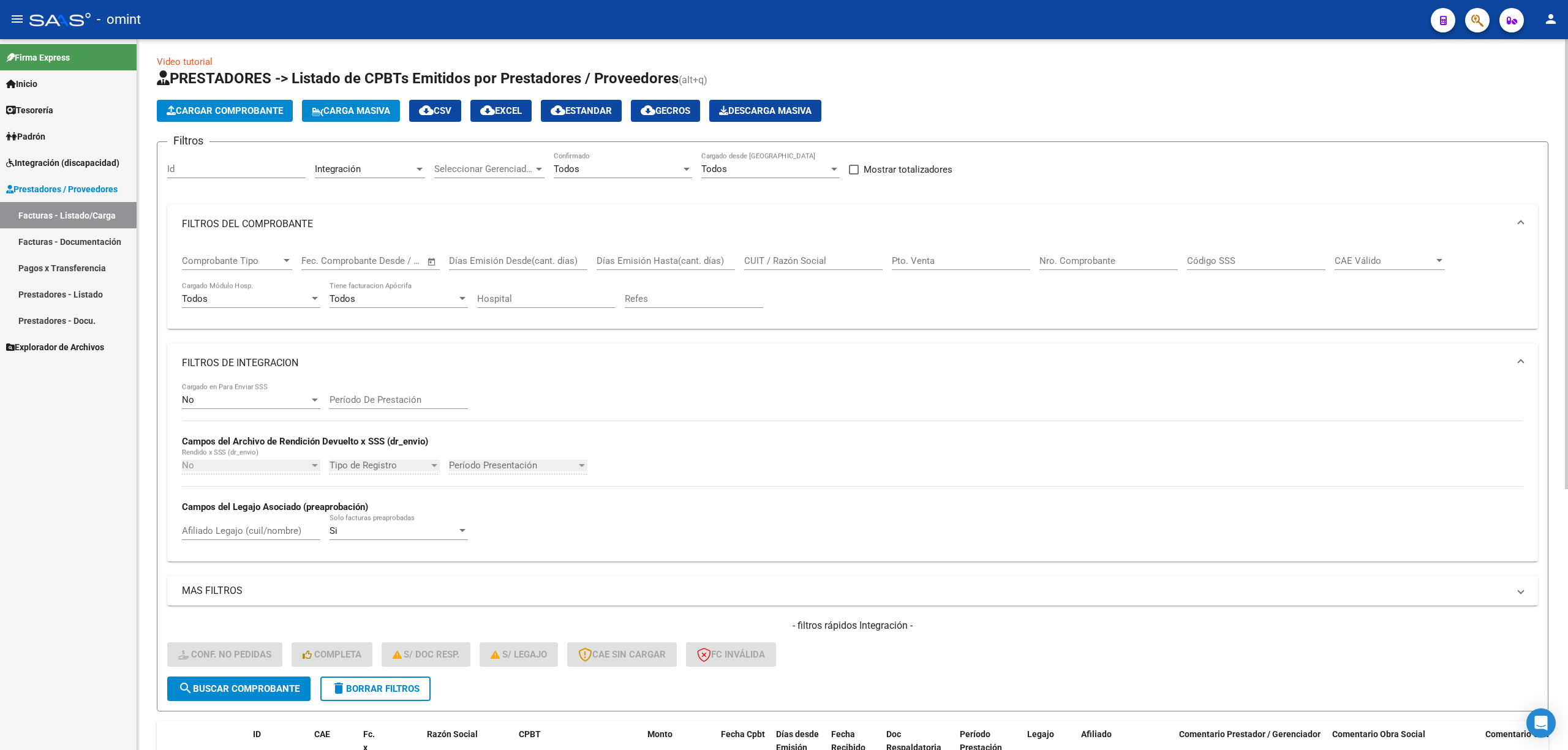
click at [592, 162] on div "Todos Confirmado" at bounding box center [623, 164] width 139 height 26
click at [558, 227] on span "No" at bounding box center [623, 224] width 139 height 28
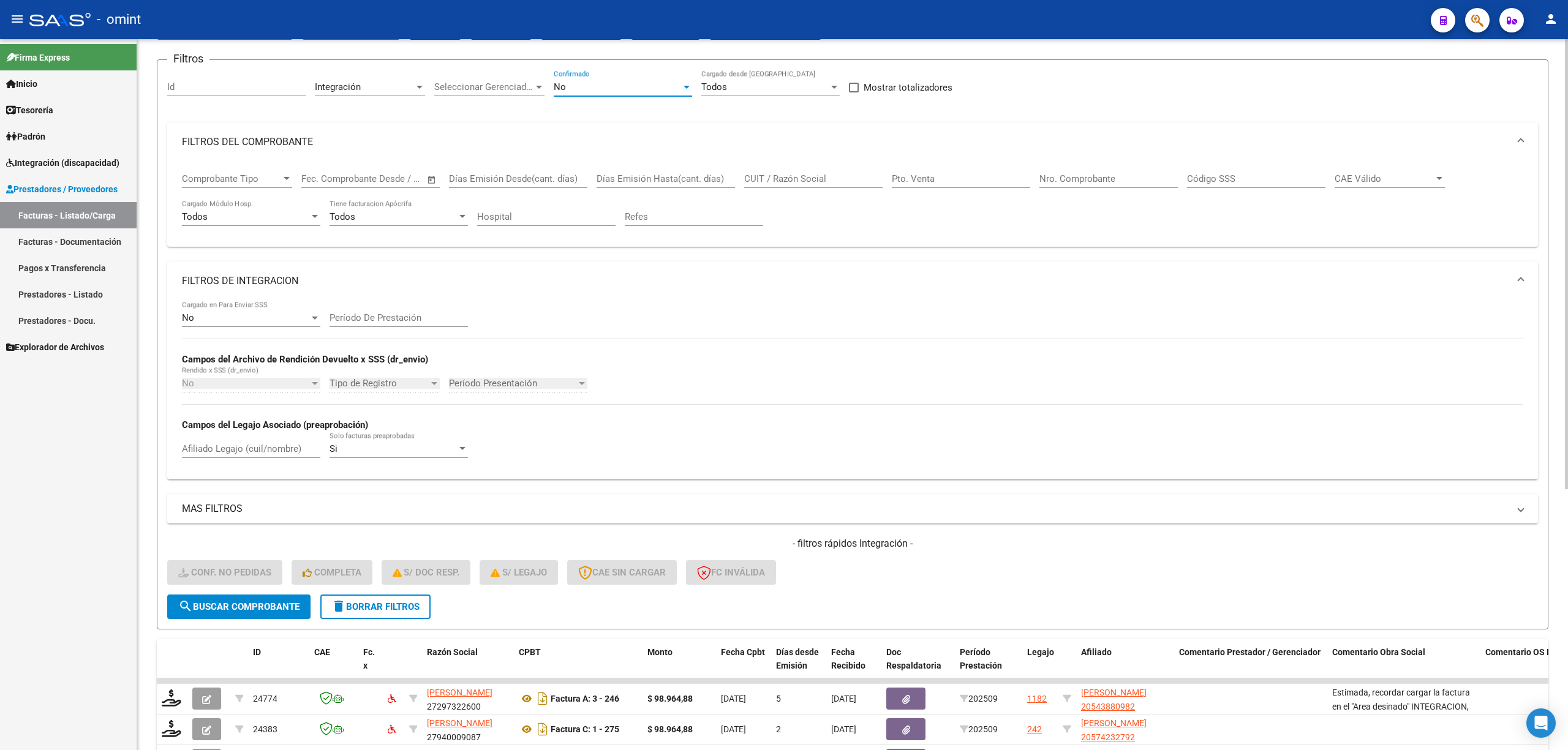
click at [239, 601] on span "search Buscar Comprobante" at bounding box center [239, 606] width 121 height 11
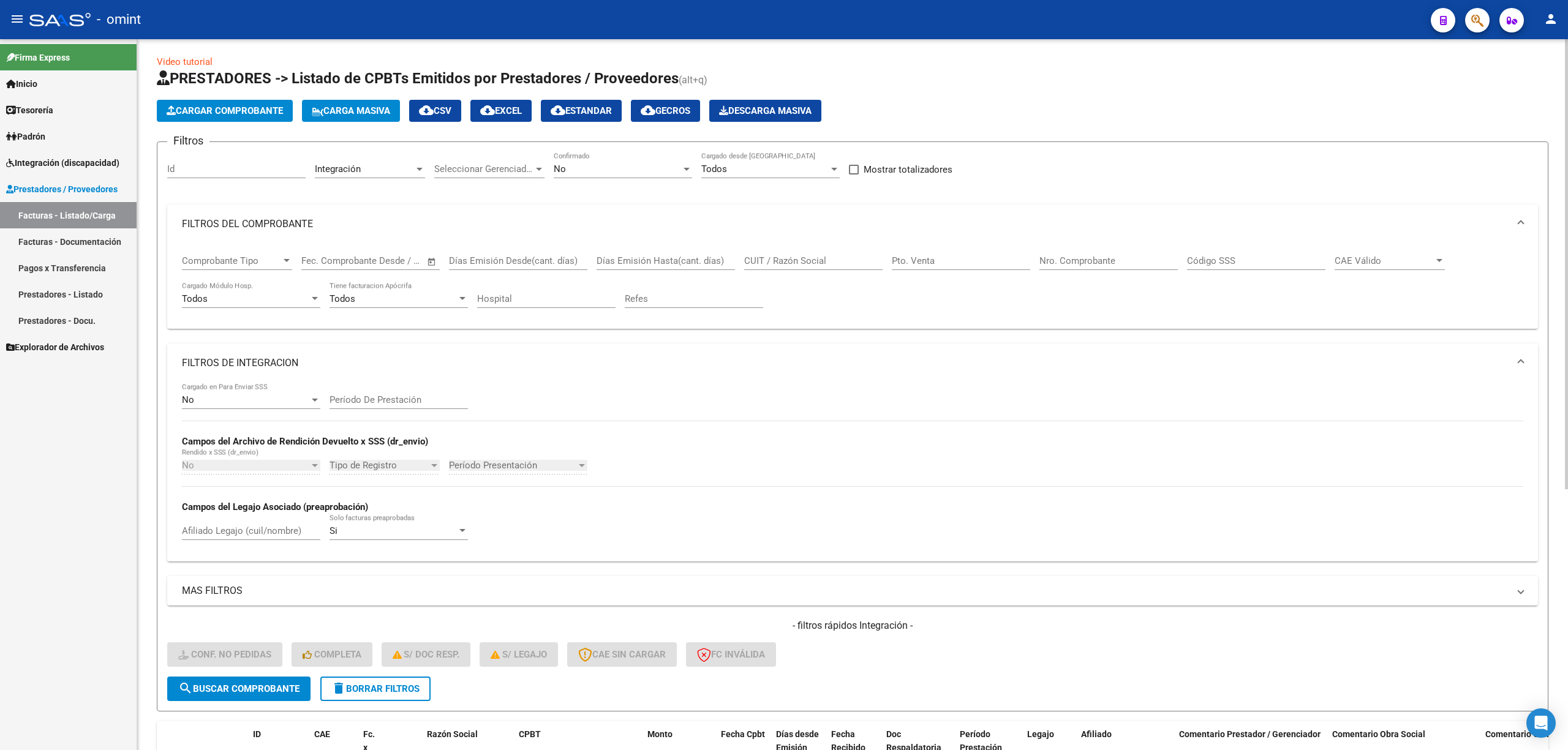
drag, startPoint x: 239, startPoint y: 507, endPoint x: 240, endPoint y: 527, distance: 20.0
click at [239, 510] on strong "Campos del Legajo Asociado (preaprobación)" at bounding box center [275, 507] width 187 height 11
click at [240, 539] on div "Afiliado Legajo (cuil/nombre)" at bounding box center [251, 526] width 139 height 26
paste input "20-55288084-7"
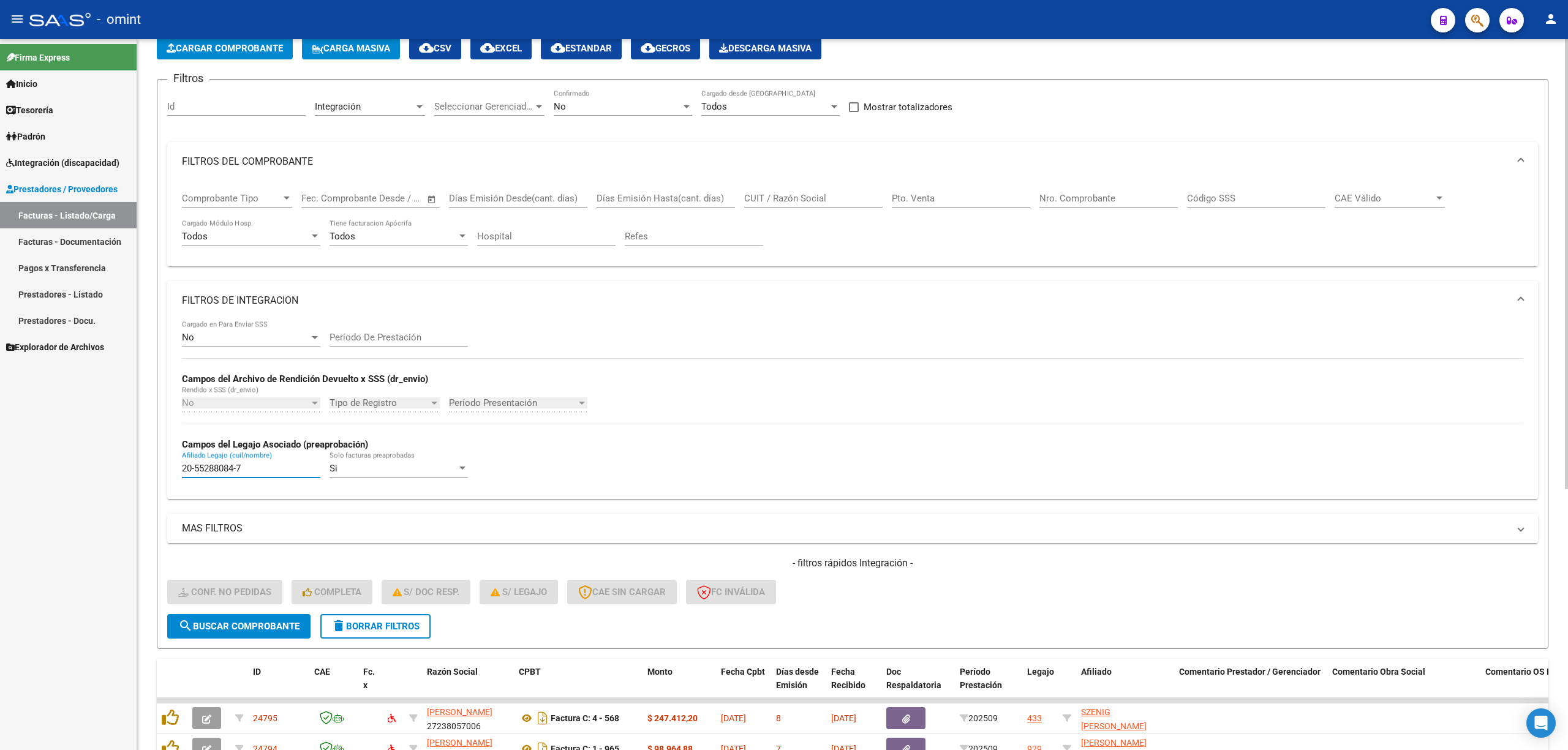
scroll to position [167, 0]
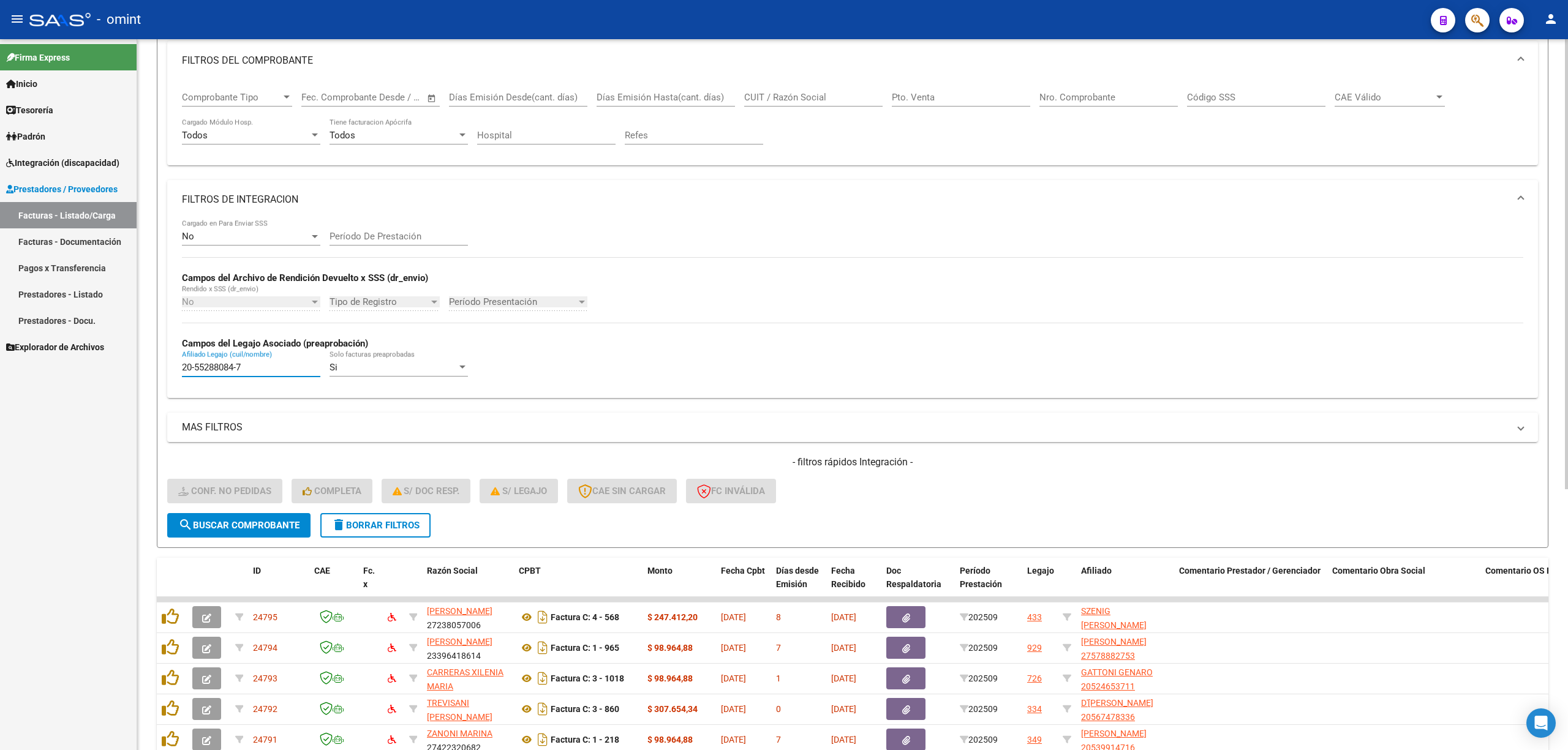
type input "20-55288084-7"
click at [263, 511] on div "- filtros rápidos Integración - Conf. no pedidas Completa S/ Doc Resp. S/ legaj…" at bounding box center [852, 485] width 1371 height 58
click at [263, 530] on span "search Buscar Comprobante" at bounding box center [239, 525] width 121 height 11
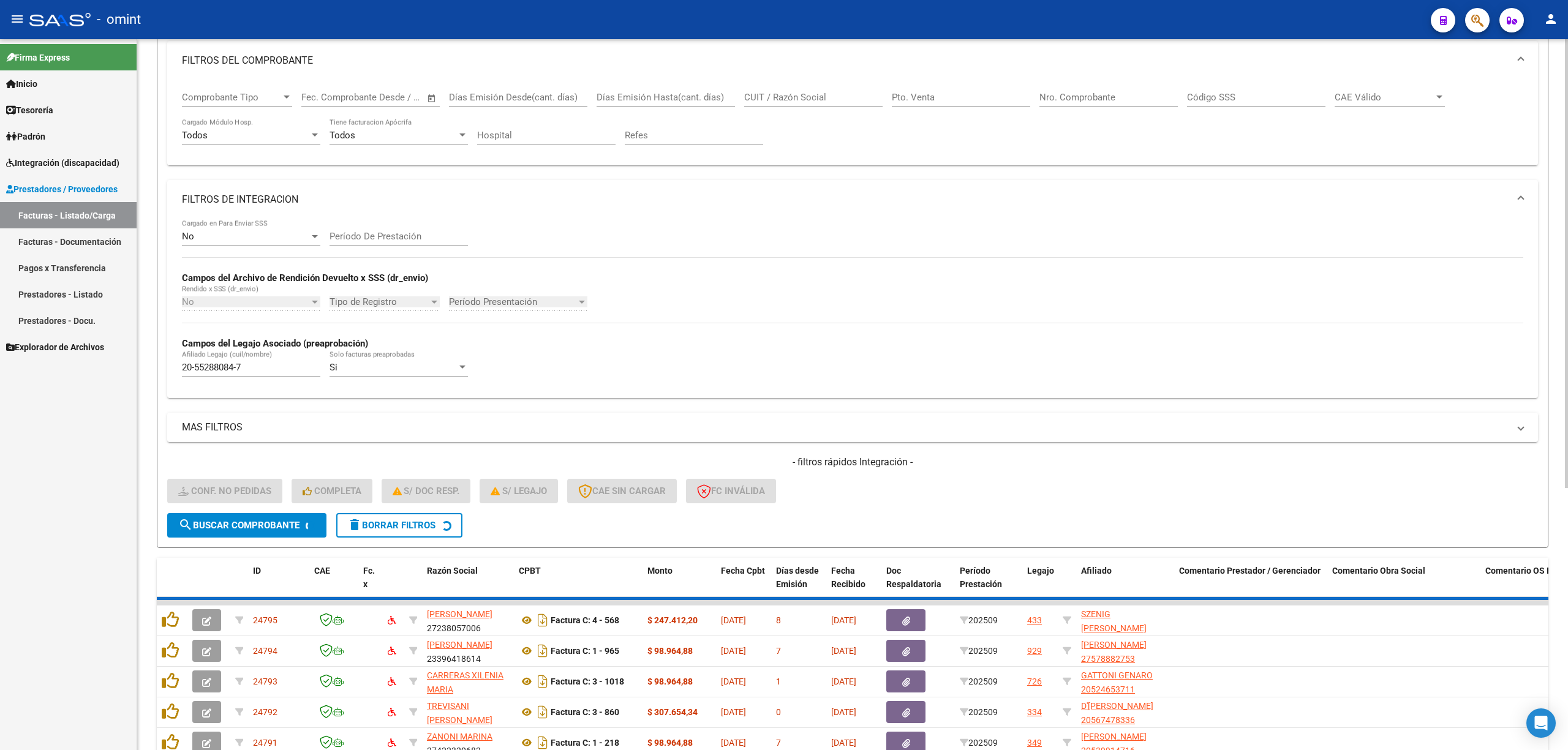
scroll to position [115, 0]
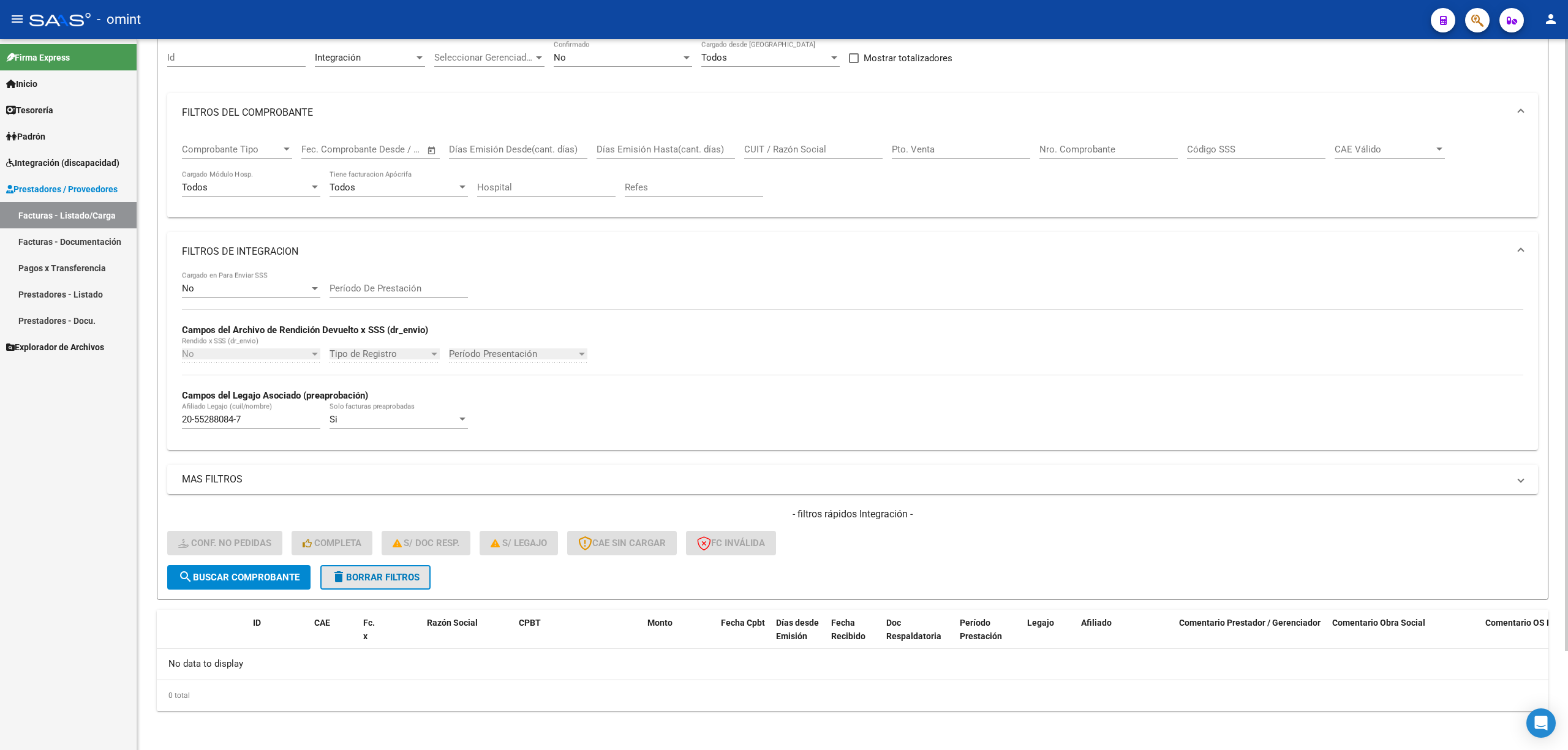
click at [427, 573] on button "delete Borrar Filtros" at bounding box center [375, 577] width 111 height 24
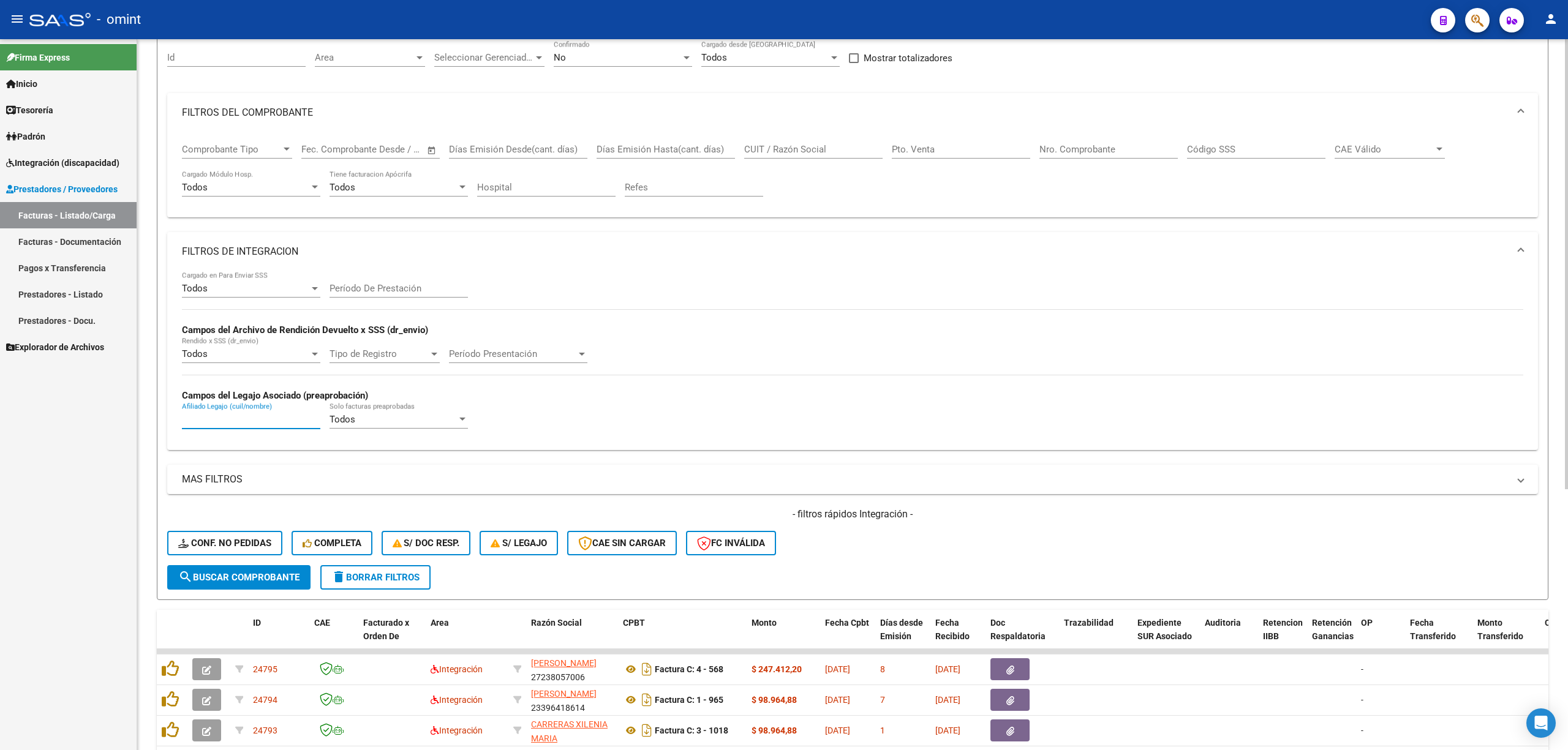
click at [245, 419] on input "Afiliado Legajo (cuil/nombre)" at bounding box center [251, 418] width 139 height 11
paste input "20-55288084-7"
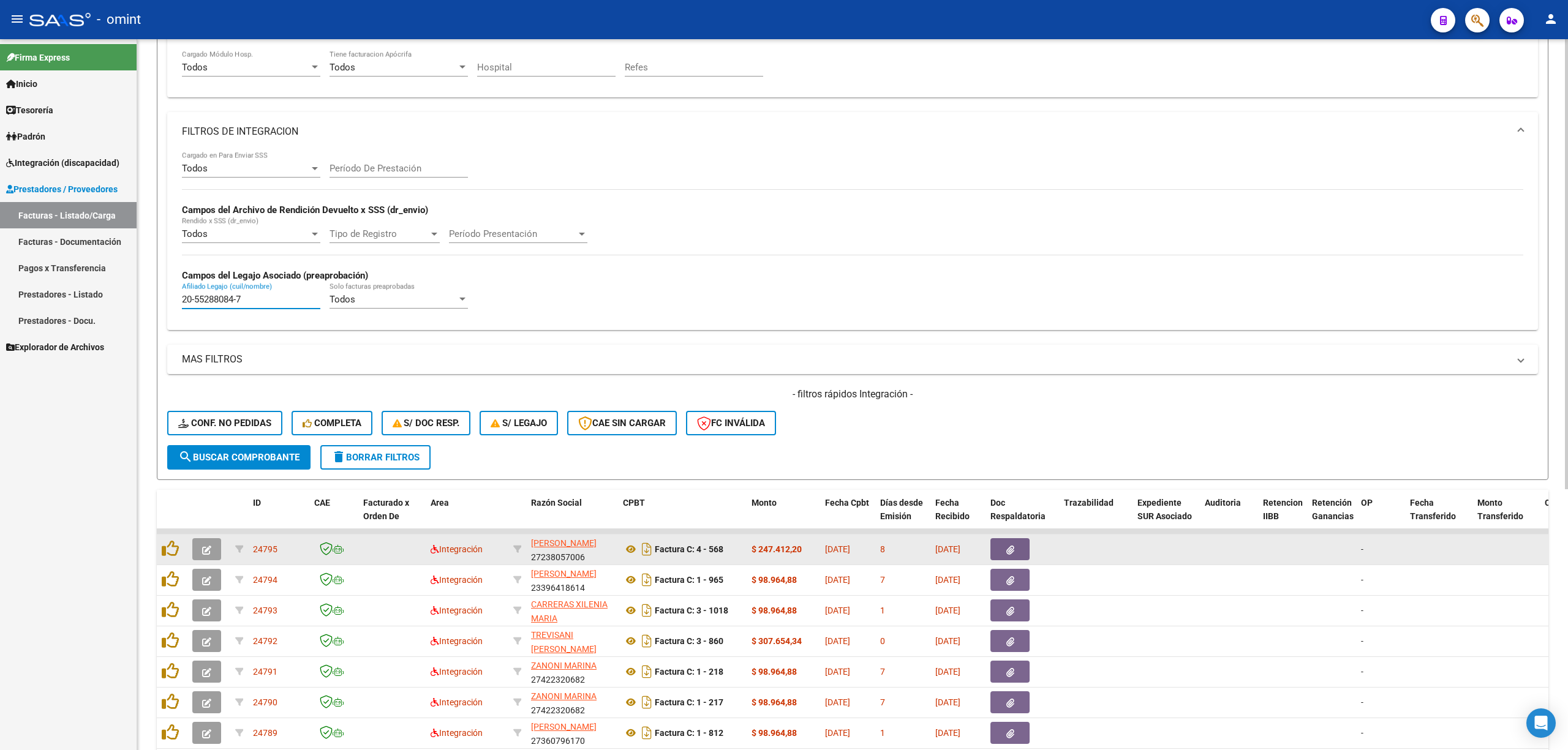
scroll to position [278, 0]
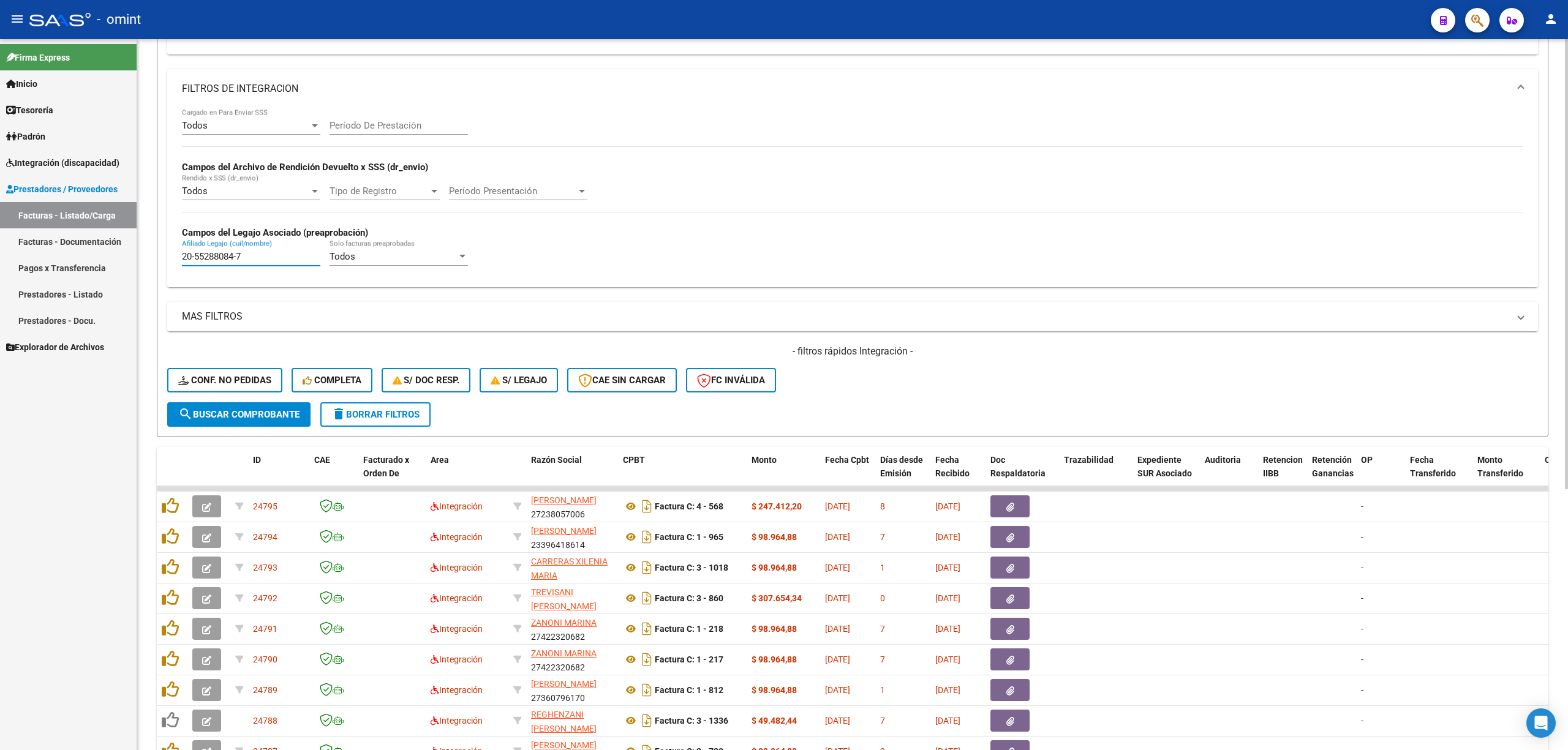
type input "20-55288084-7"
click at [247, 425] on button "search Buscar Comprobante" at bounding box center [239, 413] width 143 height 24
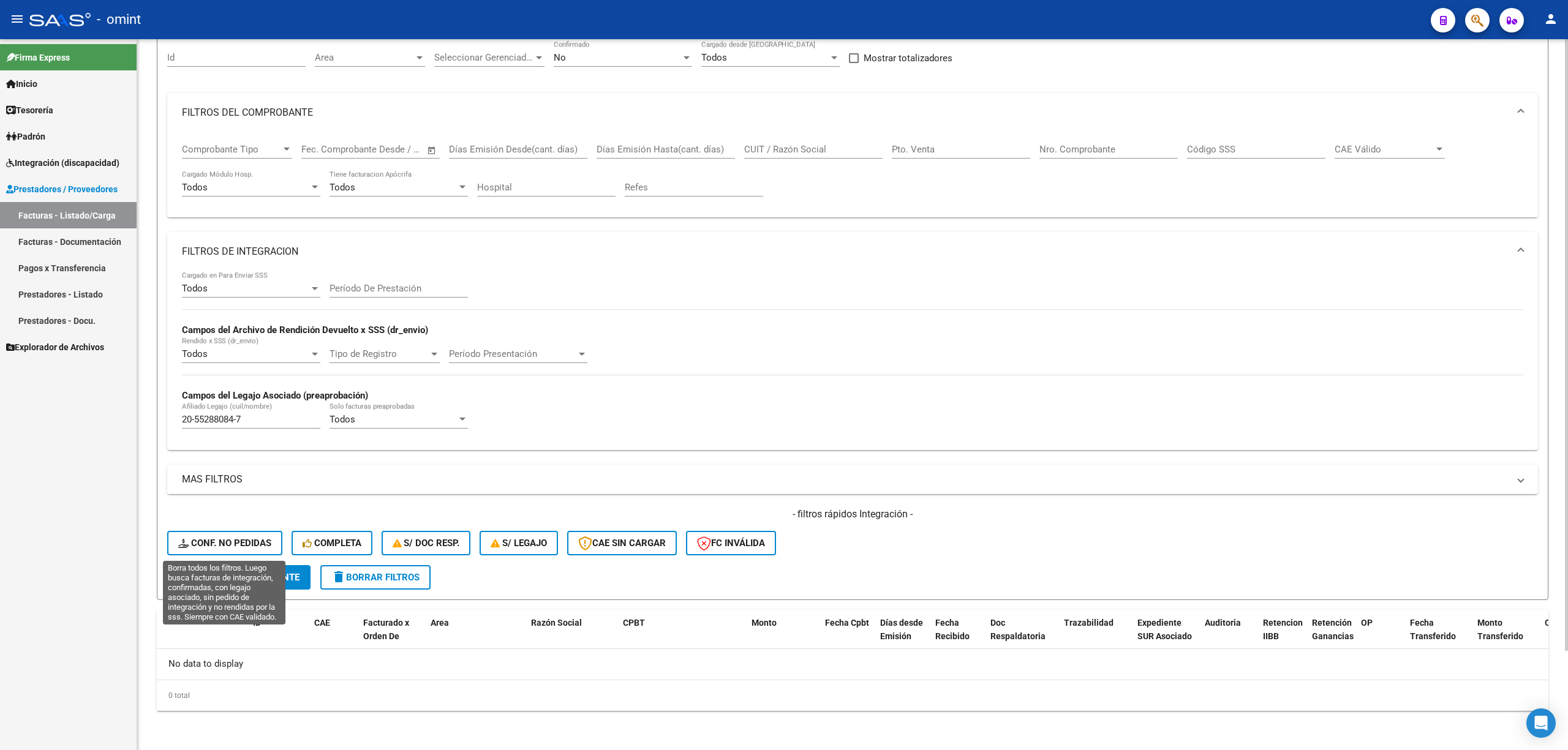
click at [234, 536] on button "Conf. no pedidas" at bounding box center [225, 542] width 115 height 24
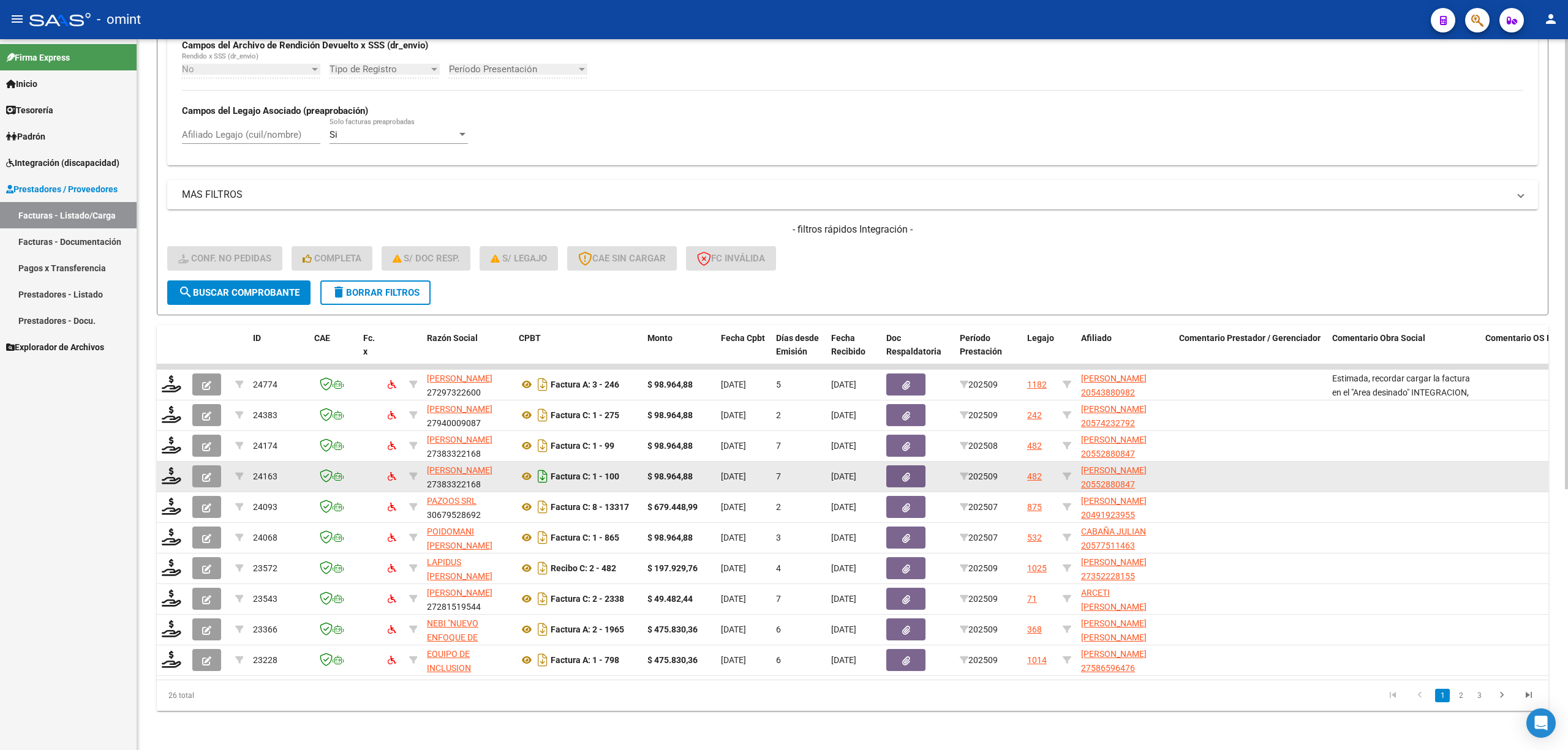
scroll to position [412, 0]
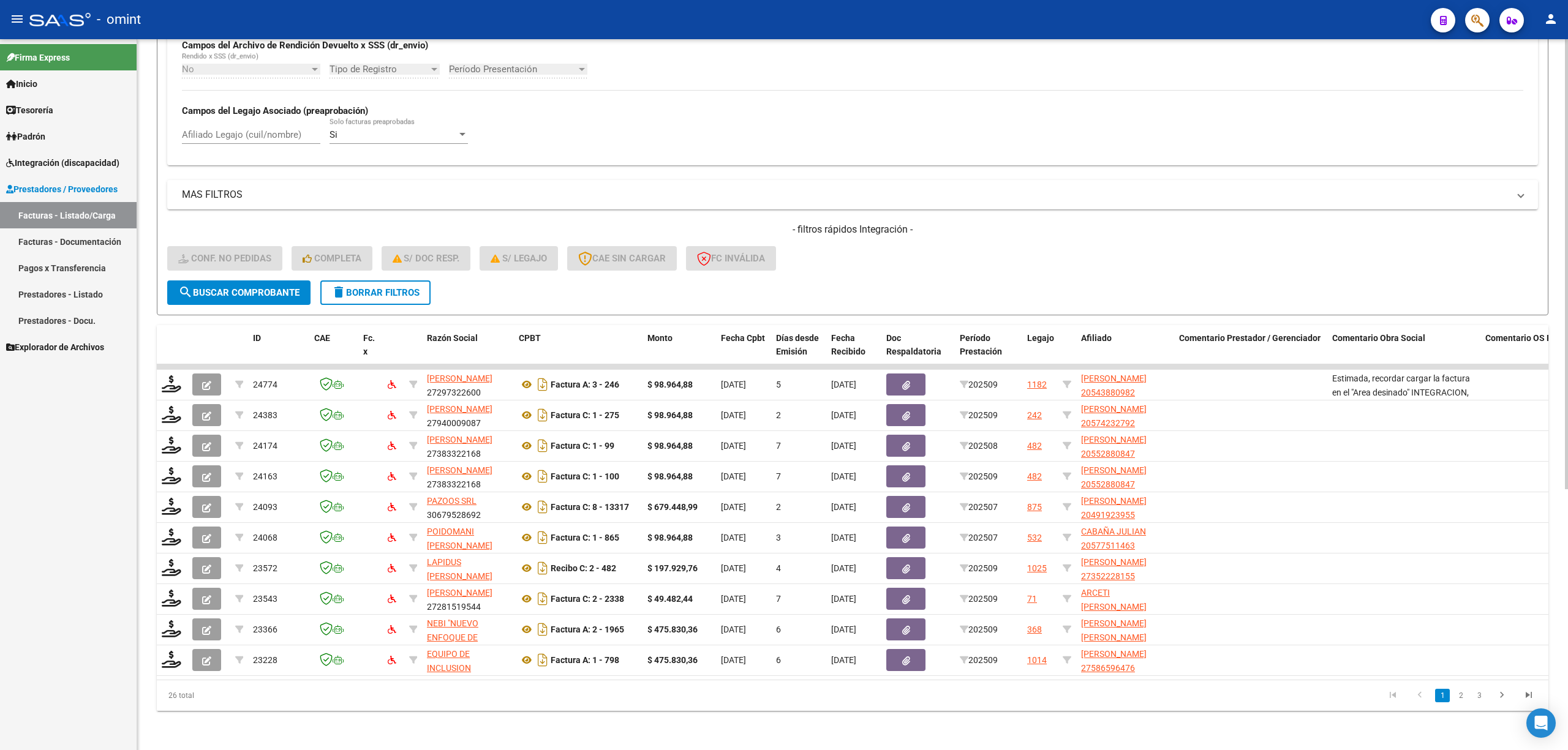
click at [376, 296] on form "Filtros Id Integración Area Seleccionar Gerenciador Seleccionar Gerenciador Si …" at bounding box center [852, 30] width 1392 height 570
click at [389, 288] on span "delete Borrar Filtros" at bounding box center [376, 292] width 89 height 11
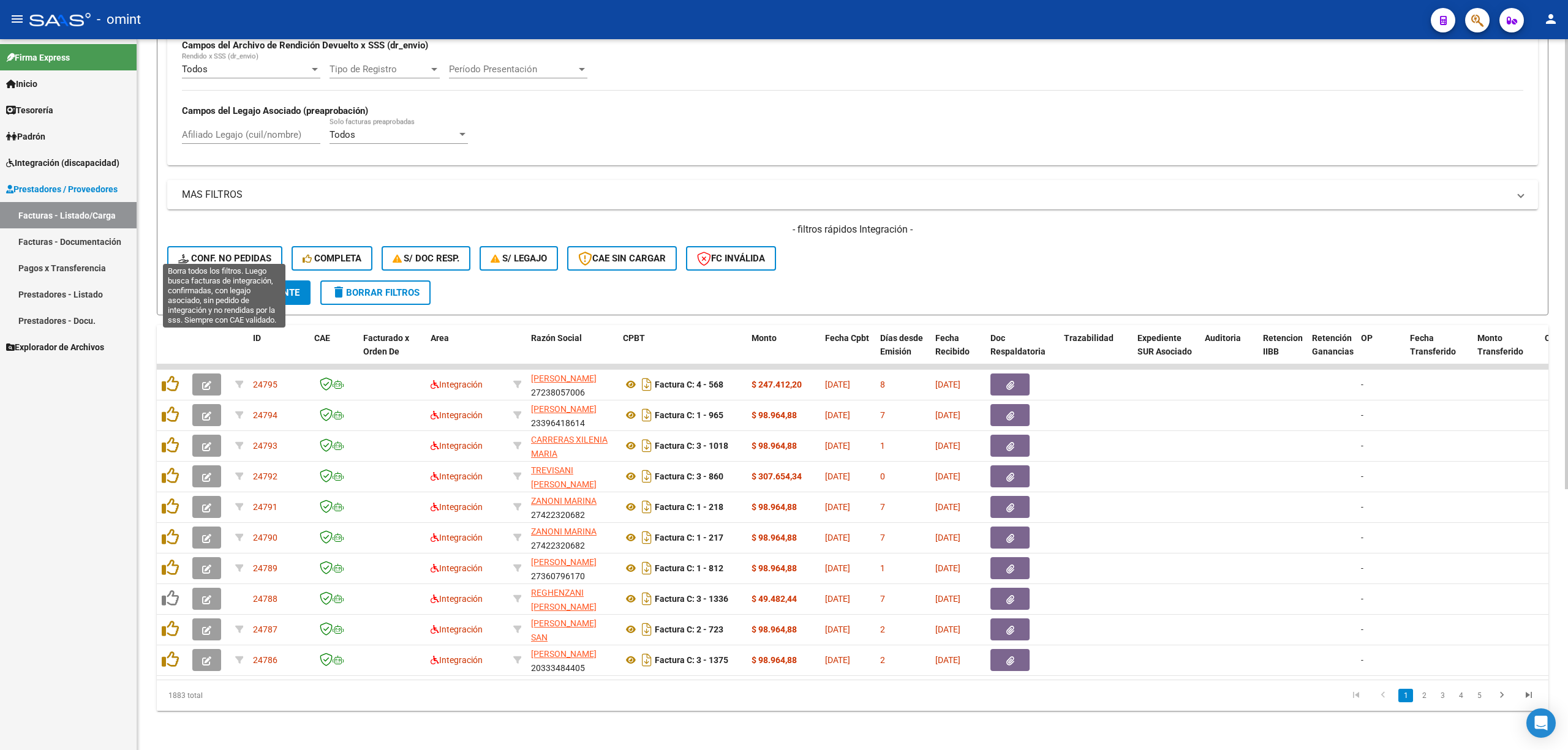
click at [194, 253] on span "Conf. no pedidas" at bounding box center [224, 258] width 93 height 11
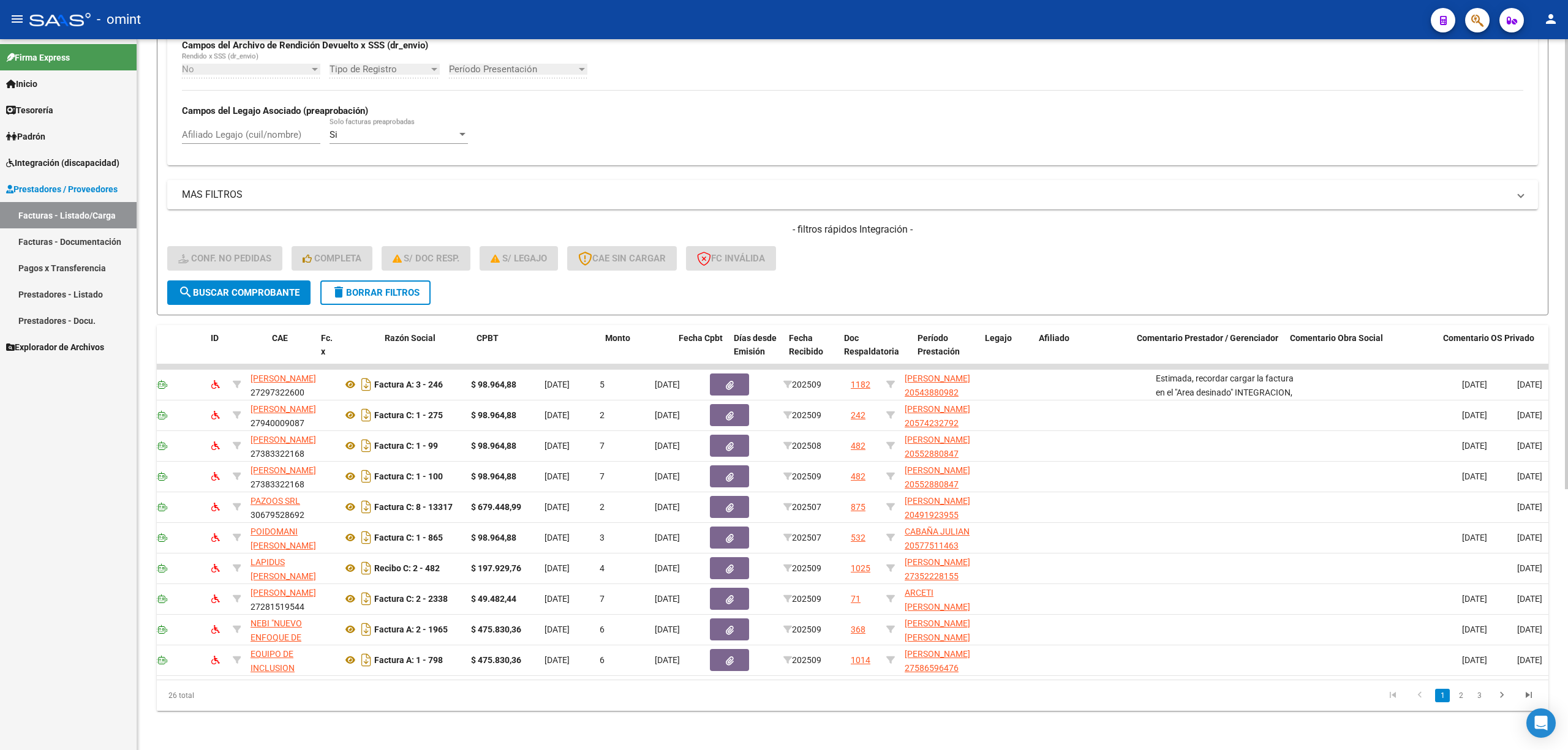
scroll to position [0, 0]
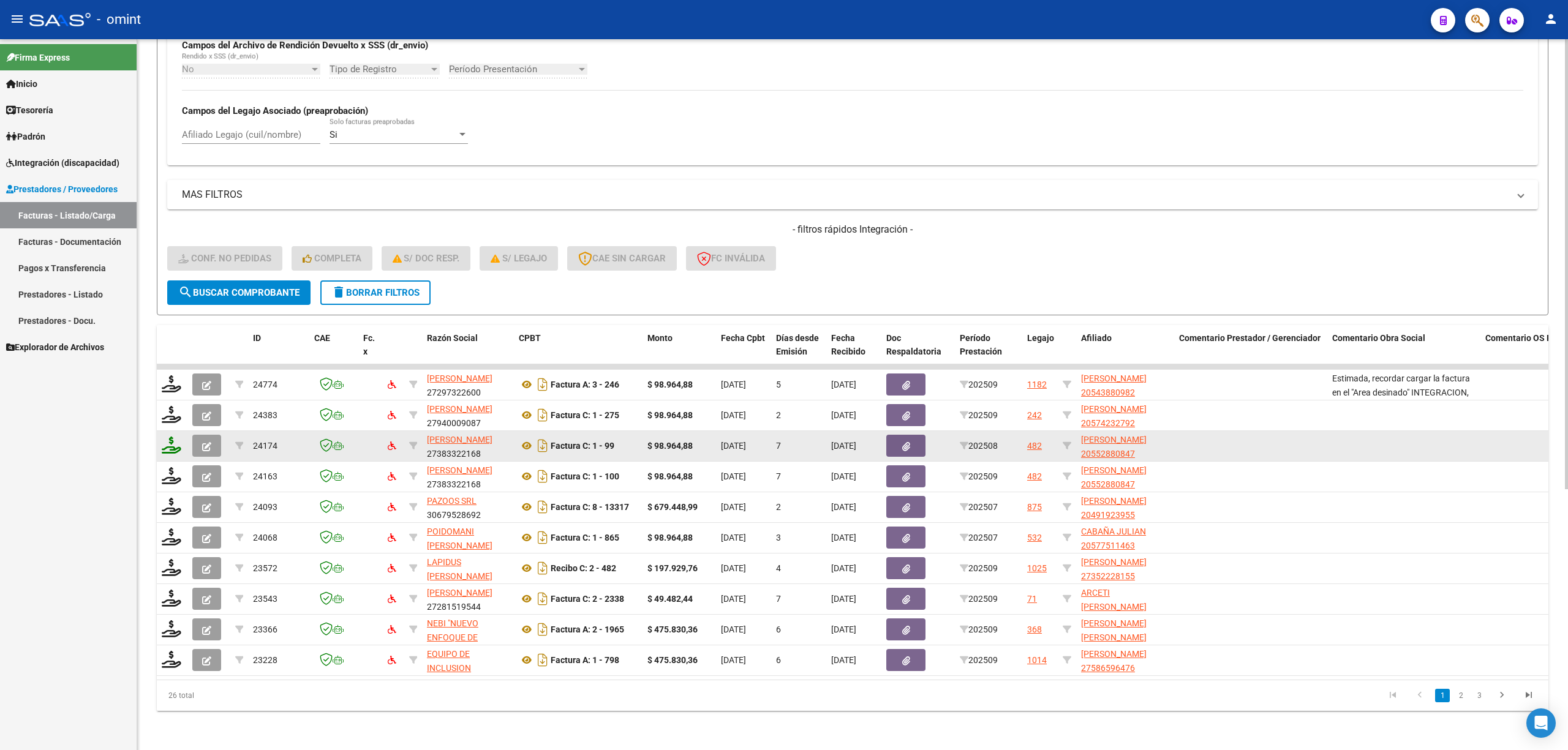
click at [167, 439] on icon at bounding box center [171, 445] width 19 height 17
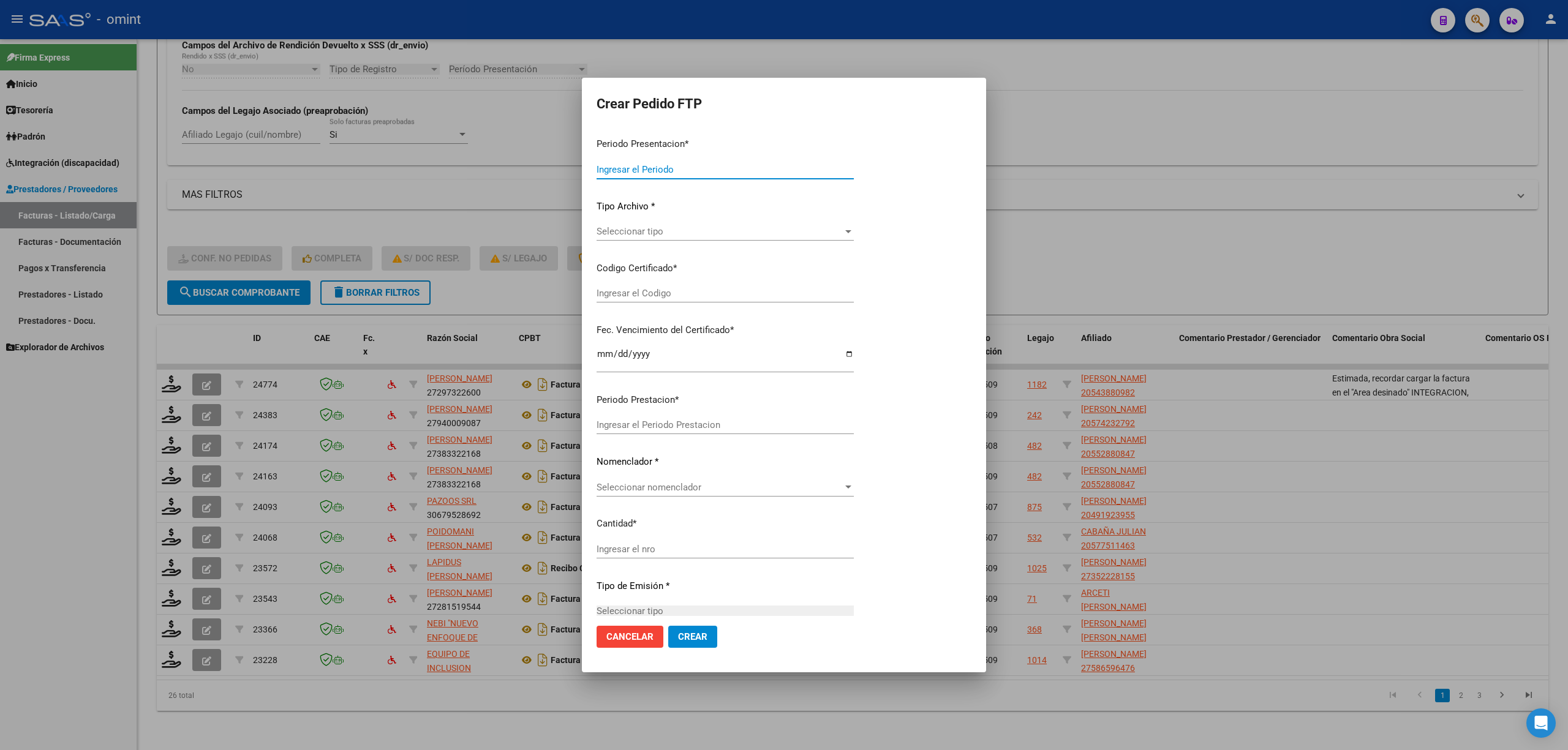
type input "202509"
type input "202508"
type input "$ 98.964,88"
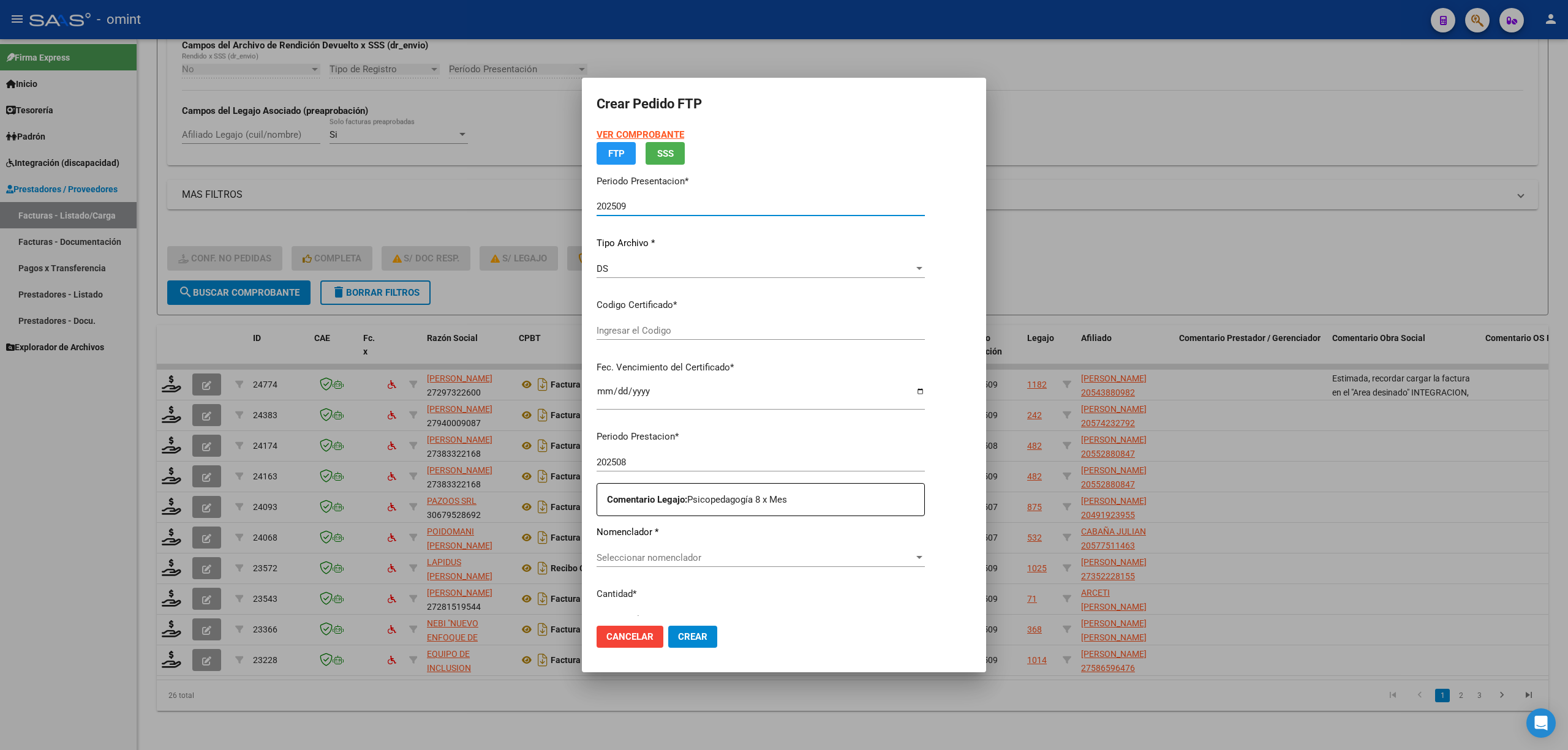
type input "9022232664"
type input "2026-04-28"
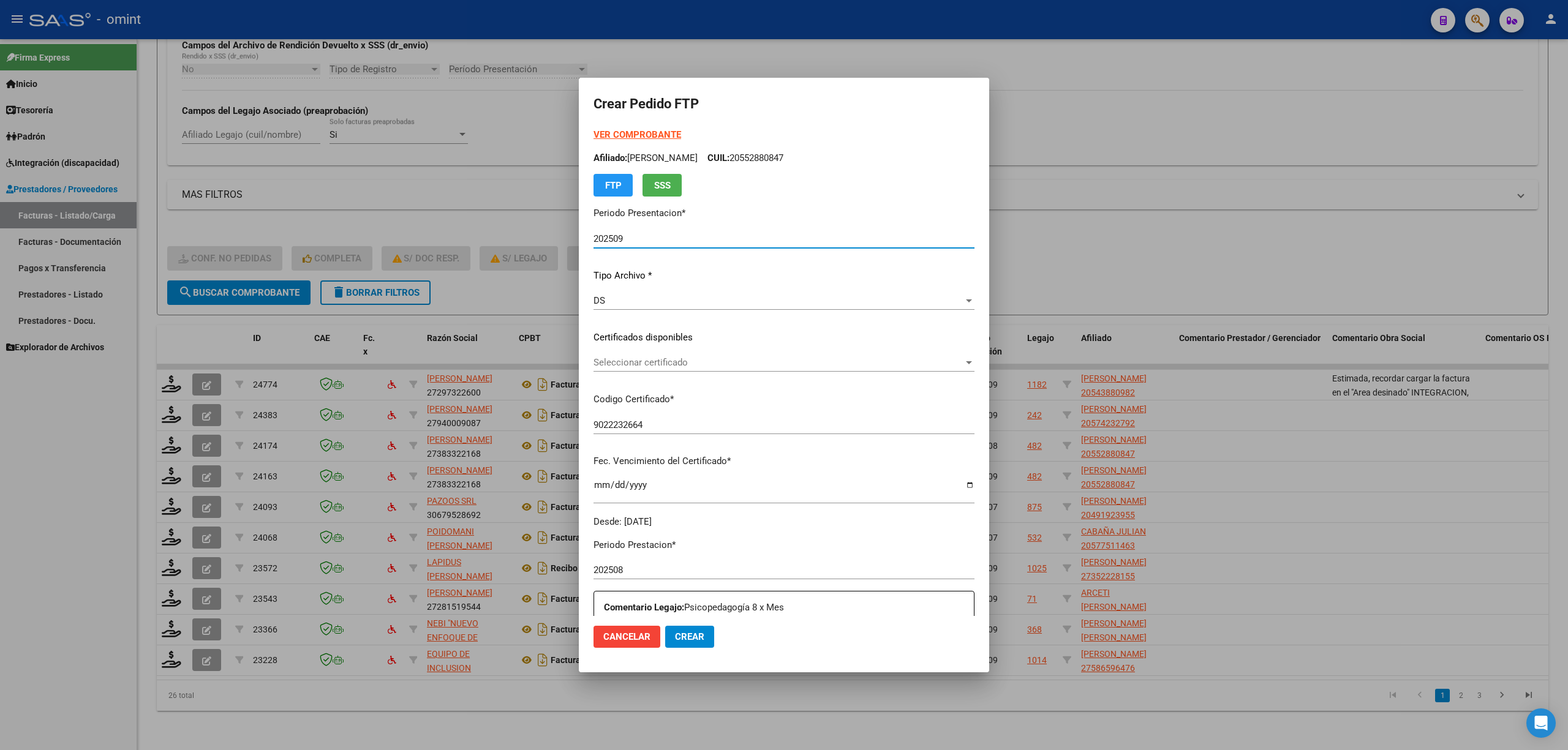
click at [636, 362] on span "Seleccionar certificado" at bounding box center [778, 362] width 370 height 11
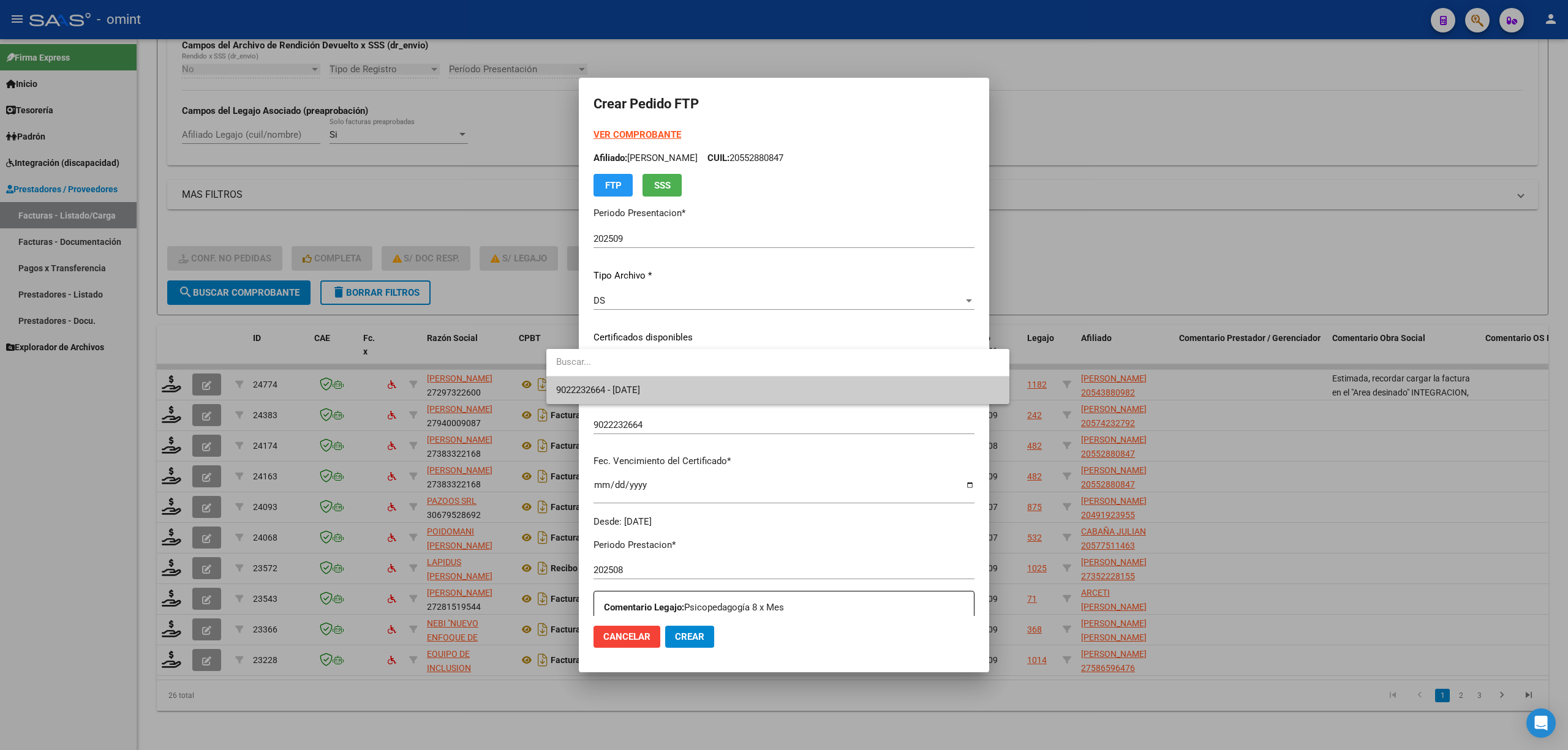
click at [638, 389] on span "9022232664 - 2026-04-28" at bounding box center [597, 389] width 84 height 11
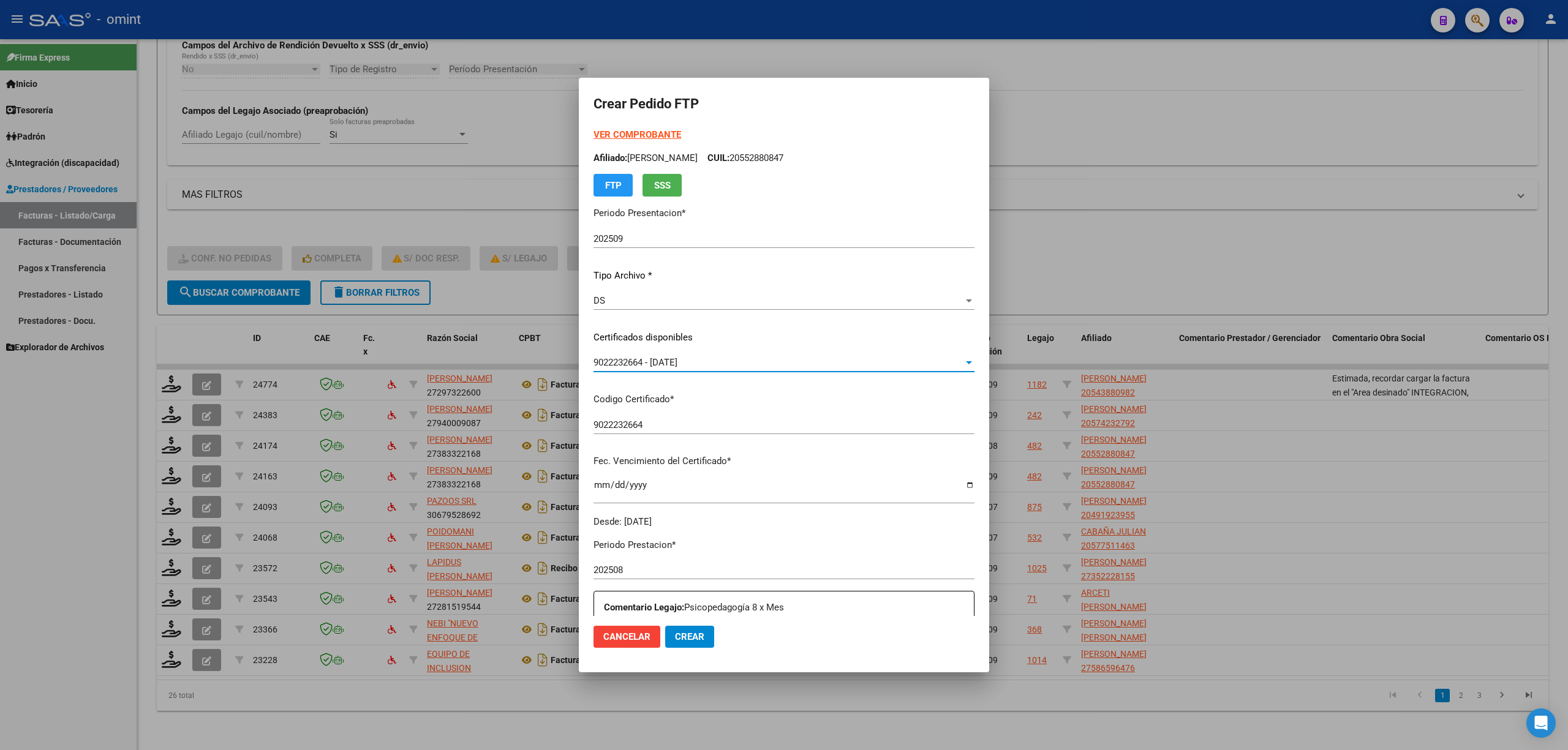
scroll to position [318, 0]
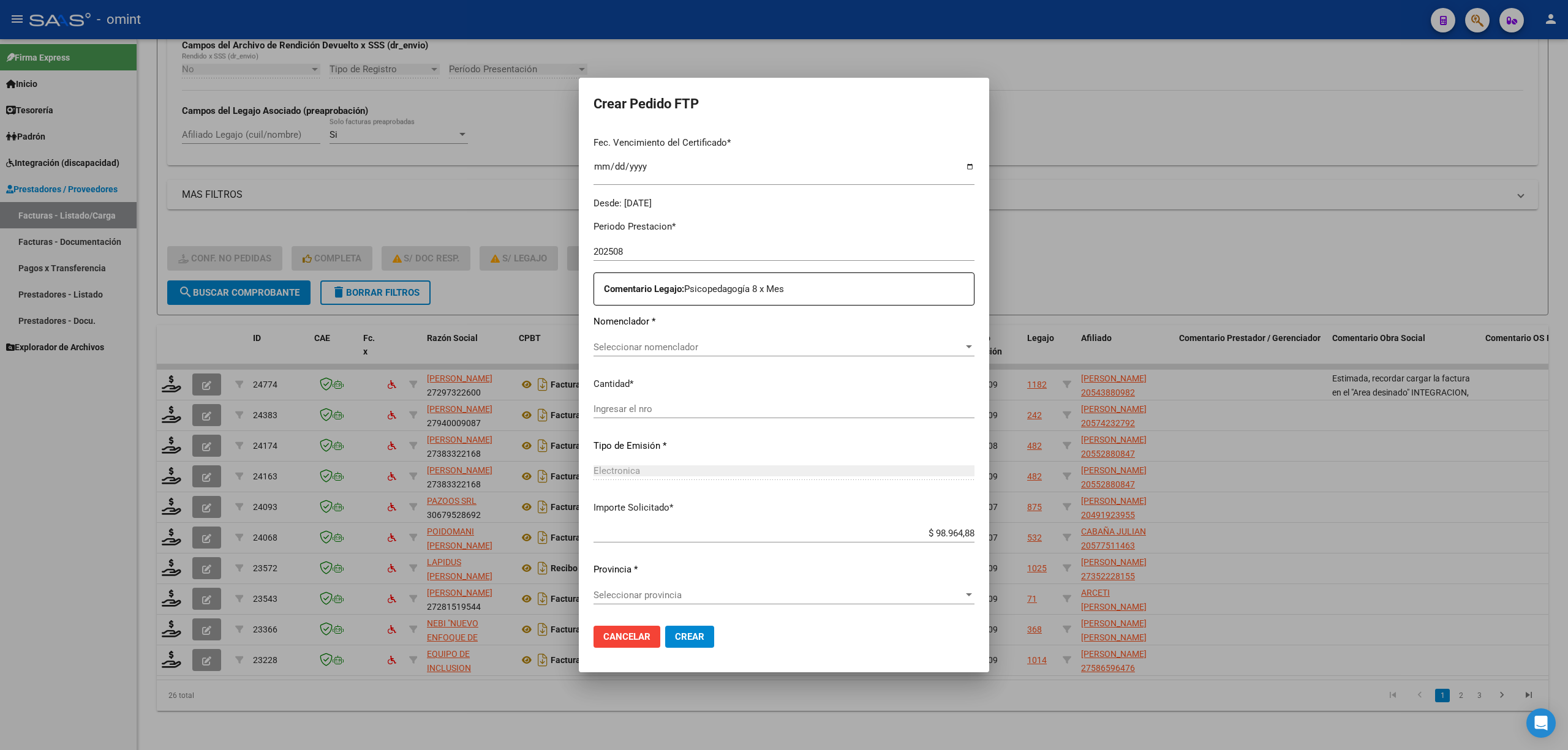
click at [679, 341] on span "Seleccionar nomenclador" at bounding box center [778, 346] width 370 height 11
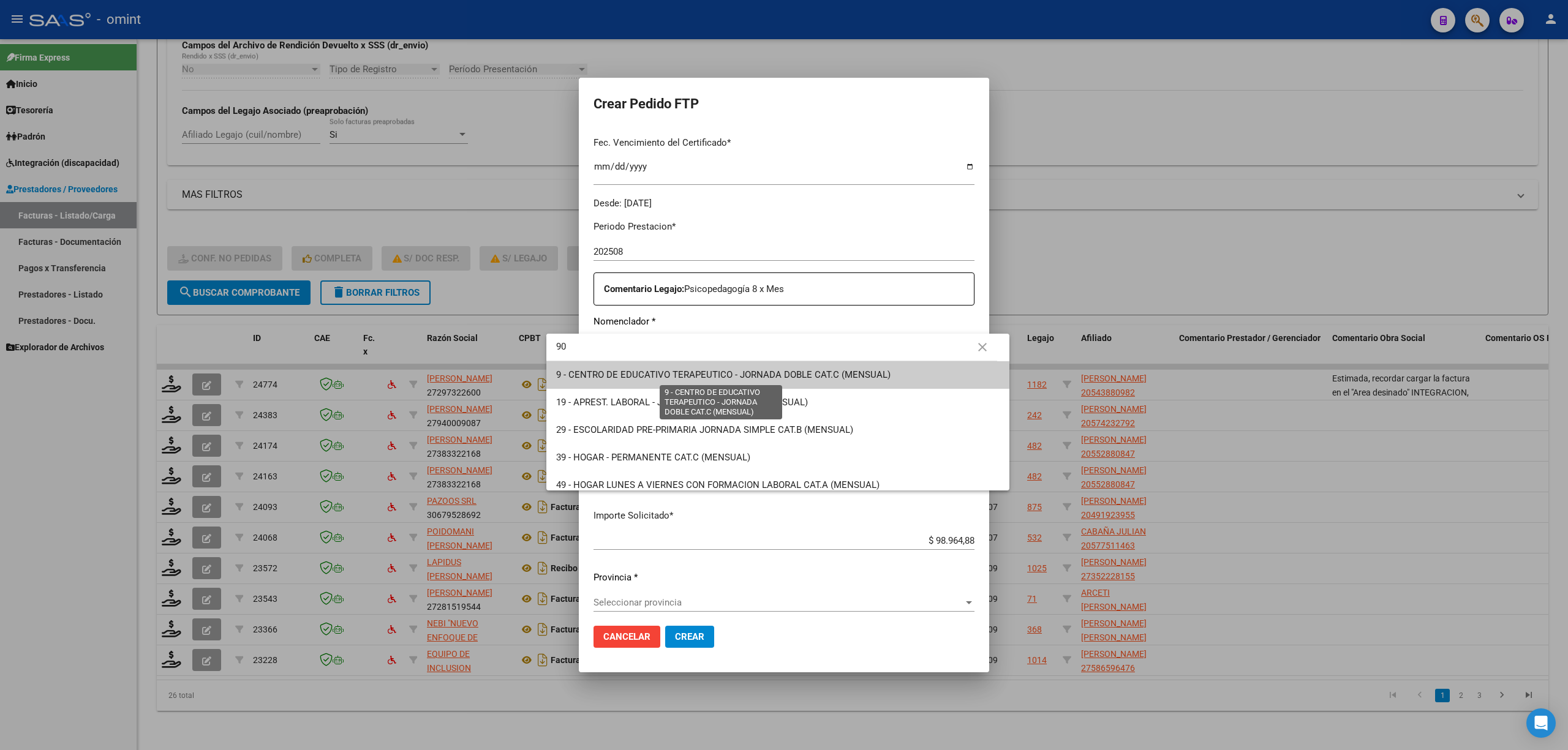
type input "90"
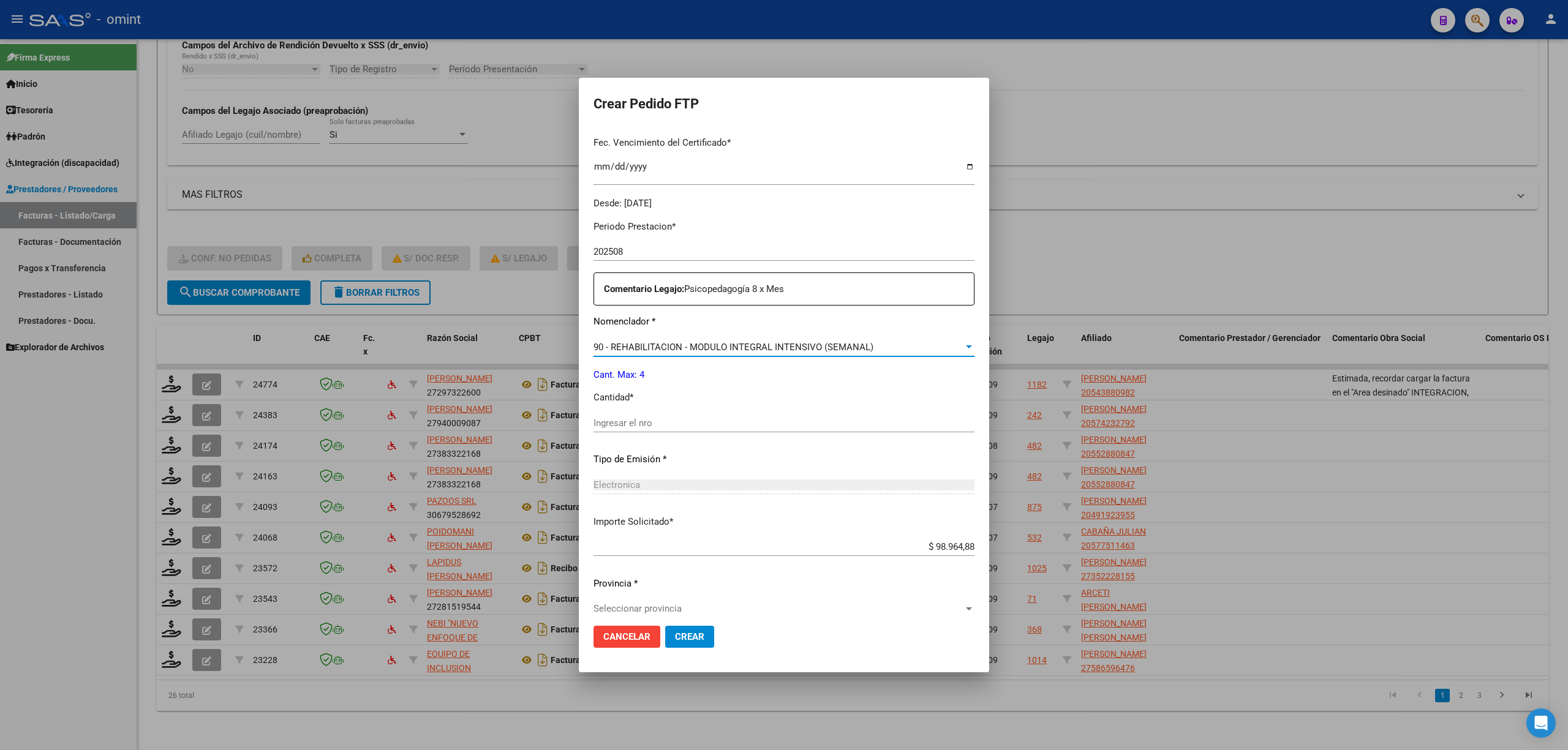
drag, startPoint x: 608, startPoint y: 411, endPoint x: 605, endPoint y: 422, distance: 11.4
click at [605, 420] on div "Periodo Prestacion * 202508 Ingresar el Periodo Prestacion Comentario Legajo: P…" at bounding box center [784, 420] width 381 height 419
drag, startPoint x: 605, startPoint y: 422, endPoint x: 615, endPoint y: 419, distance: 10.4
click at [606, 422] on input "Ingresar el nro" at bounding box center [784, 422] width 381 height 11
type input "4"
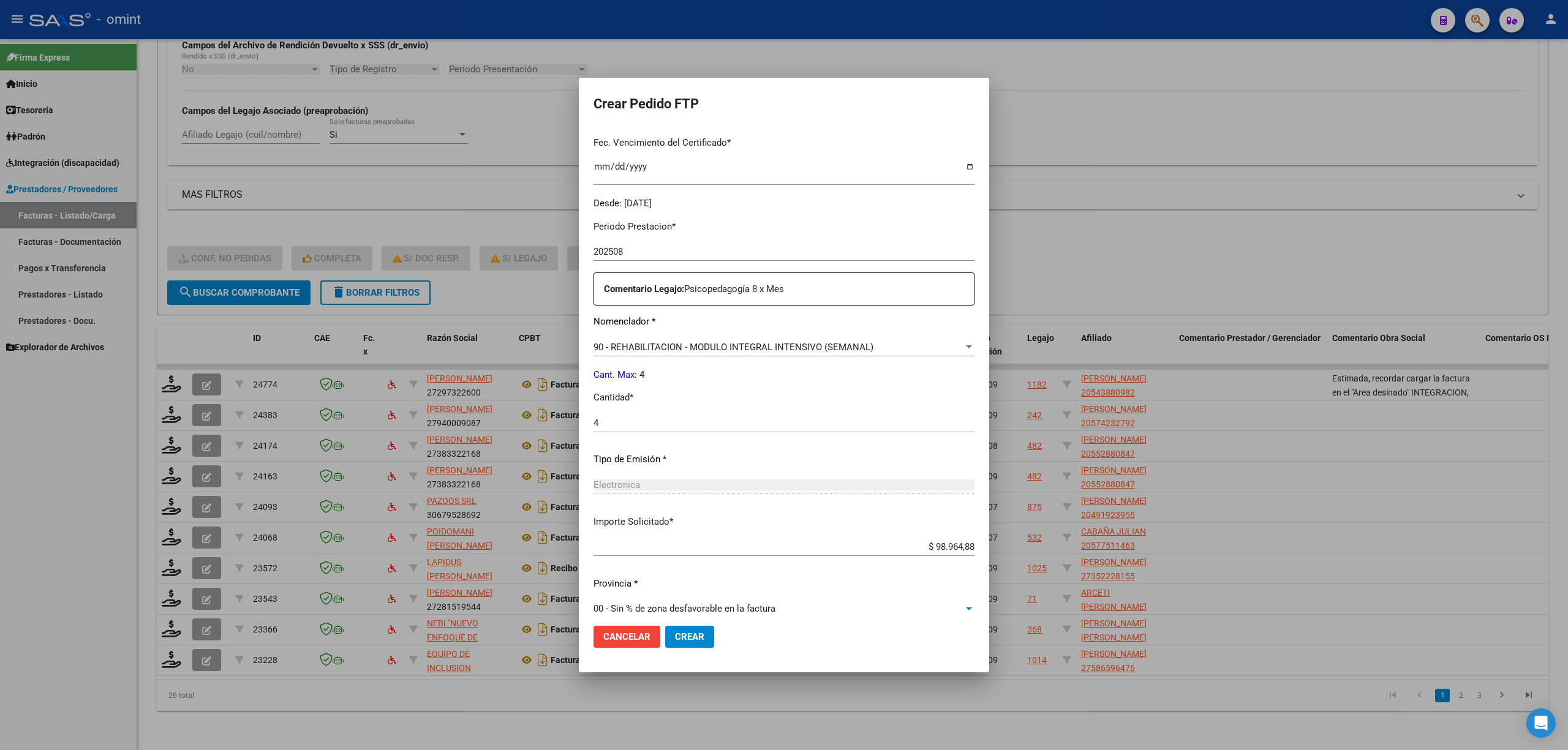
click at [666, 643] on button "Crear" at bounding box center [690, 637] width 49 height 22
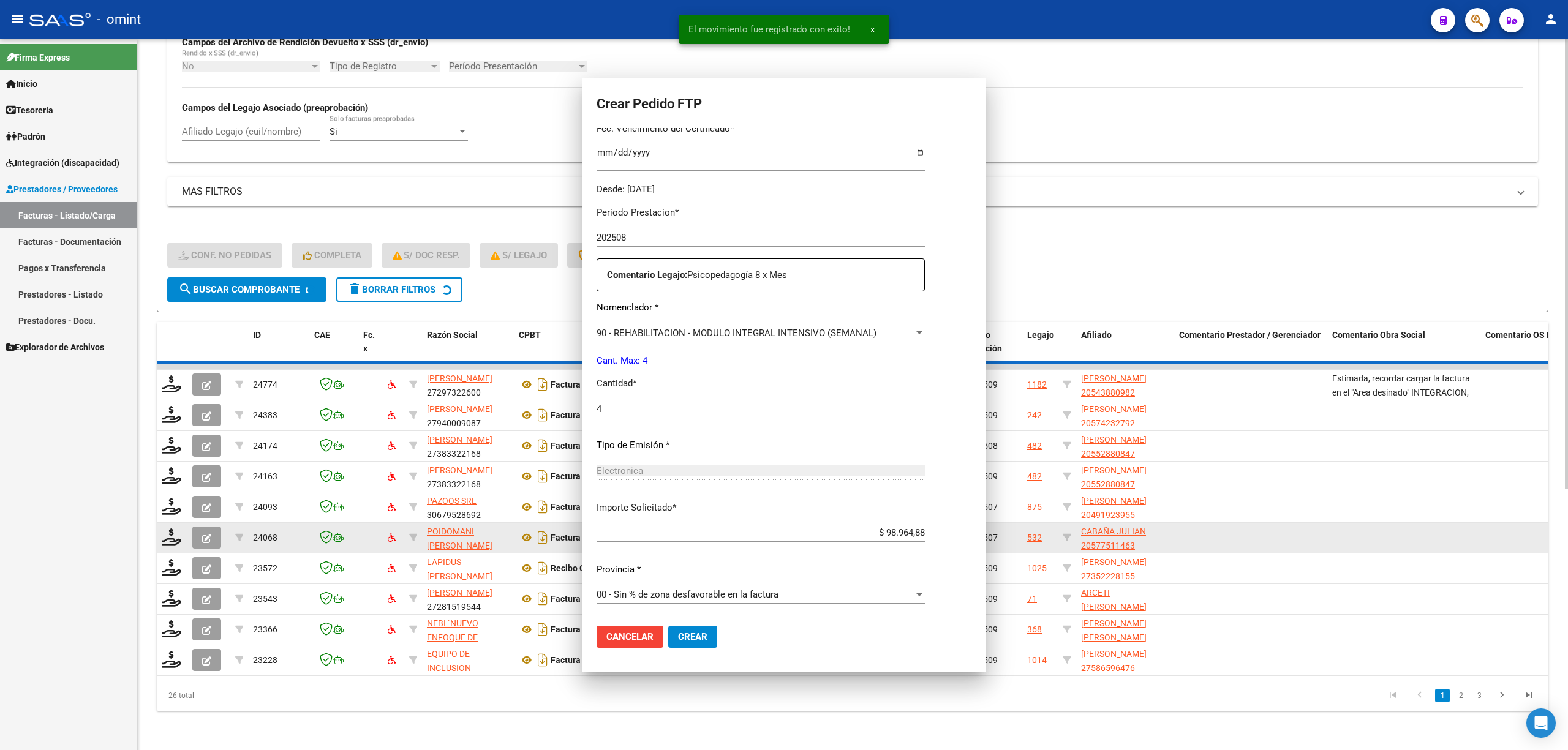
scroll to position [0, 0]
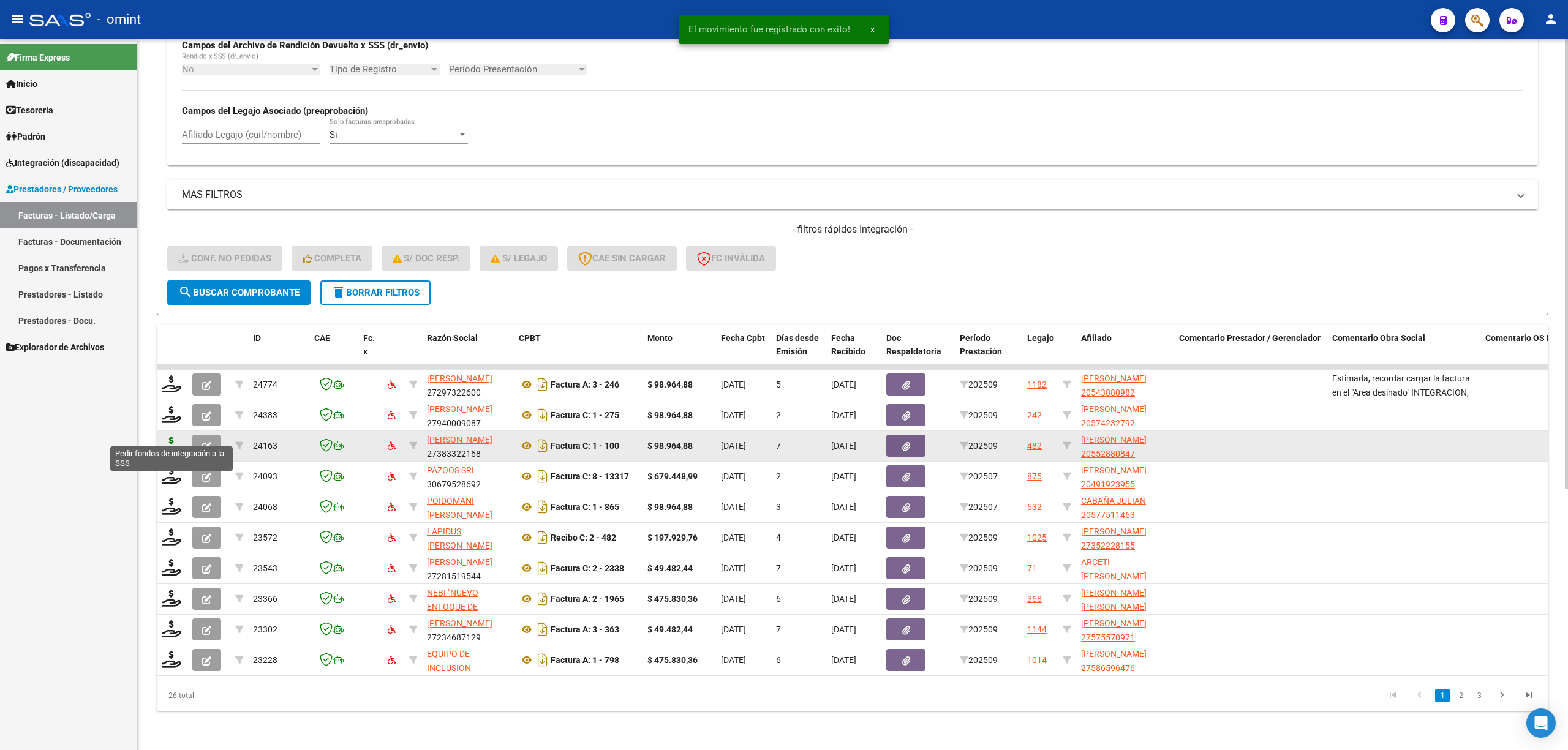
click at [171, 437] on icon at bounding box center [171, 445] width 19 height 17
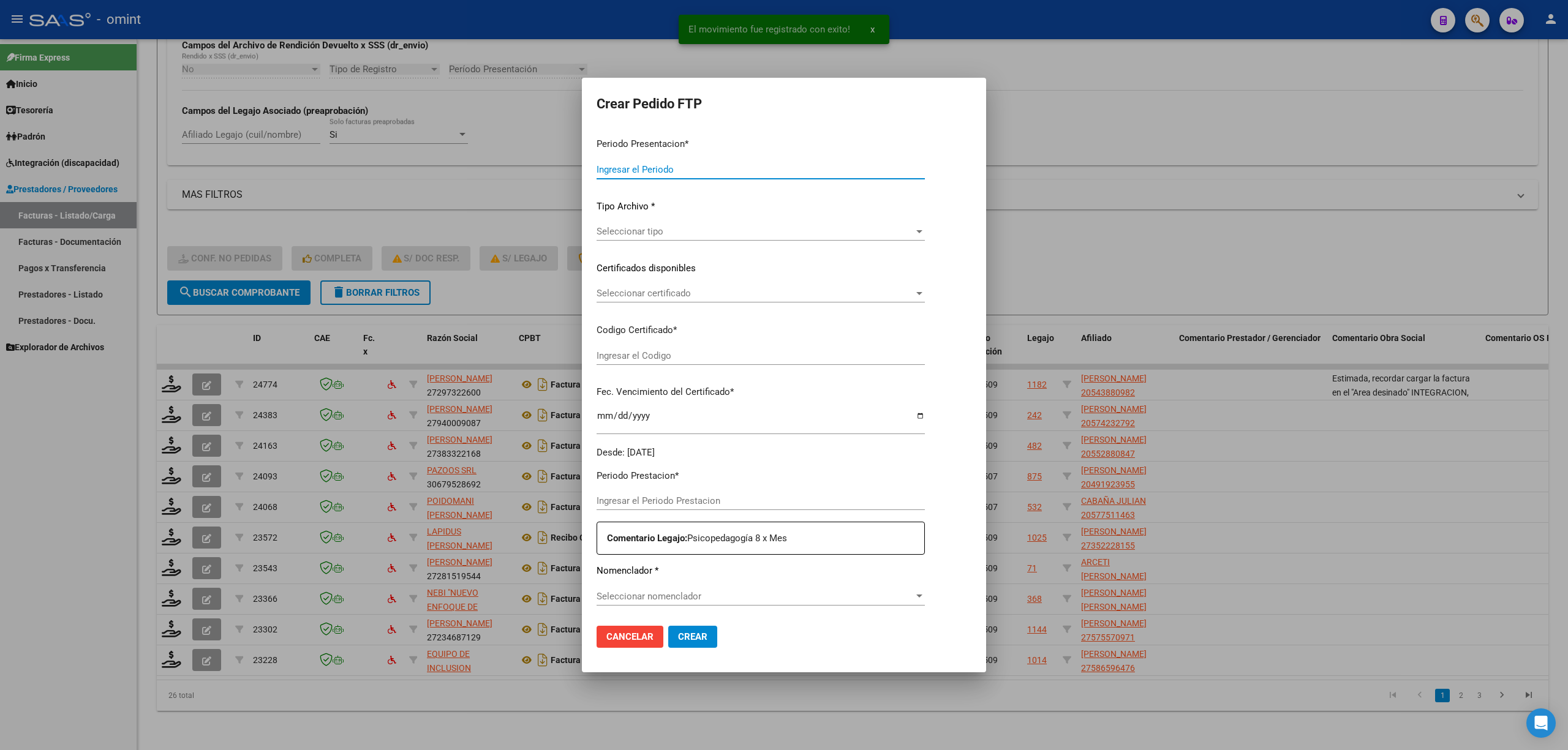
type input "202509"
type input "$ 98.964,88"
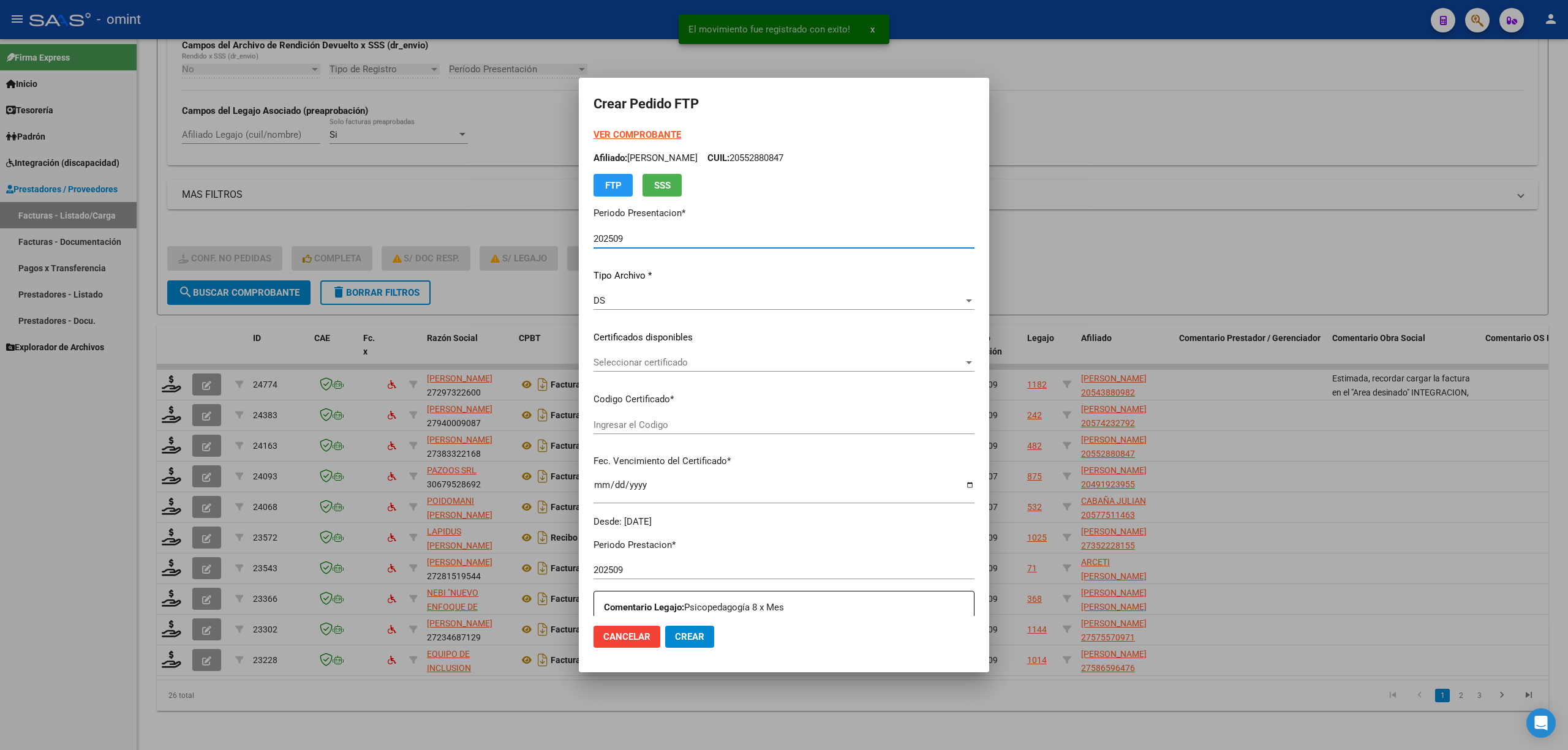
type input "9022232664"
type input "2026-04-28"
click at [596, 363] on span "Seleccionar certificado" at bounding box center [778, 362] width 370 height 11
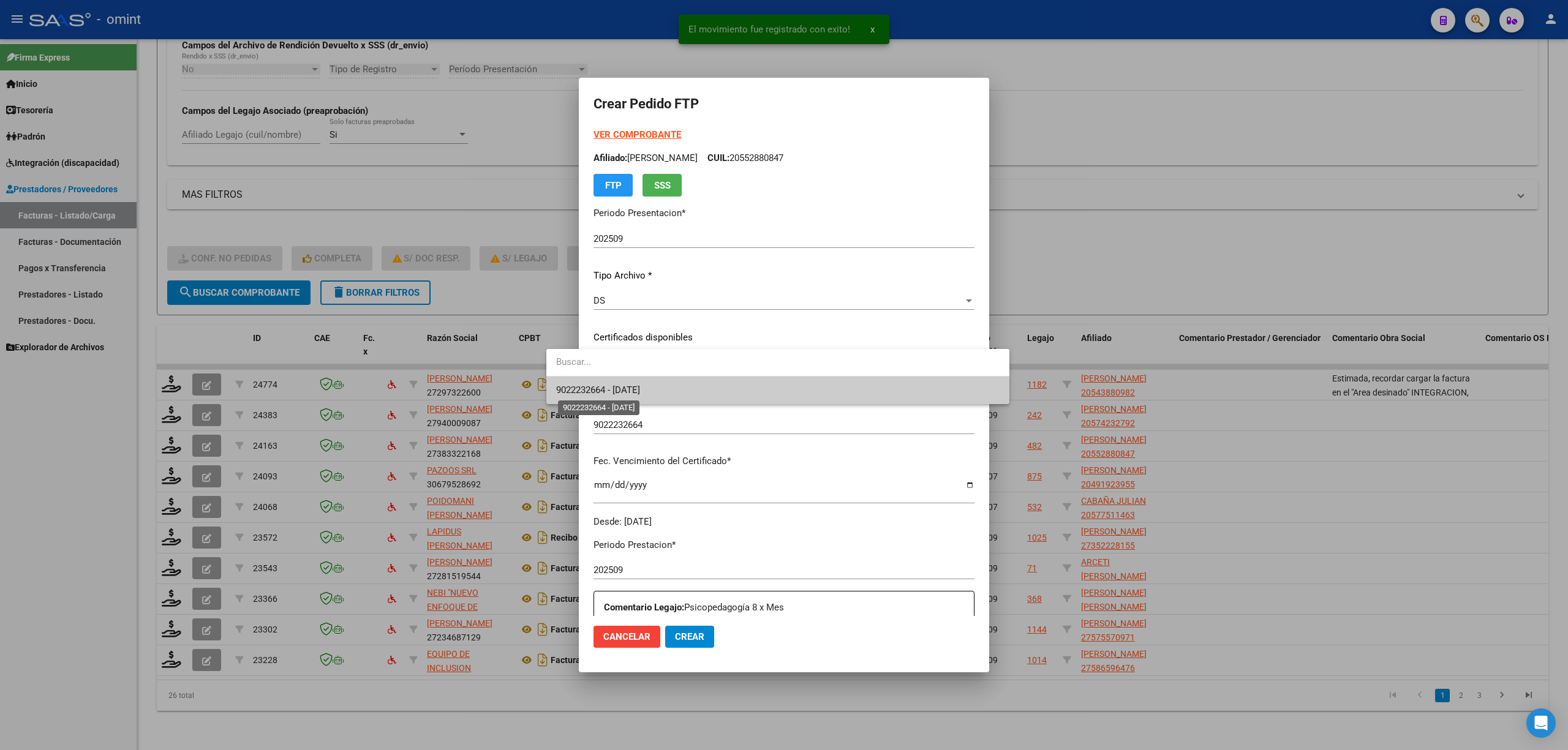
click at [603, 385] on span "9022232664 - 2026-04-28" at bounding box center [597, 389] width 84 height 11
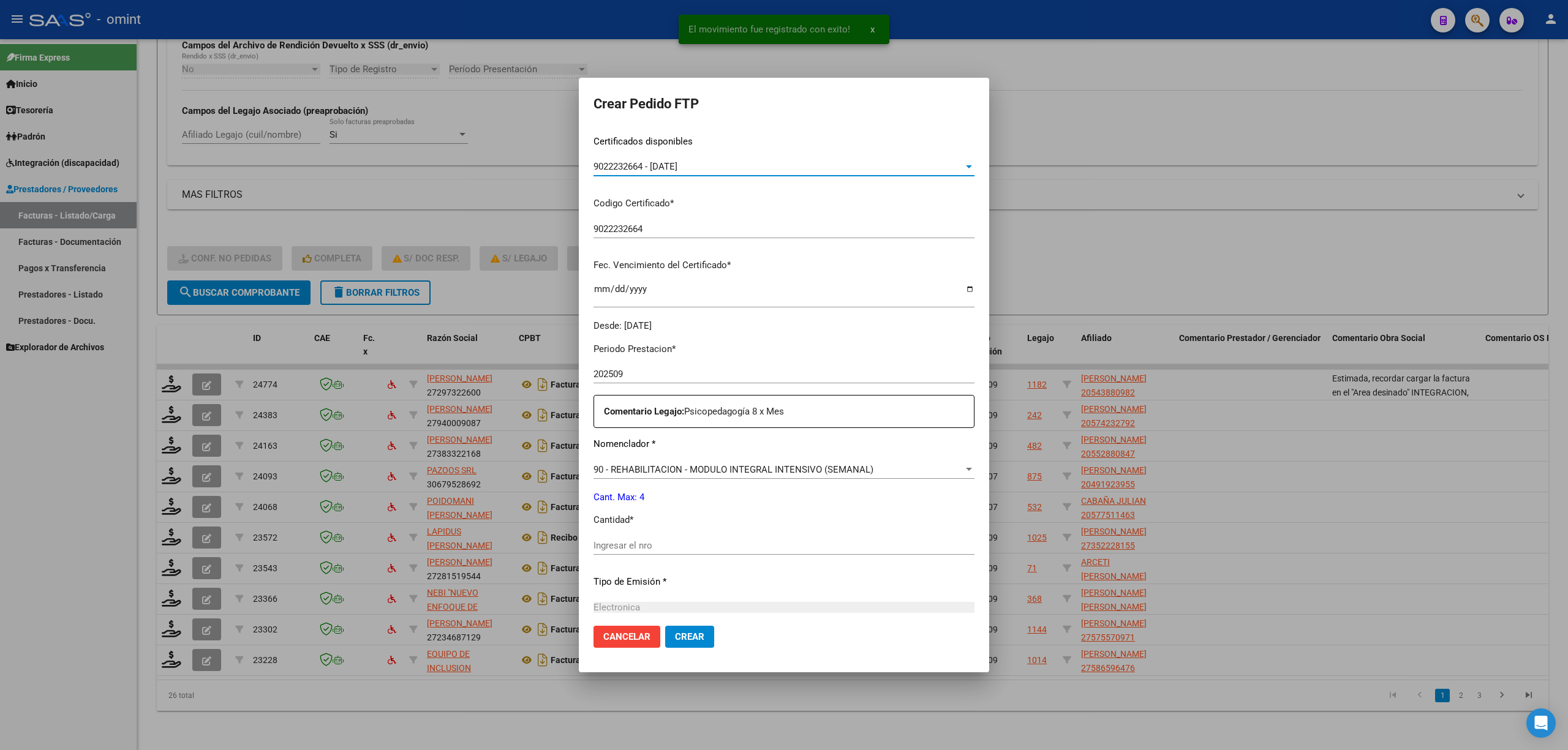
scroll to position [245, 0]
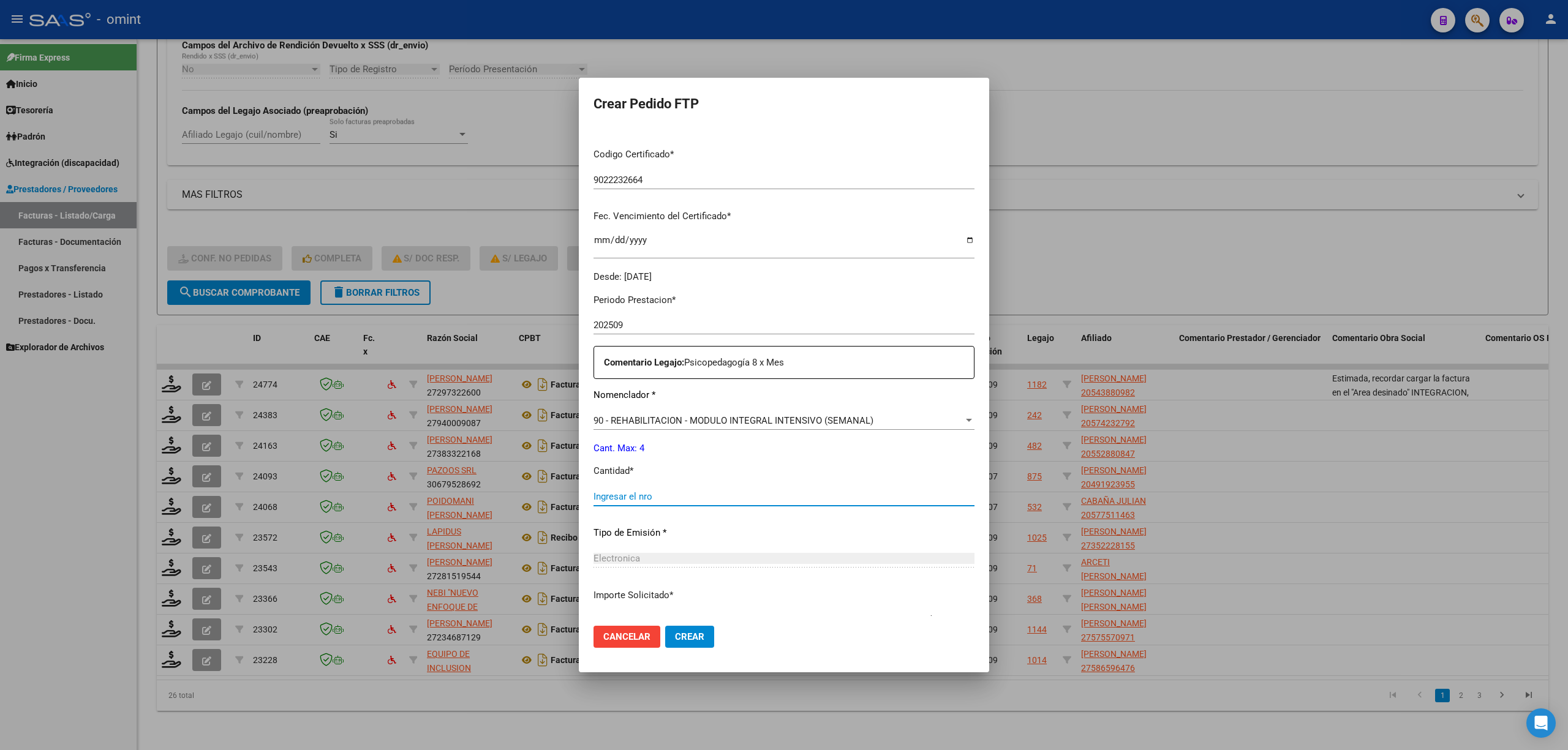
click at [620, 491] on input "Ingresar el nro" at bounding box center [784, 496] width 381 height 11
type input "4"
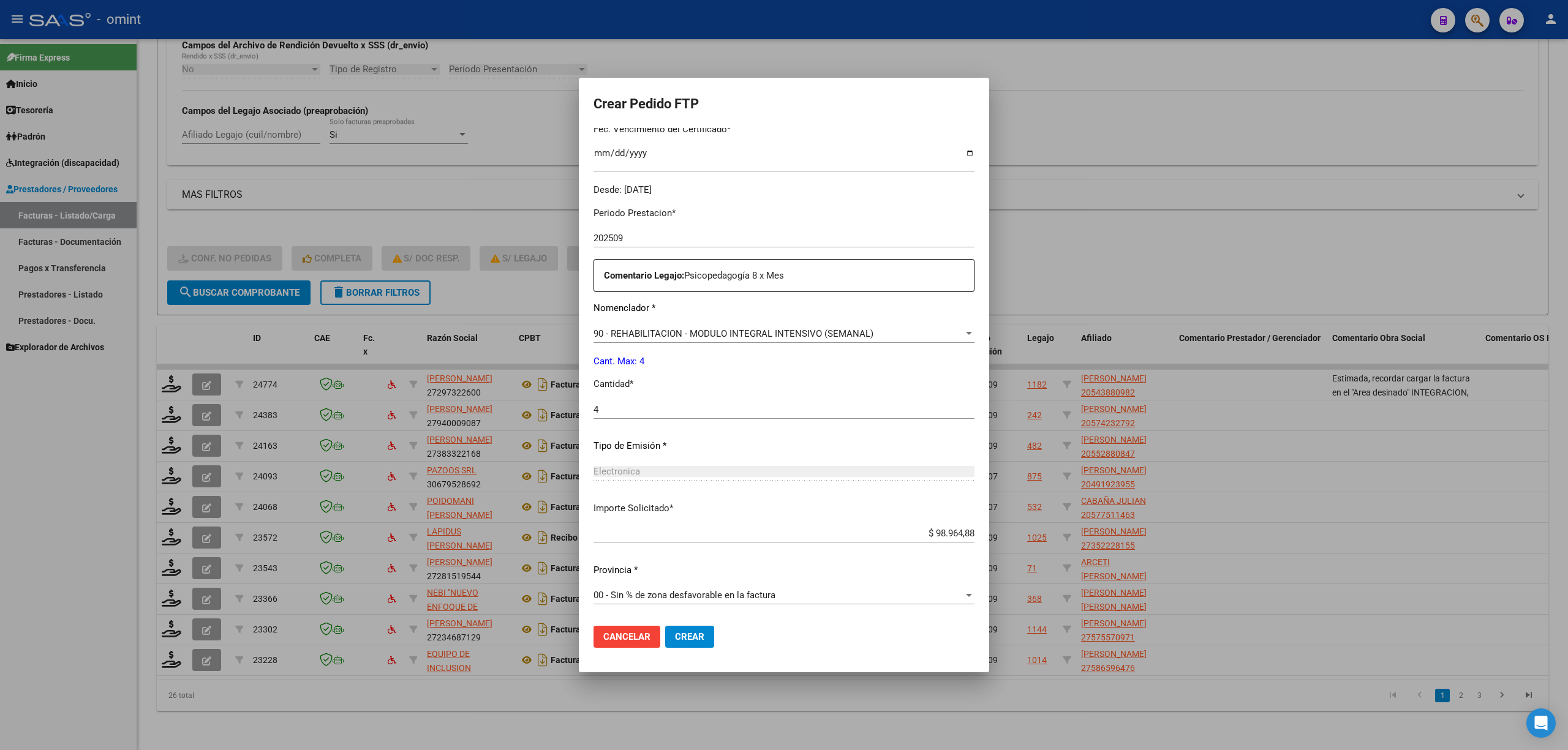
click at [675, 632] on span "Crear" at bounding box center [690, 637] width 30 height 11
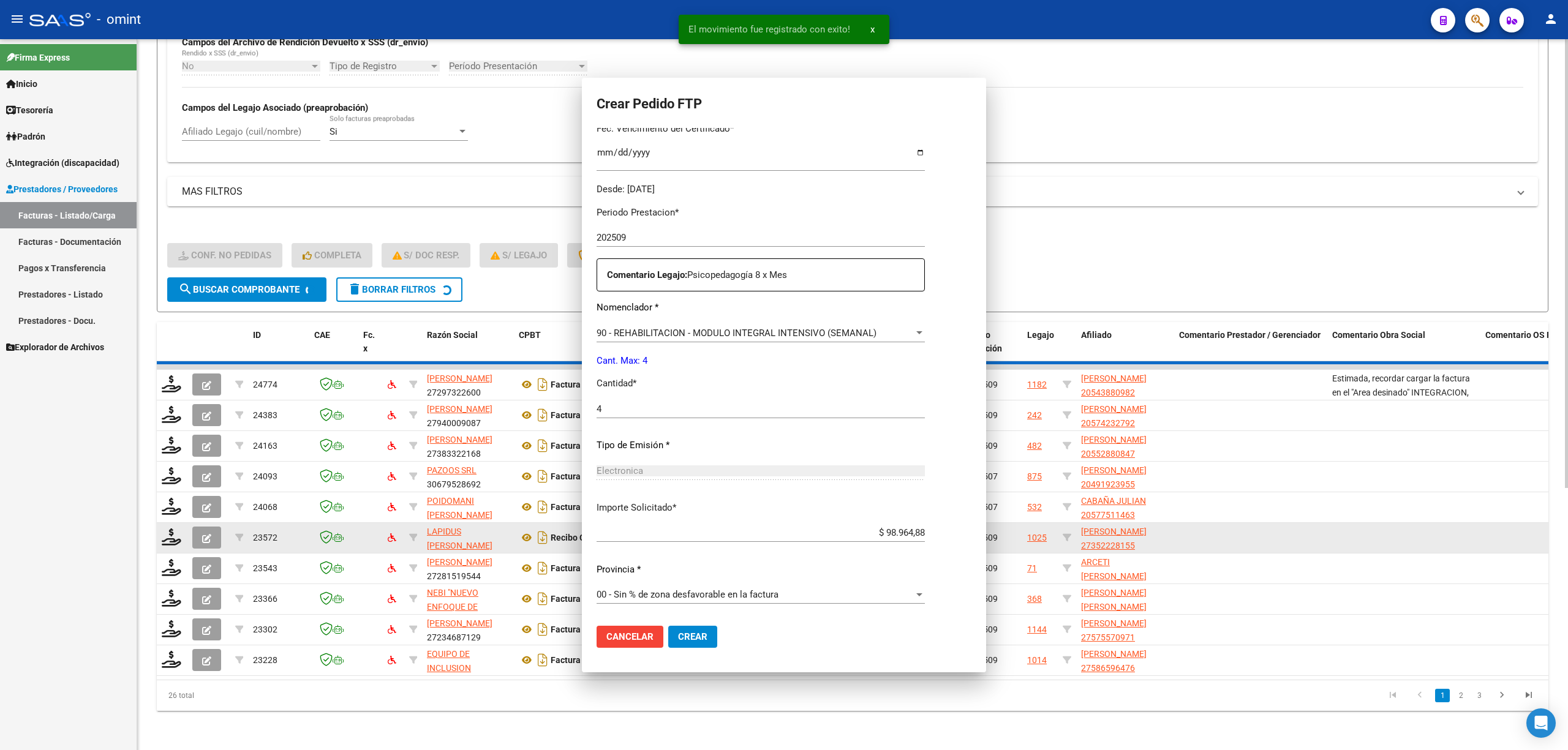
scroll to position [262, 0]
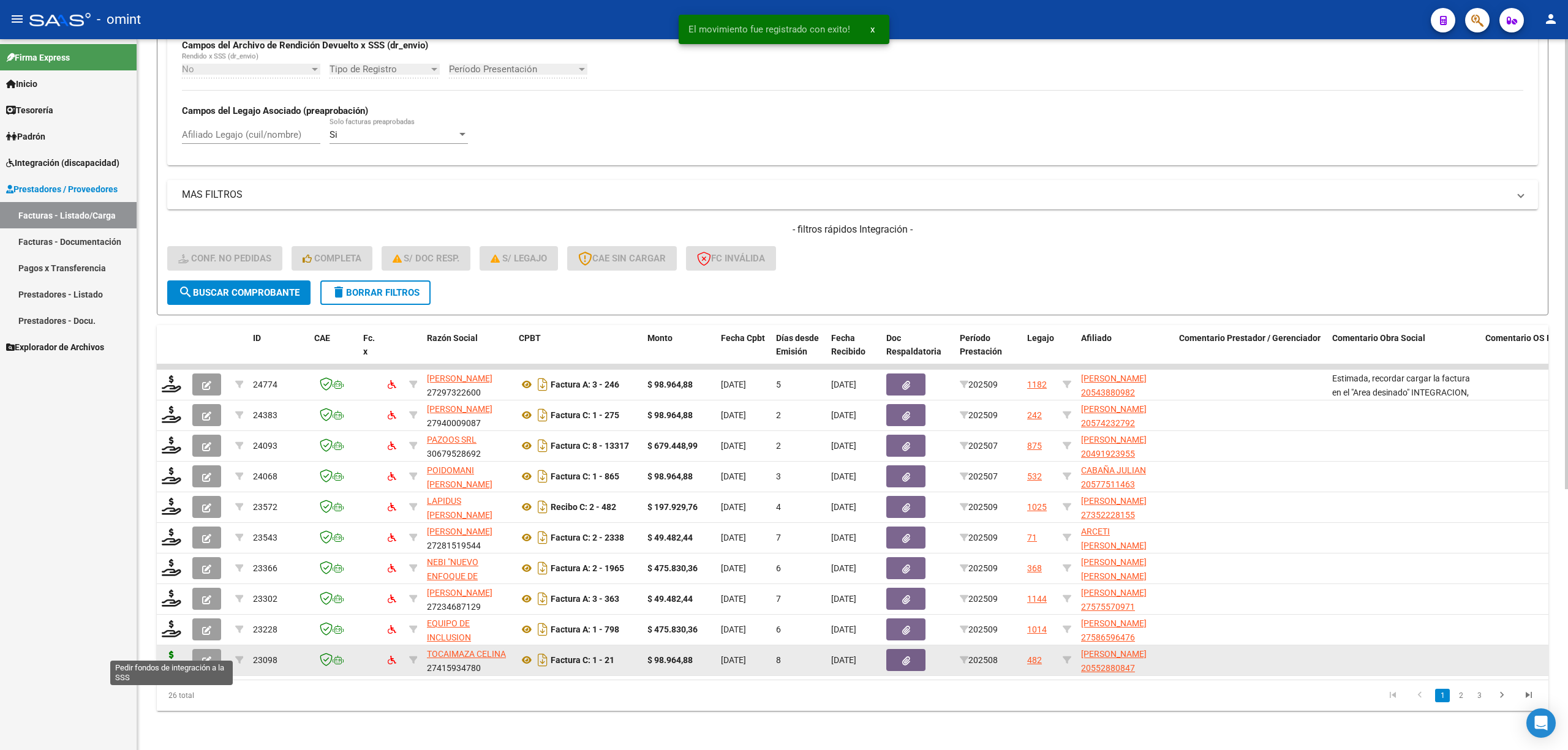
click at [162, 651] on icon at bounding box center [171, 660] width 19 height 17
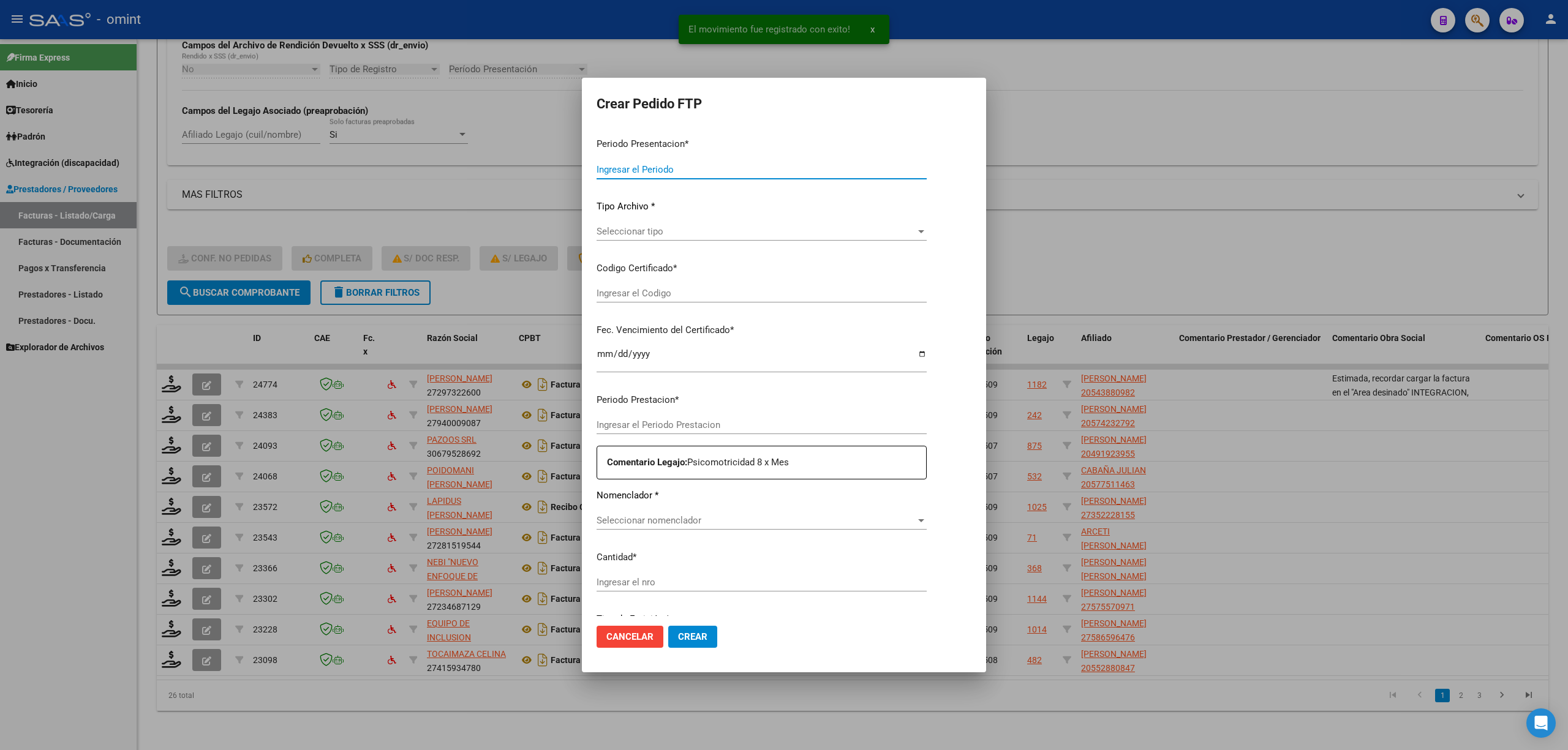
type input "202509"
type input "202508"
type input "$ 98.964,88"
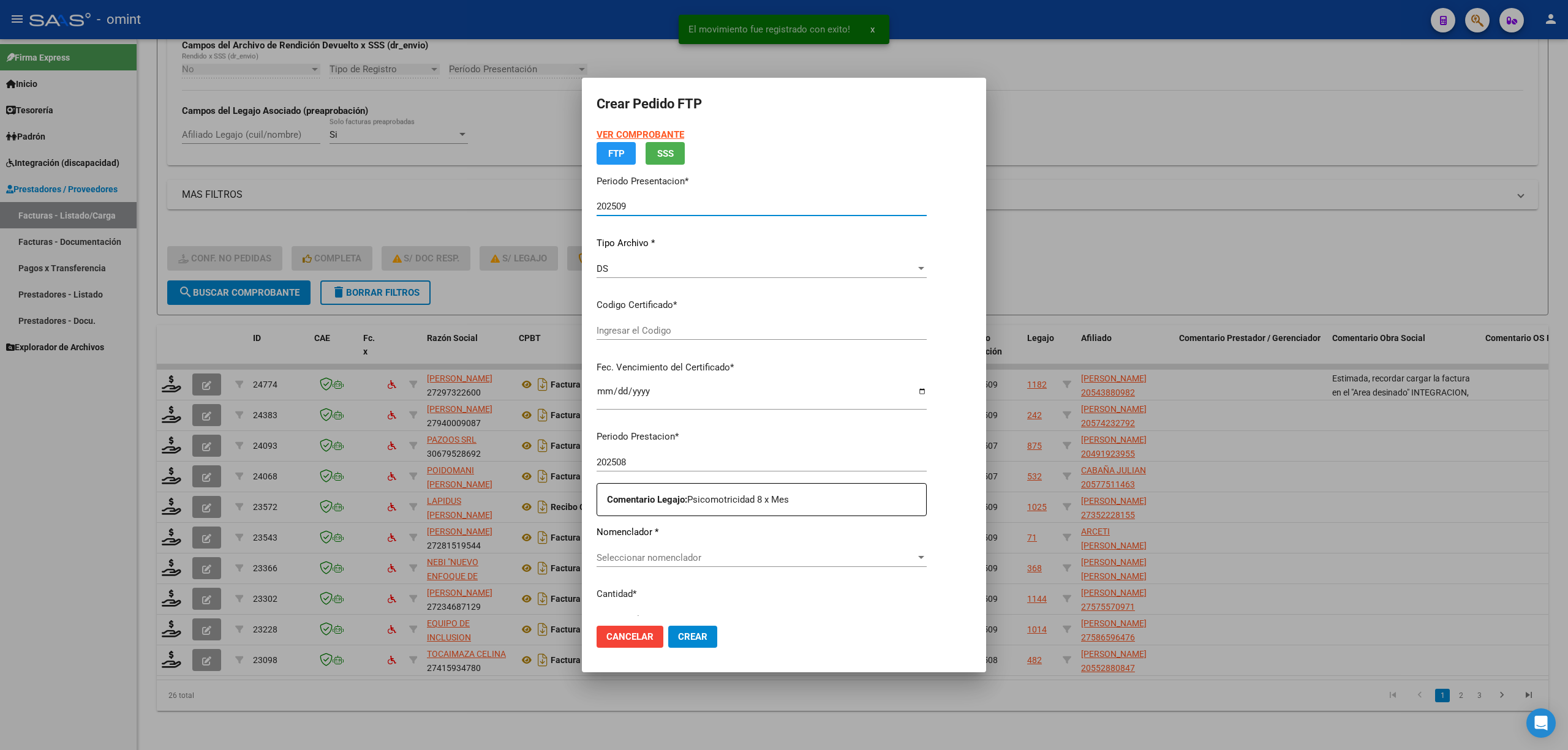
type input "9022232664"
type input "2026-04-28"
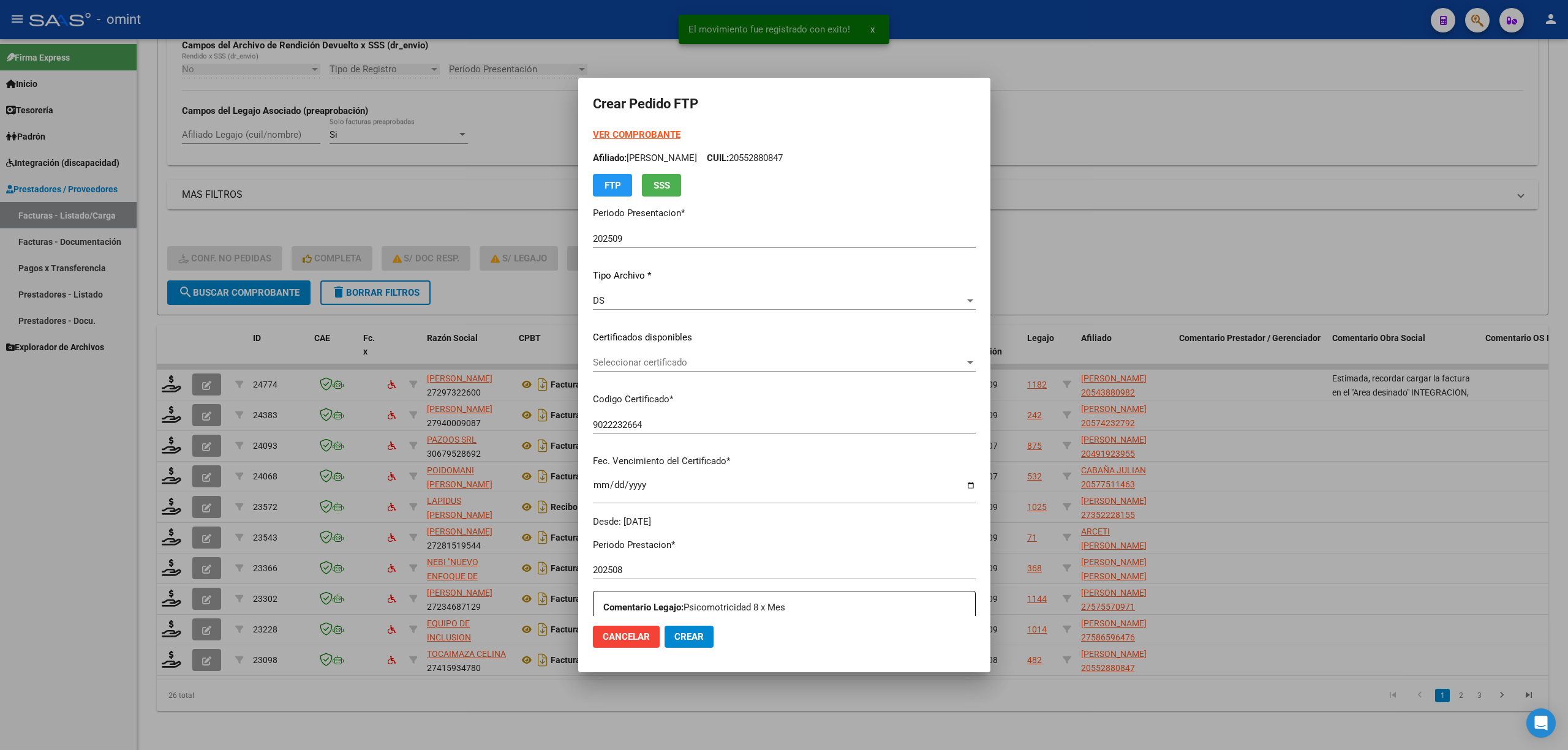
drag, startPoint x: 639, startPoint y: 349, endPoint x: 630, endPoint y: 368, distance: 21.0
click at [639, 352] on div "VER COMPROBANTE ARCA Padrón Afiliado: QUEVEDO LUNA BENJAMIN CUIL: 20552880847 F…" at bounding box center [784, 328] width 383 height 400
click at [630, 368] on div "Seleccionar certificado Seleccionar certificado" at bounding box center [784, 362] width 383 height 18
click at [642, 395] on span "9022232664 - 2026-04-28" at bounding box center [778, 390] width 444 height 28
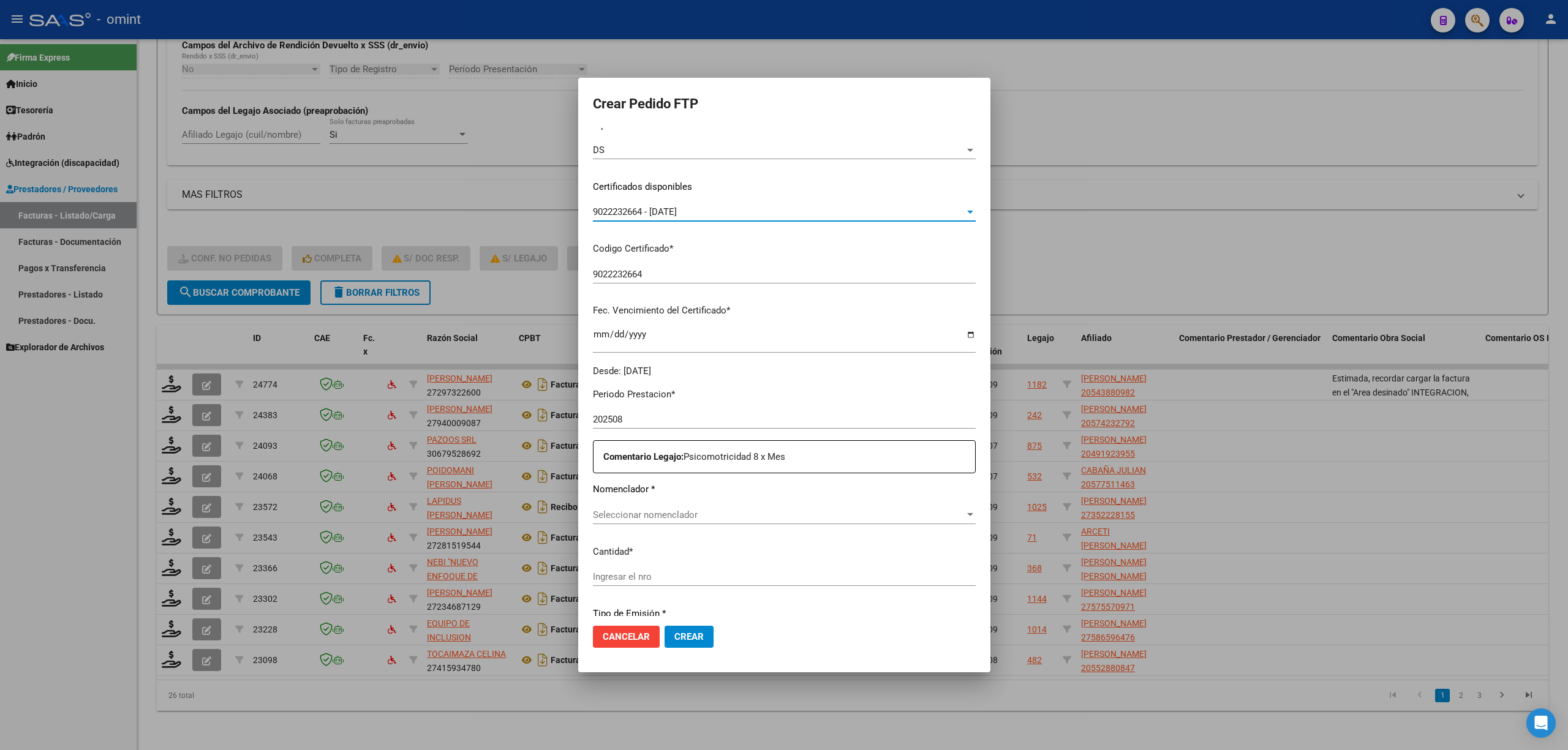
scroll to position [245, 0]
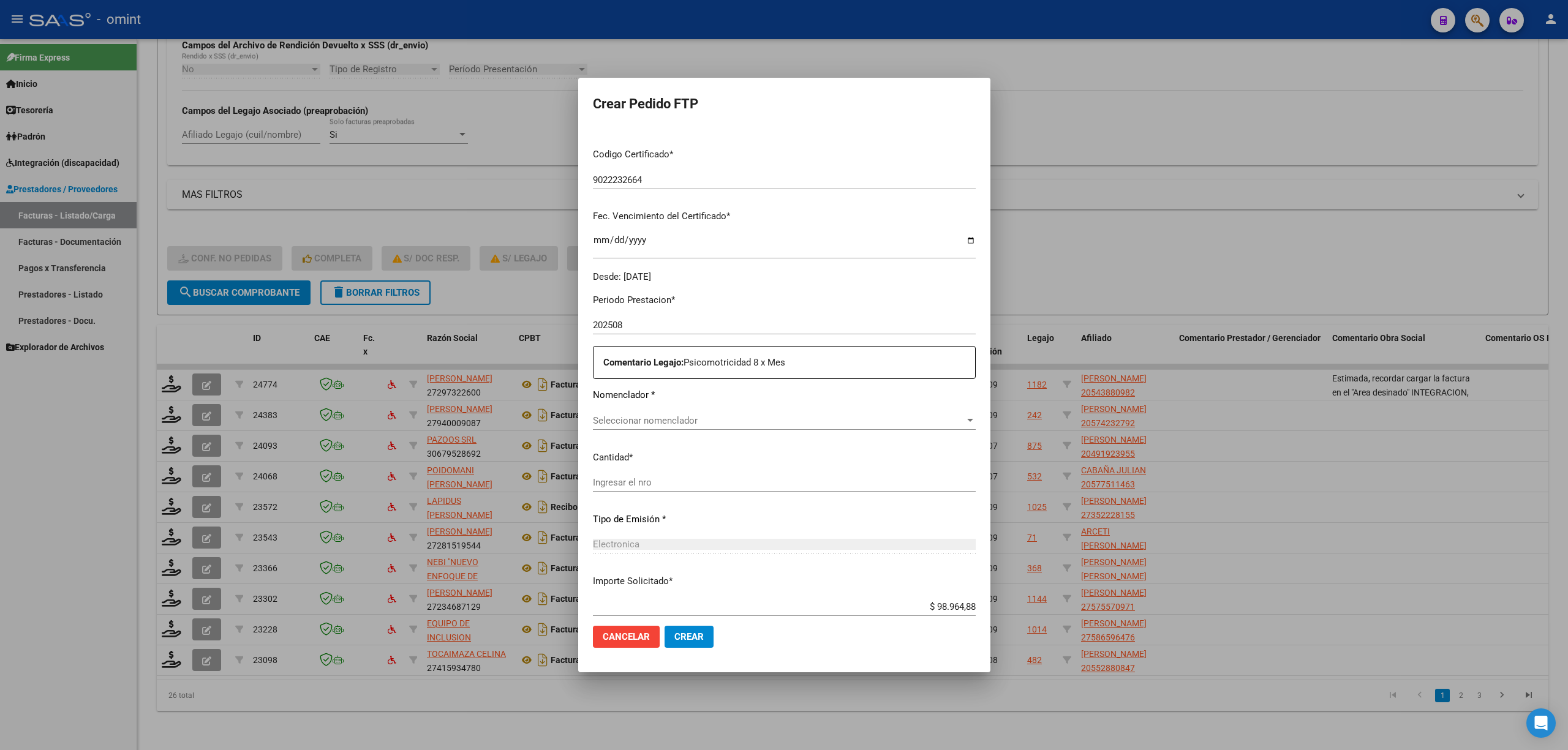
click at [606, 417] on span "Seleccionar nomenclador" at bounding box center [778, 420] width 372 height 11
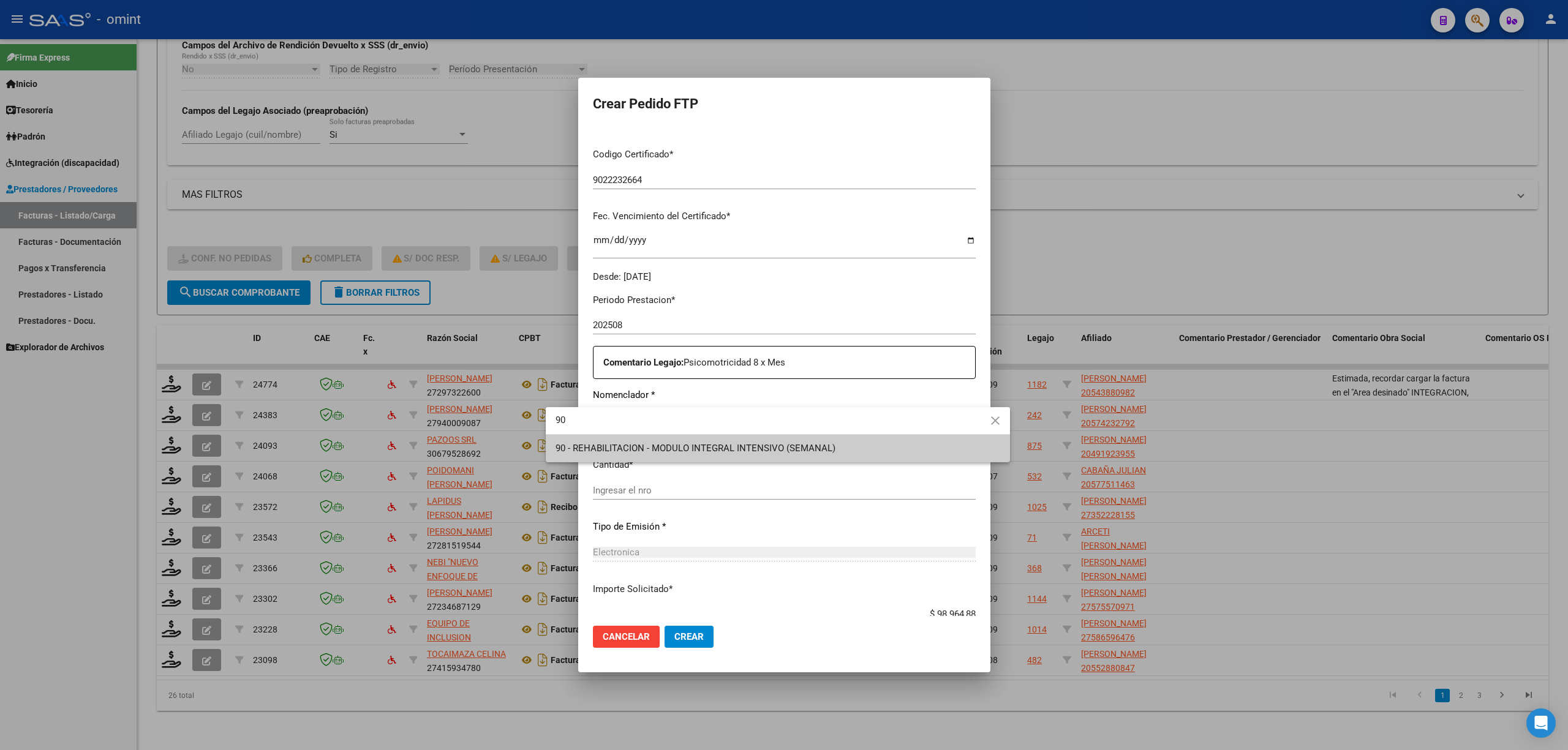
type input "90"
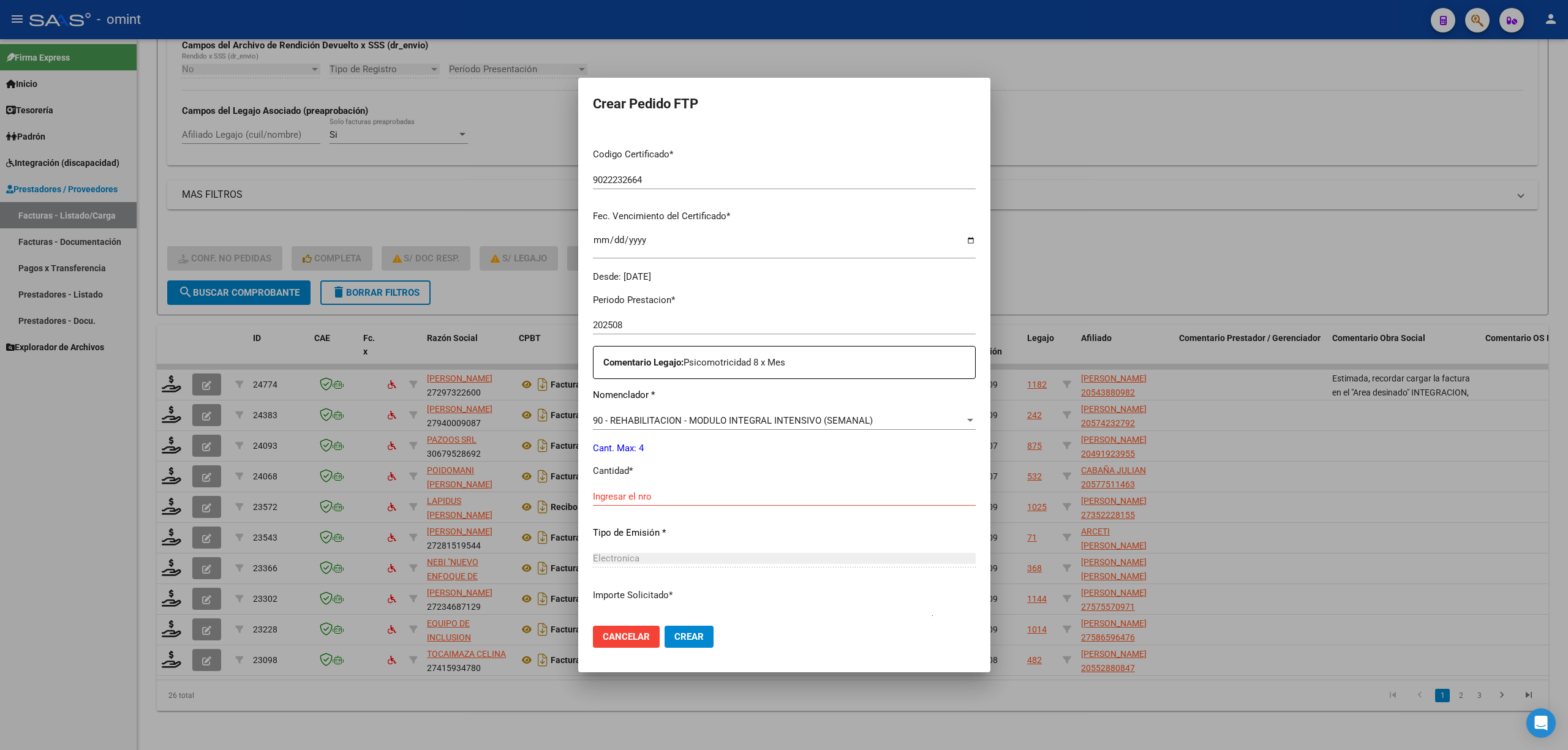
scroll to position [256, 0]
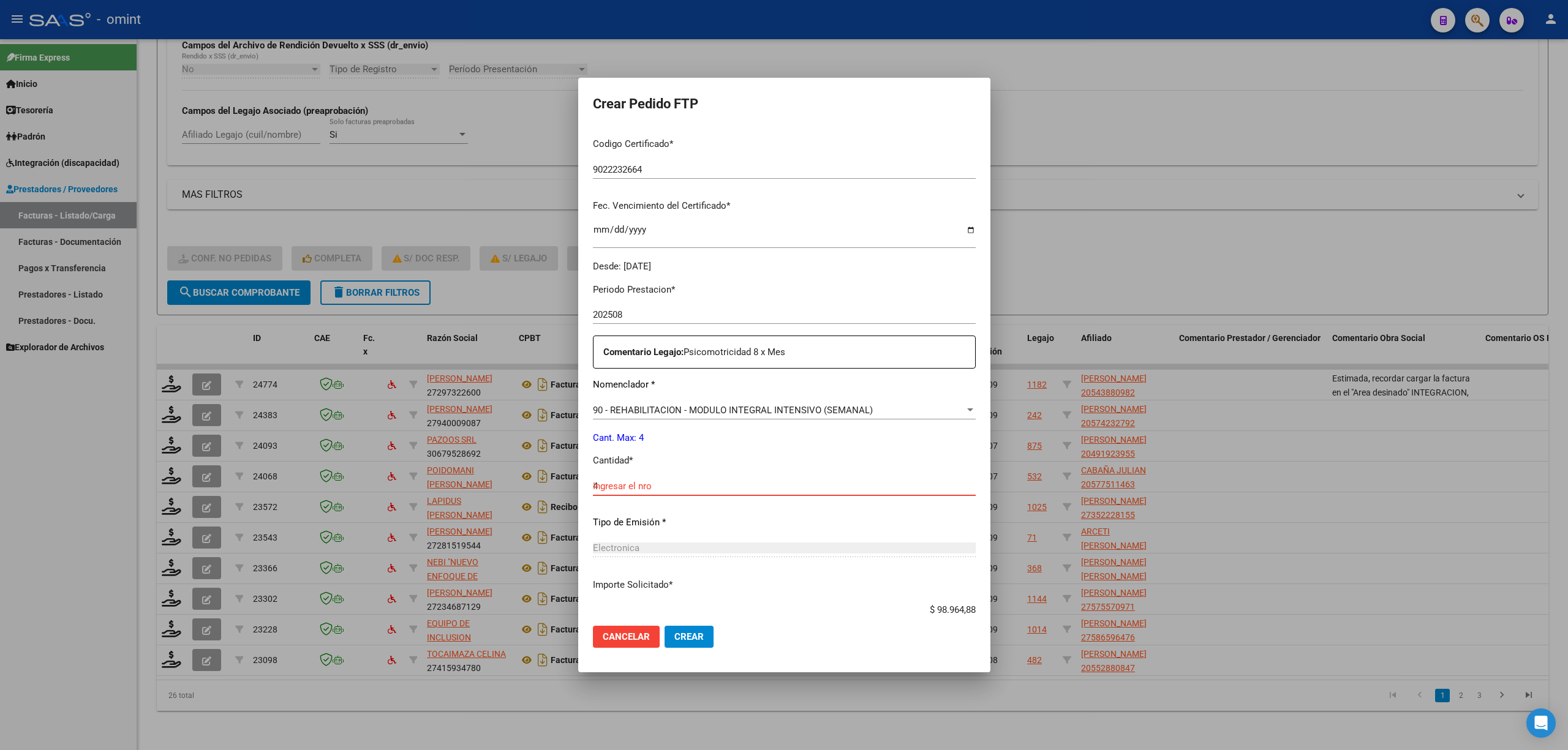
type input "4"
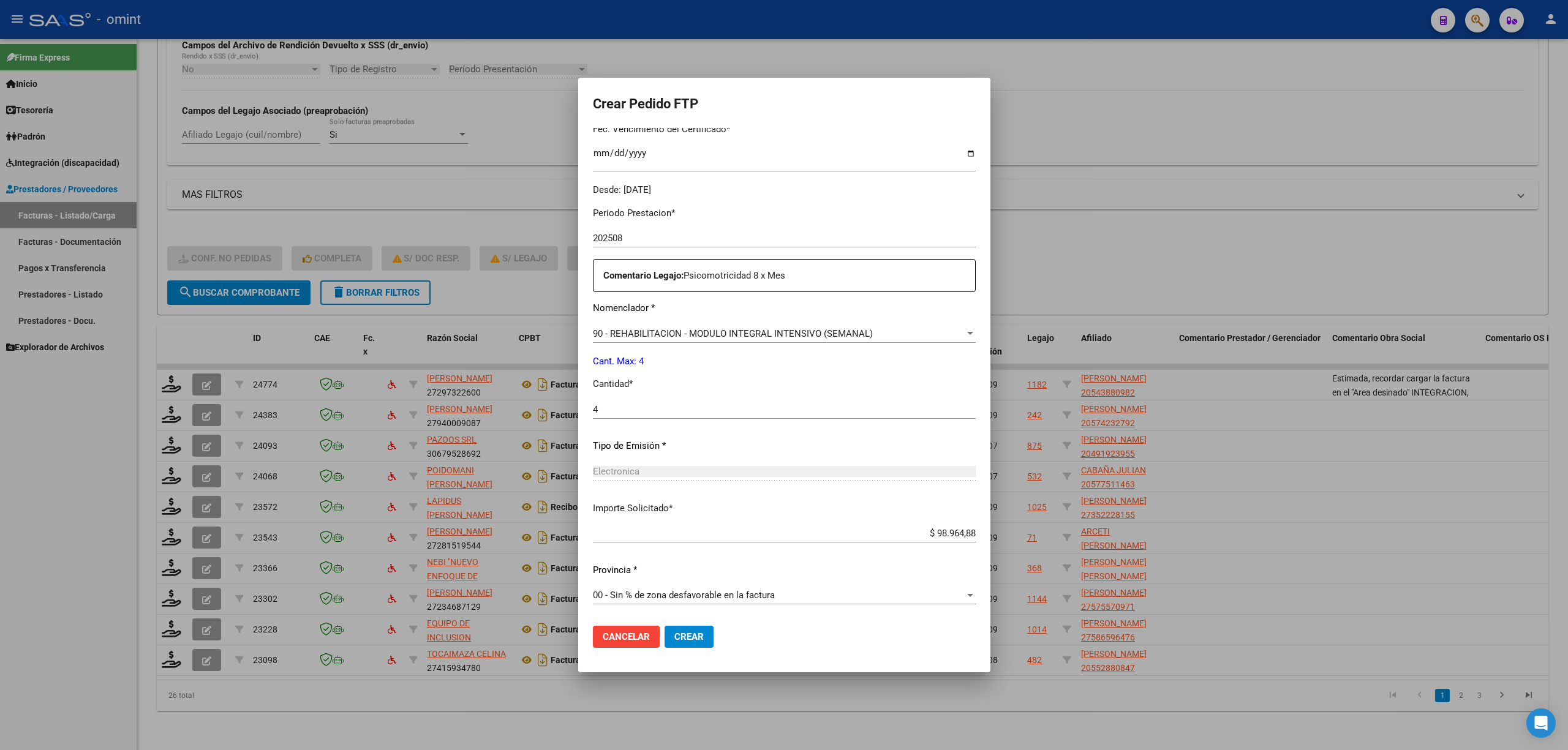
click at [674, 633] on mat-dialog-actions "Cancelar Crear" at bounding box center [784, 637] width 383 height 41
click at [671, 635] on button "Crear" at bounding box center [689, 637] width 49 height 22
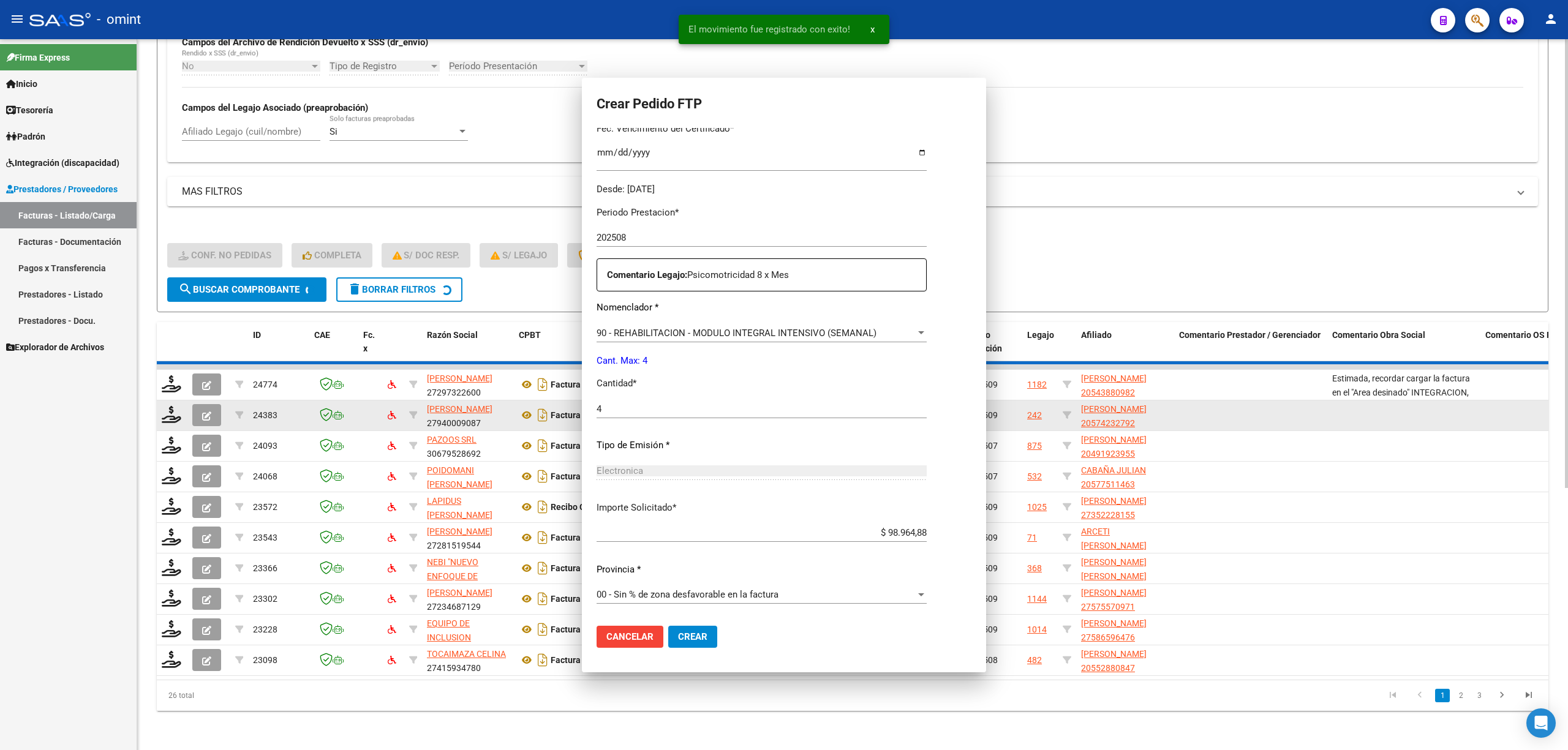
scroll to position [0, 0]
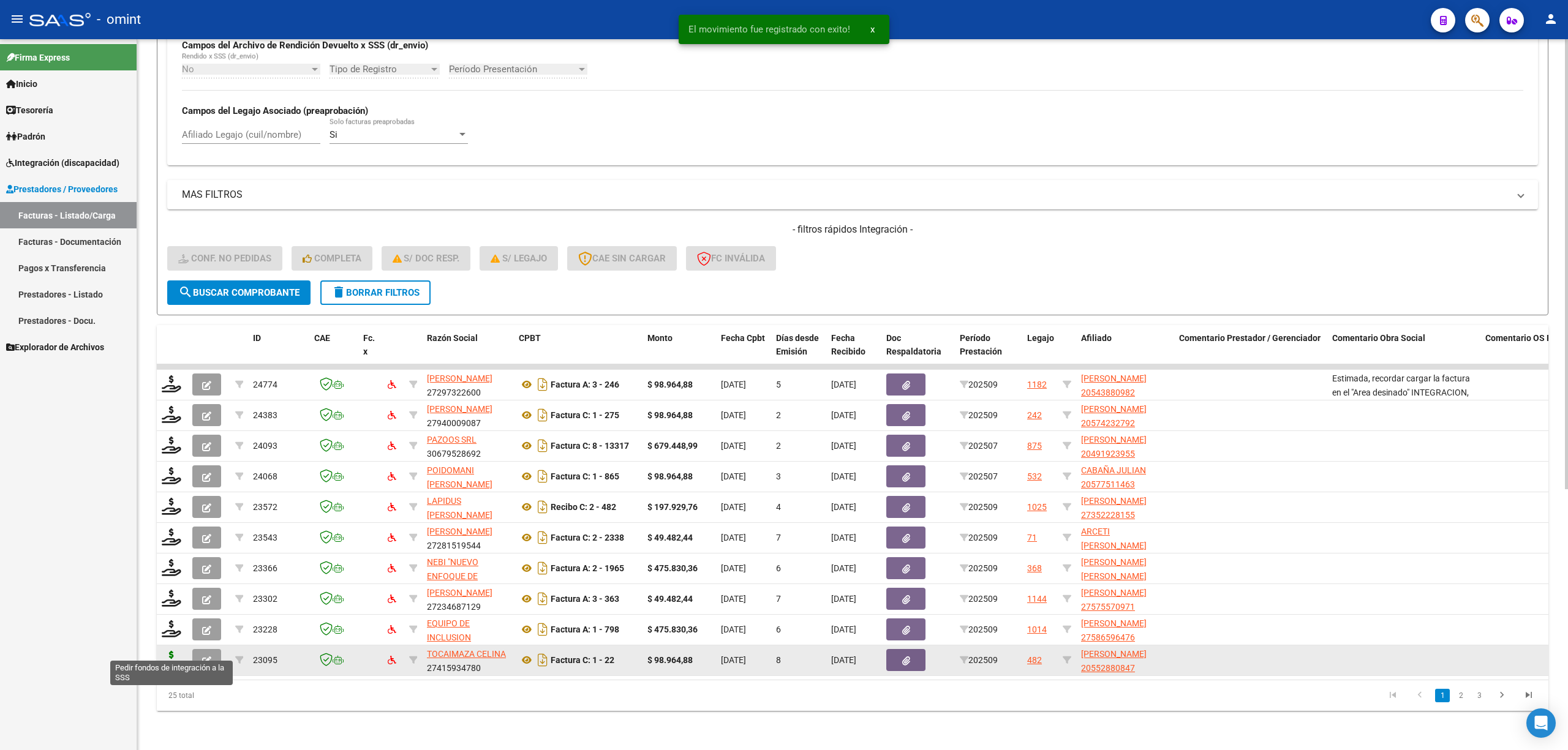
click at [174, 651] on icon at bounding box center [171, 660] width 19 height 17
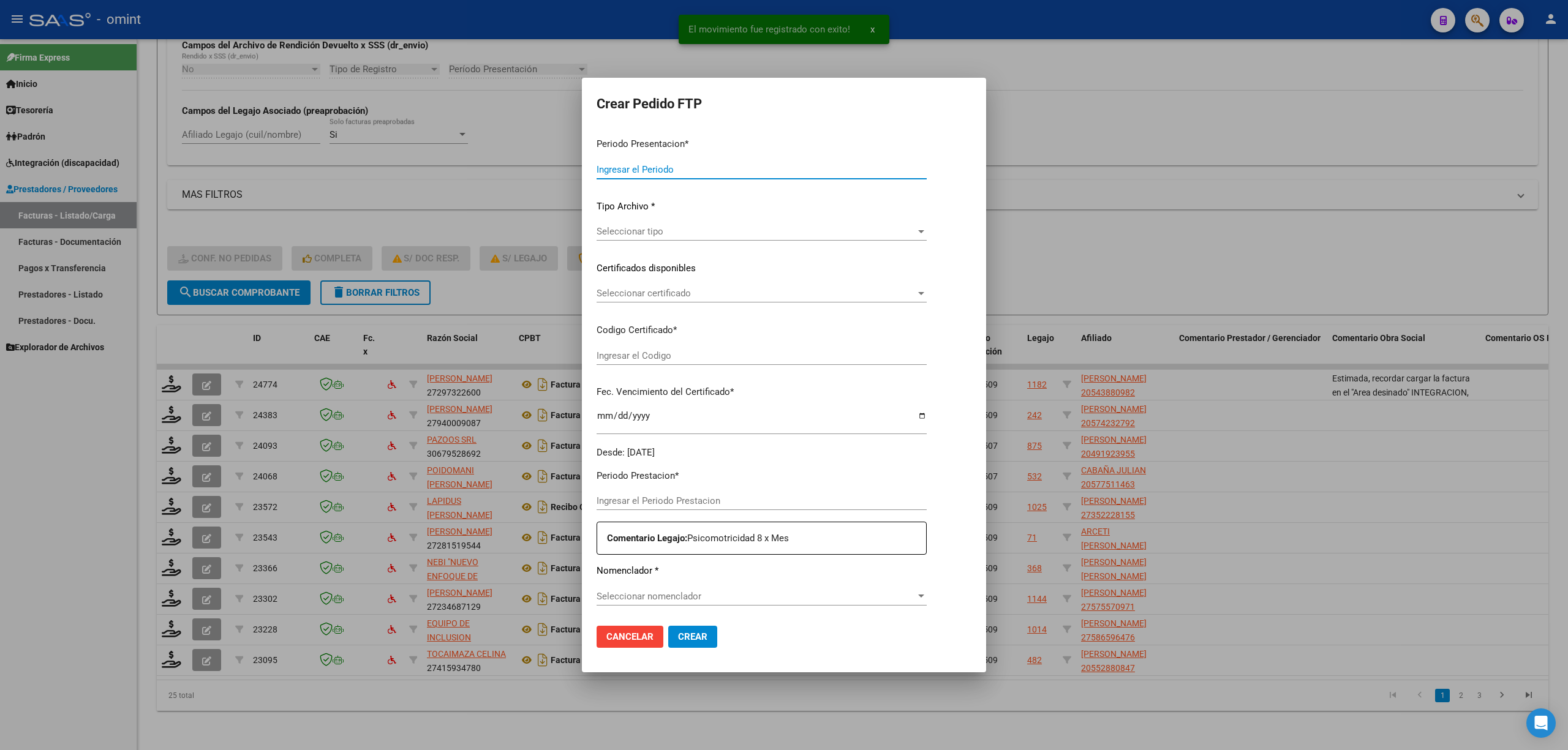
type input "202509"
type input "$ 98.964,88"
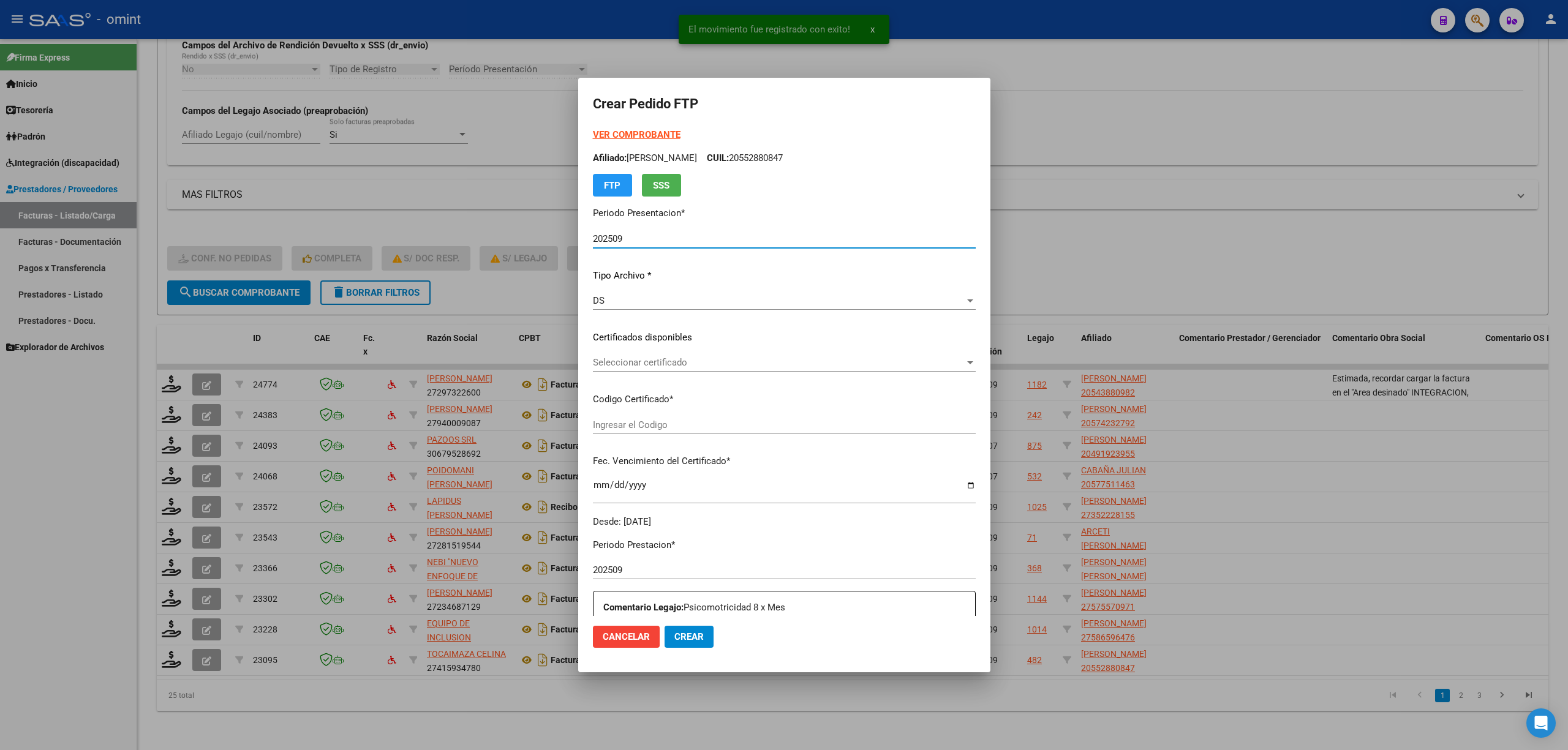
type input "9022232664"
type input "2026-04-28"
click at [593, 382] on div "Seleccionar certificado Seleccionar certificado" at bounding box center [784, 367] width 383 height 30
click at [593, 370] on div "Seleccionar certificado Seleccionar certificado" at bounding box center [784, 362] width 383 height 18
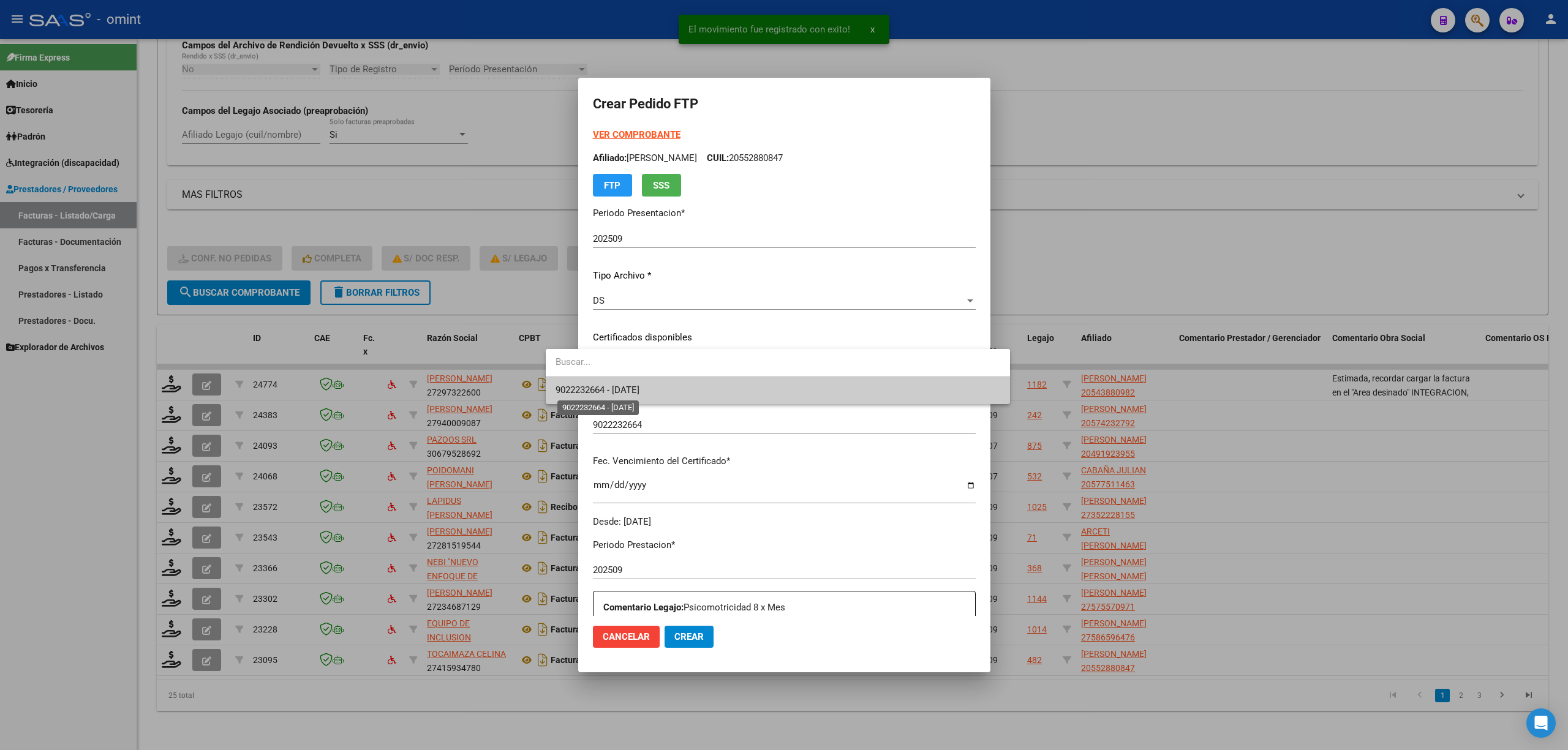
drag, startPoint x: 604, startPoint y: 392, endPoint x: 628, endPoint y: 392, distance: 24.0
click at [605, 392] on span "9022232664 - 2026-04-28" at bounding box center [597, 389] width 84 height 11
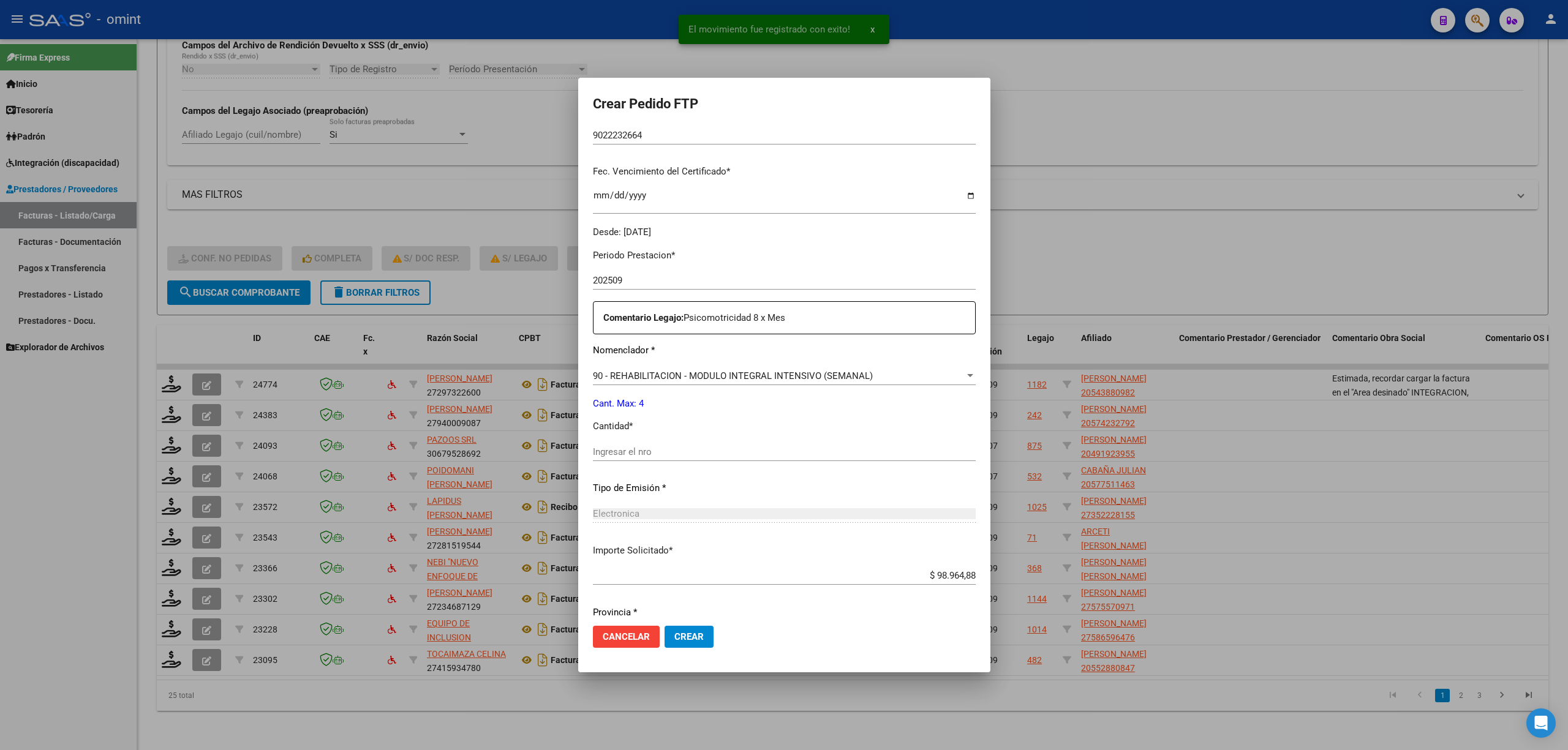
scroll to position [332, 0]
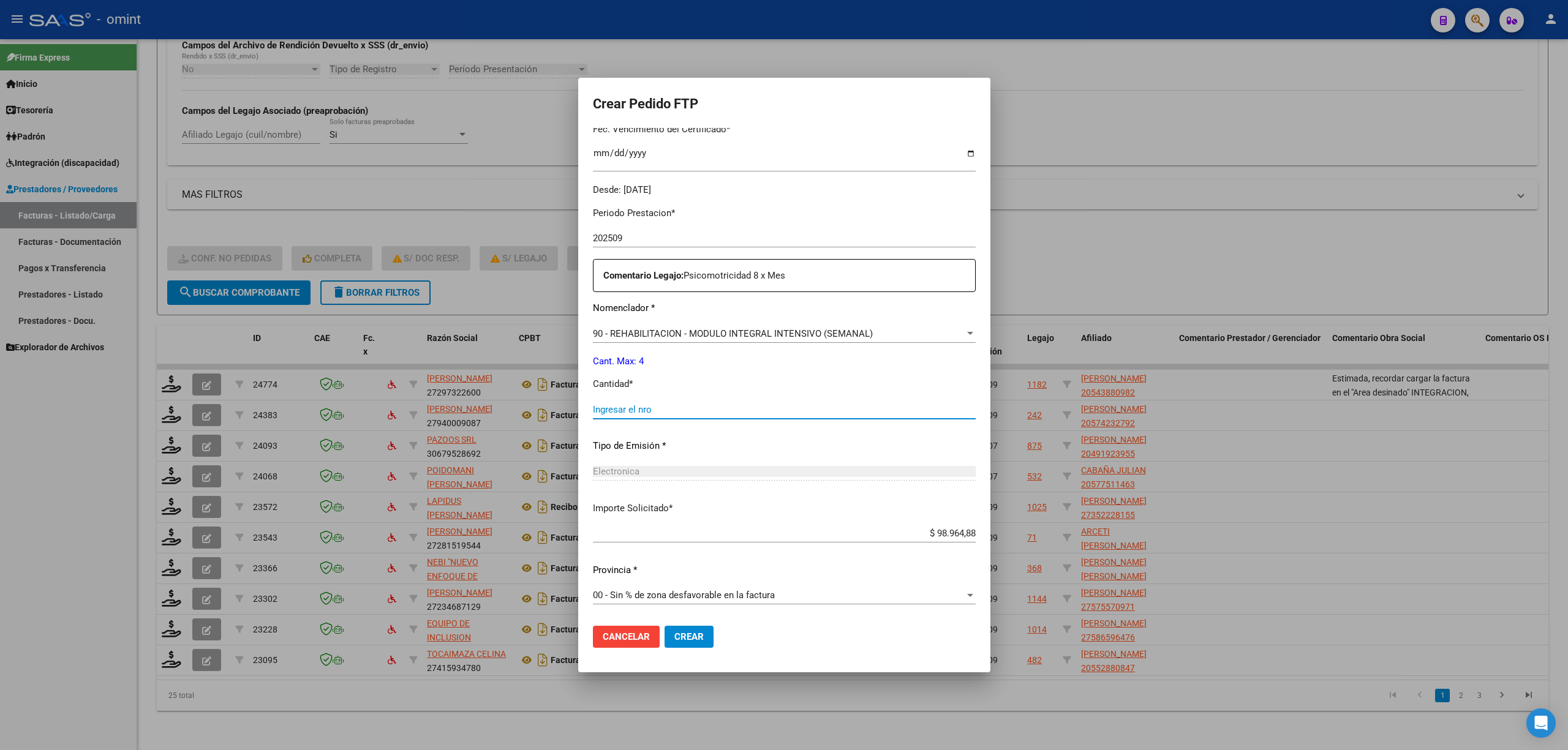
click at [640, 409] on input "Ingresar el nro" at bounding box center [784, 409] width 383 height 11
type input "4"
click at [674, 639] on span "Crear" at bounding box center [689, 637] width 30 height 11
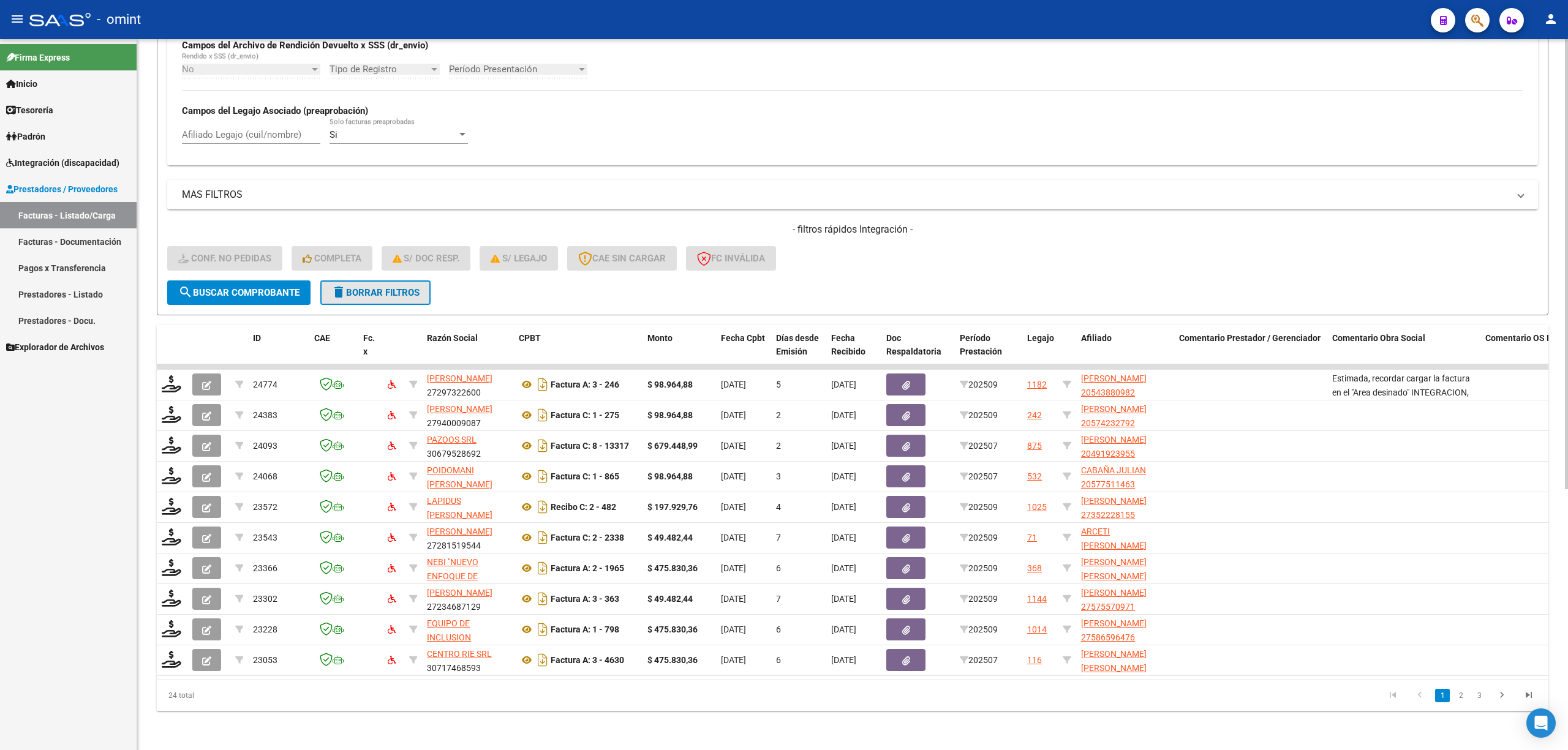
click at [378, 288] on span "delete Borrar Filtros" at bounding box center [376, 292] width 89 height 11
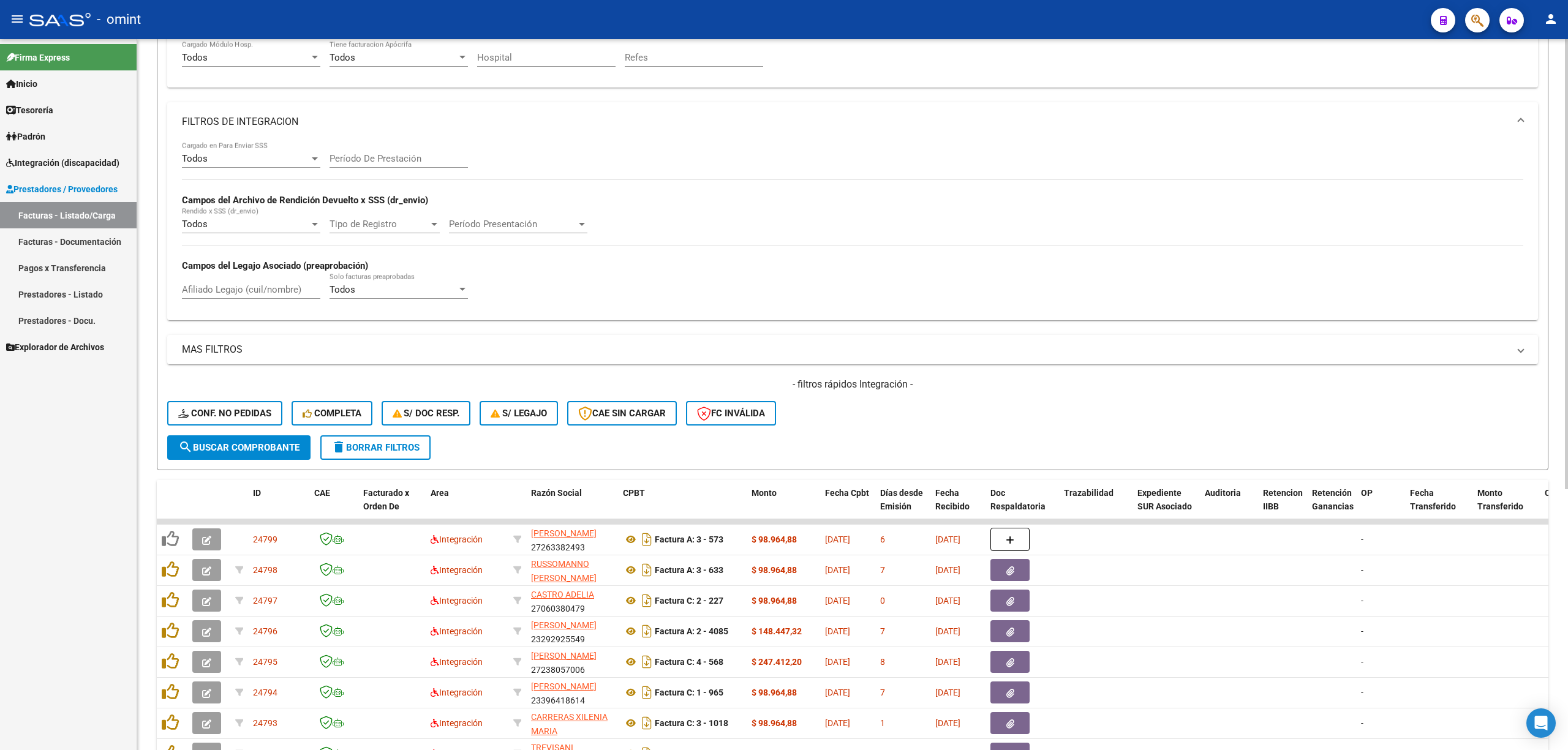
click at [393, 442] on span "delete Borrar Filtros" at bounding box center [376, 447] width 89 height 11
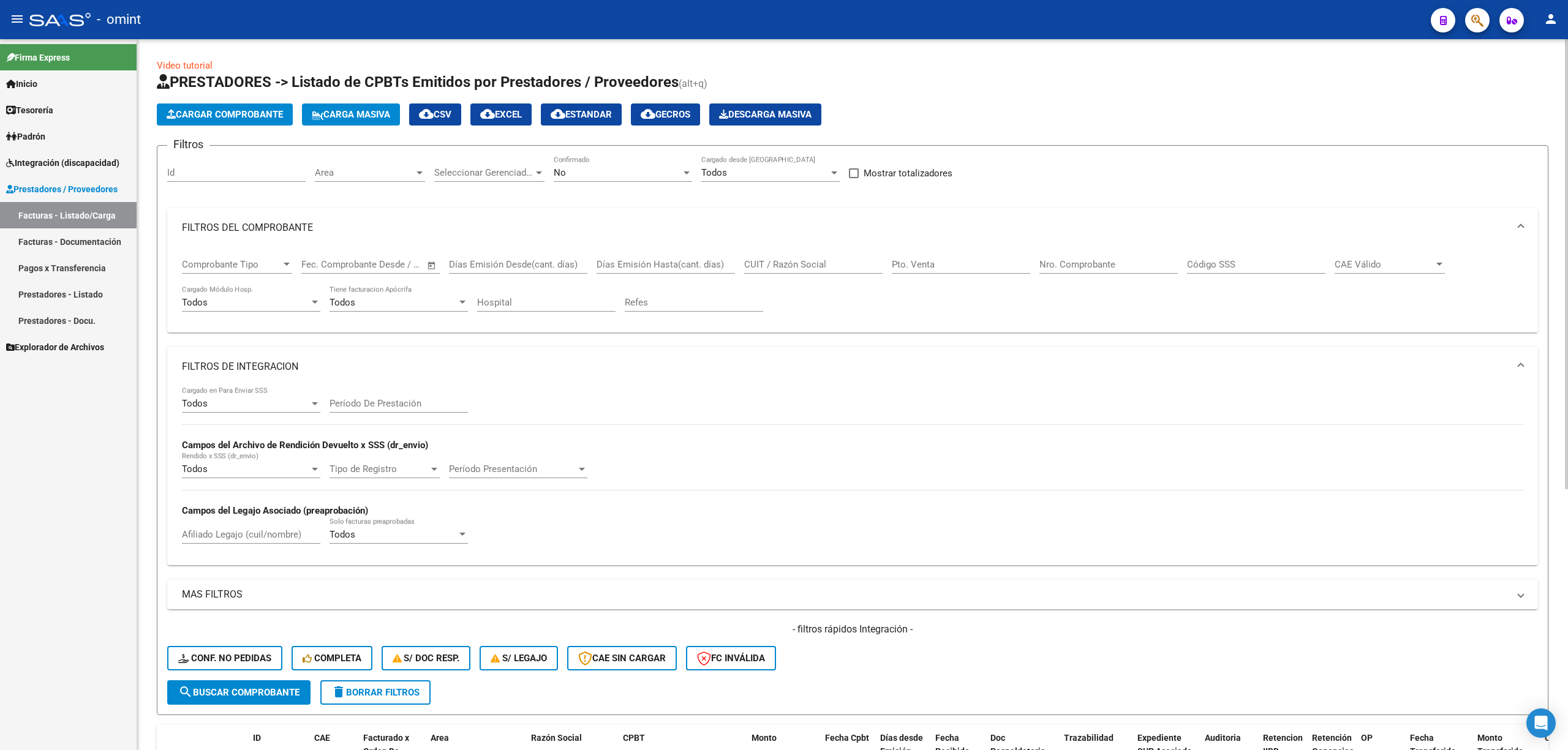
click at [193, 234] on mat-panel-title "FILTROS DEL COMPROBANTE" at bounding box center [845, 228] width 1327 height 13
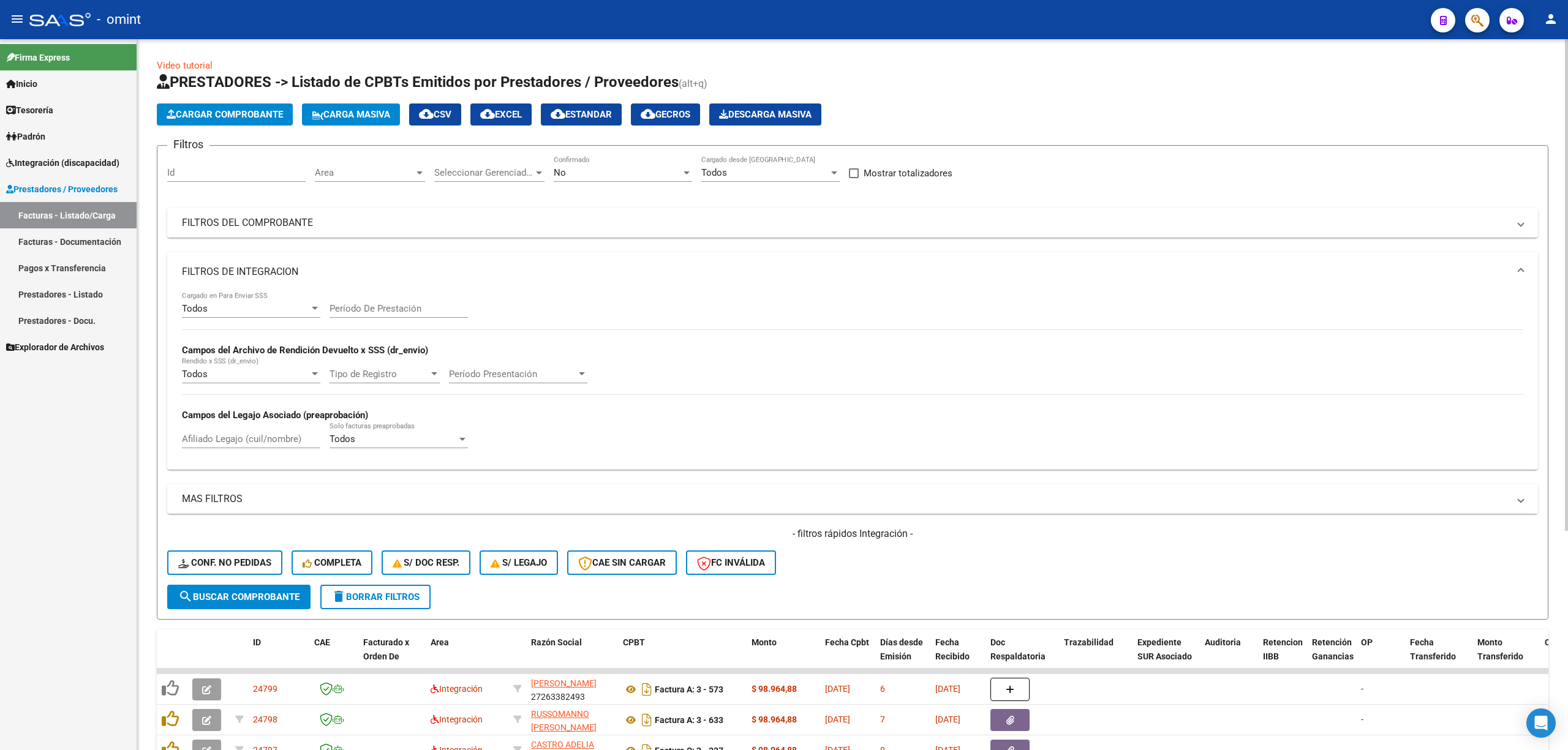
click at [195, 272] on mat-panel-title "FILTROS DE INTEGRACION" at bounding box center [845, 272] width 1327 height 13
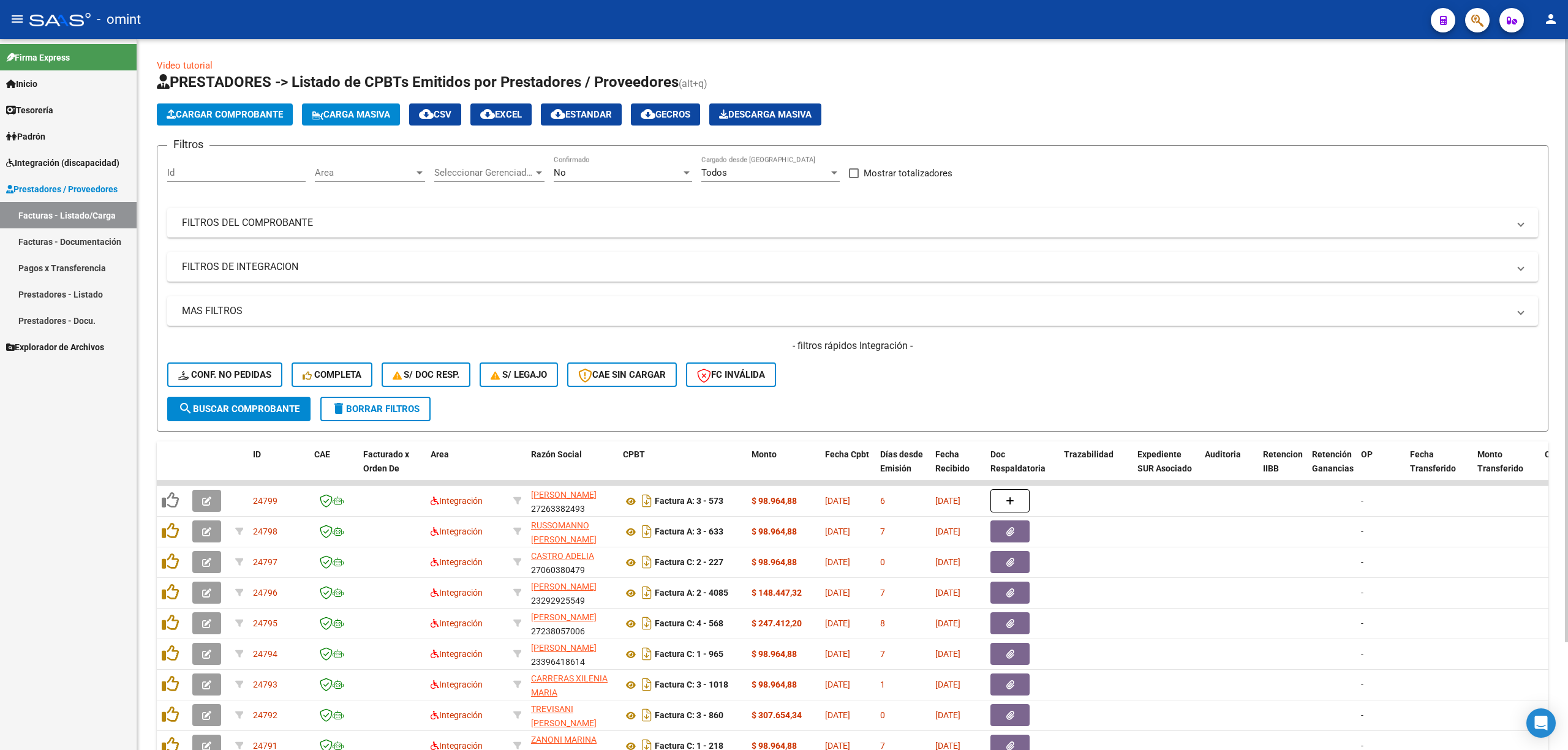
click at [198, 172] on input "Id" at bounding box center [237, 172] width 139 height 11
paste input "18474"
type input "18474"
click at [231, 397] on button "search Buscar Comprobante" at bounding box center [239, 409] width 143 height 24
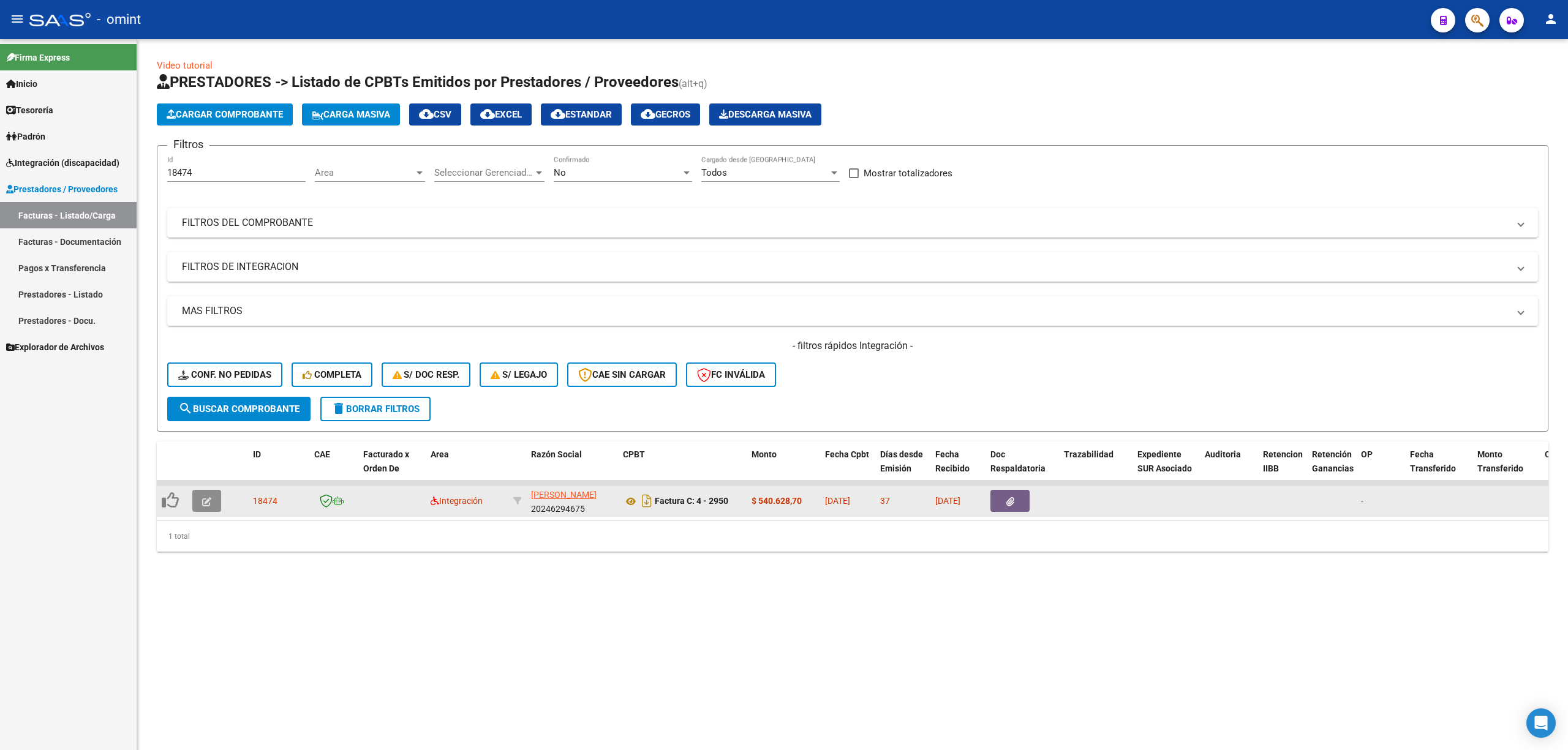
click at [202, 500] on icon "button" at bounding box center [207, 502] width 10 height 10
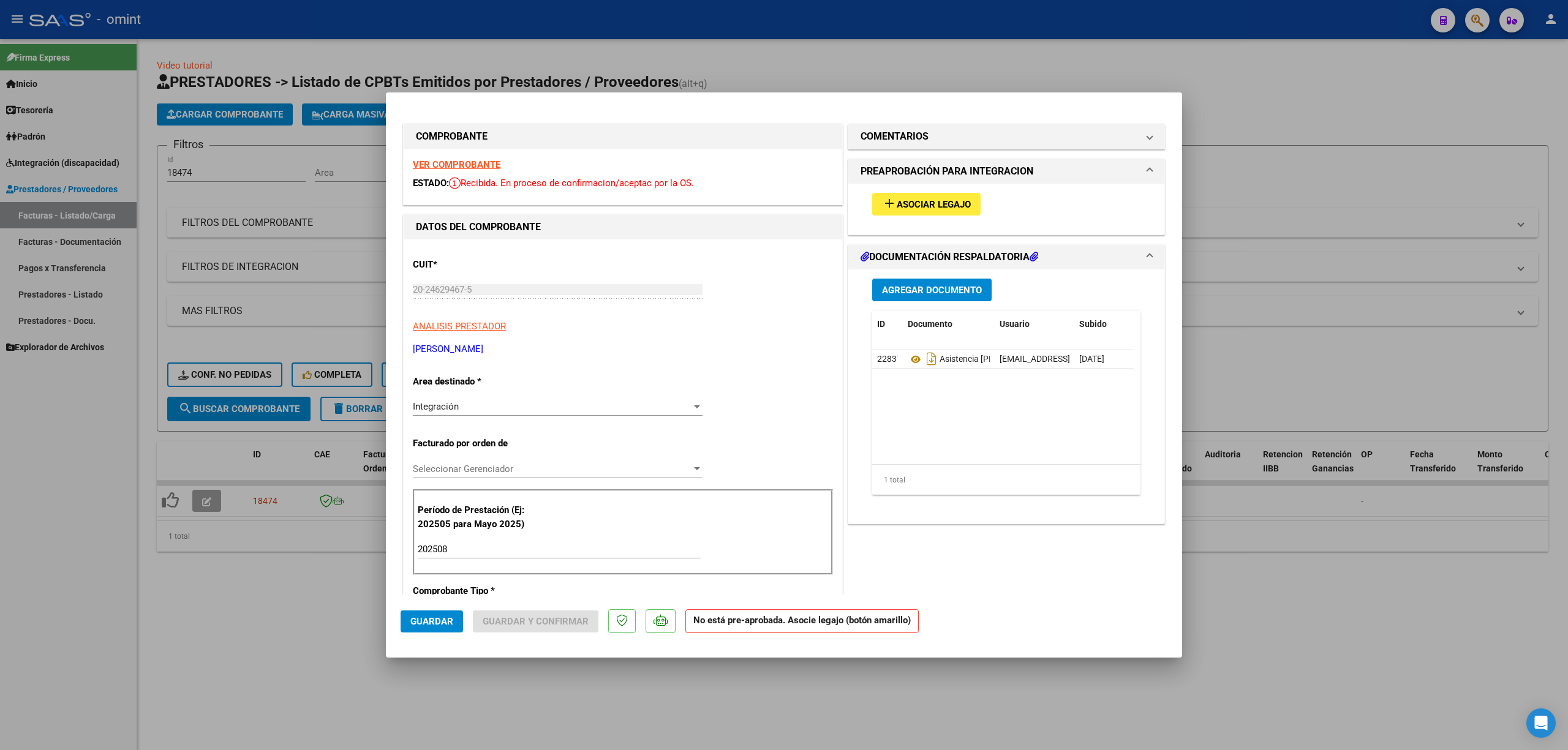
click at [444, 164] on strong "VER COMPROBANTE" at bounding box center [456, 164] width 88 height 11
click at [888, 196] on mat-icon "add" at bounding box center [889, 203] width 14 height 14
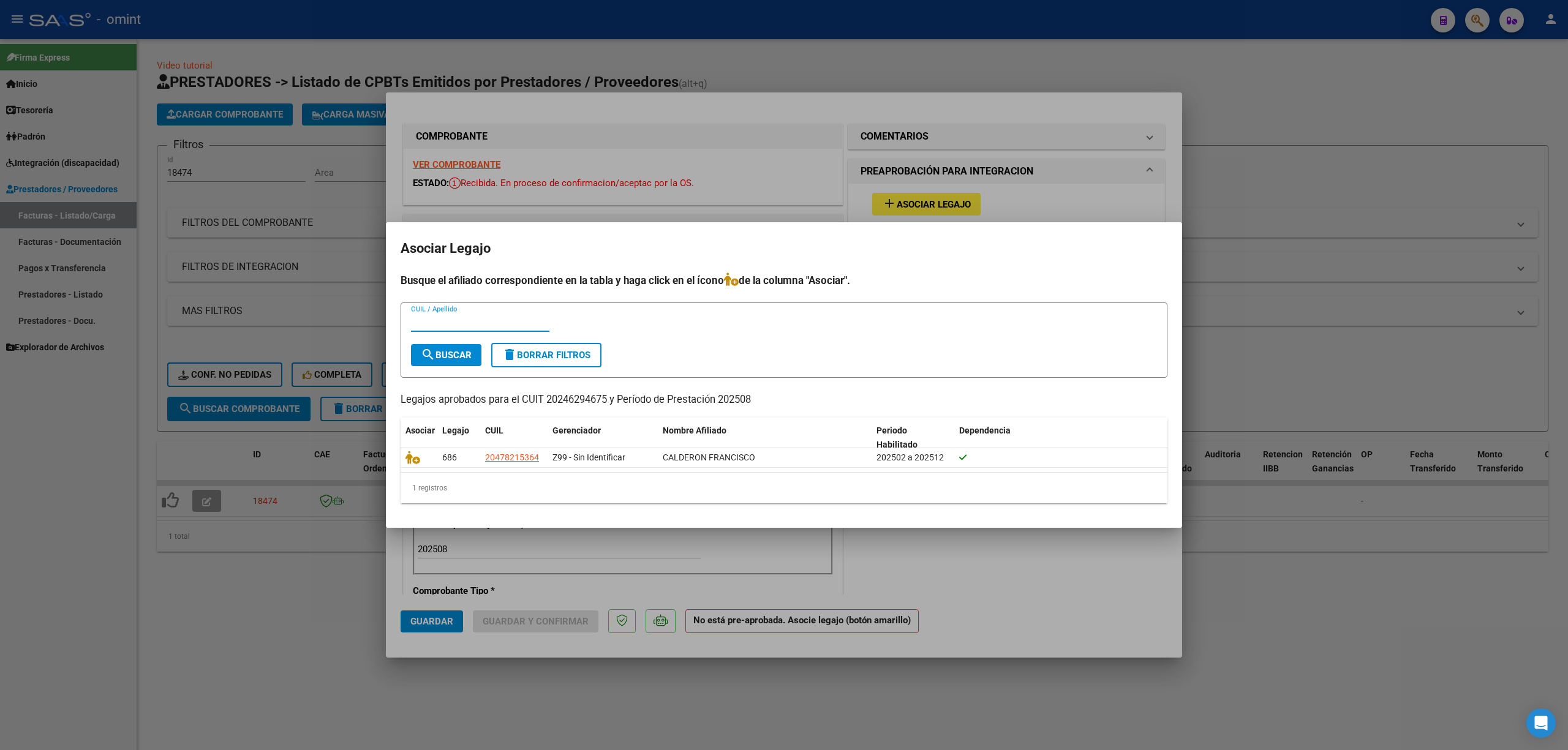
click at [633, 187] on div at bounding box center [784, 375] width 1568 height 750
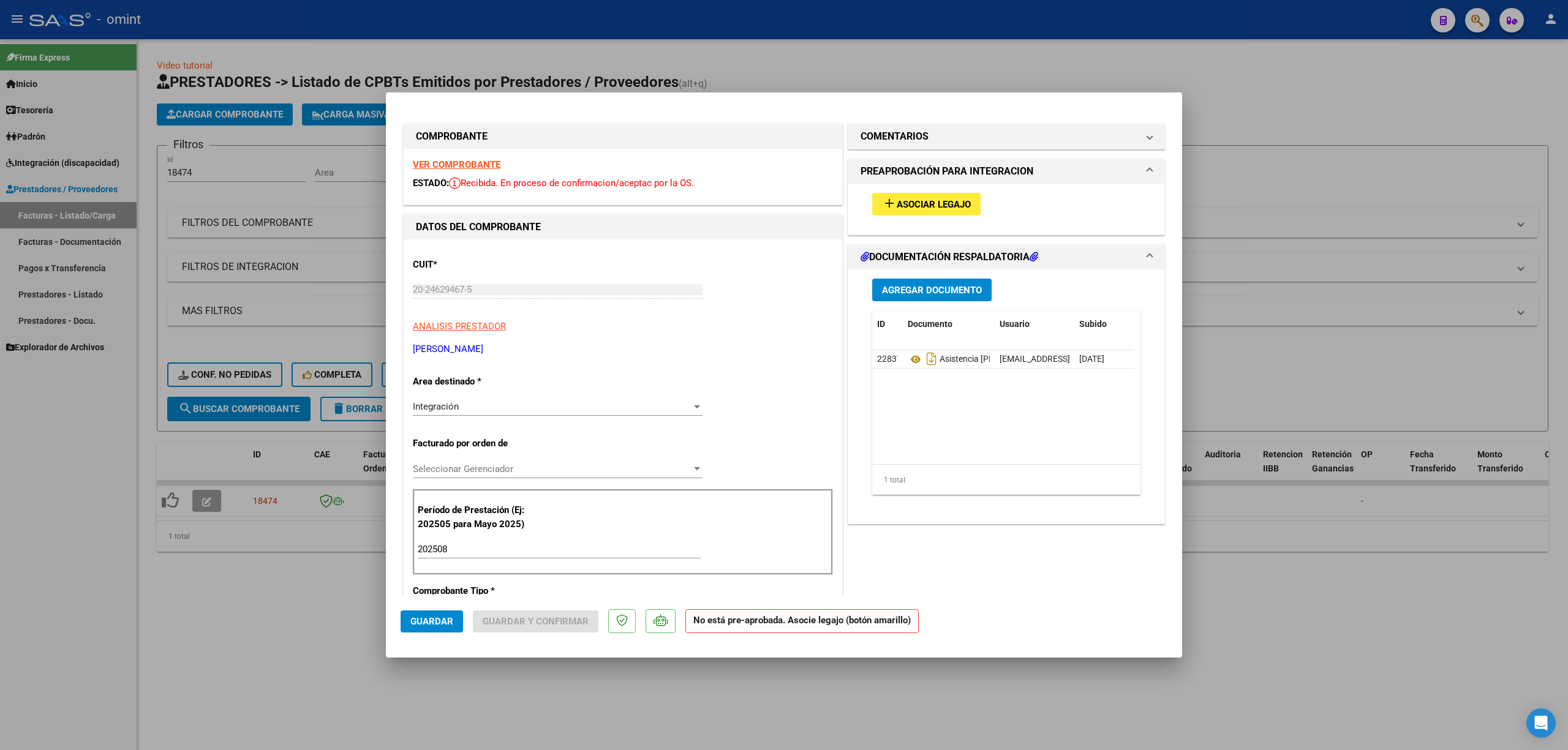
click at [495, 57] on div at bounding box center [784, 375] width 1568 height 750
type input "$ 0,00"
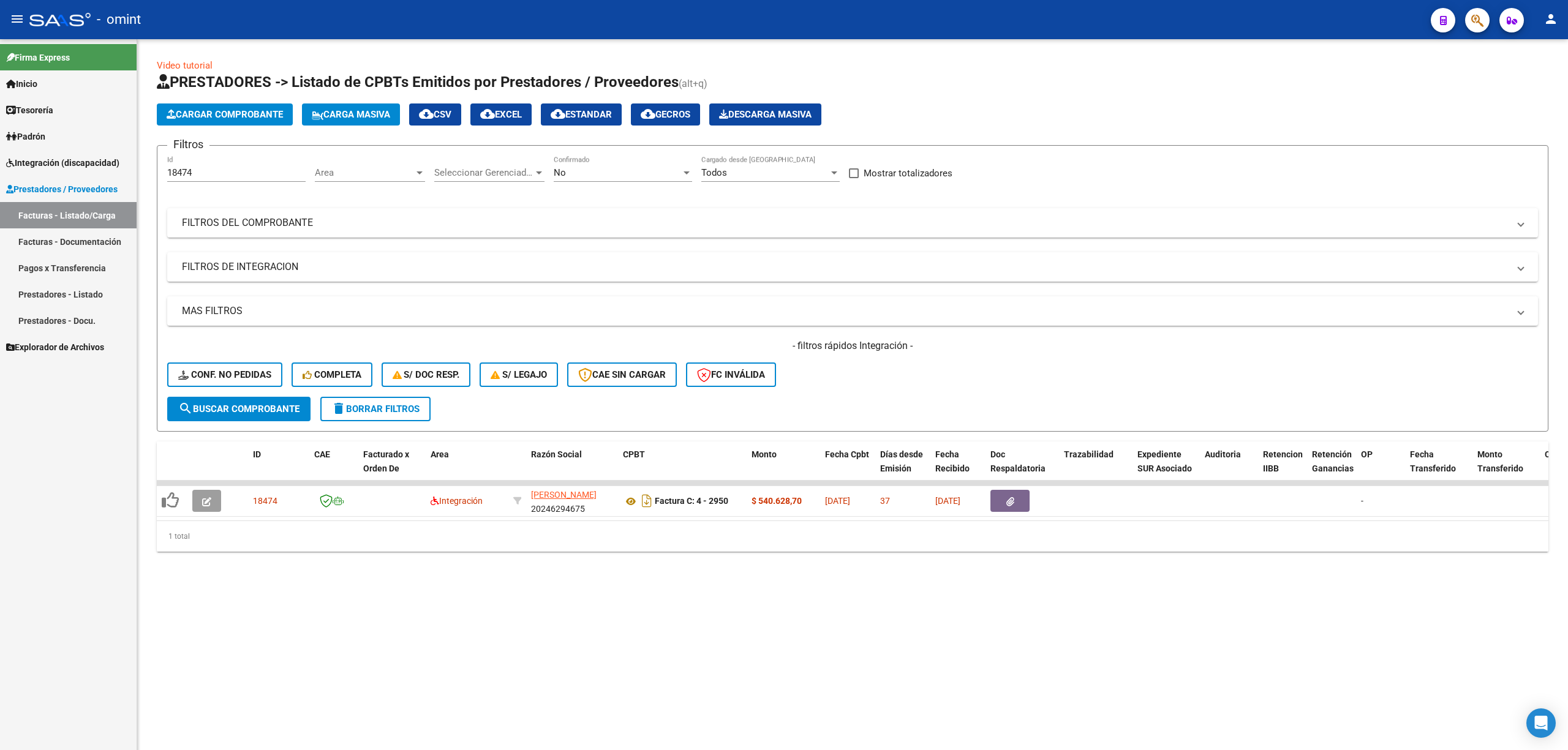
click at [391, 409] on span "delete Borrar Filtros" at bounding box center [376, 409] width 89 height 11
